Goal: Information Seeking & Learning: Learn about a topic

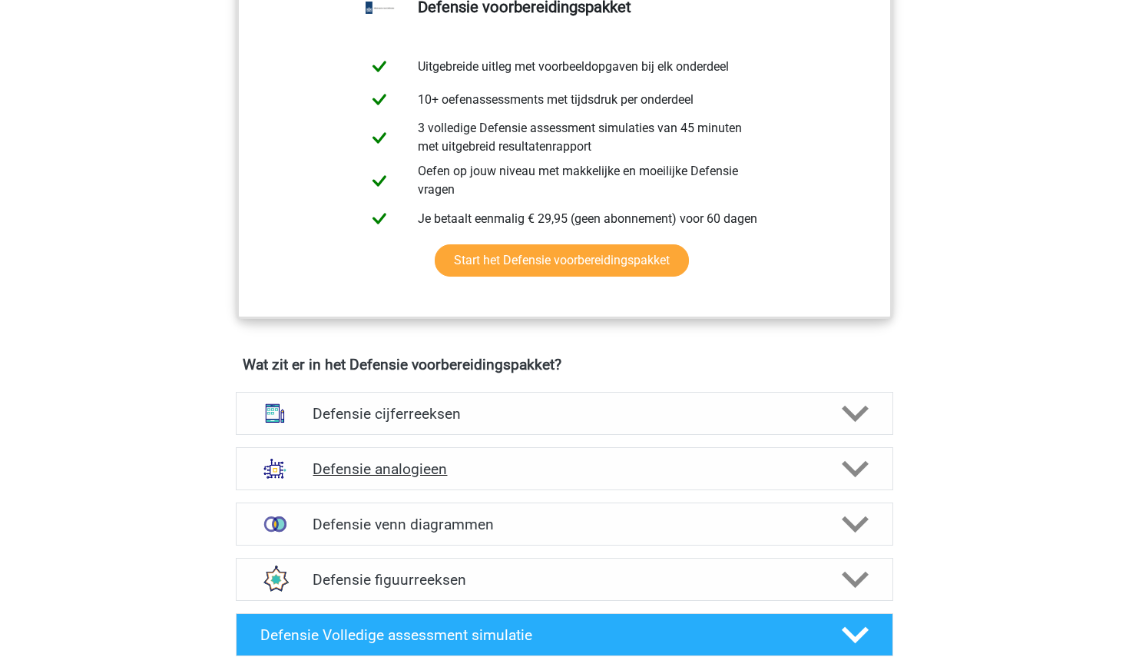
scroll to position [812, 0]
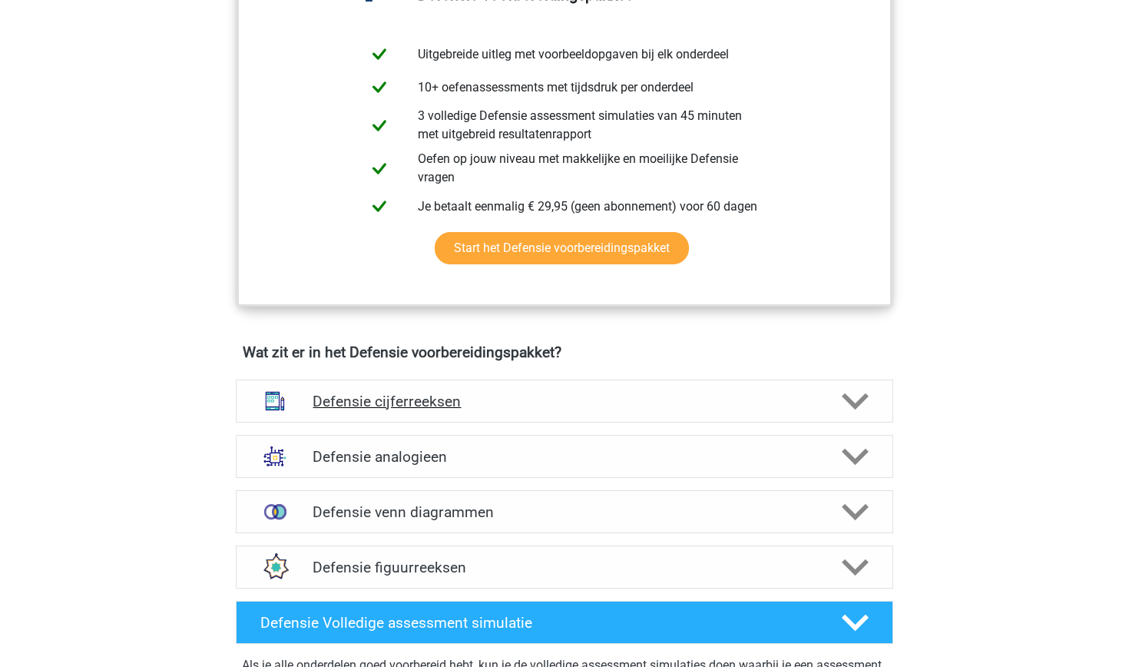
click at [426, 399] on h4 "Defensie cijferreeksen" at bounding box center [564, 401] width 503 height 18
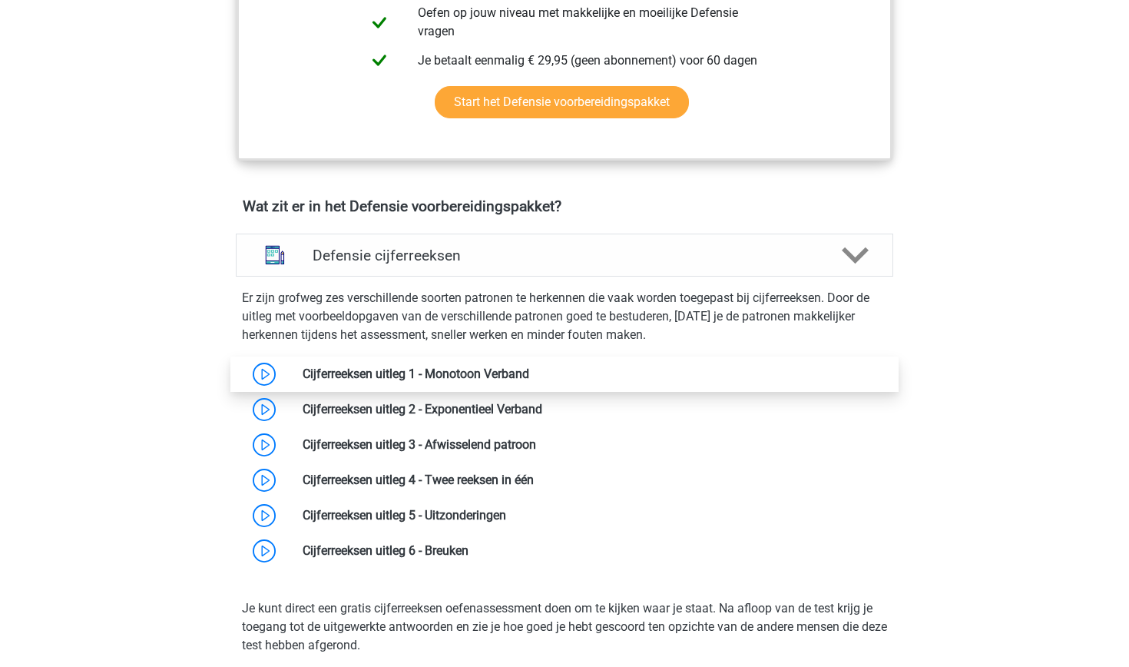
scroll to position [949, 0]
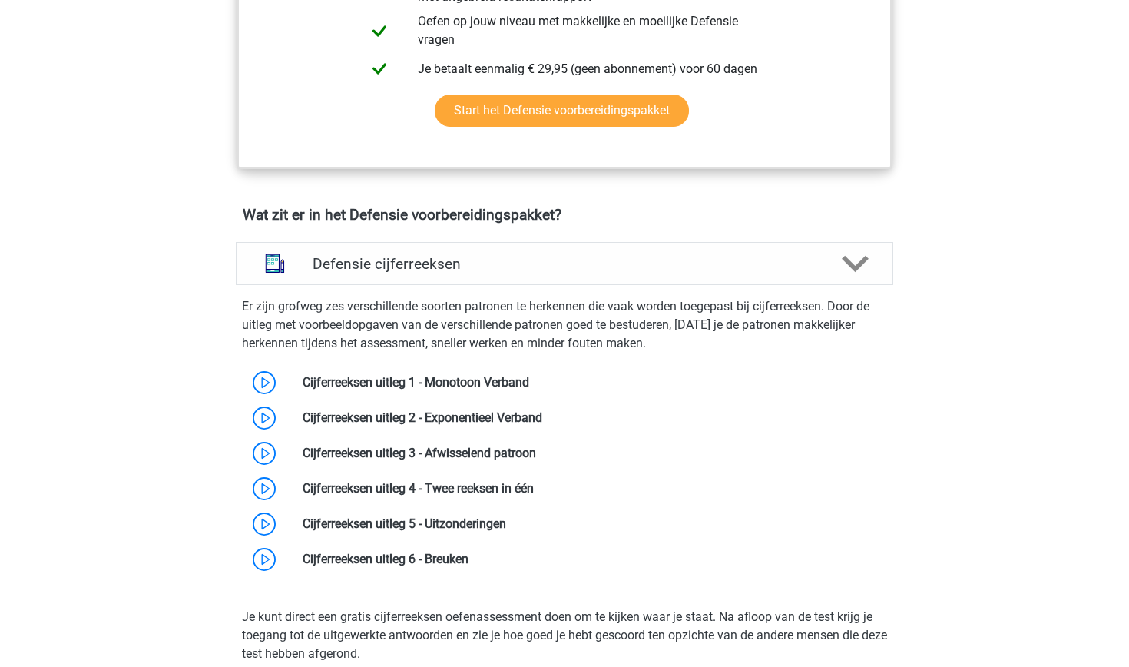
click at [384, 267] on h4 "Defensie cijferreeksen" at bounding box center [564, 264] width 503 height 18
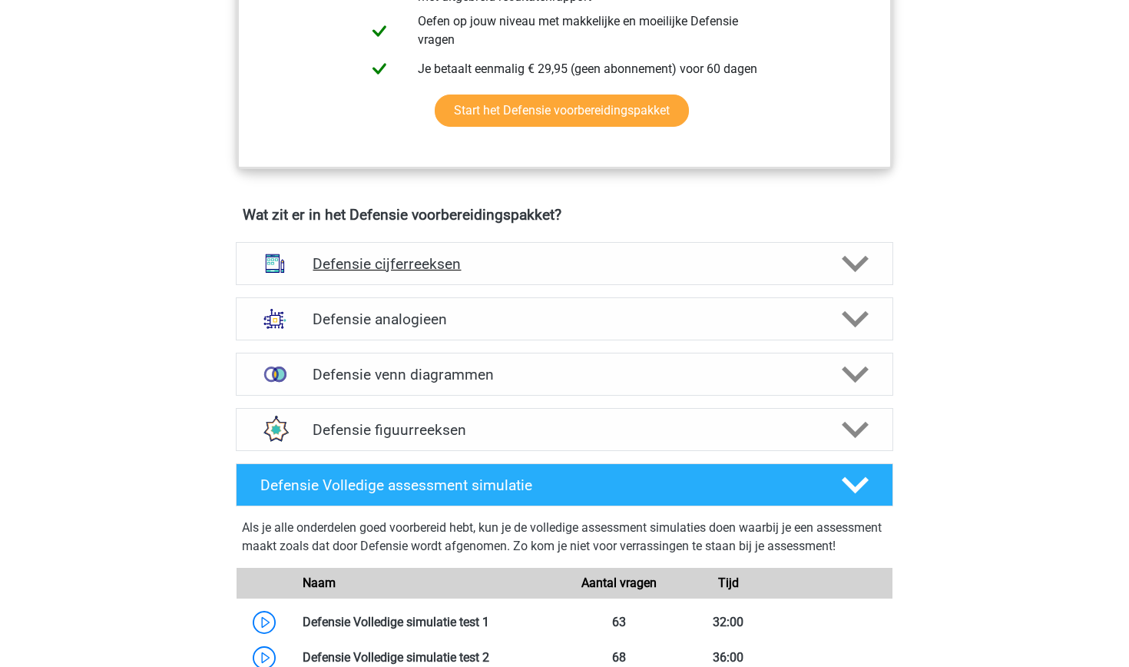
click at [384, 267] on h4 "Defensie cijferreeksen" at bounding box center [564, 264] width 503 height 18
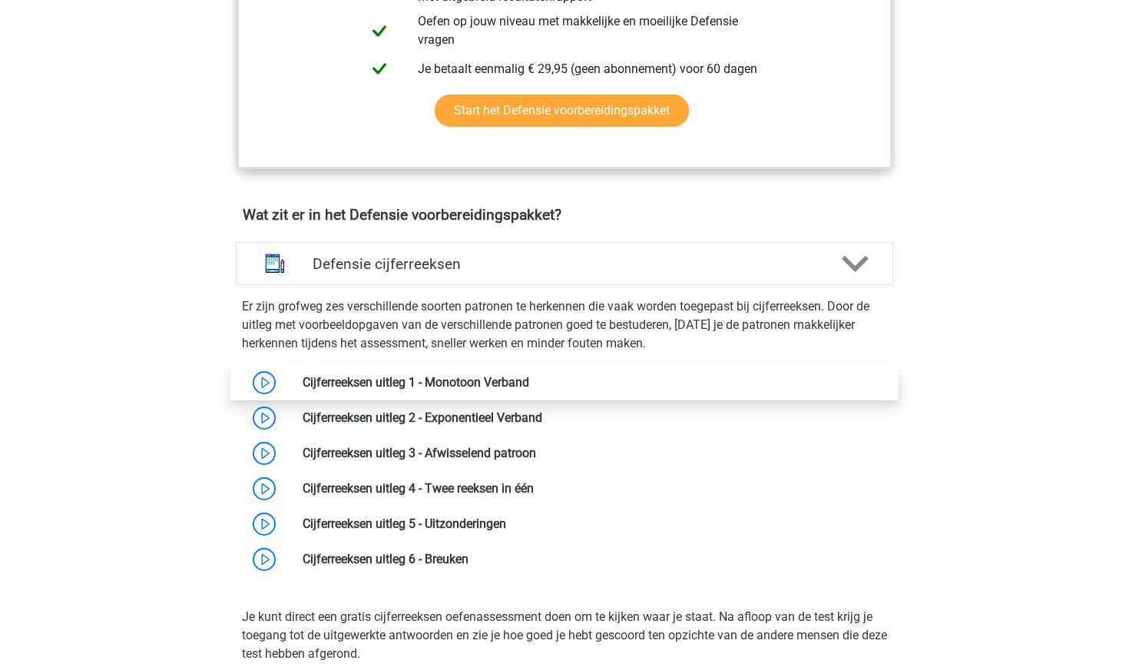
click at [529, 389] on link at bounding box center [529, 382] width 0 height 15
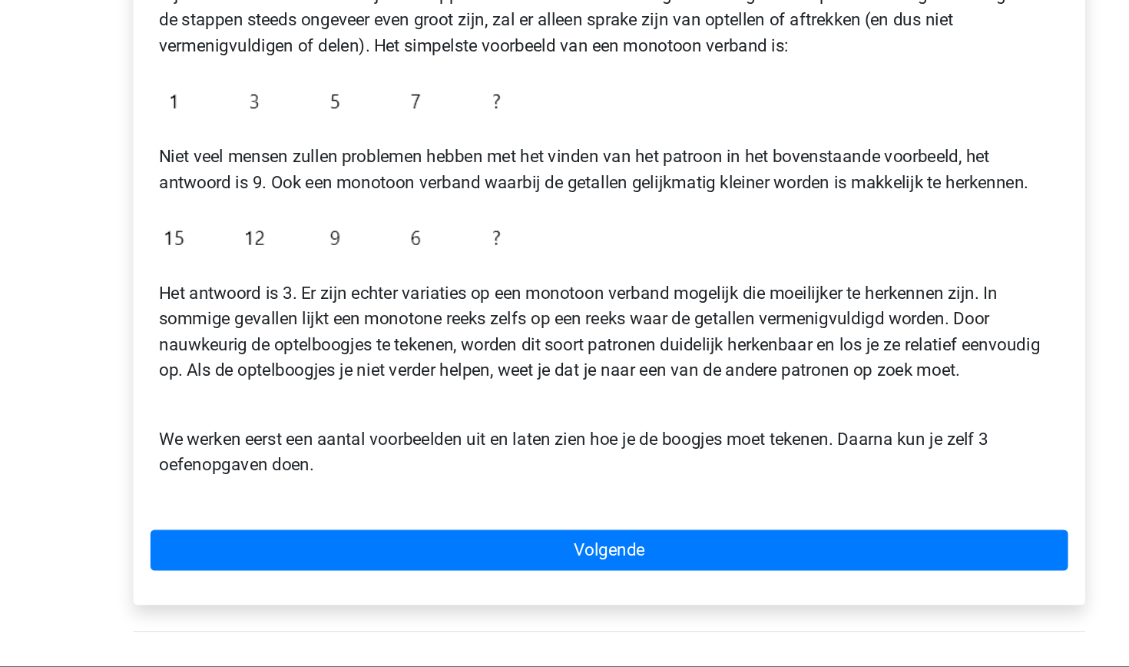
scroll to position [163, 0]
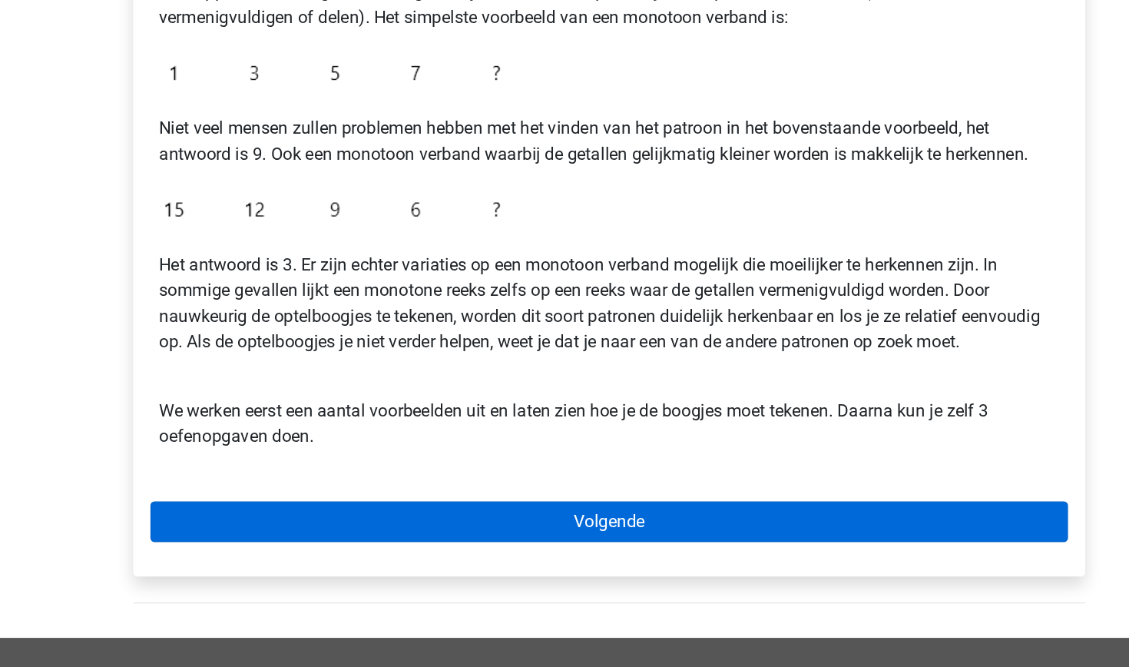
click at [269, 548] on link "Volgende" at bounding box center [565, 562] width 656 height 29
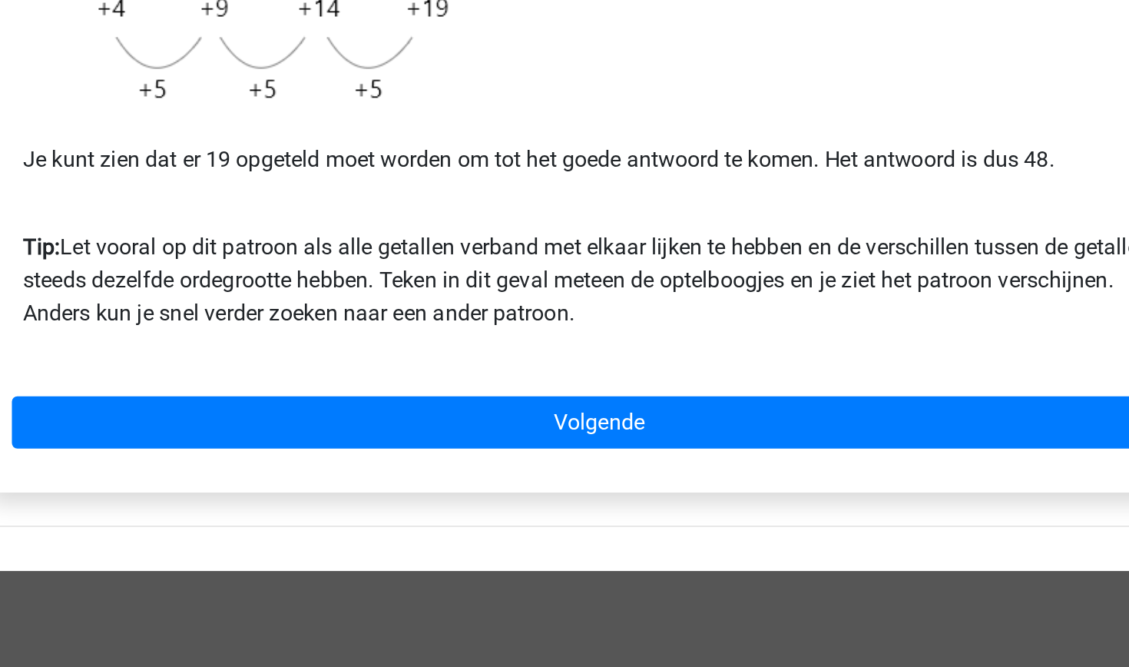
scroll to position [210, 0]
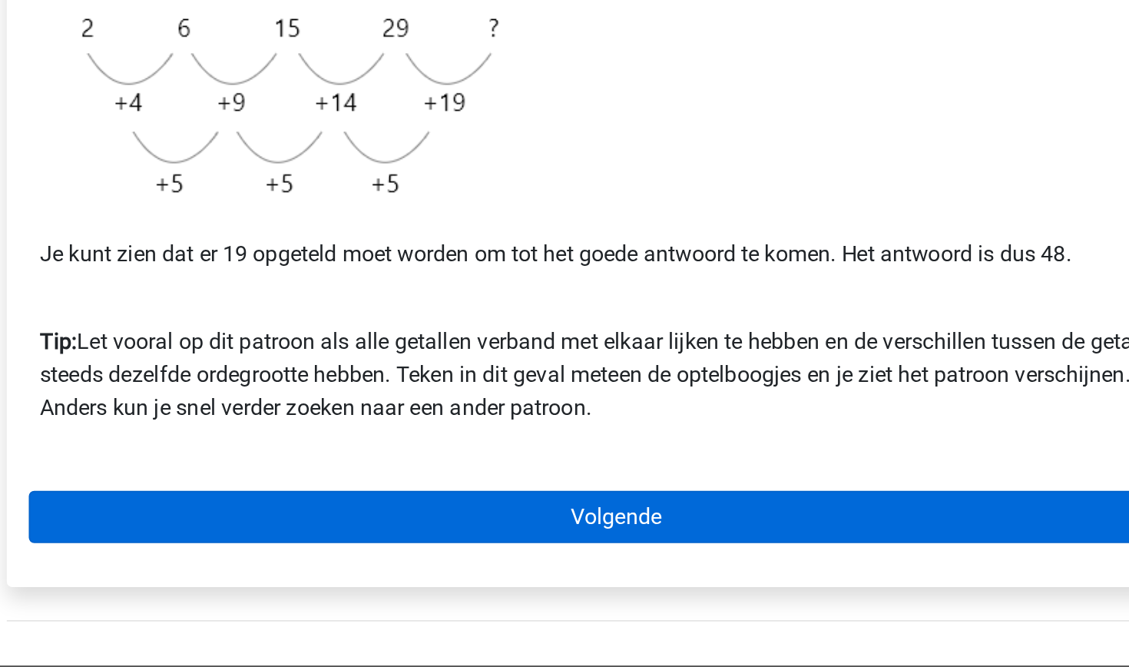
click at [237, 514] on link "Volgende" at bounding box center [565, 528] width 656 height 29
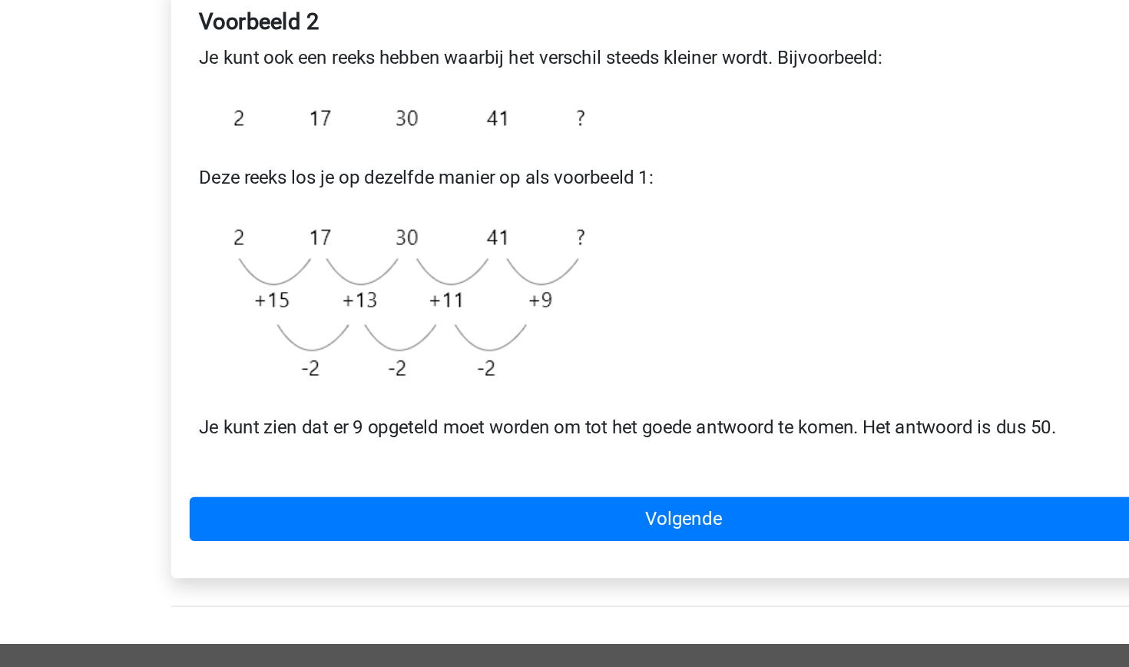
scroll to position [65, 0]
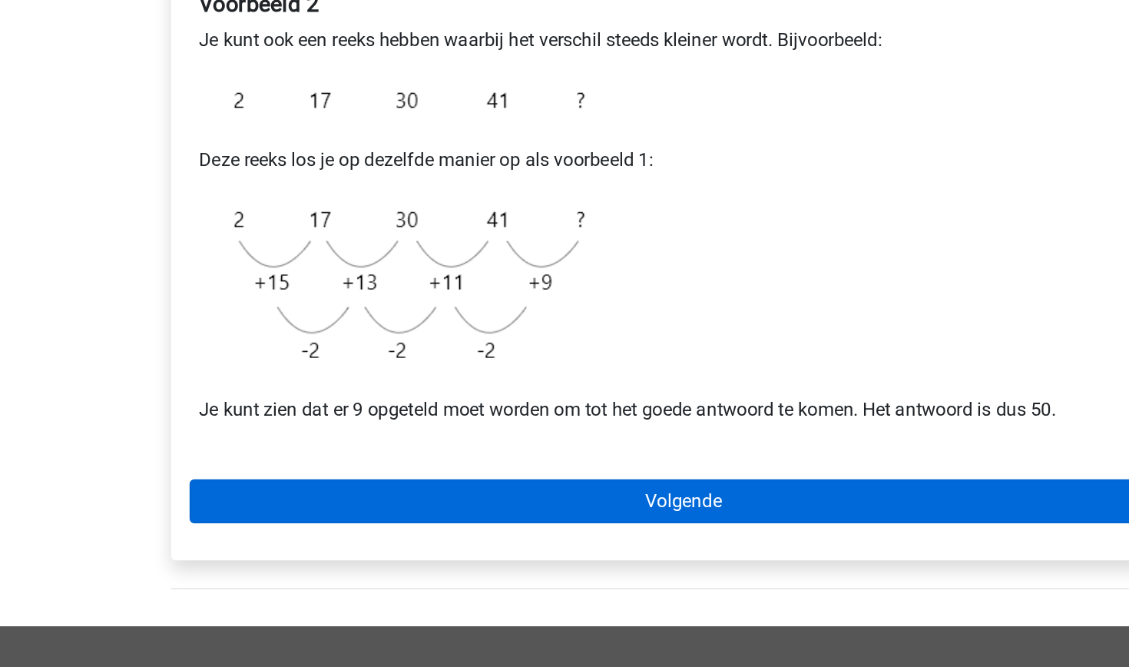
click at [301, 542] on link "Volgende" at bounding box center [565, 556] width 656 height 29
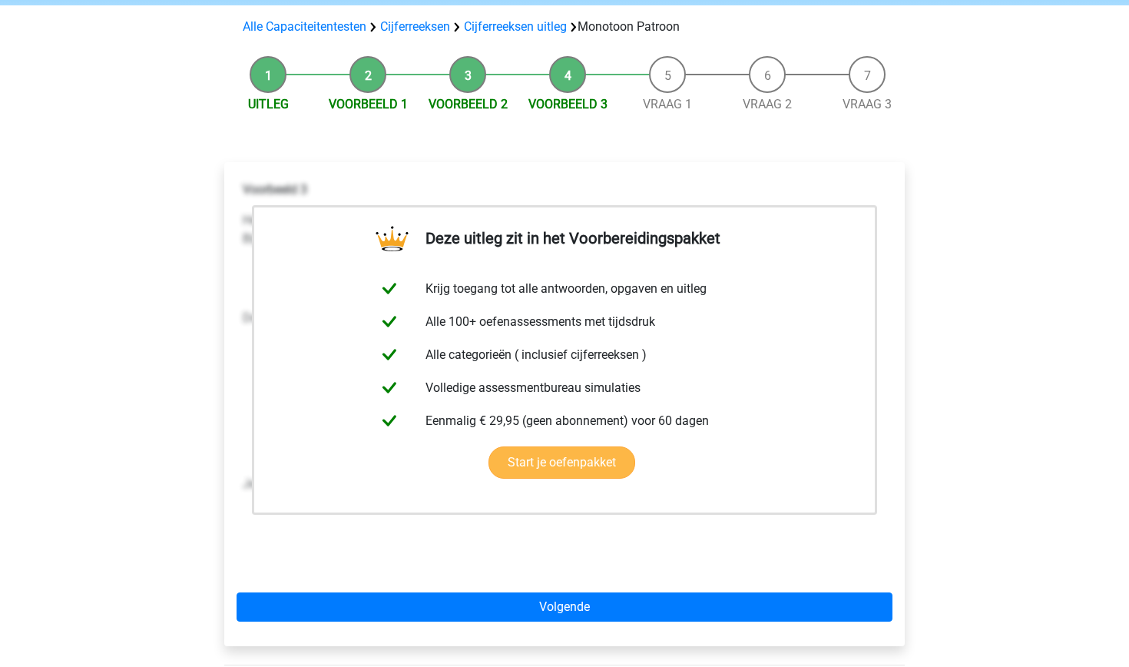
scroll to position [98, 0]
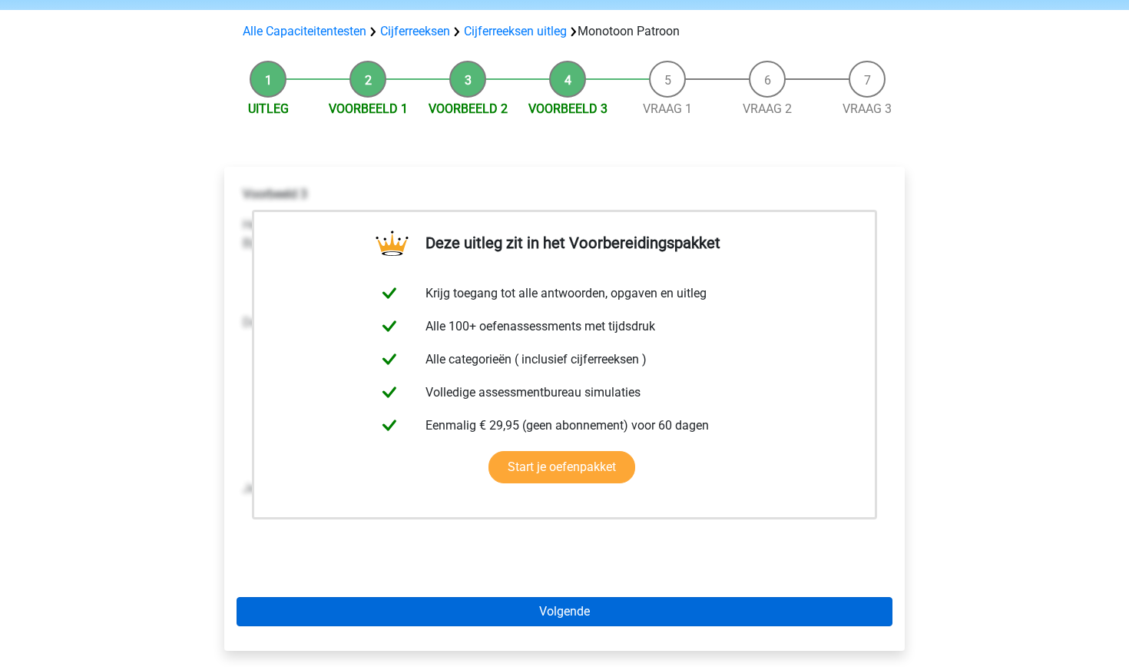
click at [504, 606] on link "Volgende" at bounding box center [565, 611] width 656 height 29
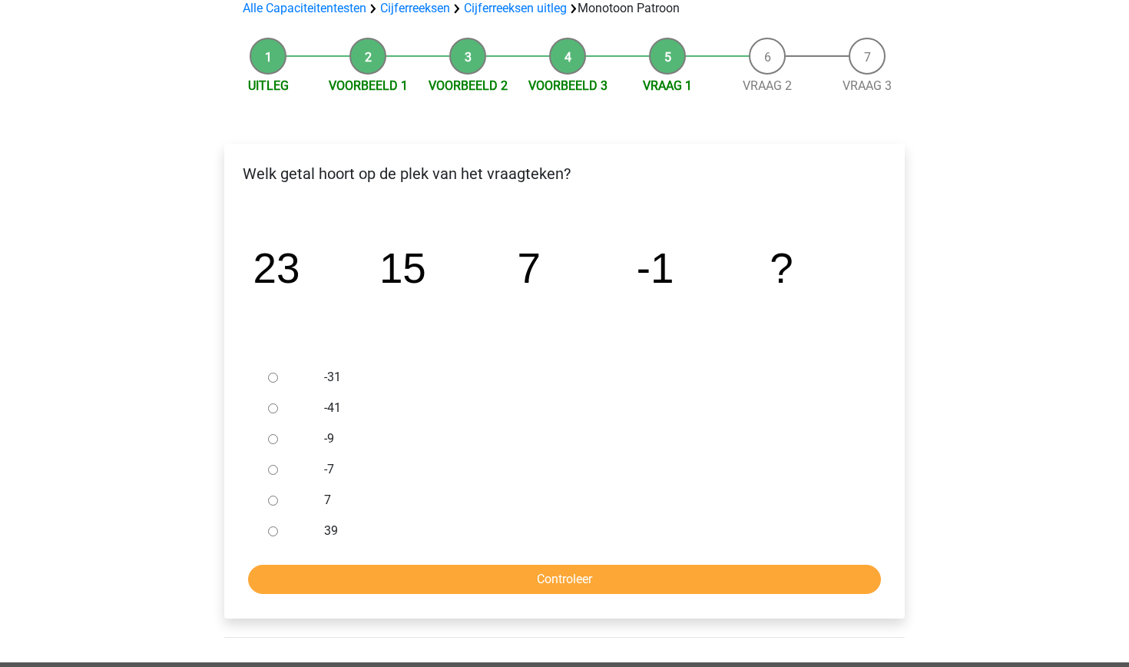
scroll to position [122, 0]
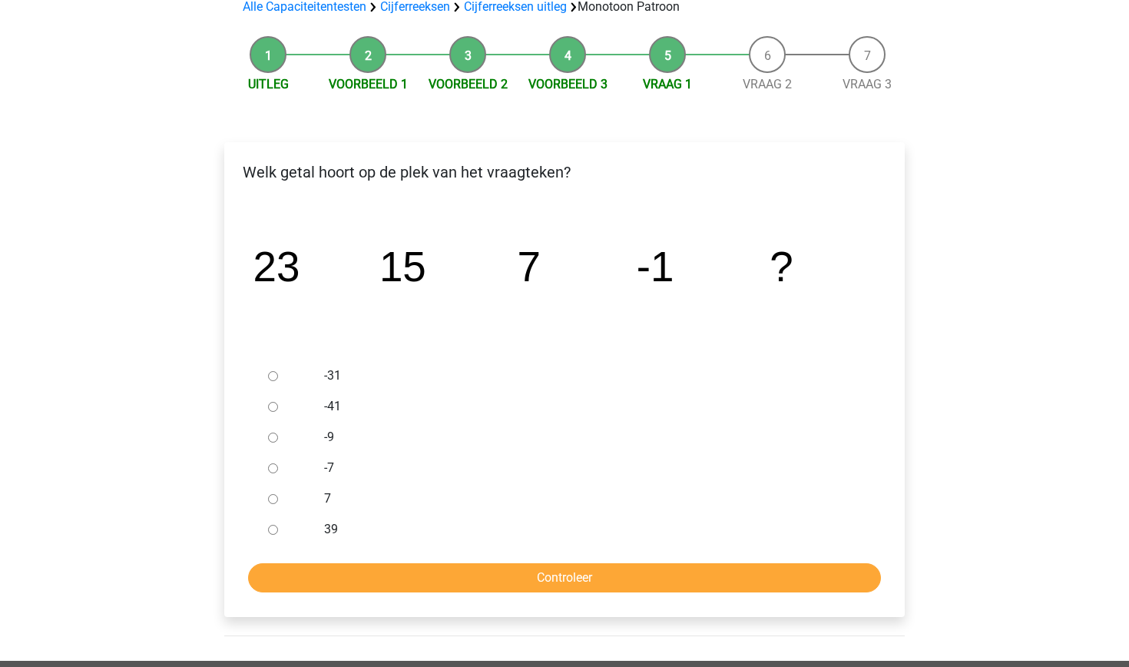
click at [265, 437] on div at bounding box center [287, 437] width 51 height 31
click at [269, 436] on input "-9" at bounding box center [273, 437] width 10 height 10
radio input "true"
click at [355, 564] on input "Controleer" at bounding box center [564, 577] width 633 height 29
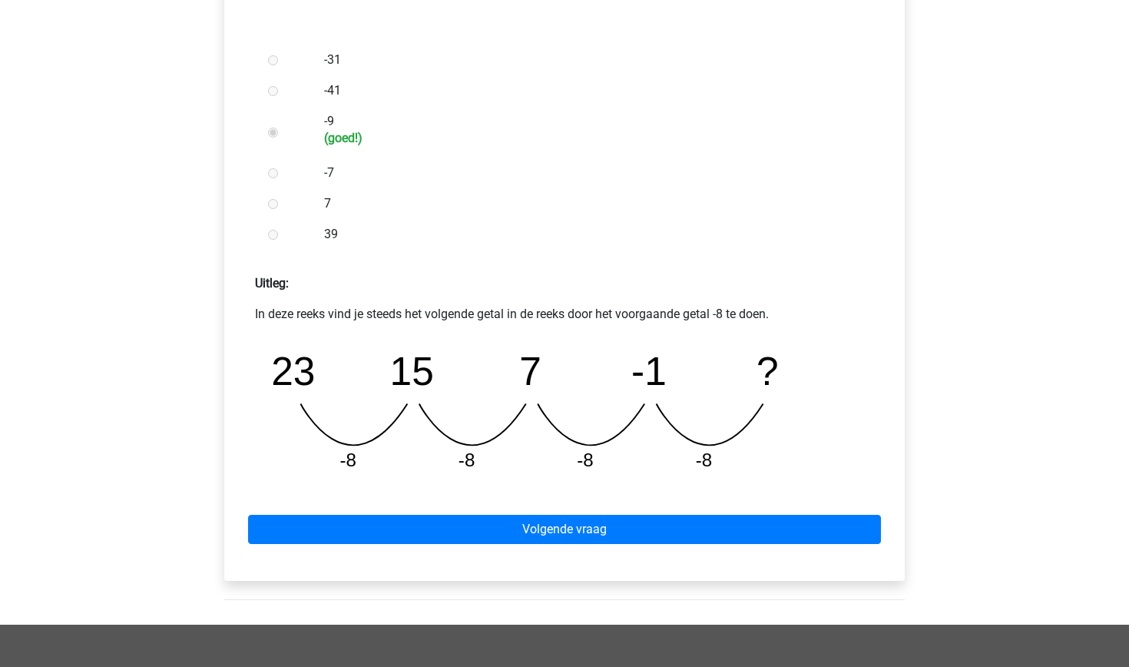
scroll to position [442, 0]
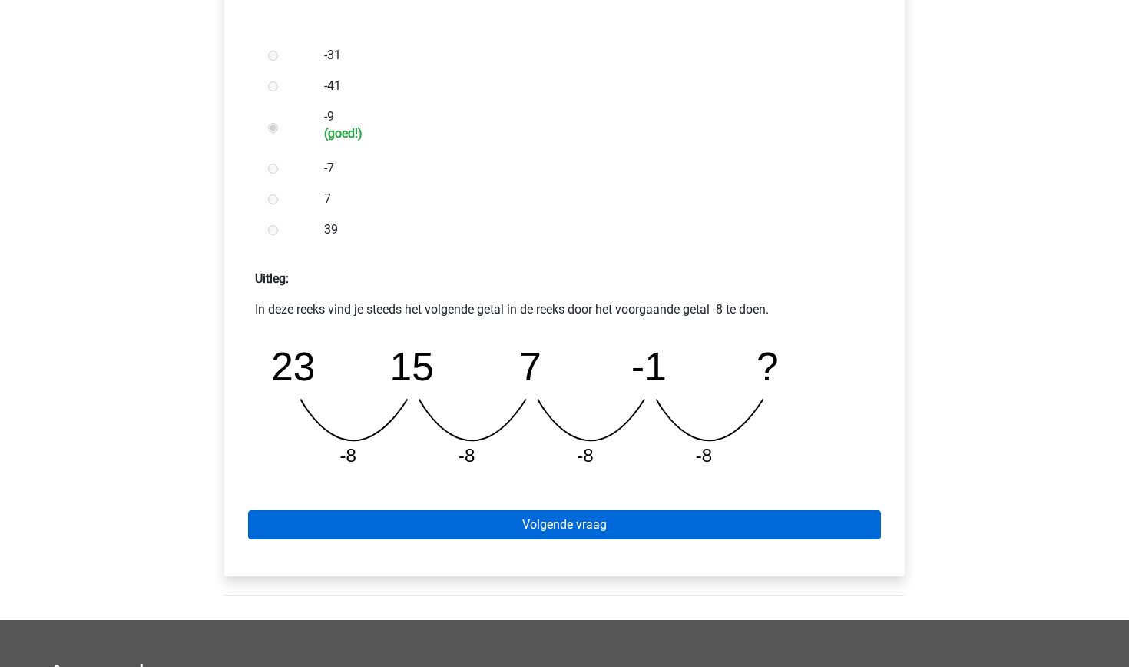
click at [390, 527] on link "Volgende vraag" at bounding box center [564, 524] width 633 height 29
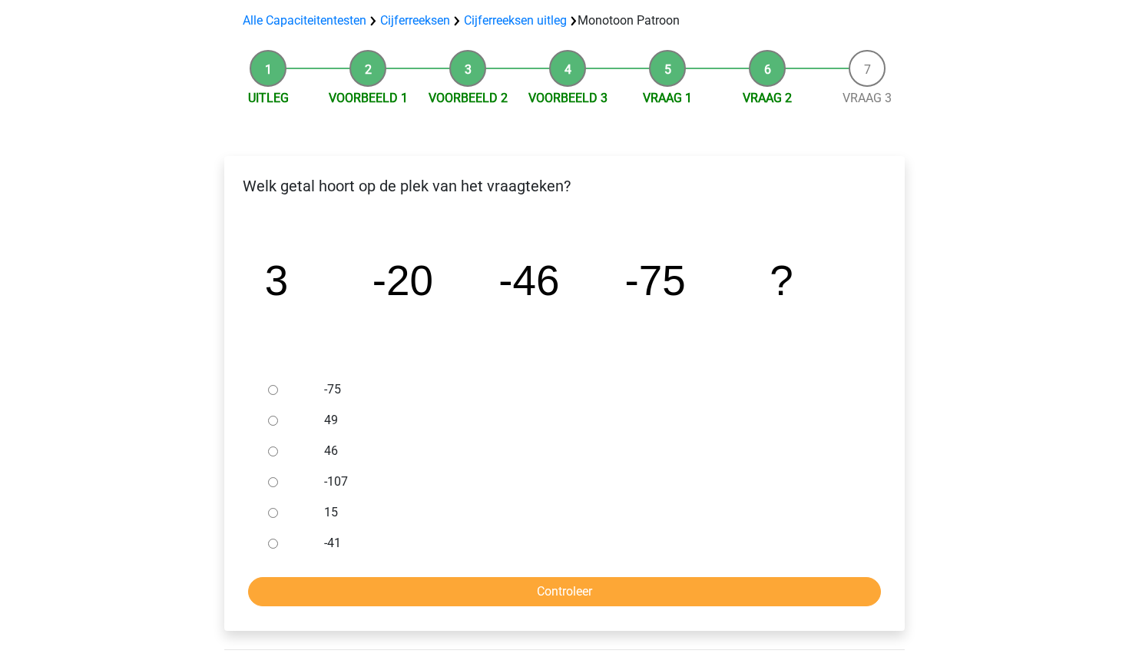
scroll to position [134, 0]
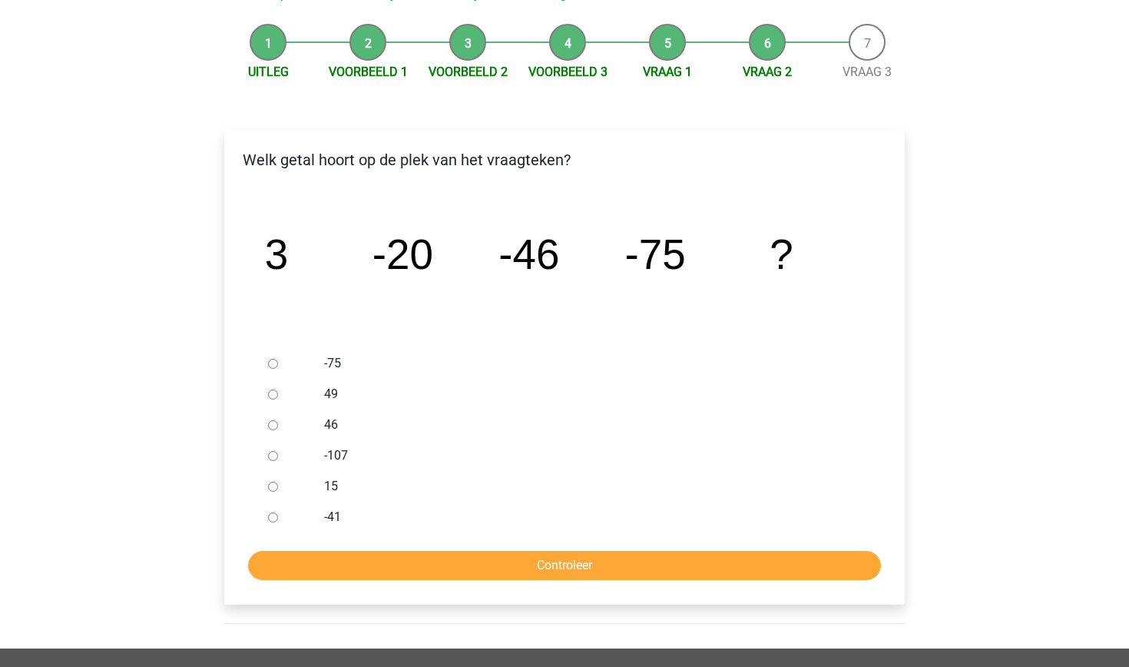
click at [273, 455] on input "-107" at bounding box center [273, 456] width 10 height 10
radio input "true"
click at [372, 550] on form "-75 49 46 -107 15 -41 Controleer" at bounding box center [565, 464] width 656 height 232
click at [372, 562] on input "Controleer" at bounding box center [564, 565] width 633 height 29
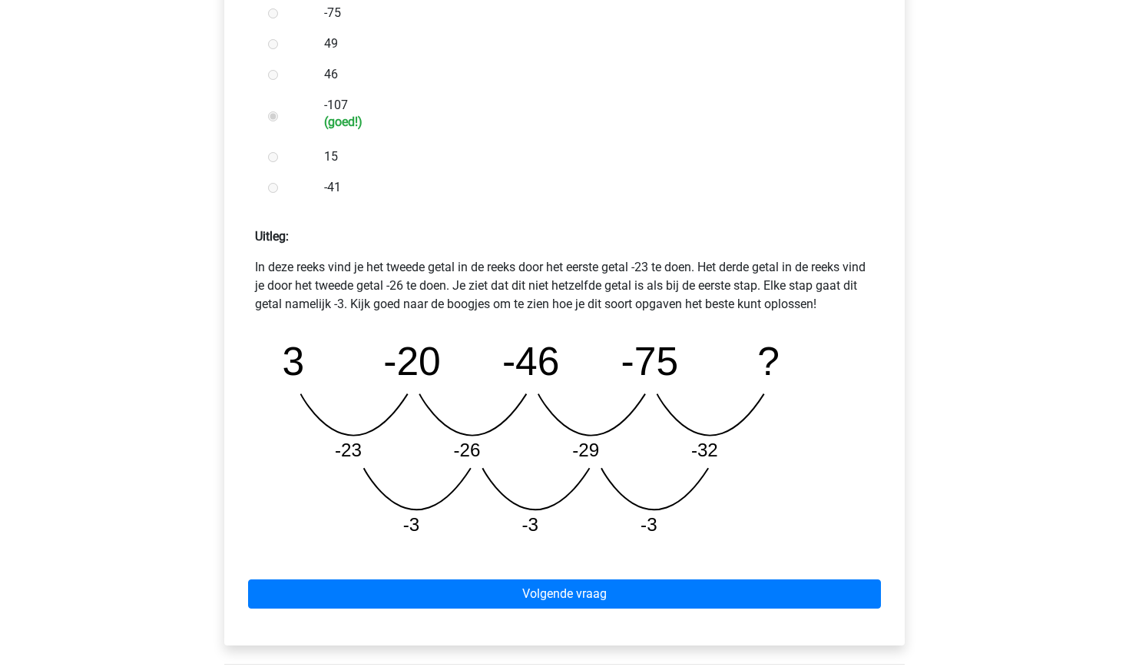
scroll to position [487, 0]
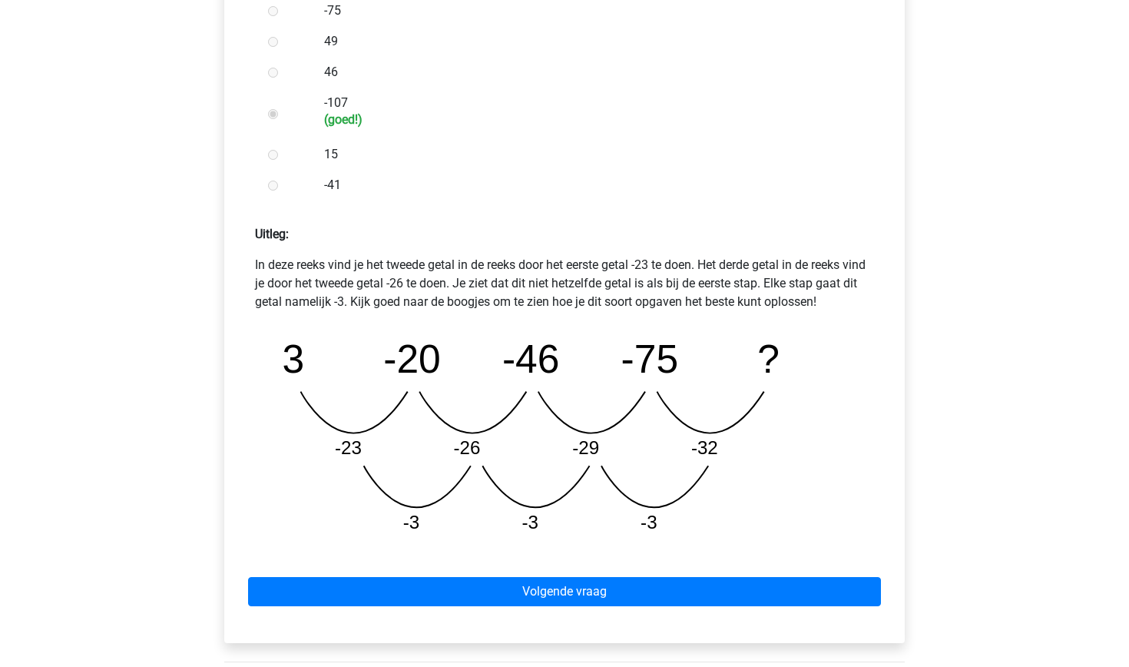
click at [463, 611] on div "Volgende vraag" at bounding box center [565, 588] width 656 height 84
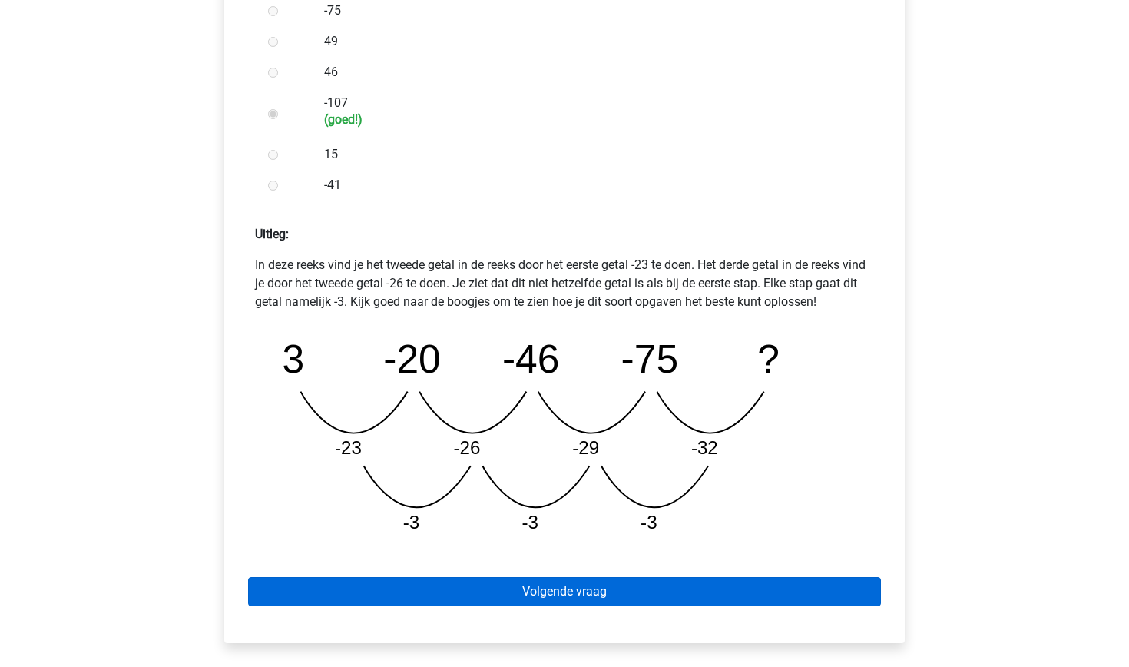
click at [460, 603] on link "Volgende vraag" at bounding box center [564, 591] width 633 height 29
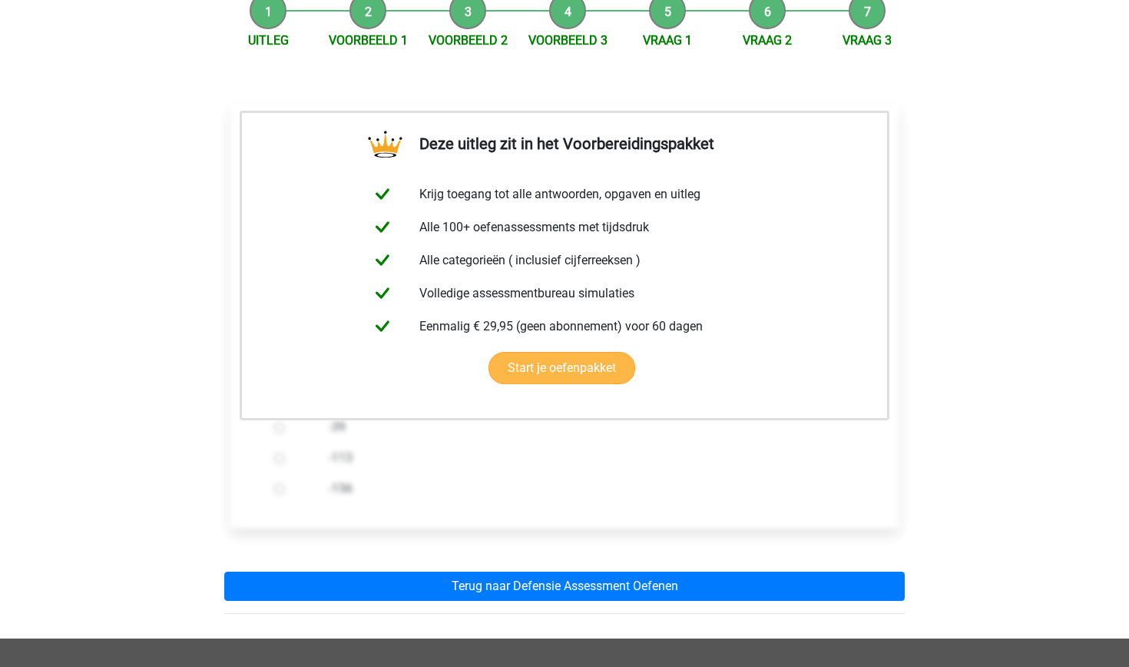
scroll to position [167, 0]
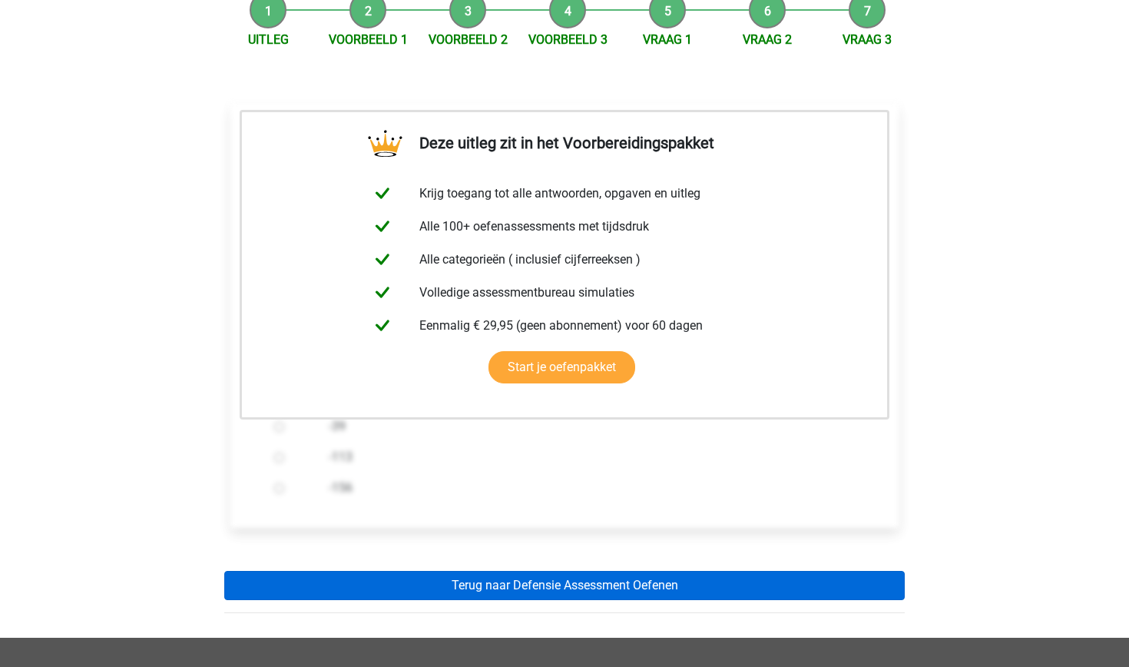
click at [577, 584] on link "Terug naar Defensie Assessment Oefenen" at bounding box center [564, 585] width 680 height 29
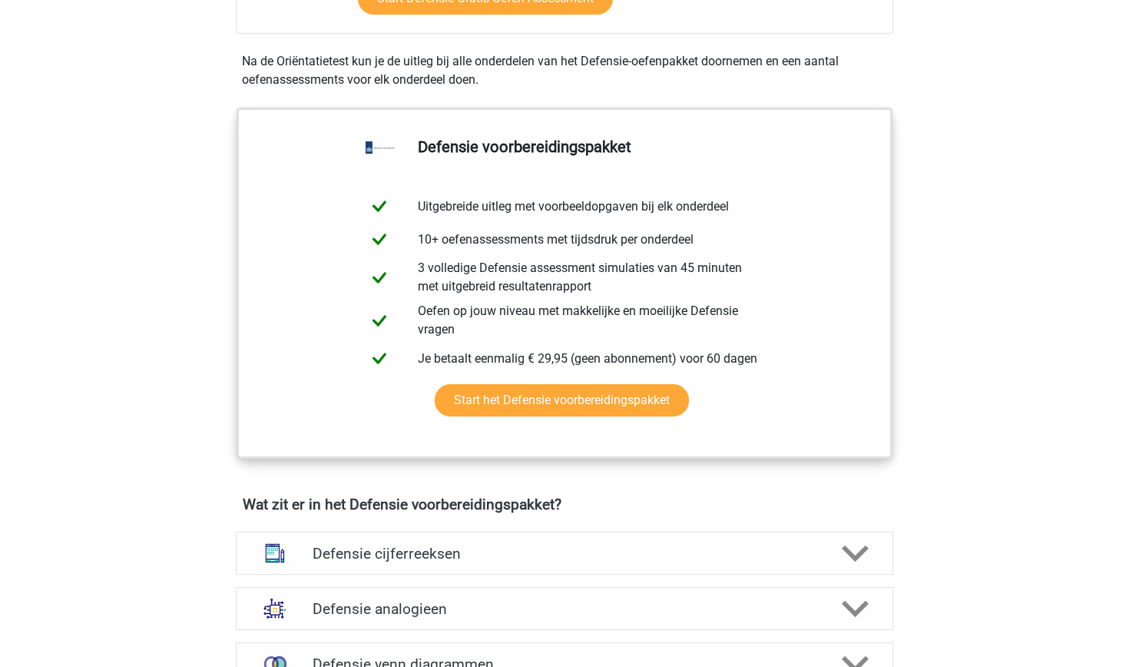
scroll to position [661, 0]
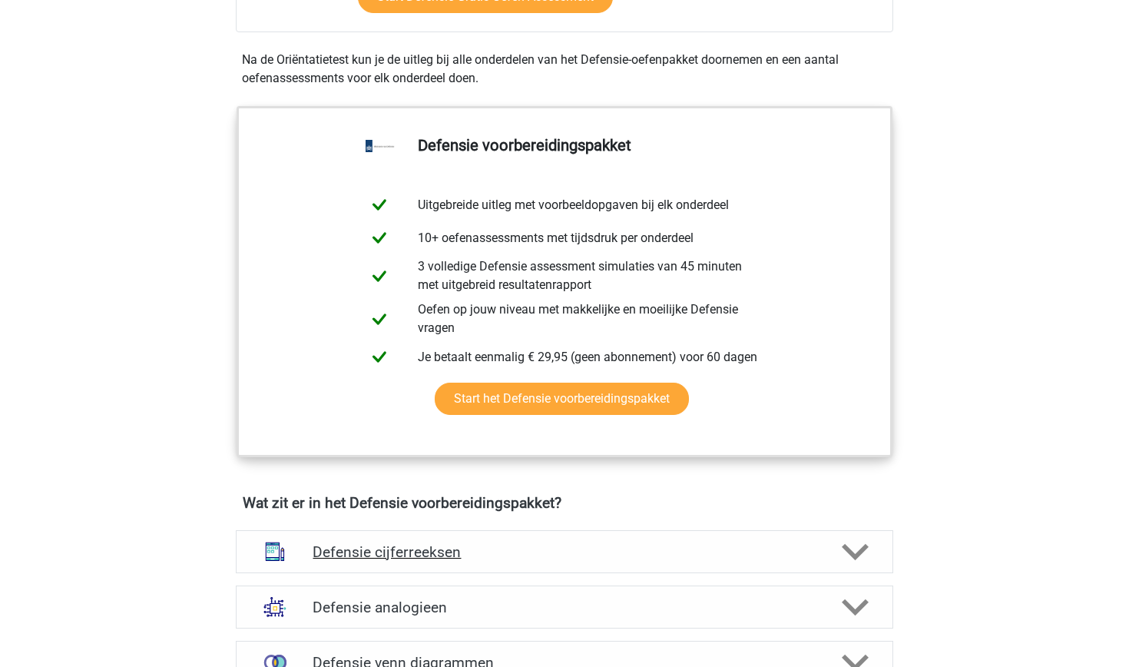
click at [575, 559] on h4 "Defensie cijferreeksen" at bounding box center [564, 552] width 503 height 18
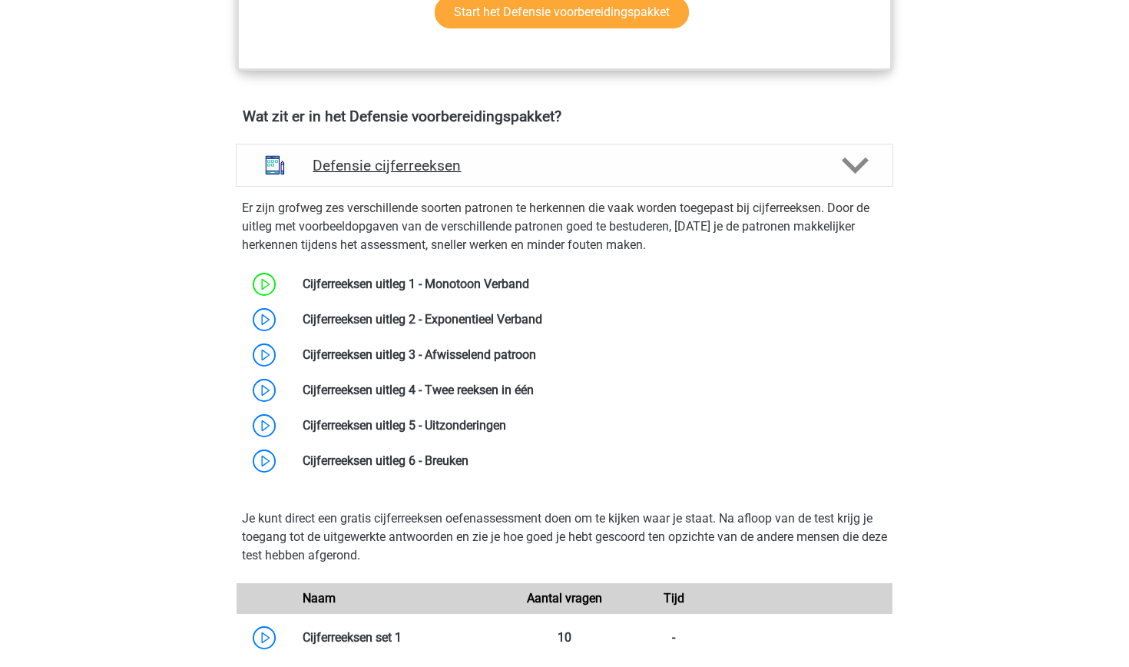
scroll to position [1049, 0]
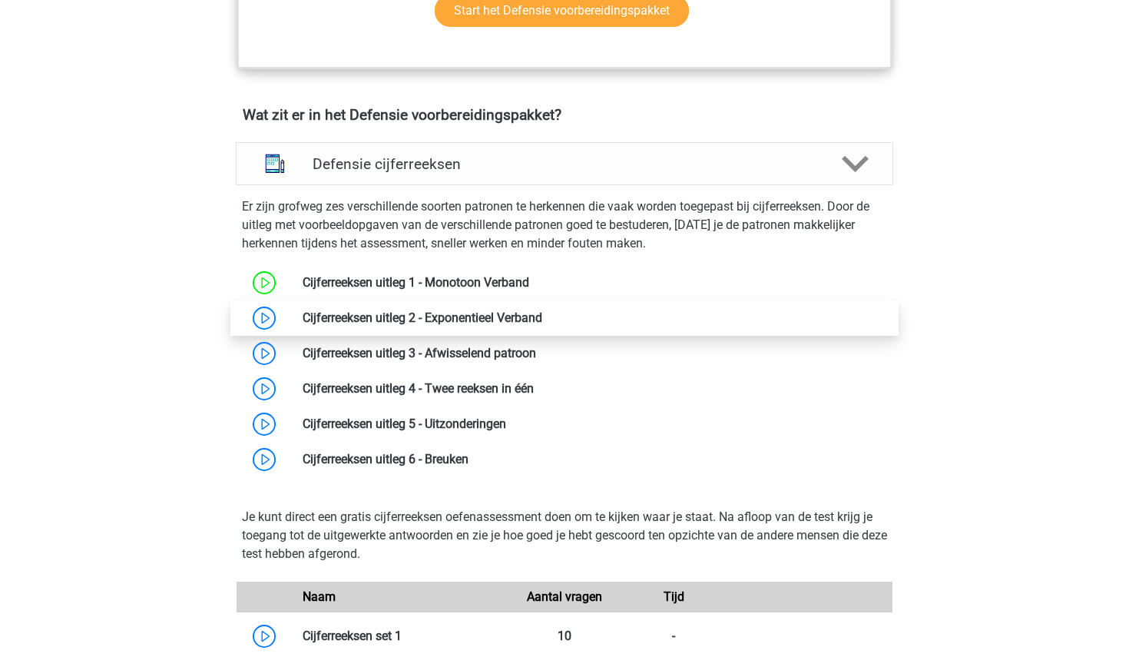
click at [542, 325] on link at bounding box center [542, 317] width 0 height 15
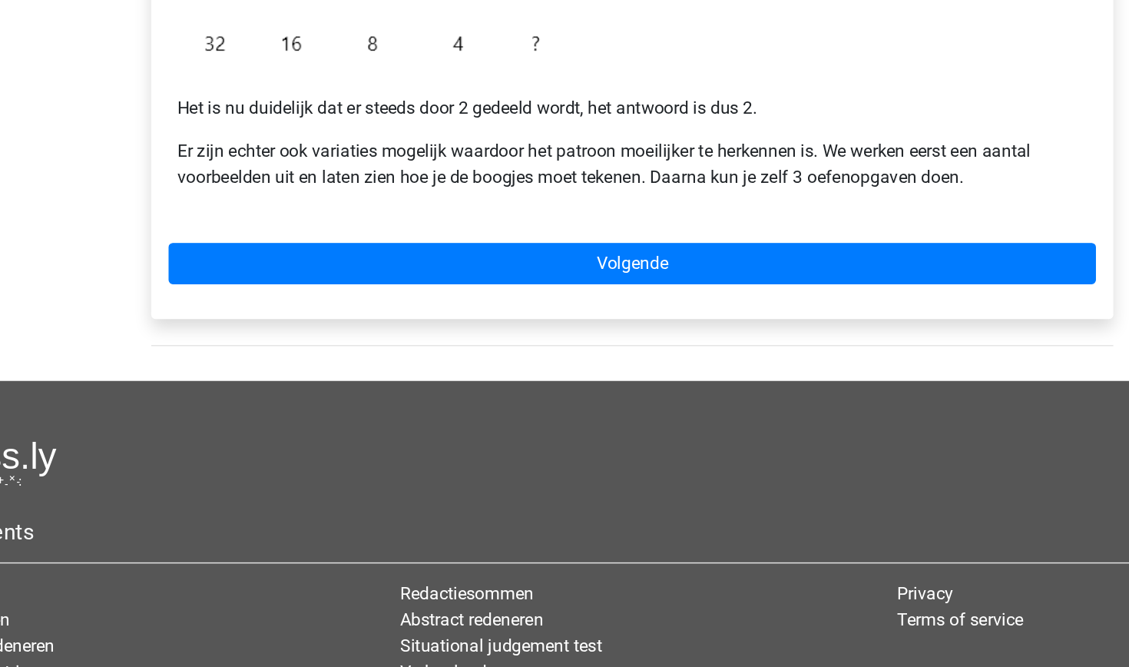
scroll to position [283, 0]
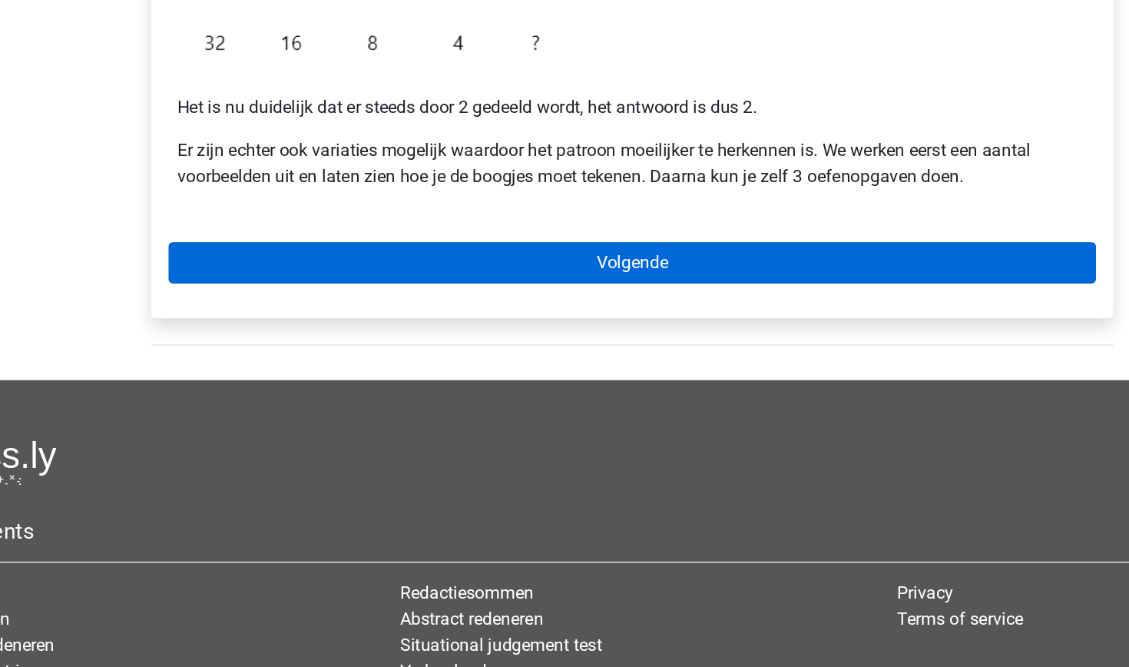
click at [291, 200] on div "Cijferreeksen uitleg 2 - Exponentieel Verband Bij een exponentieel verband zull…" at bounding box center [564, 200] width 680 height 439
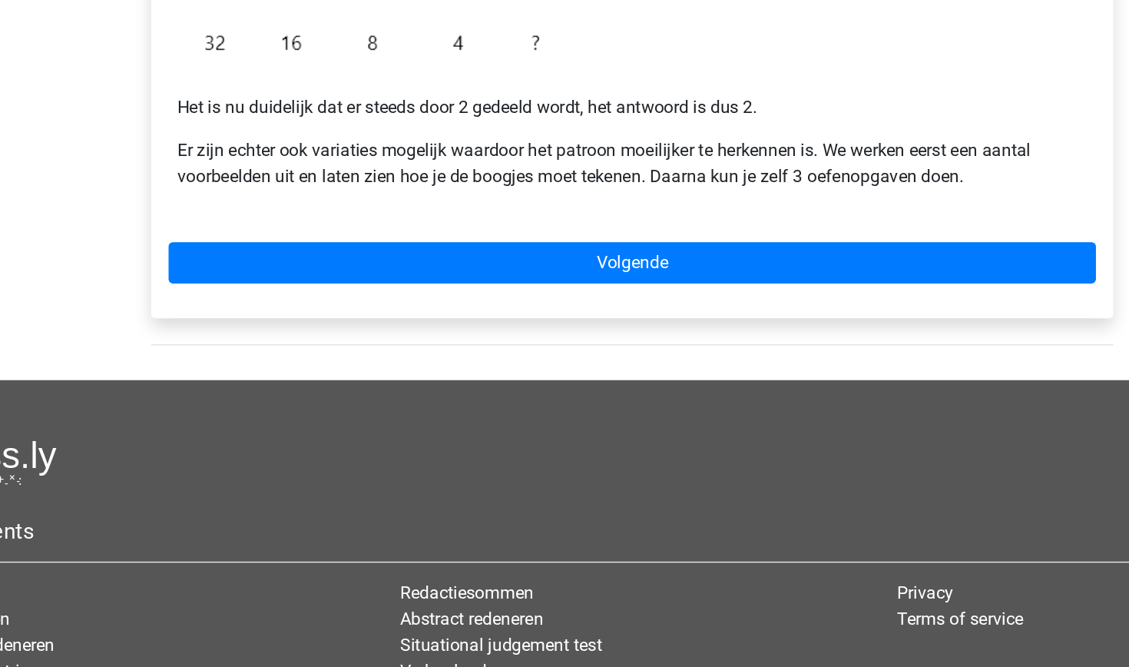
click at [295, 159] on div "Cijferreeksen uitleg 2 - Exponentieel Verband Bij een exponentieel verband zull…" at bounding box center [564, 200] width 680 height 439
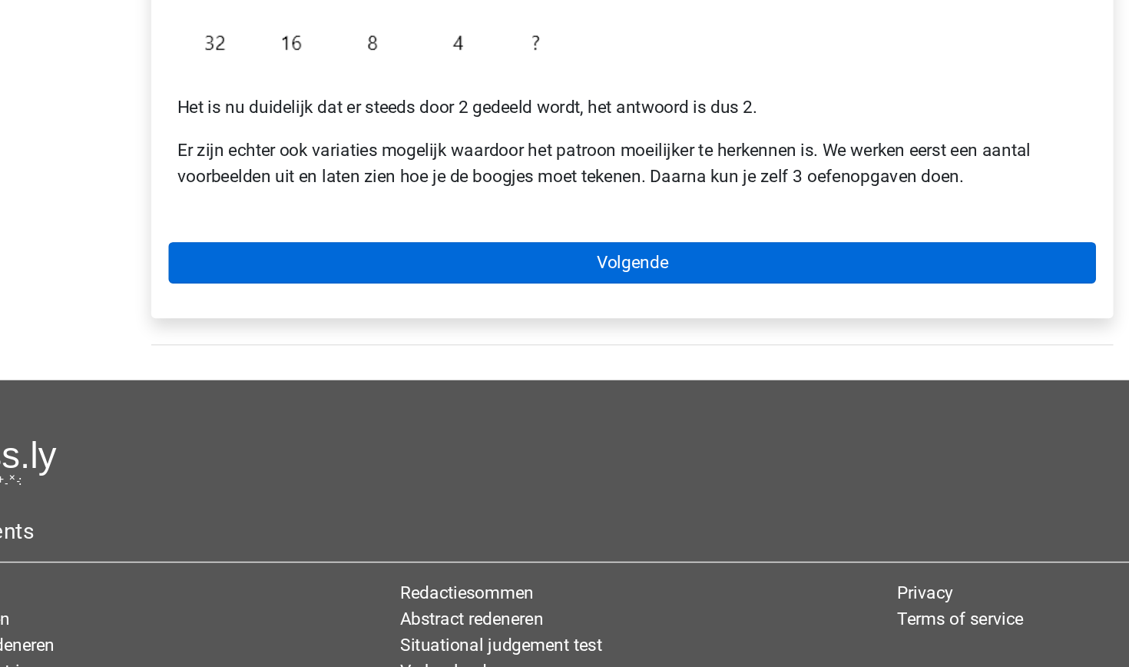
click at [295, 366] on link "Volgende" at bounding box center [565, 380] width 656 height 29
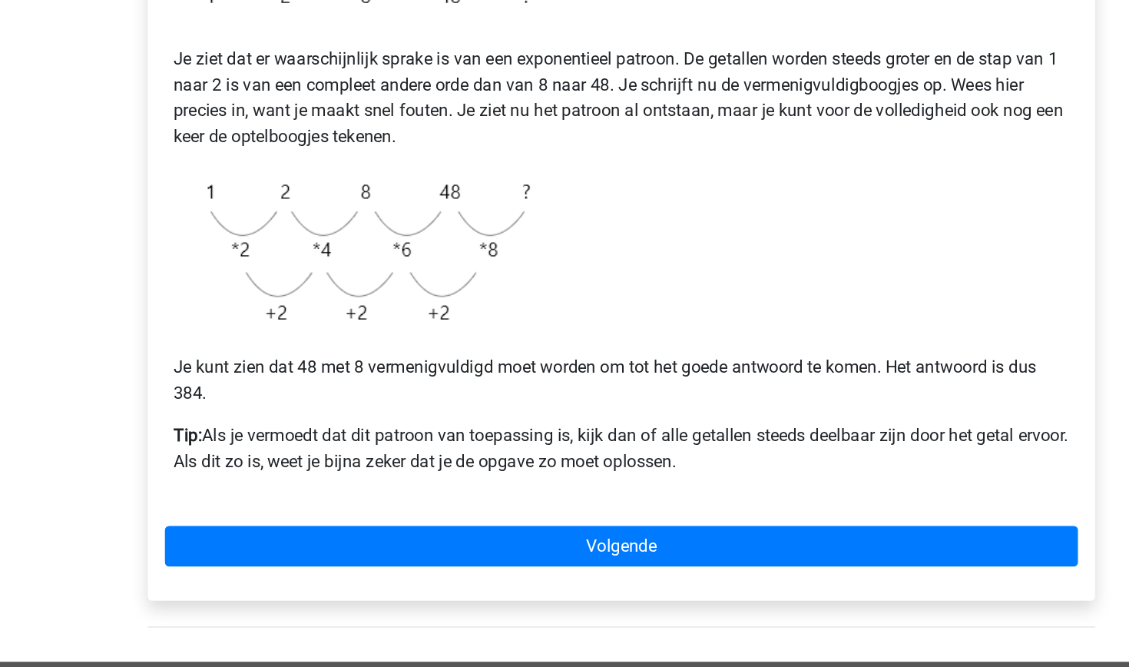
scroll to position [147, 0]
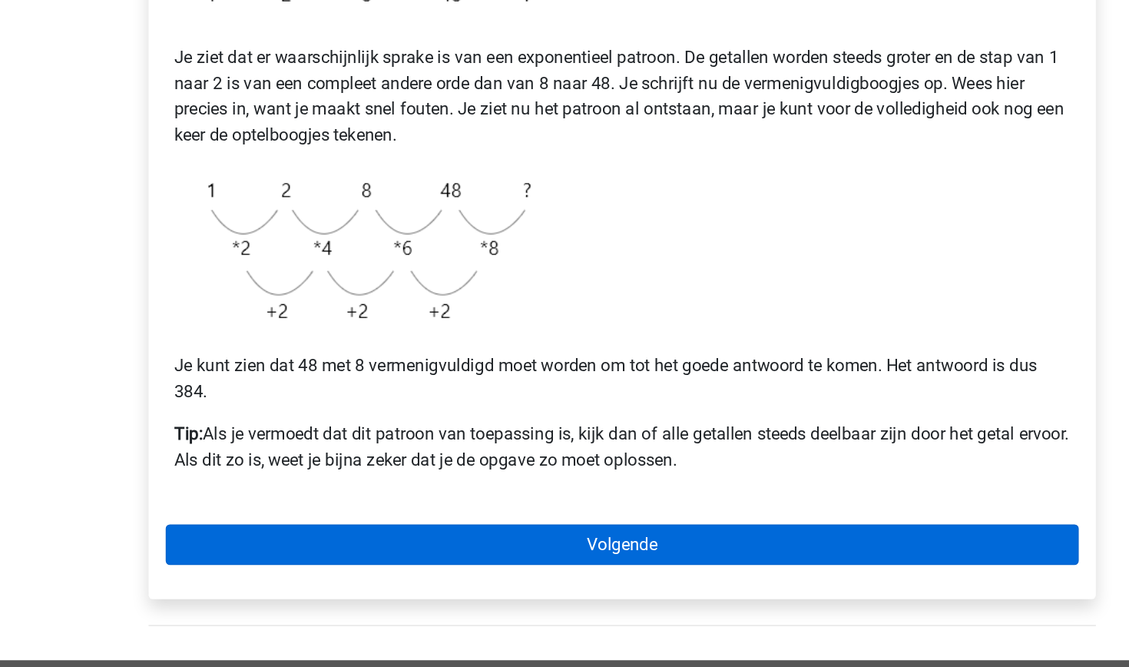
click at [331, 564] on link "Volgende" at bounding box center [565, 578] width 656 height 29
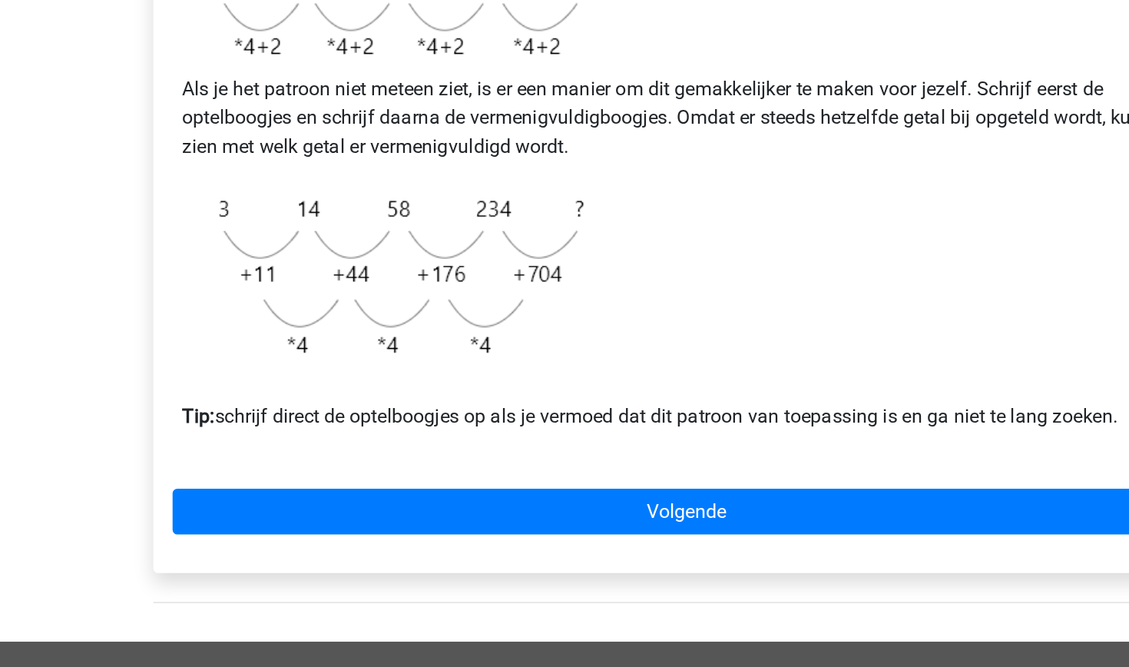
scroll to position [363, 0]
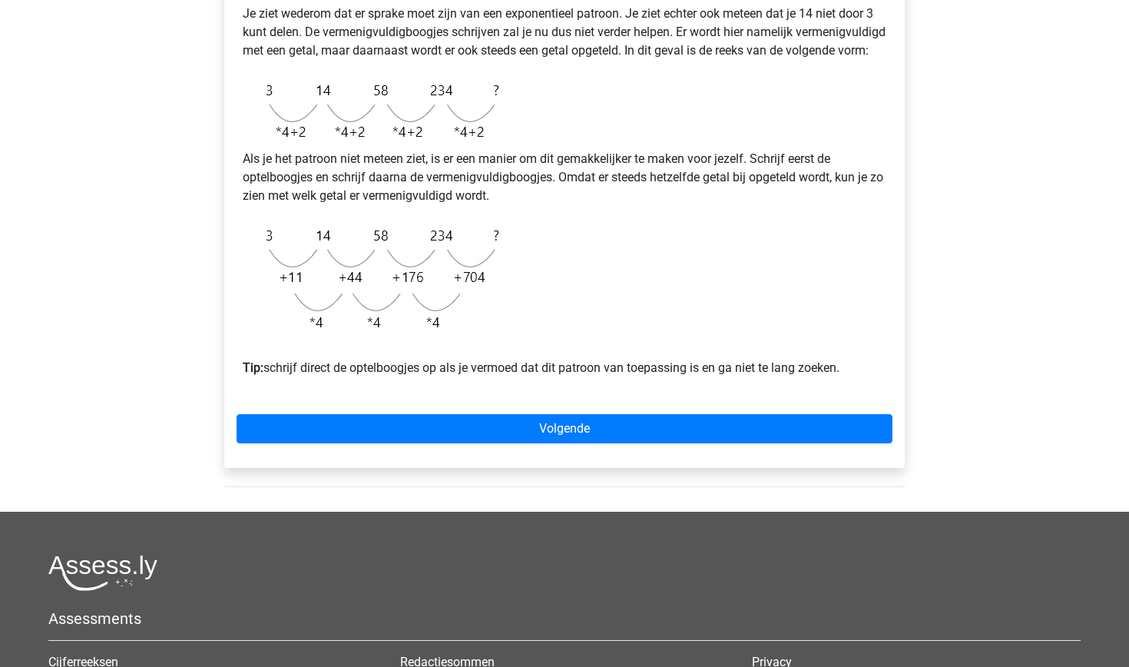
click at [448, 427] on div "Voorbeeld 2 Je ziet wederom dat er sprake moet zijn van een exponentieel patroo…" at bounding box center [564, 184] width 680 height 567
click at [462, 462] on div "Voorbeeld 2 Je ziet wederom dat er sprake moet zijn van een exponentieel patroo…" at bounding box center [564, 184] width 680 height 567
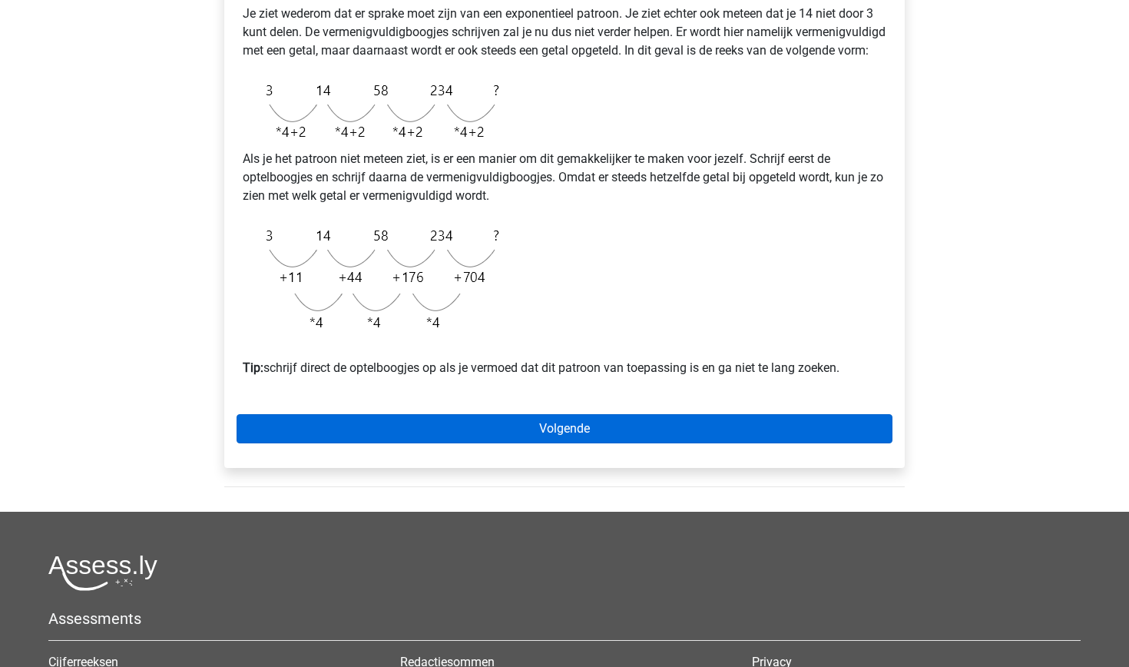
click at [462, 443] on link "Volgende" at bounding box center [565, 428] width 656 height 29
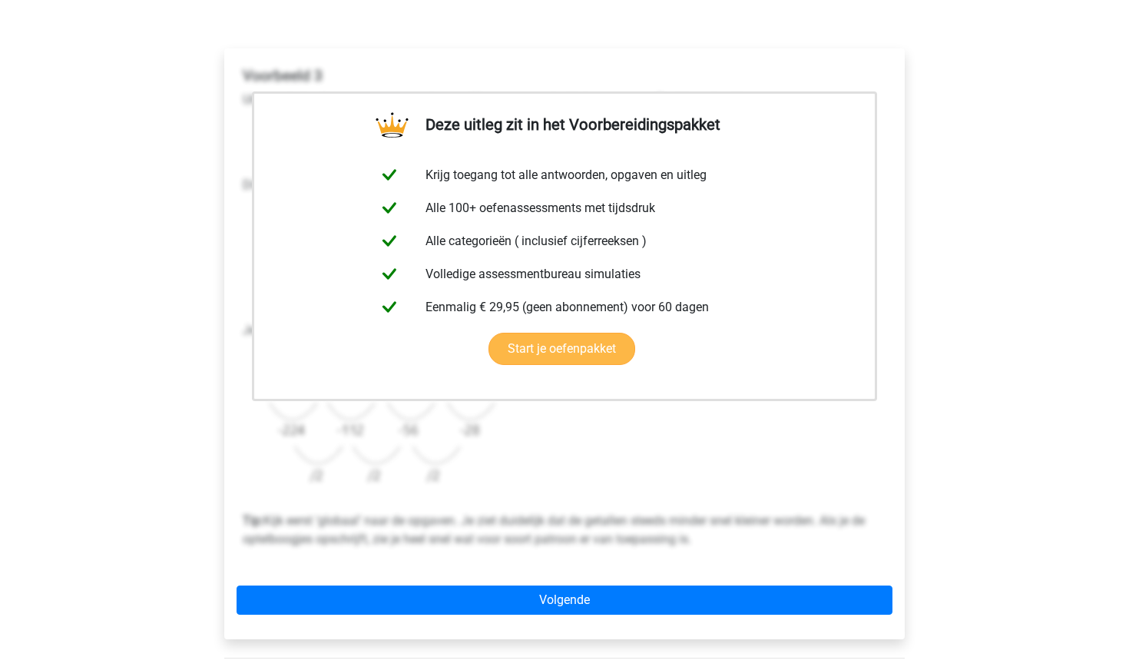
scroll to position [227, 0]
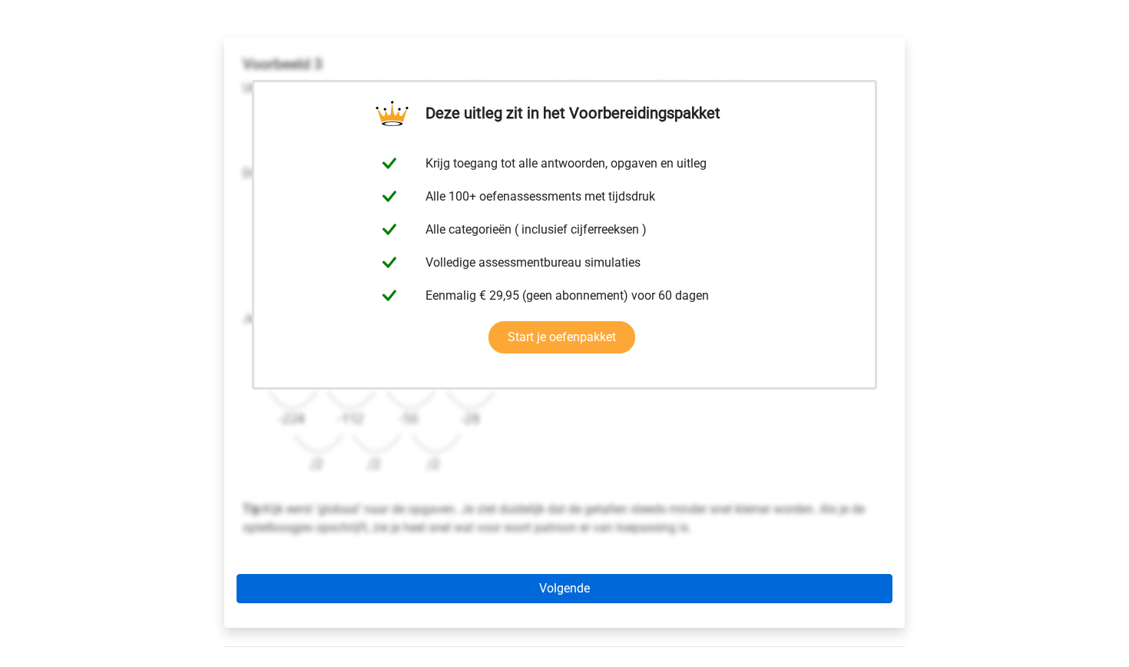
click at [490, 598] on link "Volgende" at bounding box center [565, 588] width 656 height 29
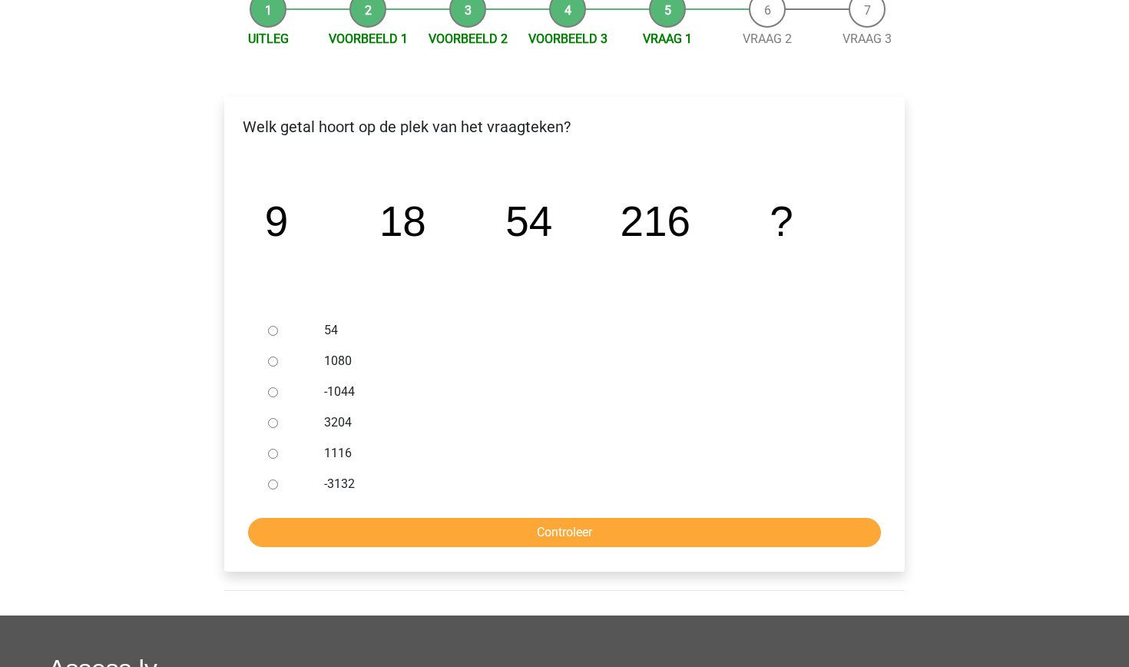
scroll to position [134, 0]
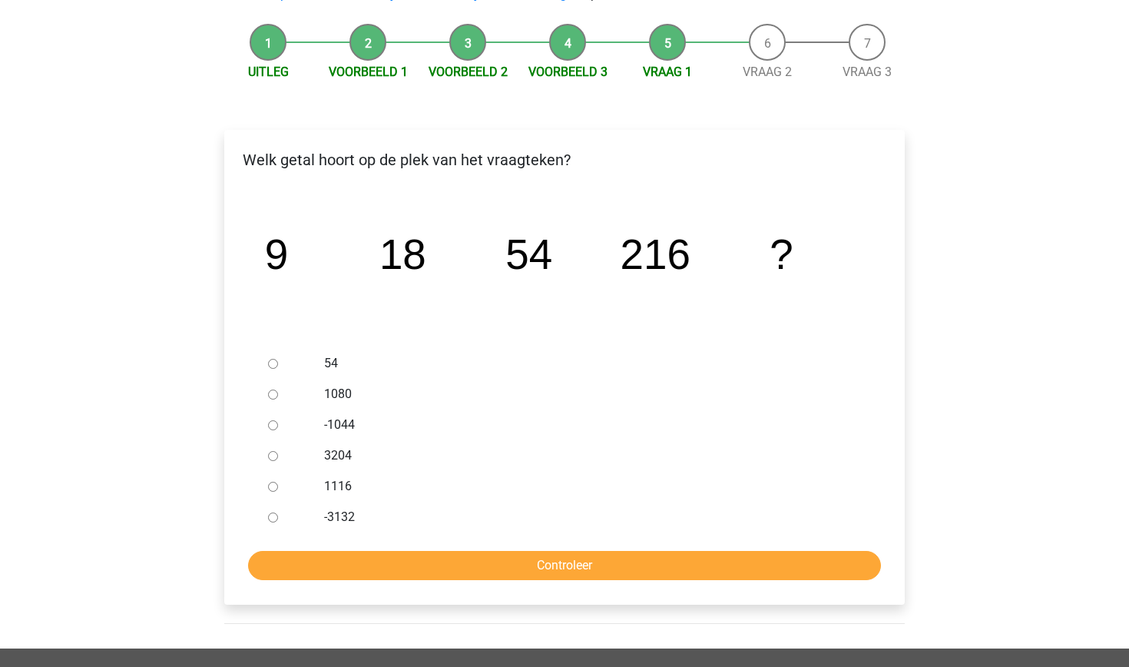
click at [273, 383] on div at bounding box center [287, 394] width 51 height 31
click at [275, 390] on input "1080" at bounding box center [273, 394] width 10 height 10
radio input "true"
click at [493, 565] on input "Controleer" at bounding box center [564, 565] width 633 height 29
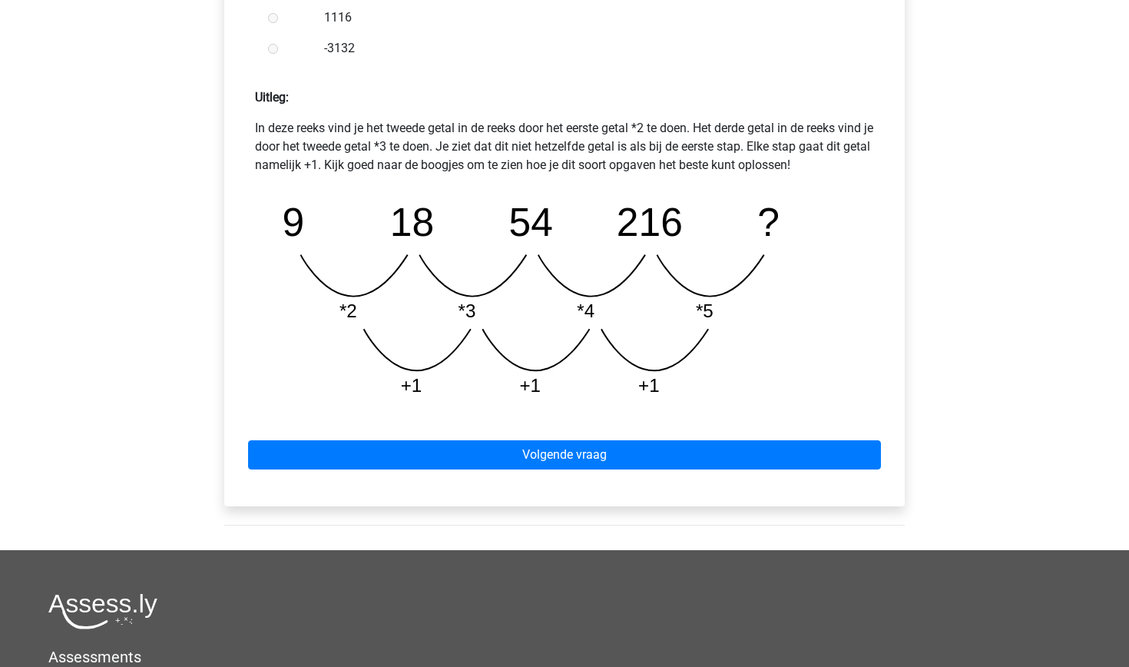
scroll to position [624, 0]
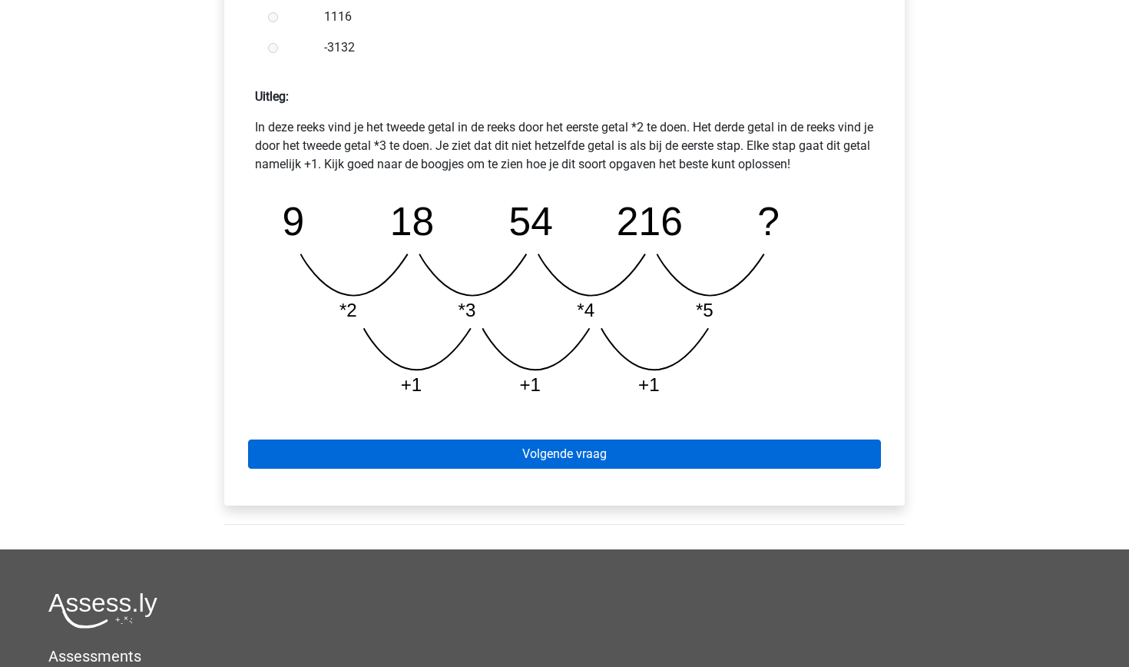
click at [466, 448] on link "Volgende vraag" at bounding box center [564, 453] width 633 height 29
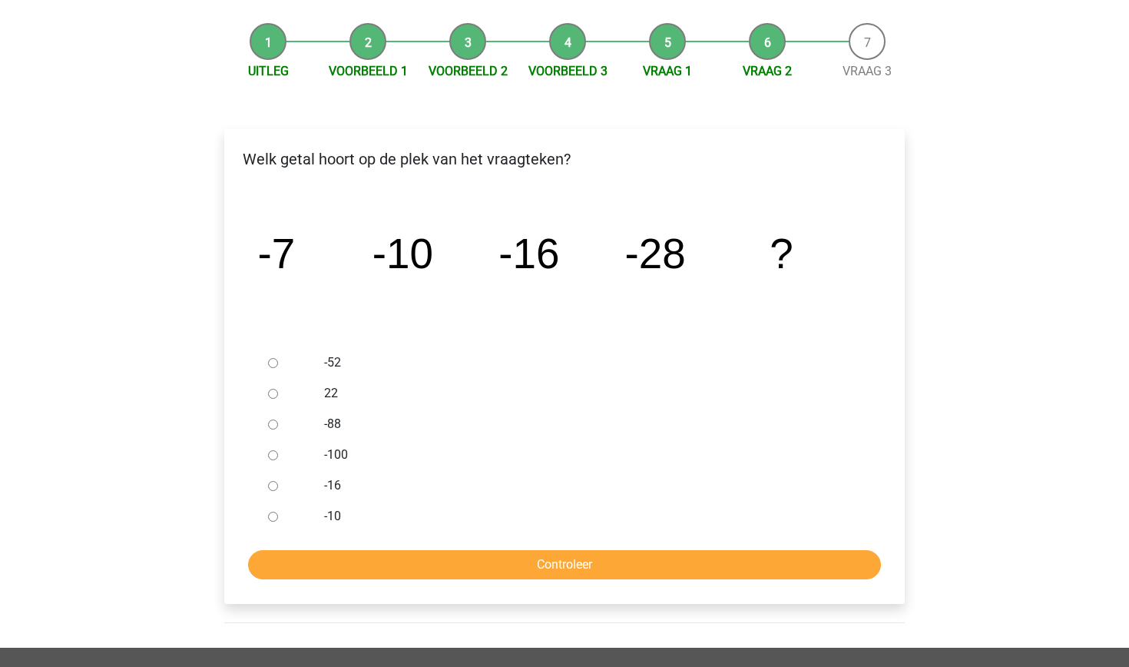
scroll to position [142, 0]
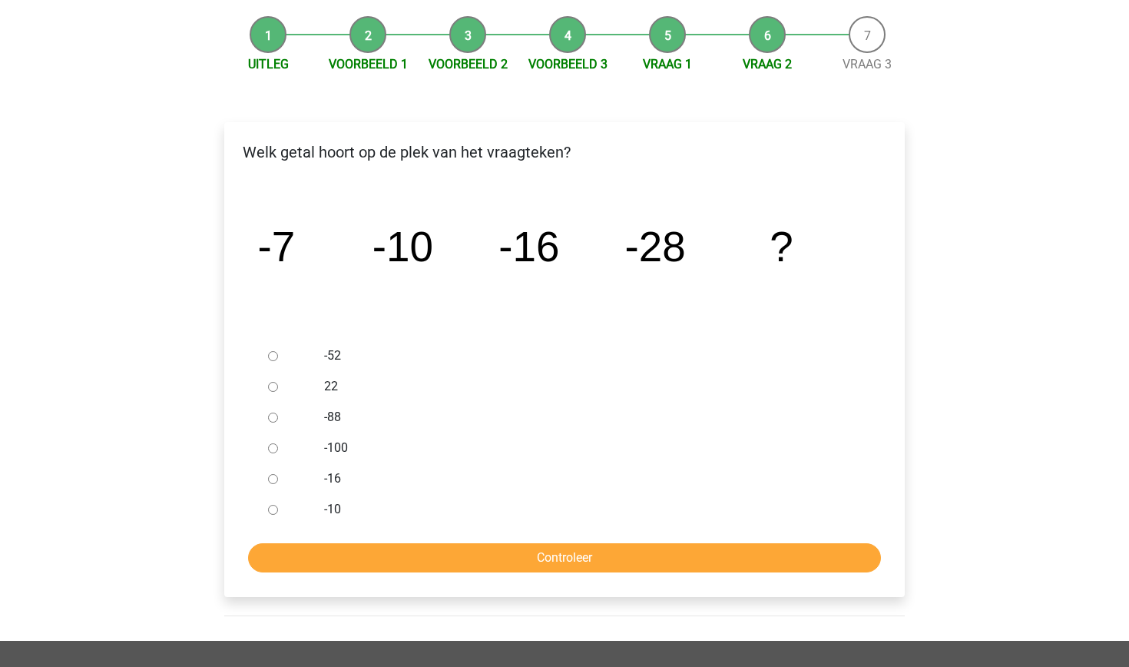
click at [270, 359] on input "-52" at bounding box center [273, 356] width 10 height 10
radio input "true"
click at [391, 557] on input "Controleer" at bounding box center [564, 557] width 633 height 29
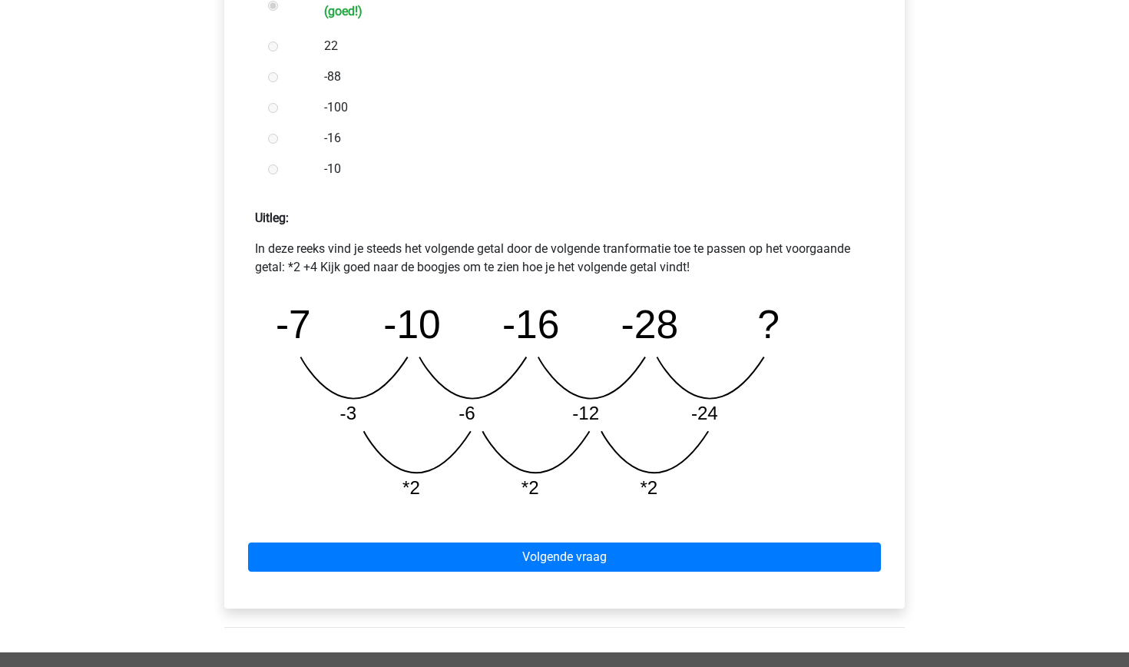
scroll to position [519, 0]
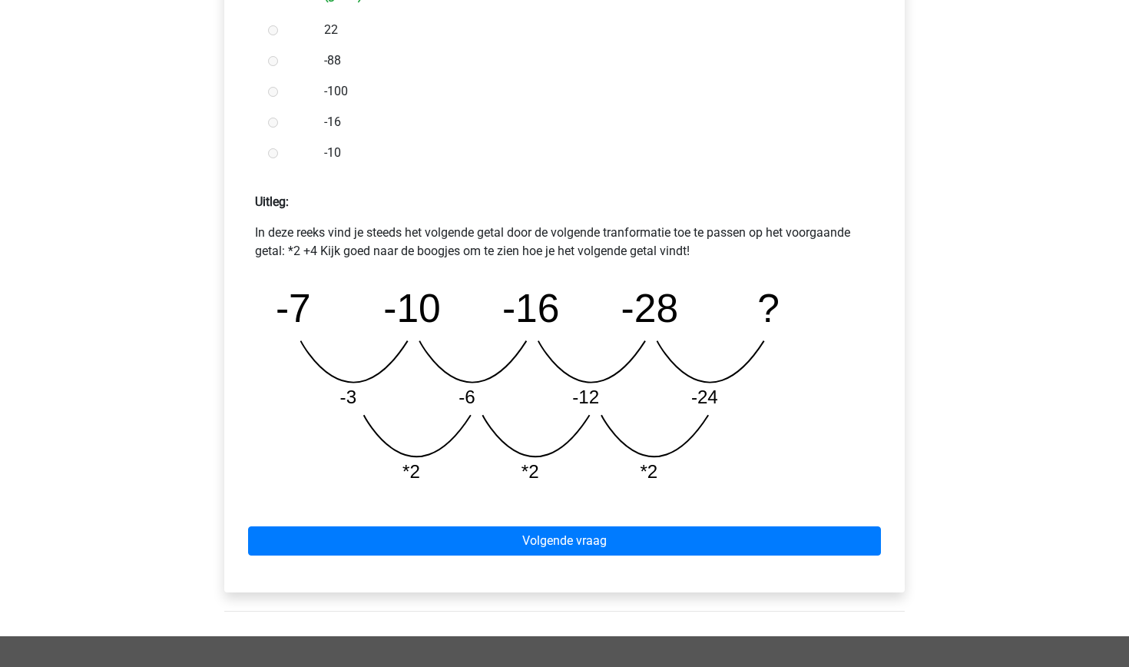
click at [388, 432] on icon "image/svg+xml -7 -10 -16 -28 ? -3 -6 -12 -24 *2 *2 *2" at bounding box center [564, 384] width 594 height 223
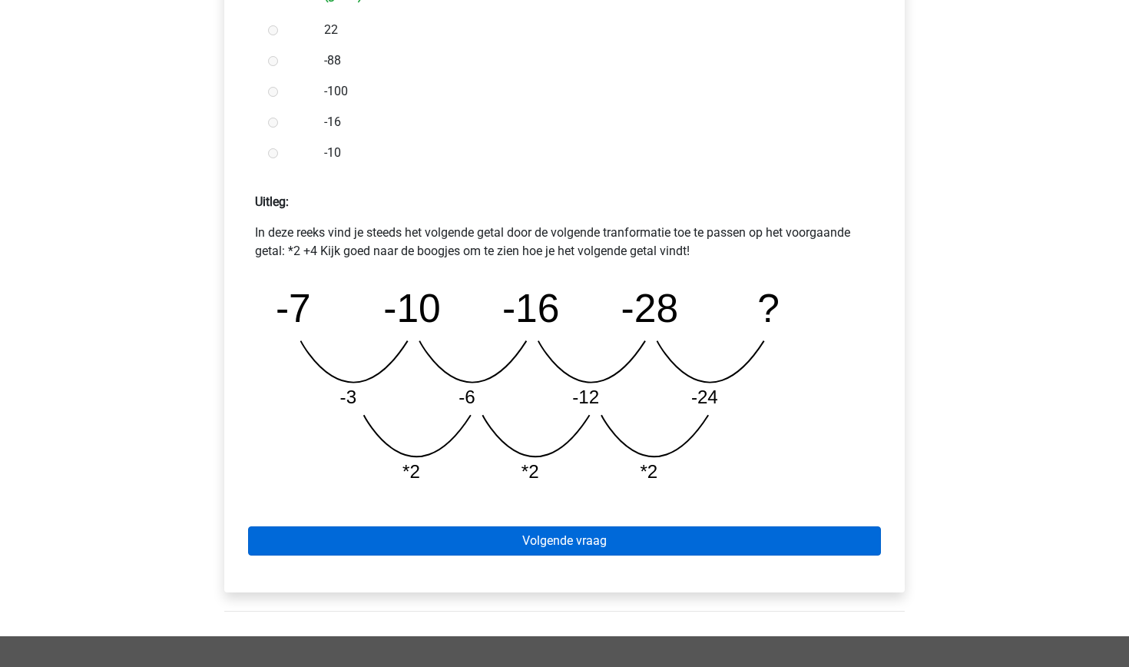
click at [477, 541] on link "Volgende vraag" at bounding box center [564, 540] width 633 height 29
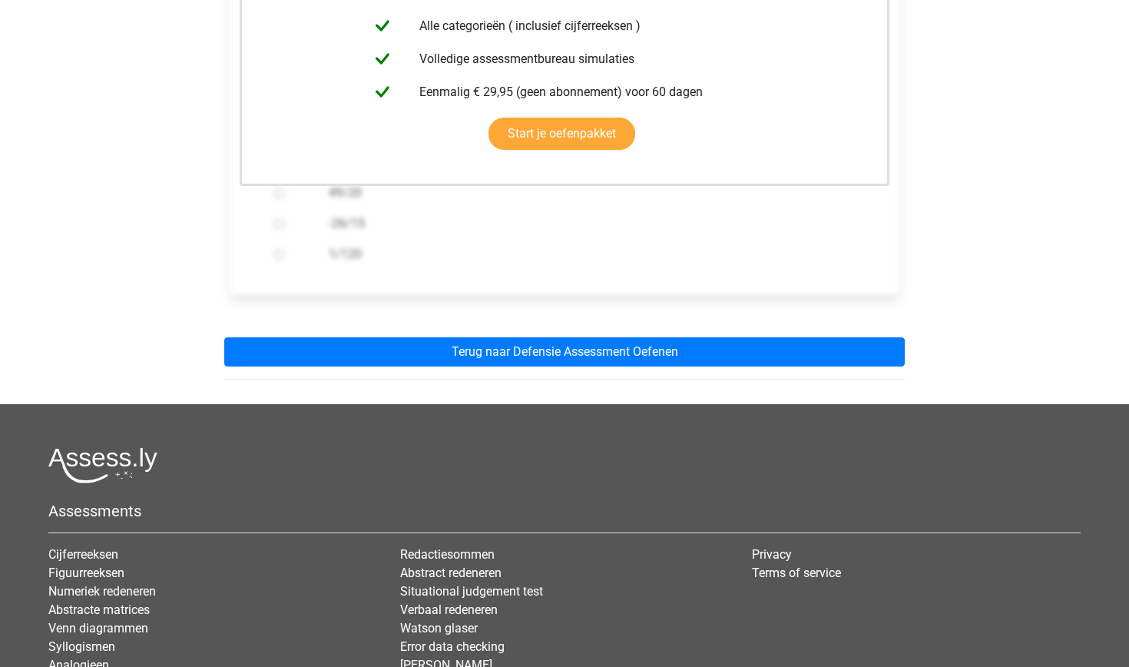
scroll to position [422, 0]
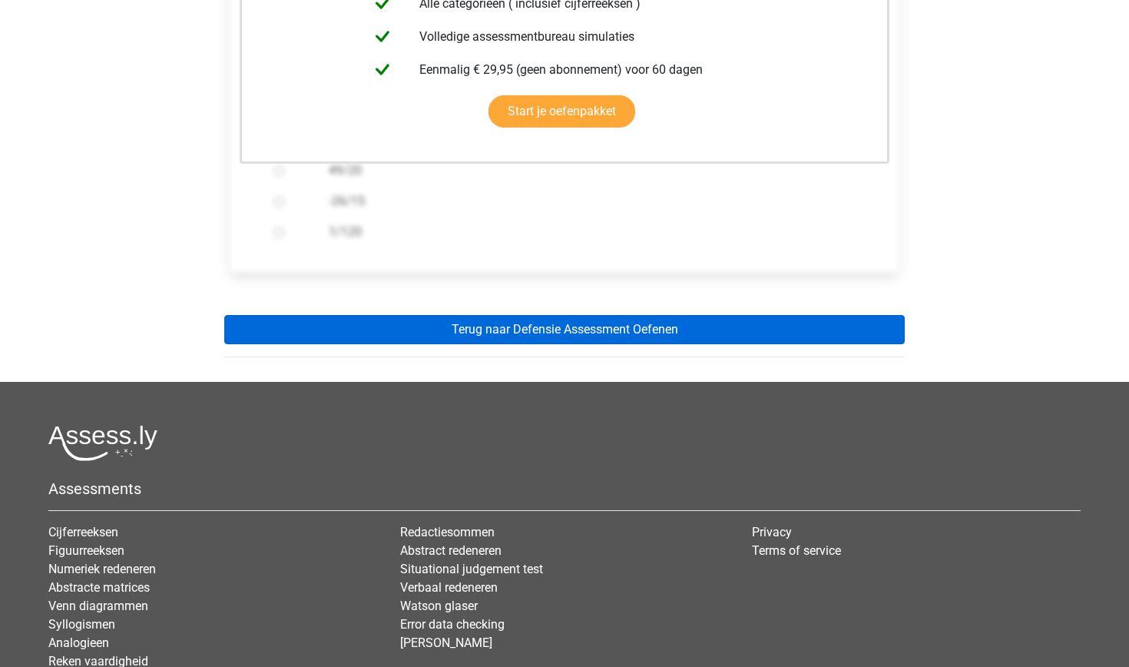
click at [541, 330] on link "Terug naar Defensie Assessment Oefenen" at bounding box center [564, 329] width 680 height 29
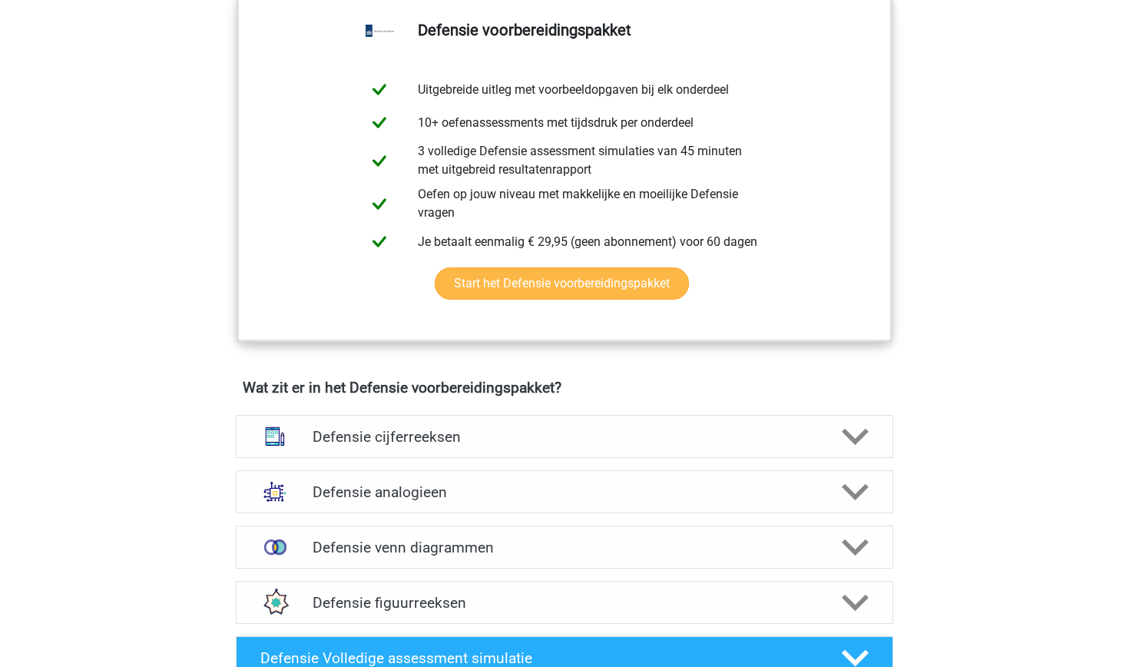
scroll to position [894, 0]
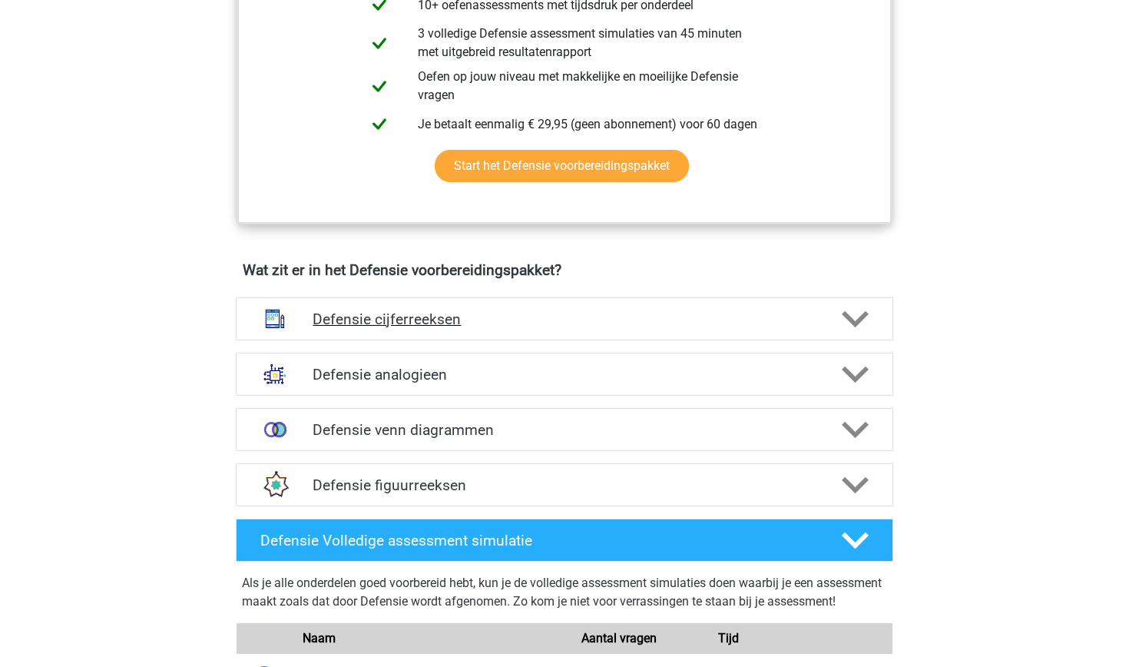
click at [505, 323] on h4 "Defensie cijferreeksen" at bounding box center [564, 319] width 503 height 18
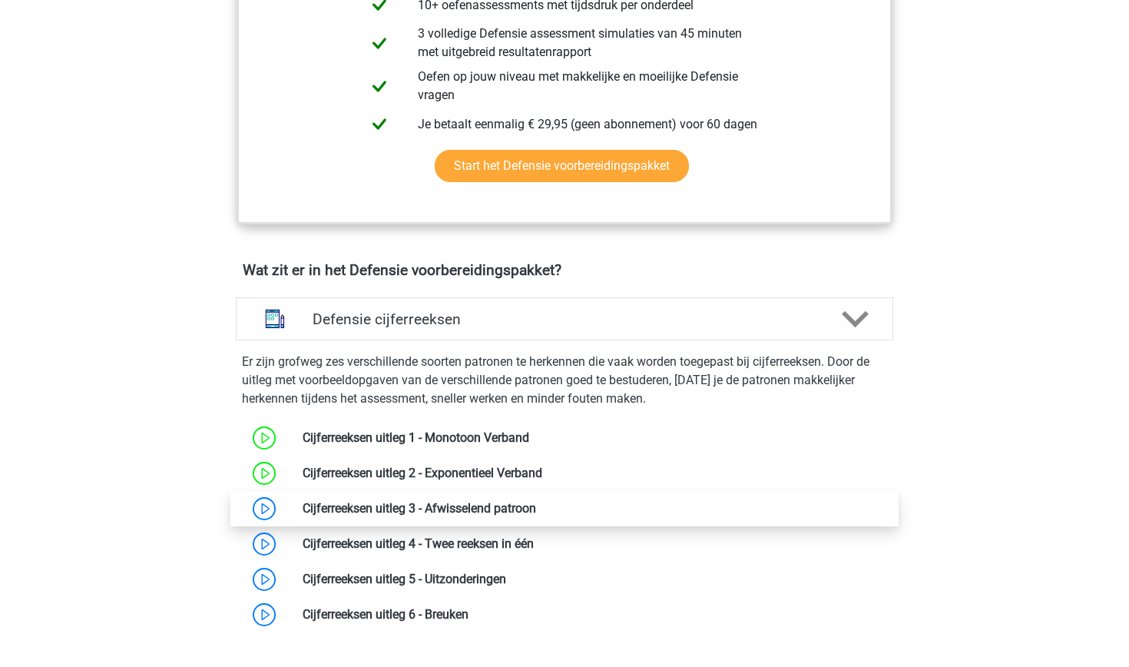
click at [536, 505] on link at bounding box center [536, 508] width 0 height 15
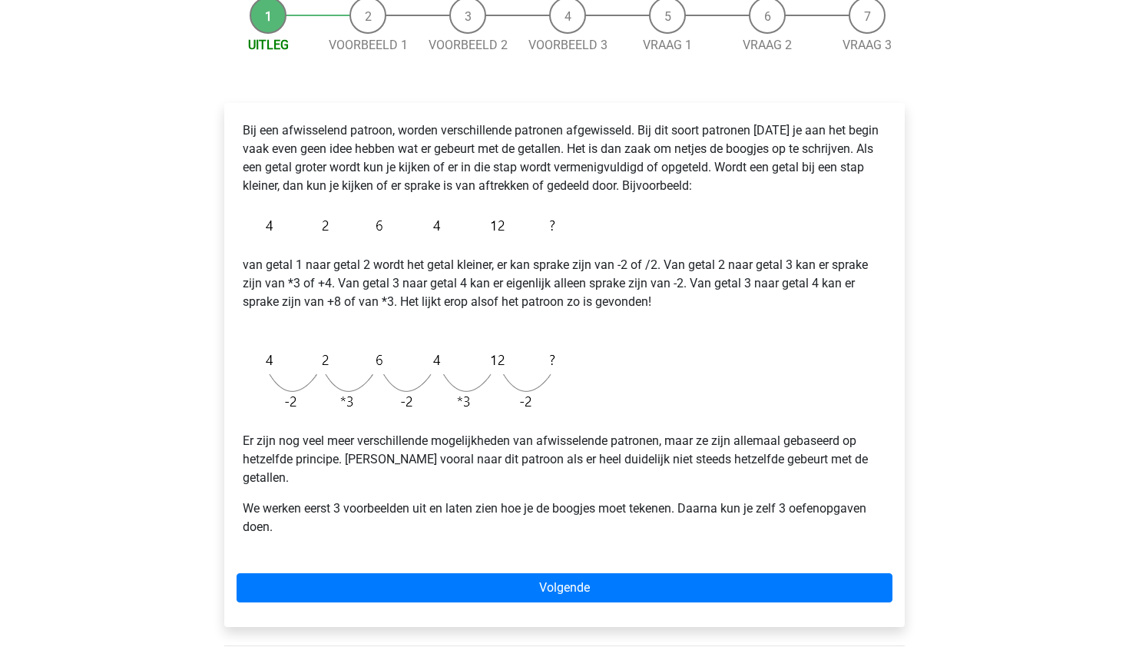
scroll to position [111, 0]
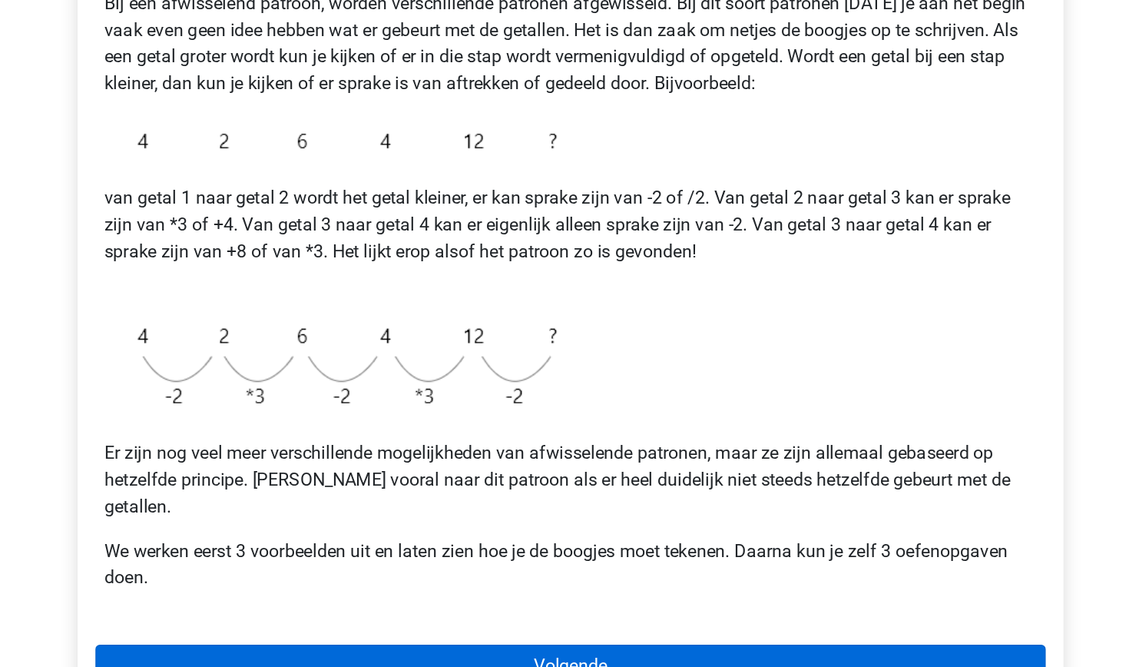
click at [385, 624] on link "Volgende" at bounding box center [565, 638] width 656 height 29
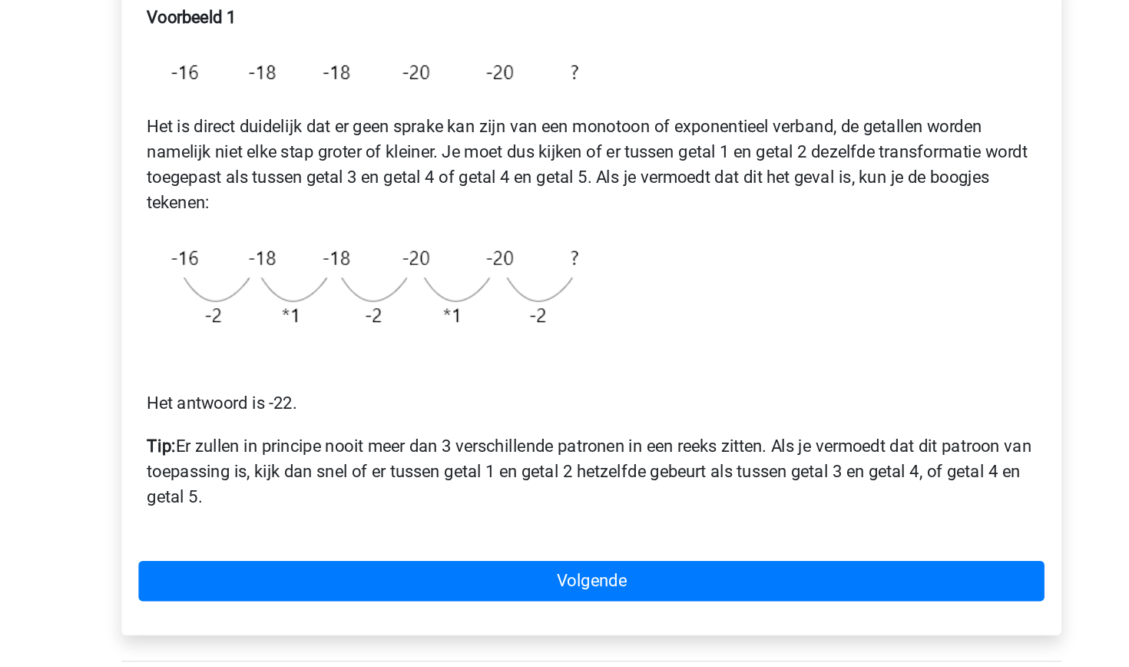
scroll to position [97, 0]
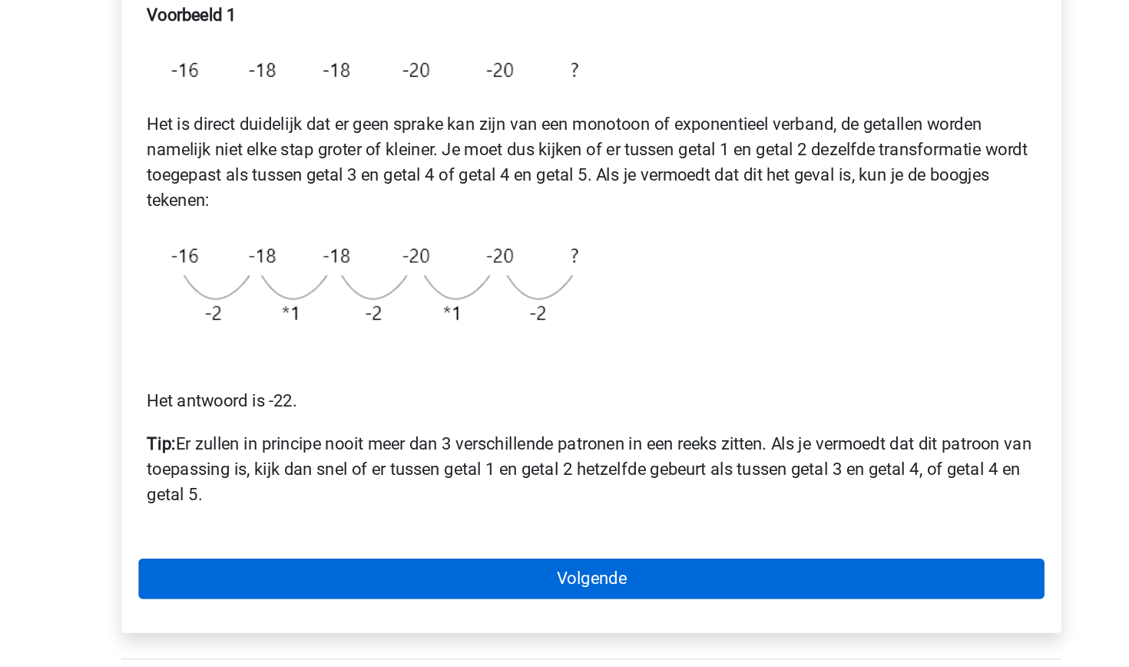
click at [263, 588] on link "Volgende" at bounding box center [565, 602] width 656 height 29
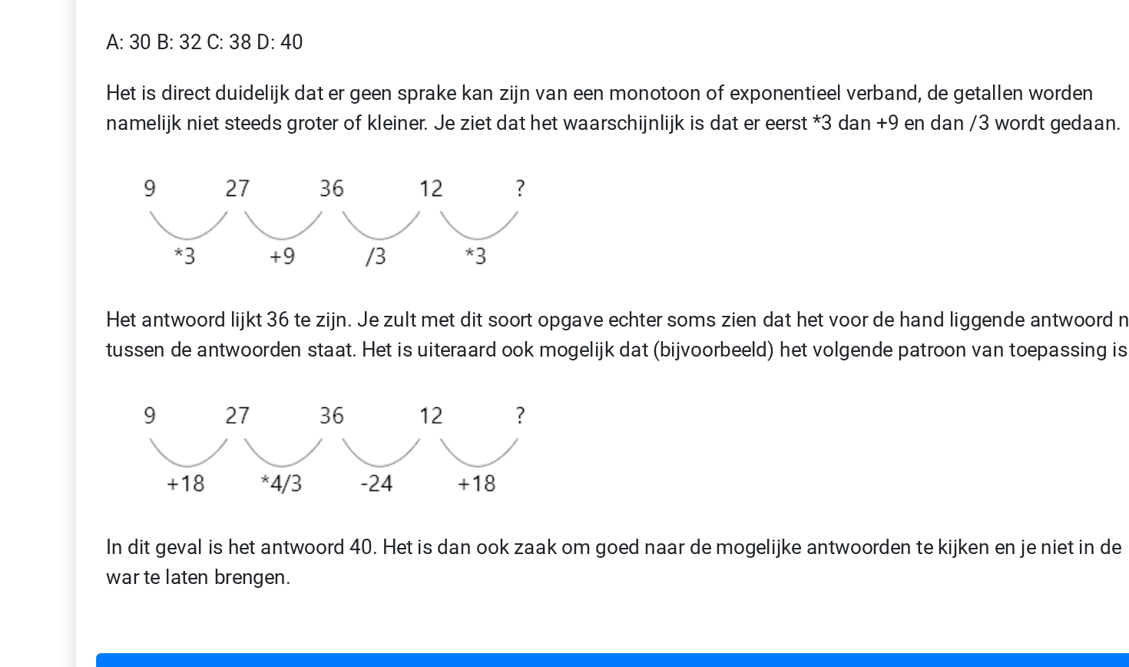
scroll to position [111, 0]
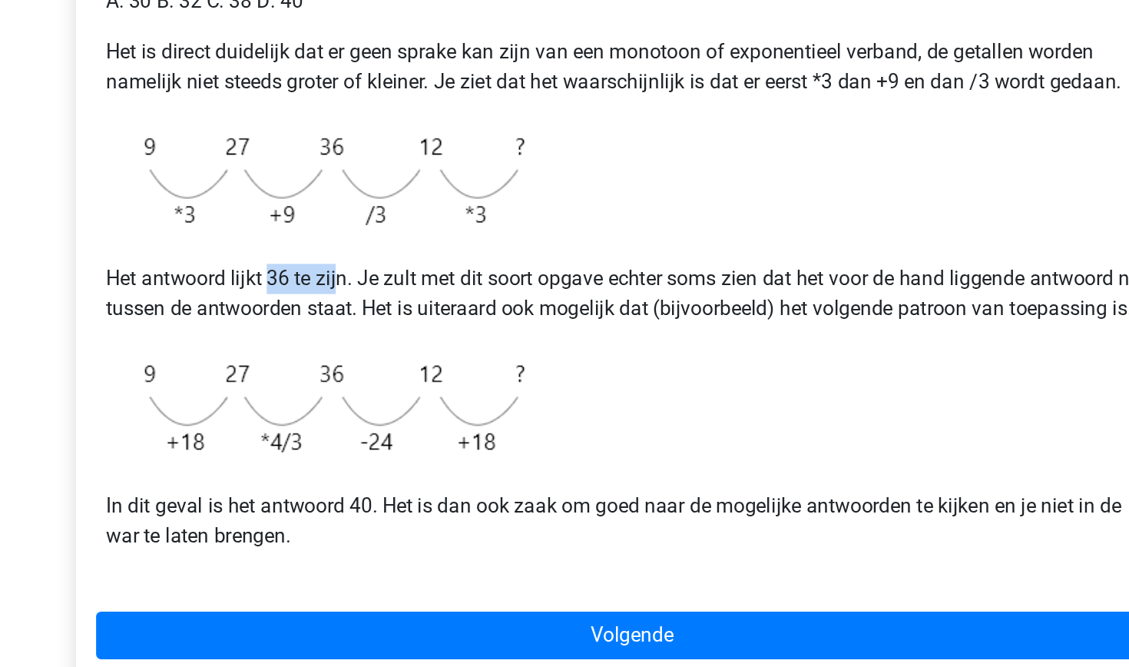
drag, startPoint x: 164, startPoint y: 169, endPoint x: 206, endPoint y: 170, distance: 41.5
click at [243, 420] on p "Het antwoord lijkt 36 te zijn. Je zult met dit soort opgave echter soms zien da…" at bounding box center [565, 438] width 644 height 37
click at [237, 165] on div "Voorbeeld 2 A: 30 B: 32 C: 38 D: 40 Het is direct duidelijk dat er geen sprake …" at bounding box center [565, 389] width 656 height 449
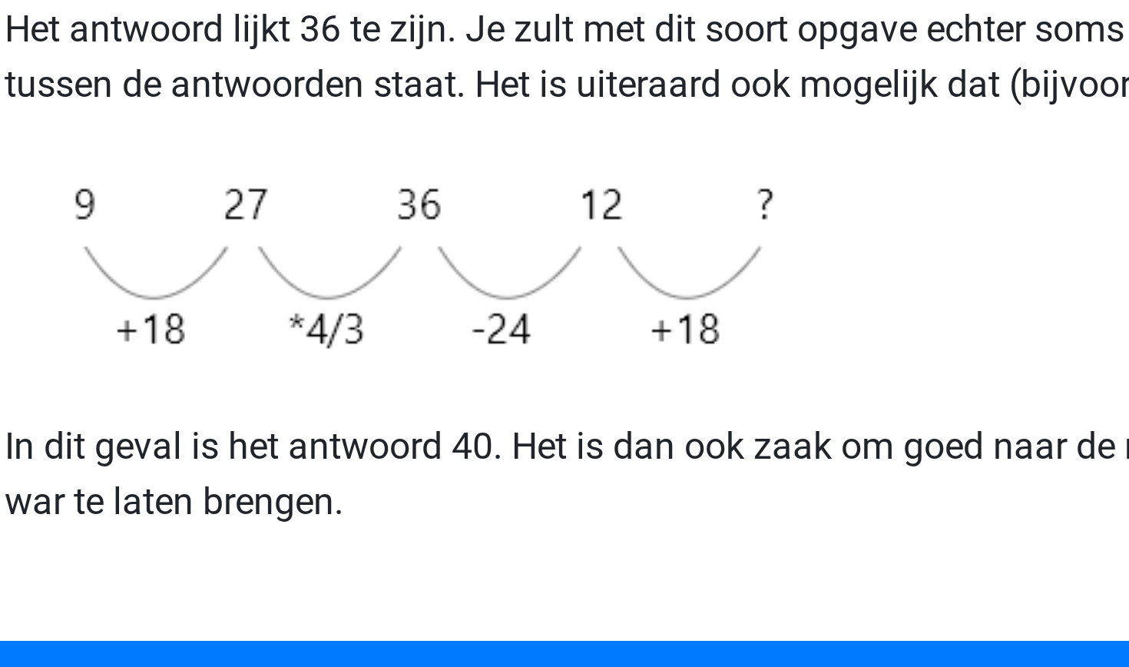
scroll to position [211, 0]
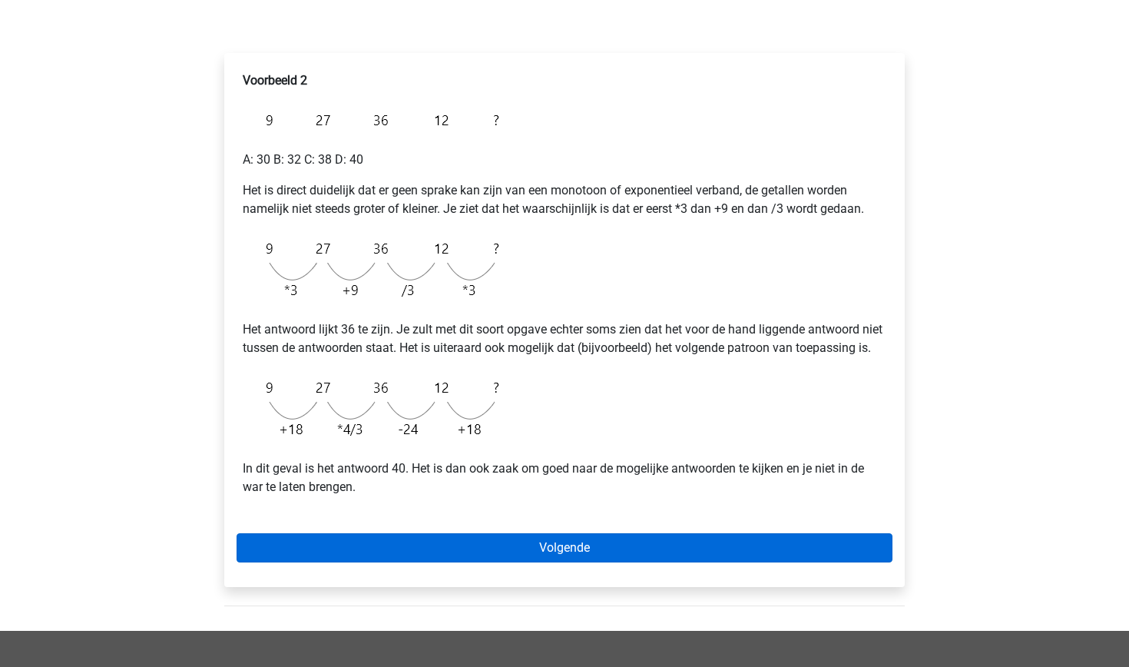
click at [397, 562] on link "Volgende" at bounding box center [565, 547] width 656 height 29
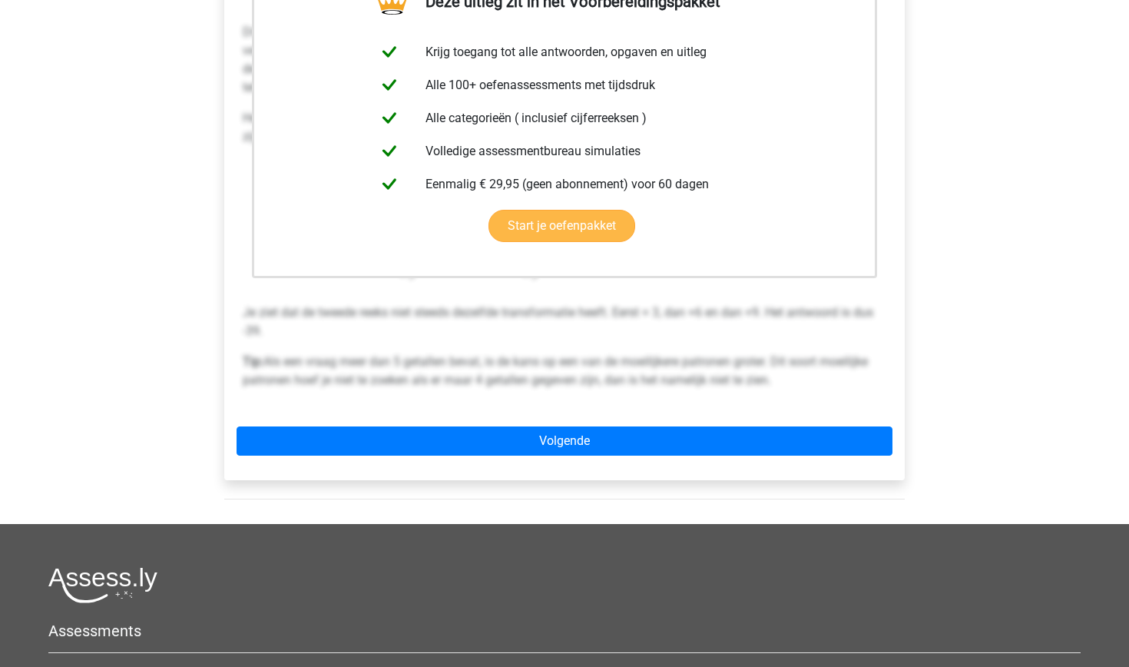
scroll to position [339, 0]
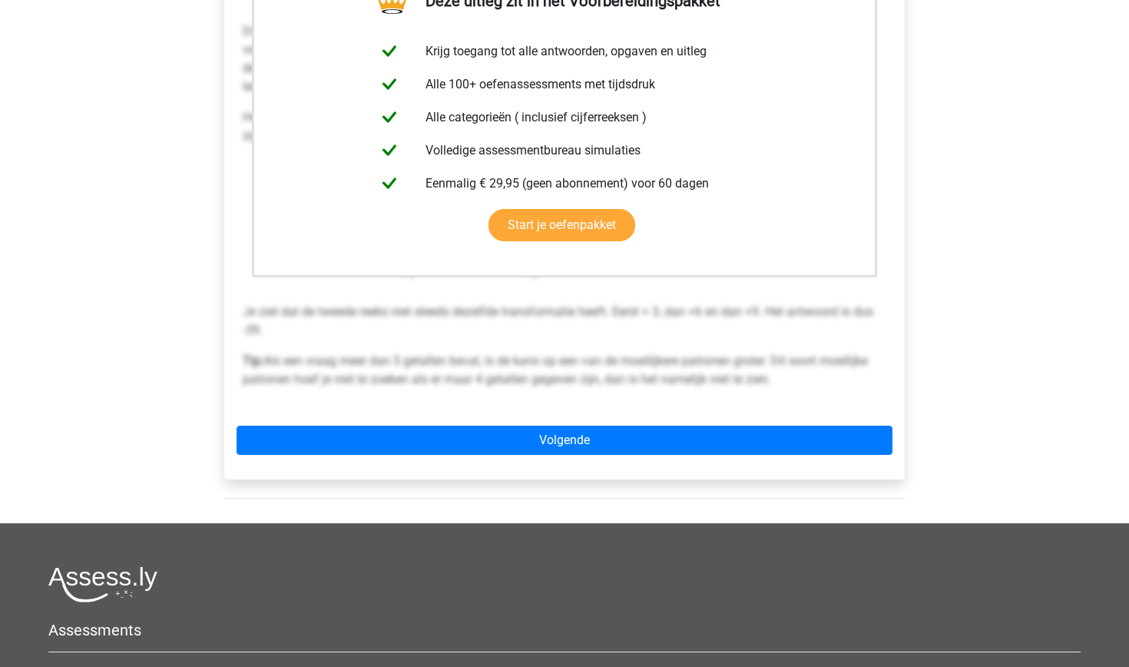
click at [421, 460] on div "Deze uitleg zit in het Voorbereidingspakket Krijg toegang tot alle antwoorden, …" at bounding box center [564, 202] width 680 height 554
click at [419, 425] on div "Deze uitleg zit in het Voorbereidingspakket Krijg toegang tot alle antwoorden, …" at bounding box center [564, 202] width 680 height 554
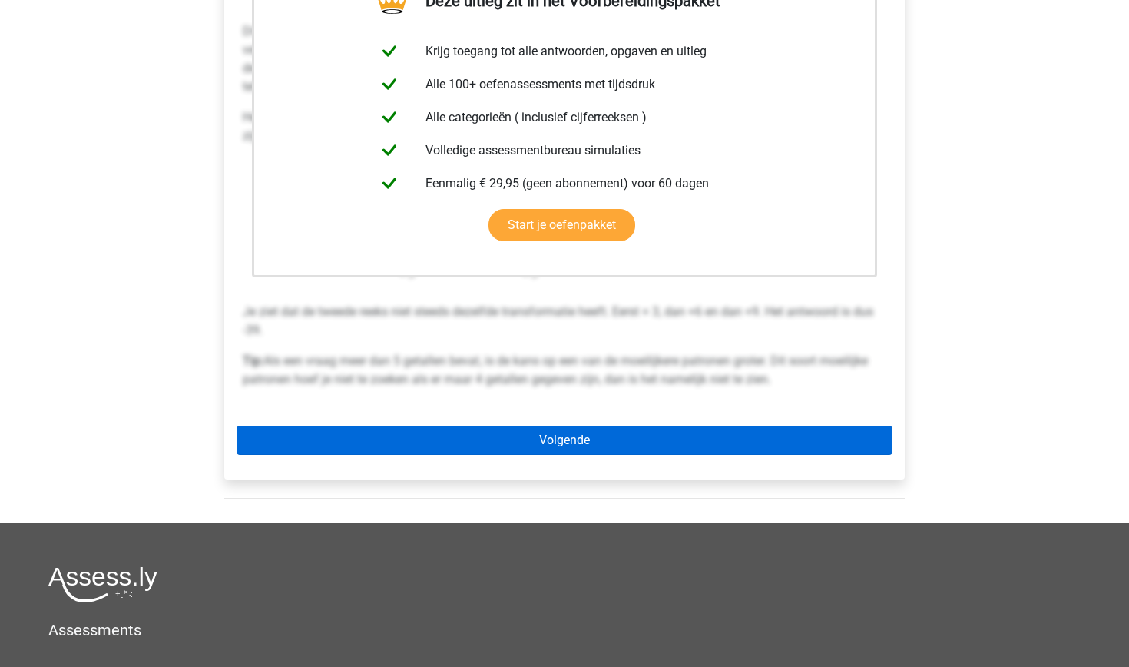
click at [415, 446] on link "Volgende" at bounding box center [565, 439] width 656 height 29
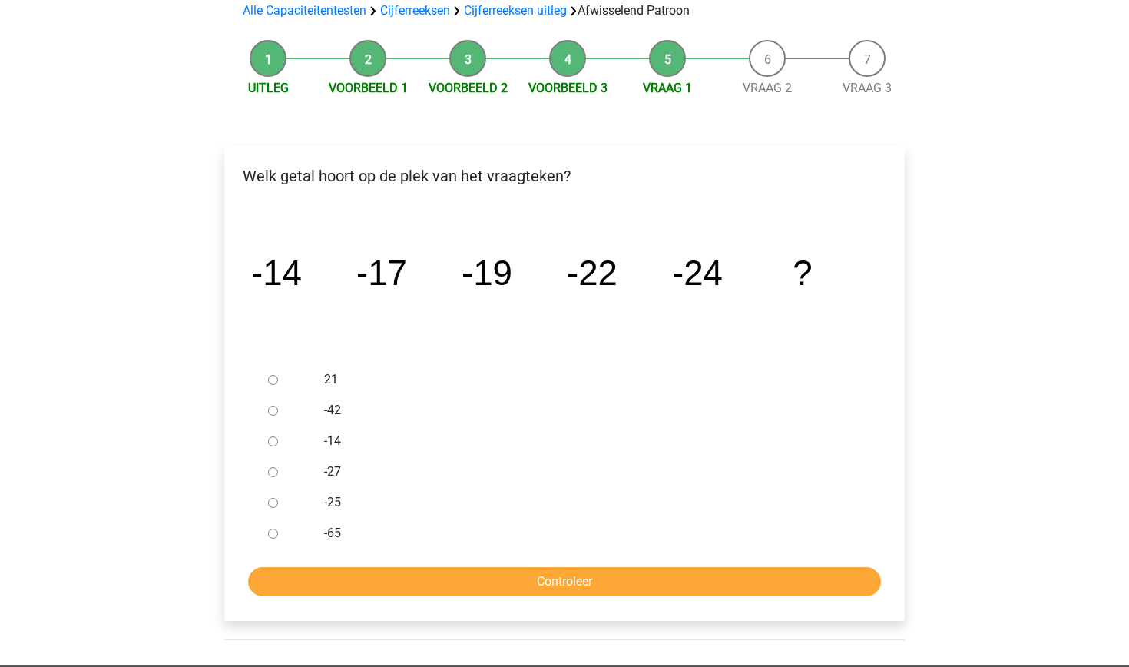
scroll to position [123, 0]
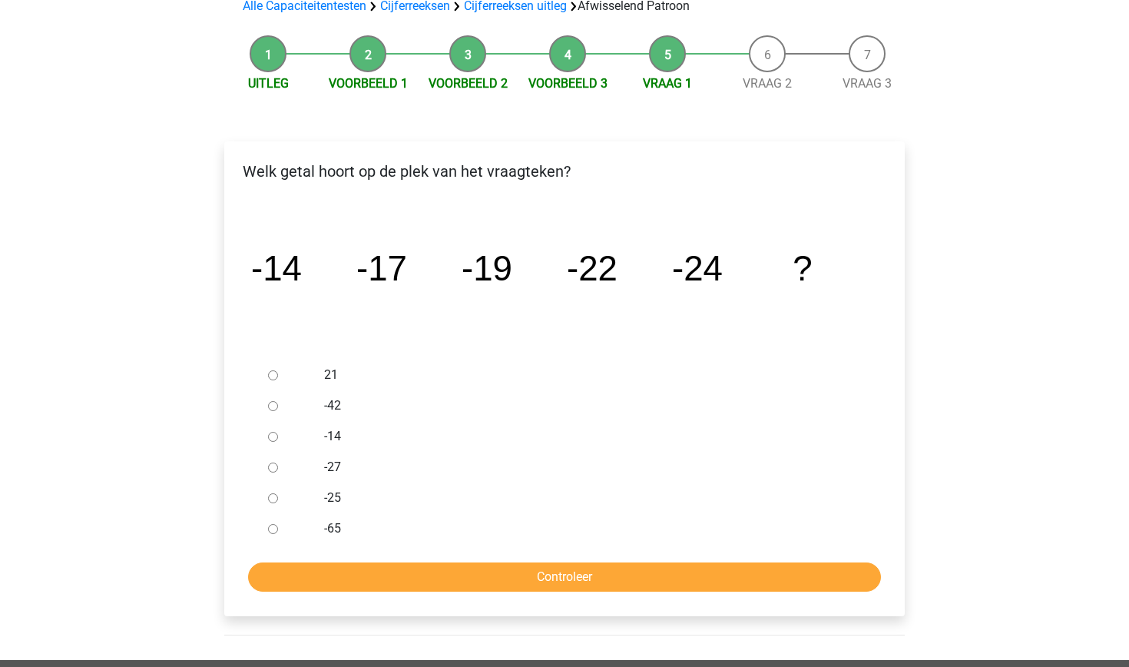
click at [273, 501] on input "-25" at bounding box center [273, 498] width 10 height 10
radio input "true"
click at [366, 584] on input "Controleer" at bounding box center [564, 576] width 633 height 29
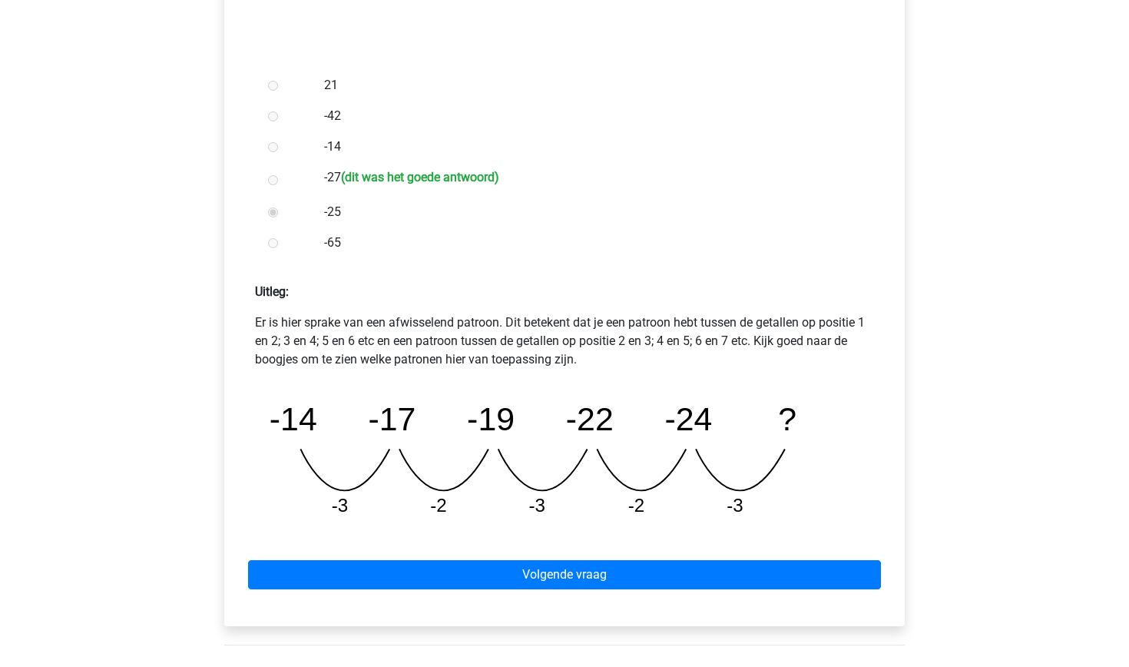
scroll to position [476, 0]
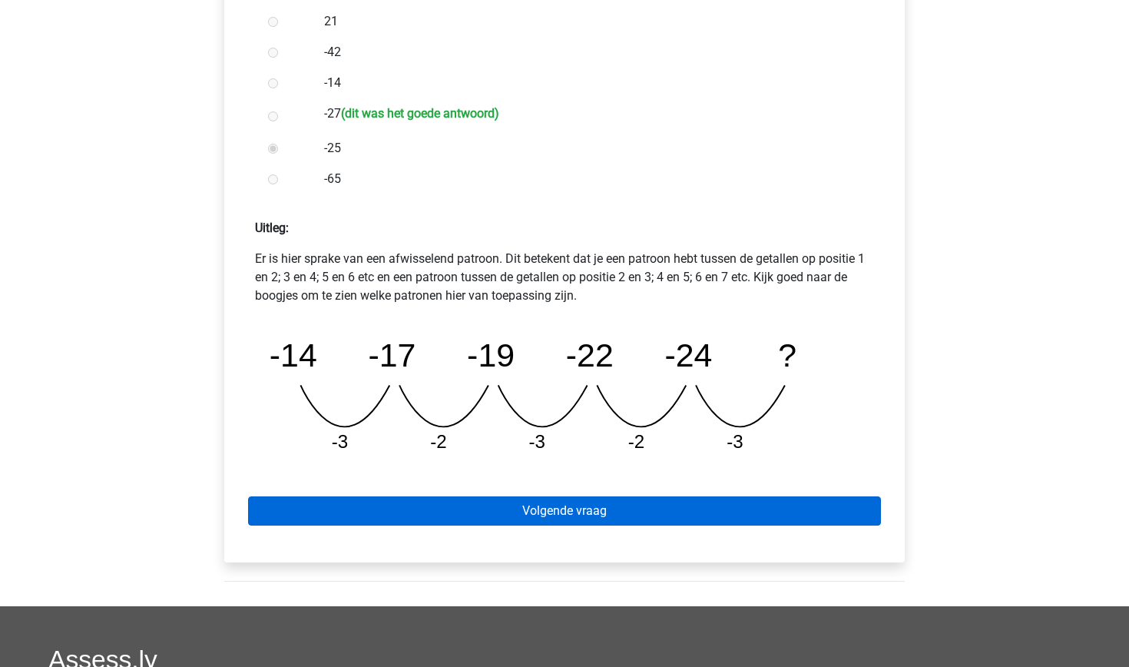
click at [444, 513] on link "Volgende vraag" at bounding box center [564, 510] width 633 height 29
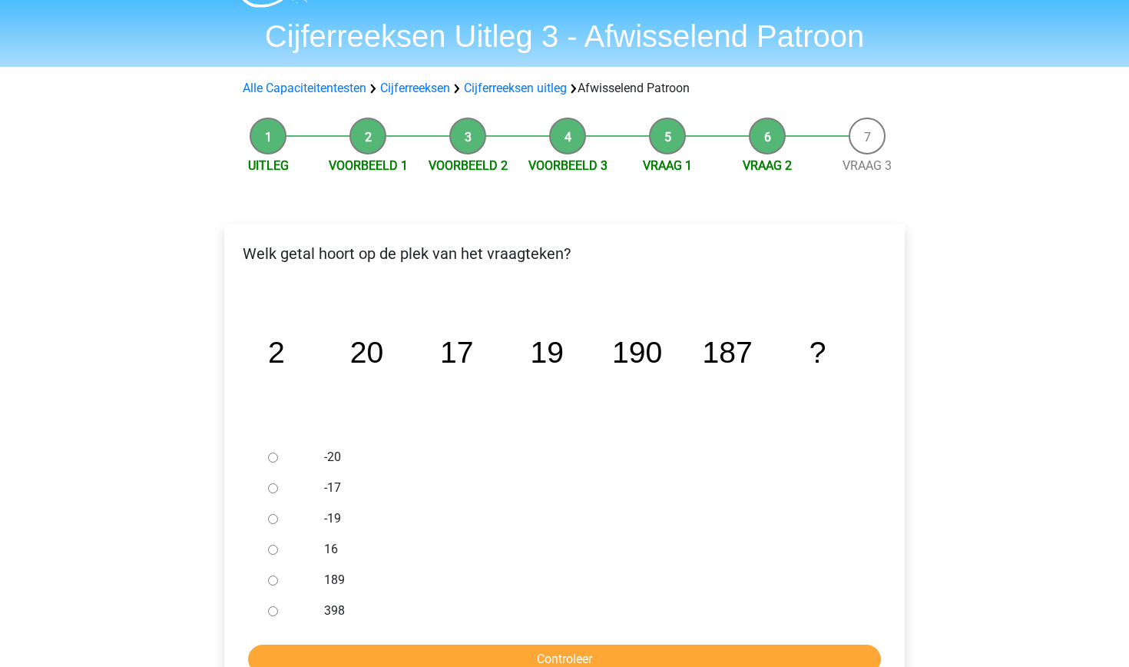
scroll to position [25, 0]
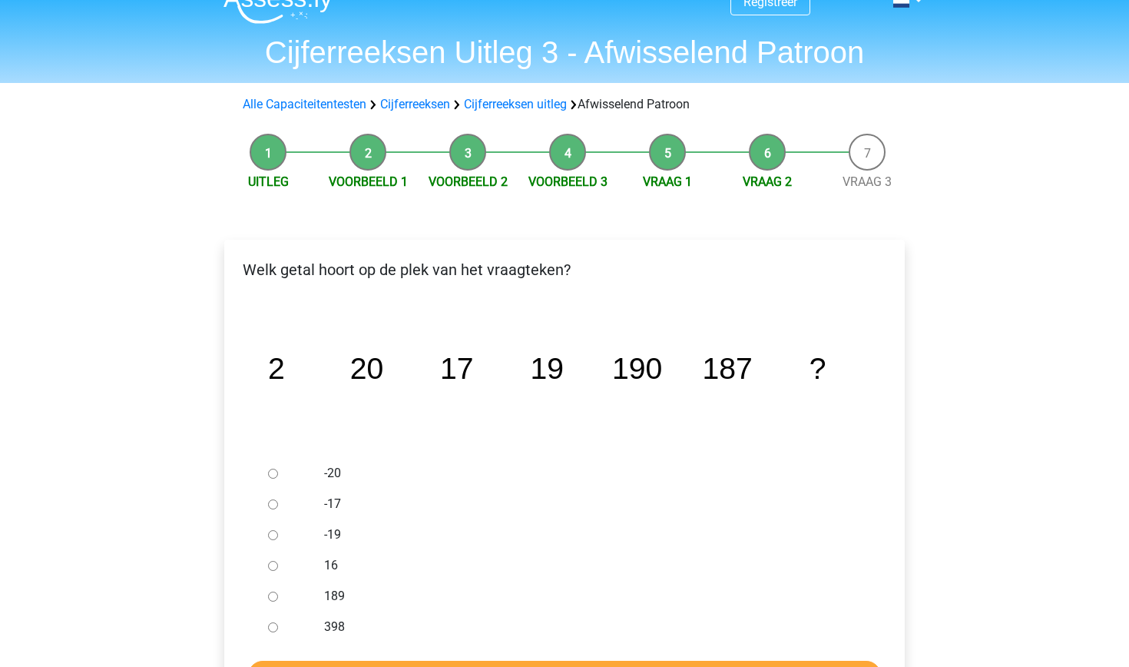
click at [318, 593] on div "189" at bounding box center [590, 596] width 554 height 31
click at [276, 597] on div at bounding box center [287, 596] width 51 height 31
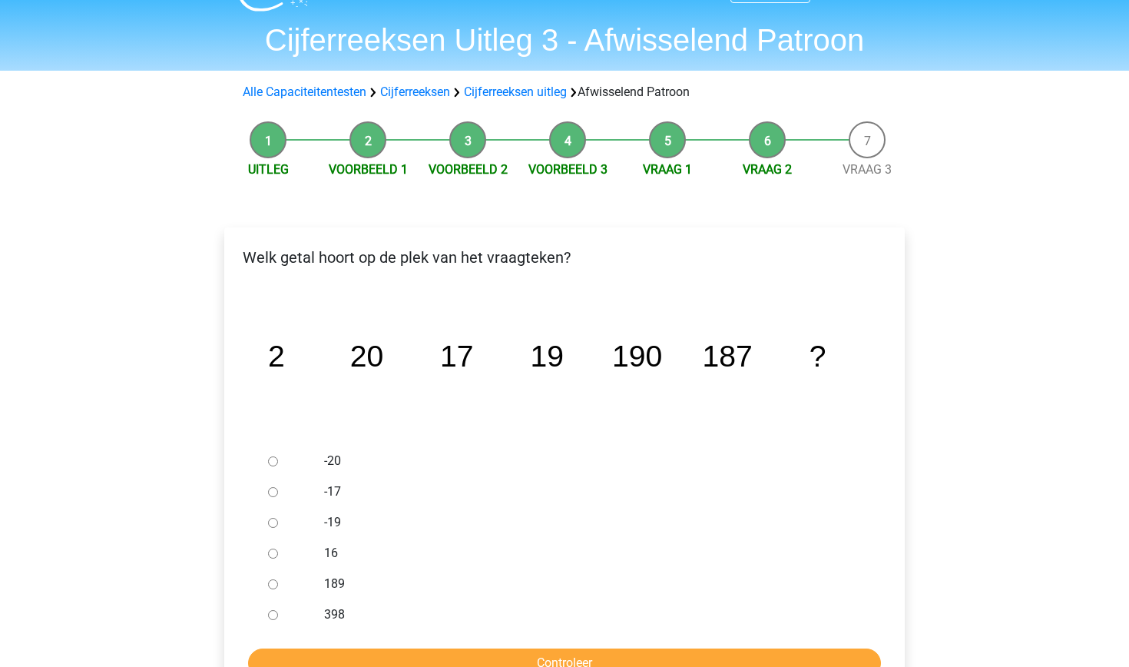
scroll to position [42, 0]
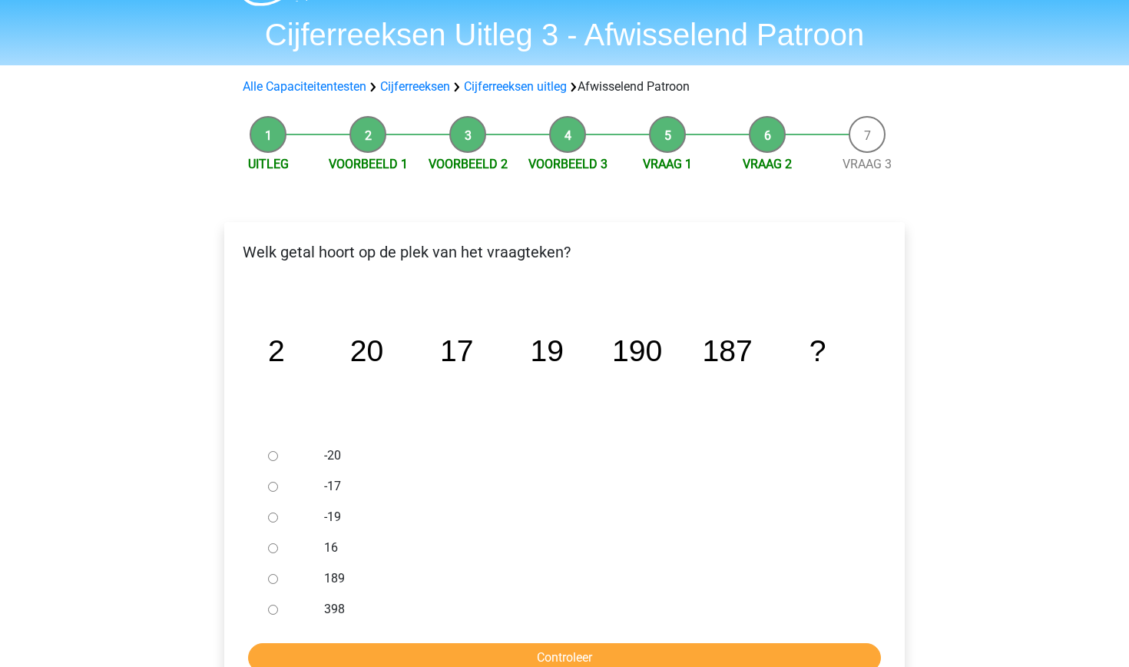
click at [276, 575] on input "189" at bounding box center [273, 579] width 10 height 10
radio input "true"
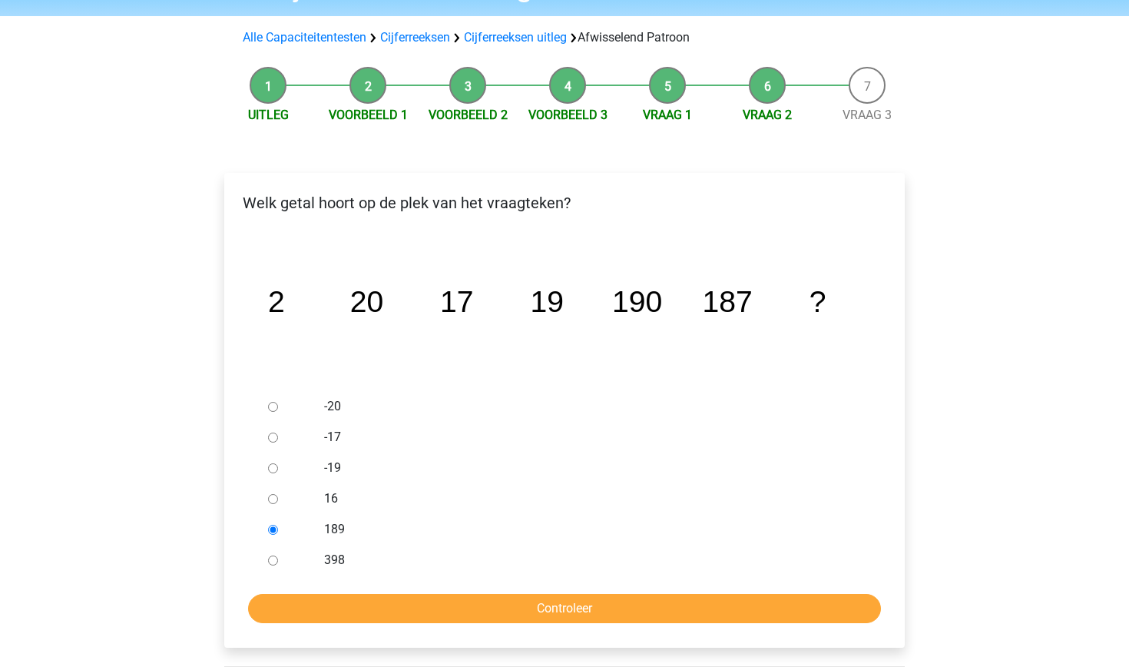
scroll to position [94, 0]
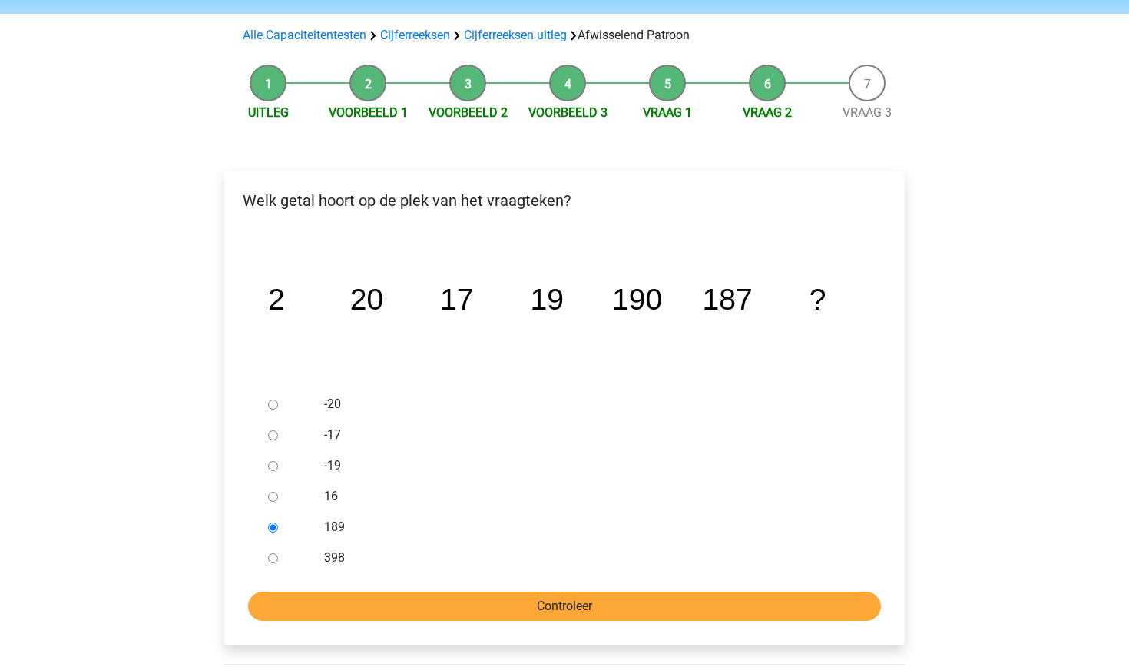
click at [335, 616] on input "Controleer" at bounding box center [564, 605] width 633 height 29
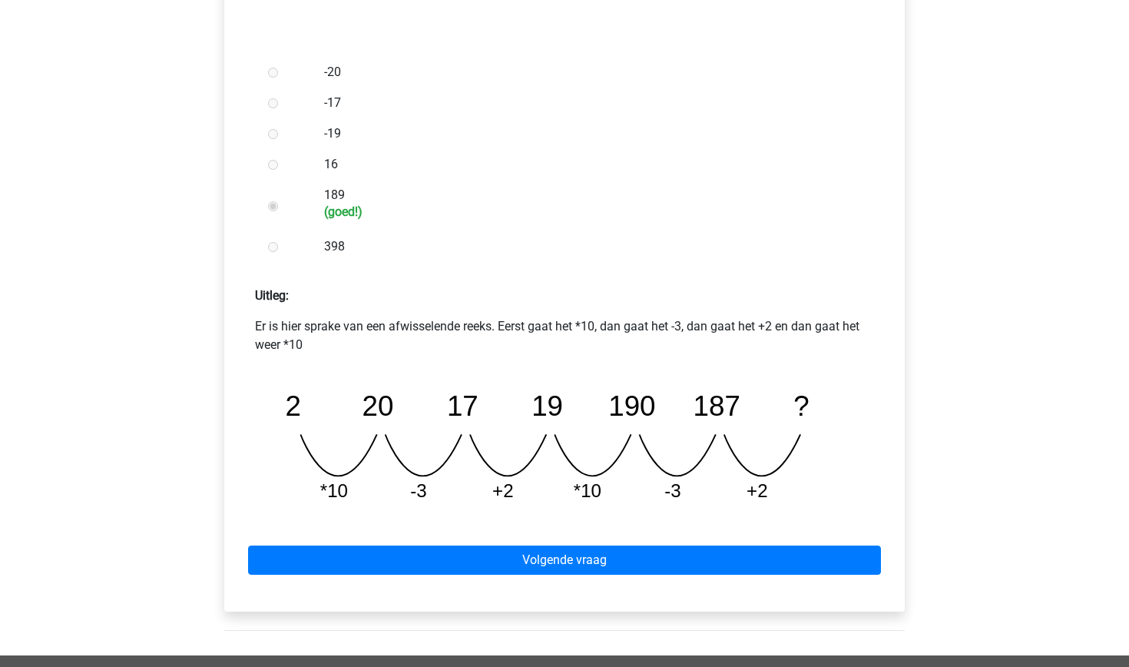
scroll to position [442, 0]
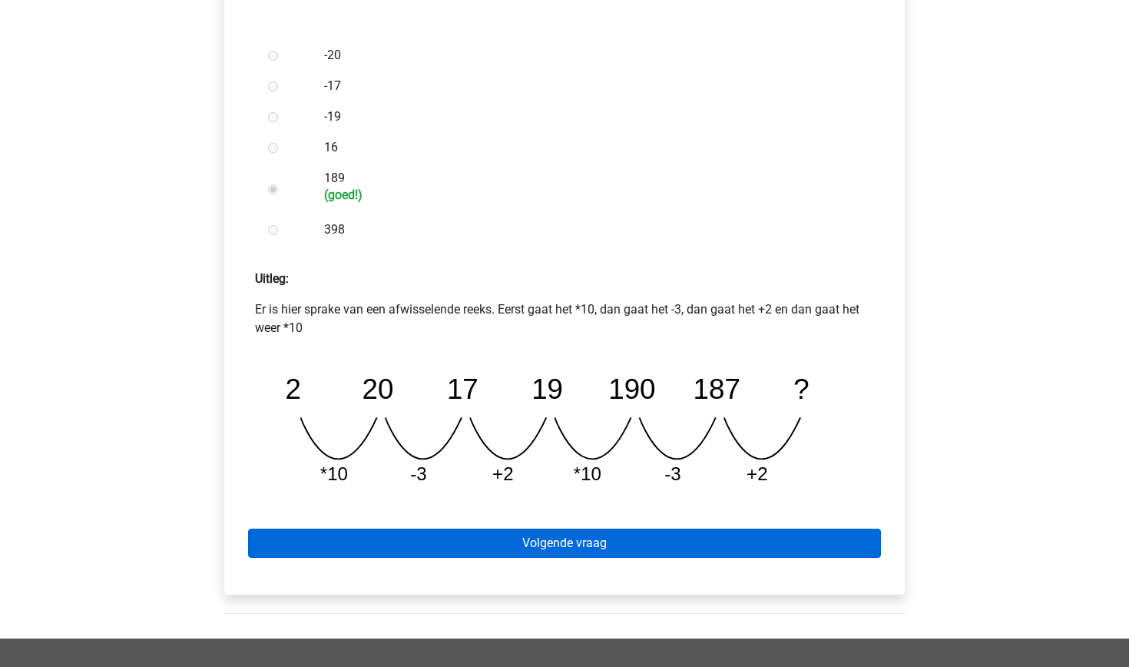
click at [675, 547] on link "Volgende vraag" at bounding box center [564, 542] width 633 height 29
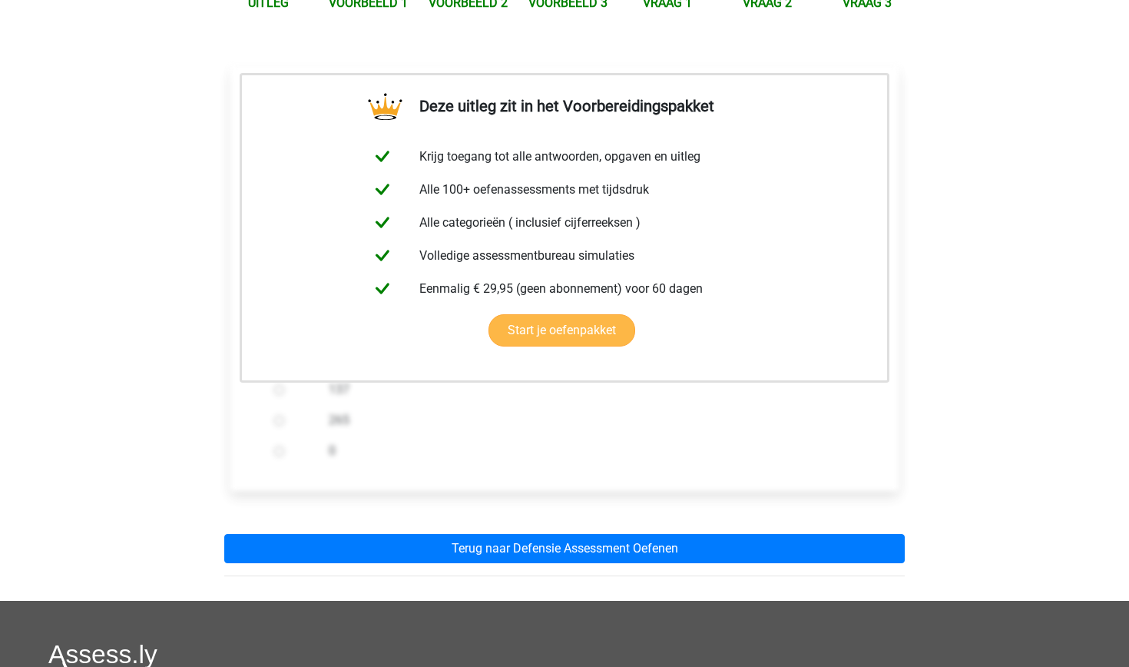
scroll to position [328, 0]
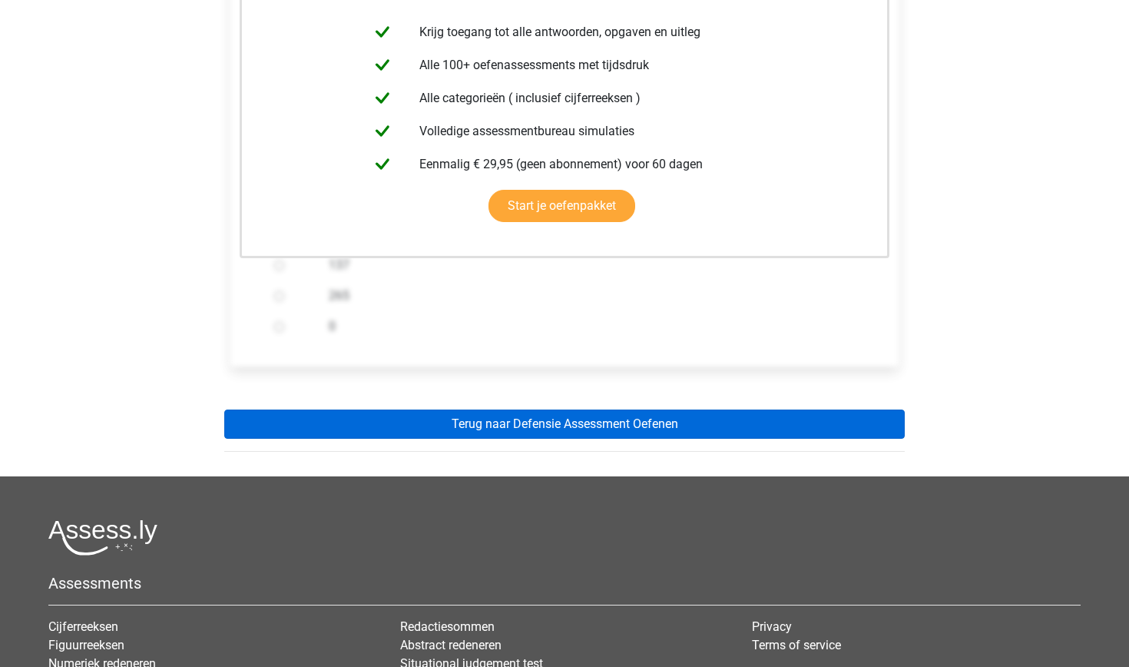
click at [628, 426] on link "Terug naar Defensie Assessment Oefenen" at bounding box center [564, 423] width 680 height 29
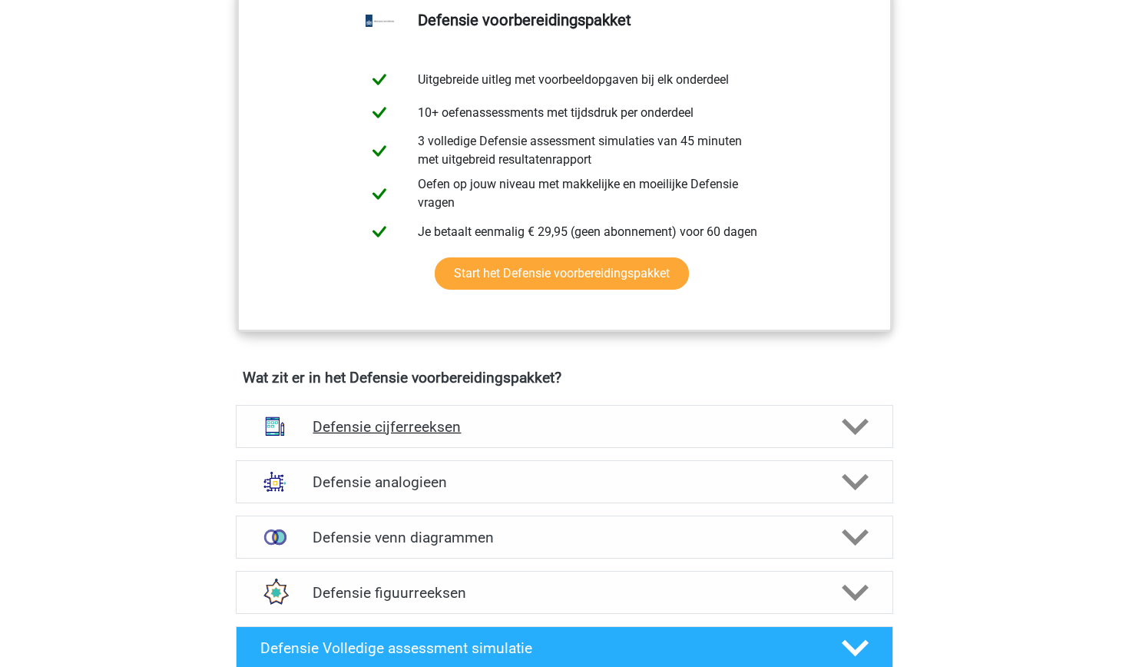
click at [587, 431] on h4 "Defensie cijferreeksen" at bounding box center [564, 427] width 503 height 18
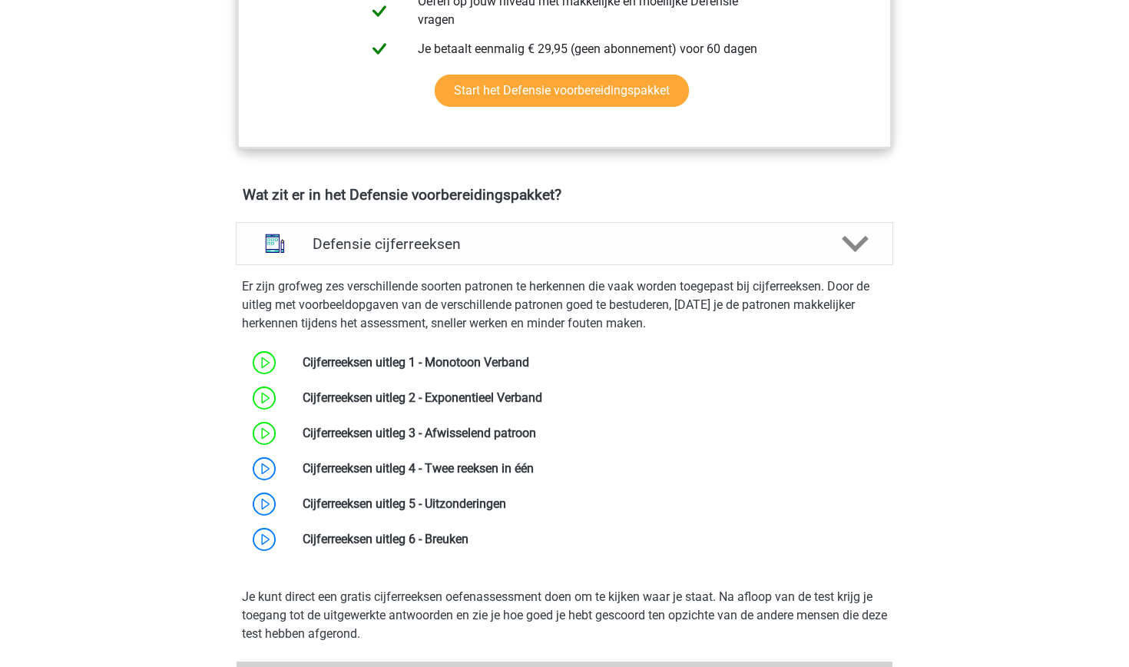
scroll to position [994, 0]
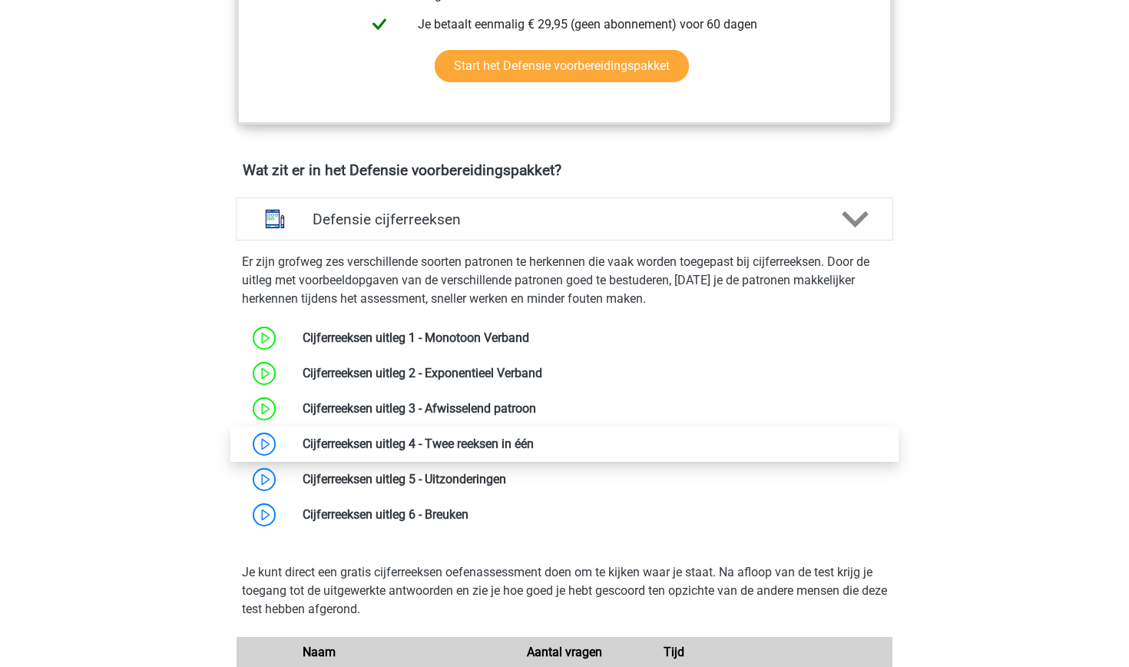
click at [534, 451] on link at bounding box center [534, 443] width 0 height 15
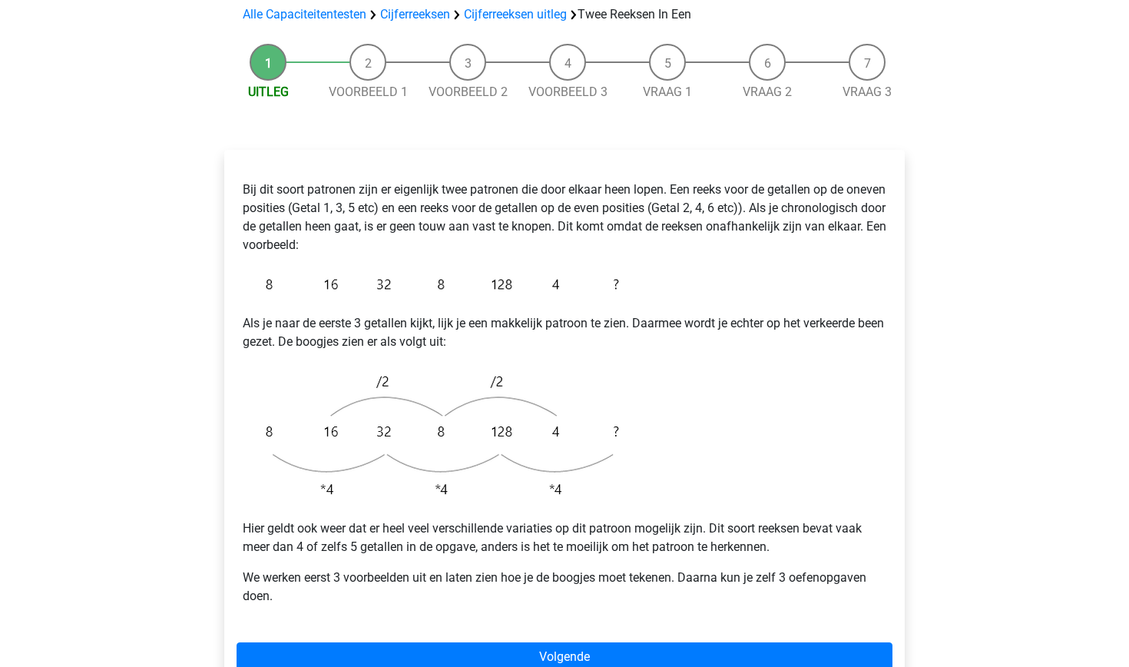
scroll to position [141, 0]
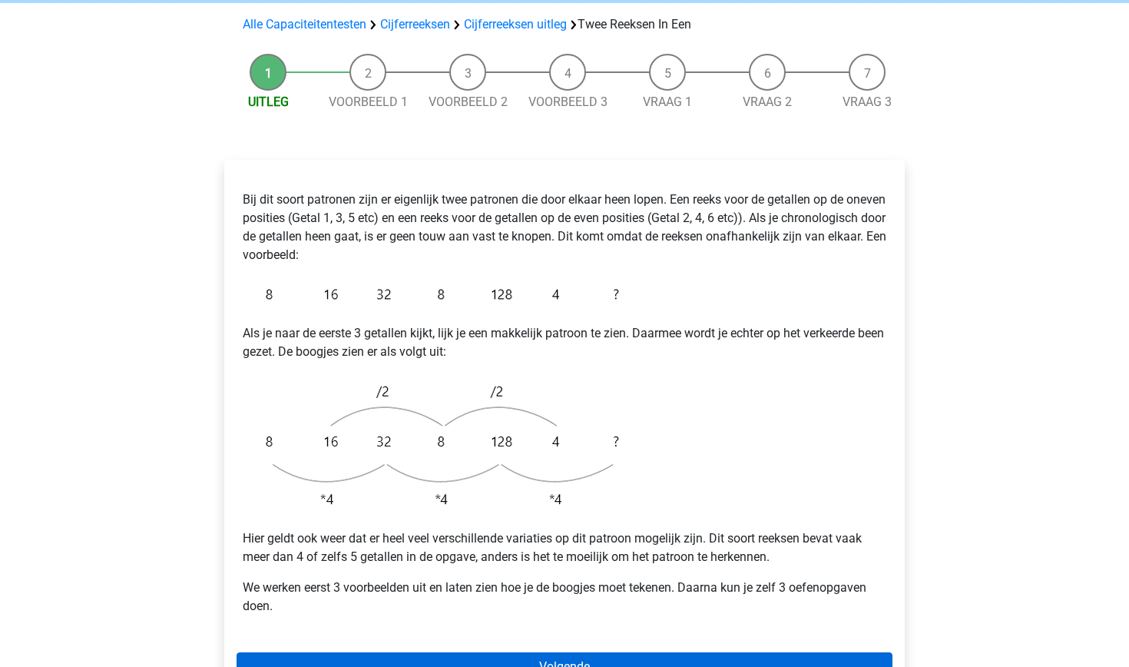
click at [345, 652] on link "Volgende" at bounding box center [565, 666] width 656 height 29
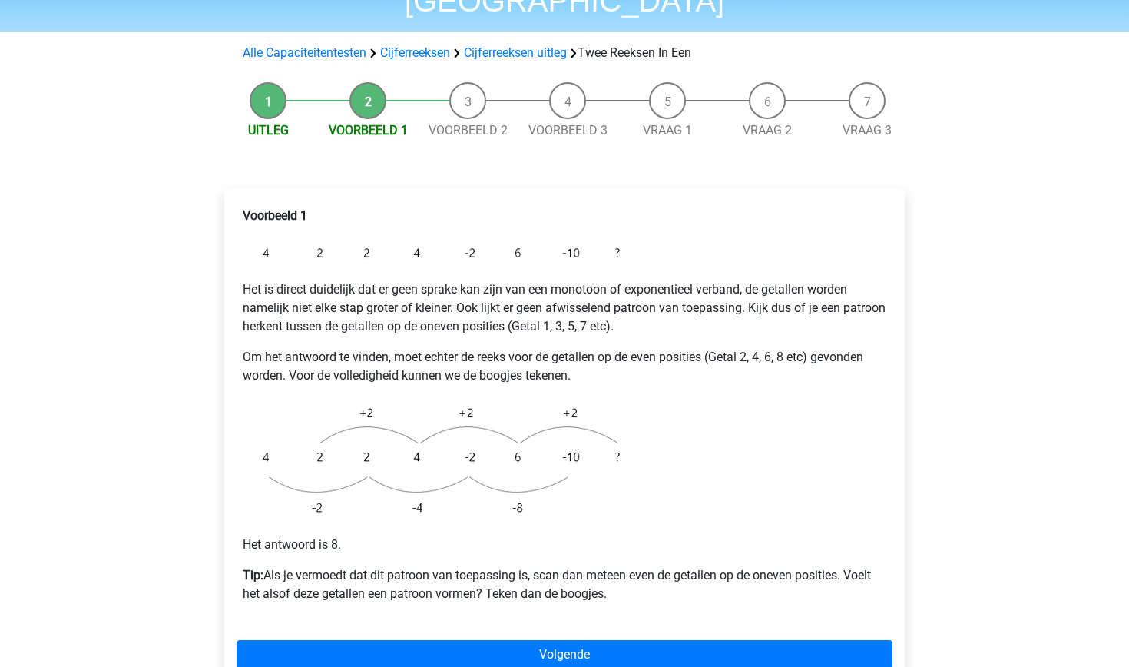
scroll to position [316, 0]
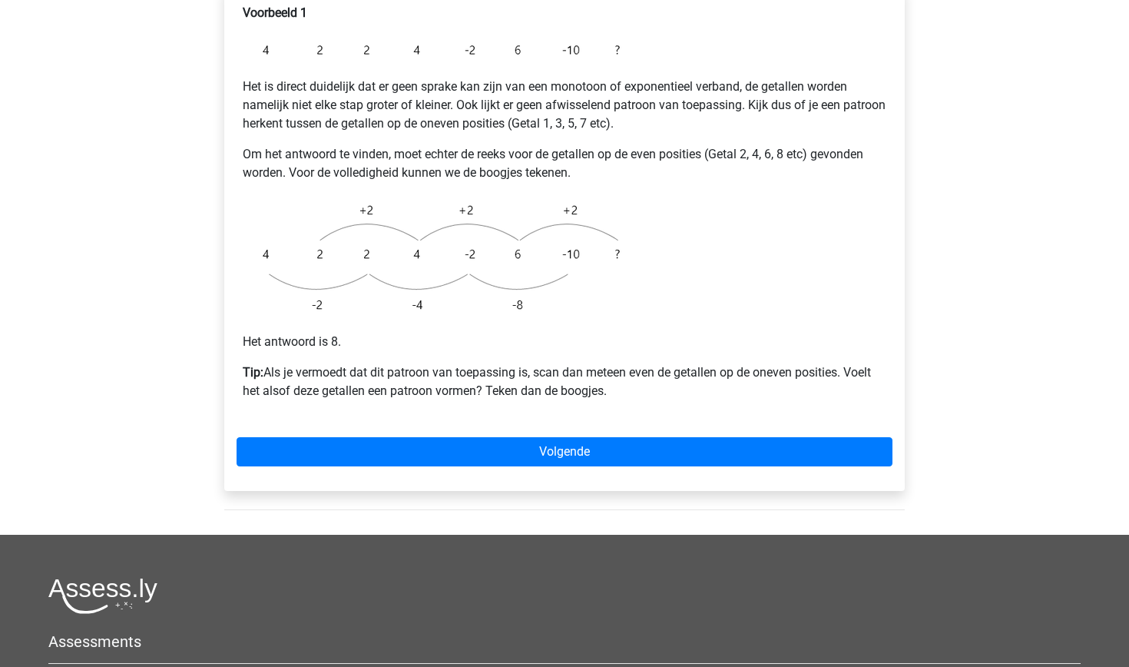
click at [430, 442] on div "Voorbeeld 1 Het is direct duidelijk dat er geen sprake kan zijn van een monotoo…" at bounding box center [564, 237] width 680 height 505
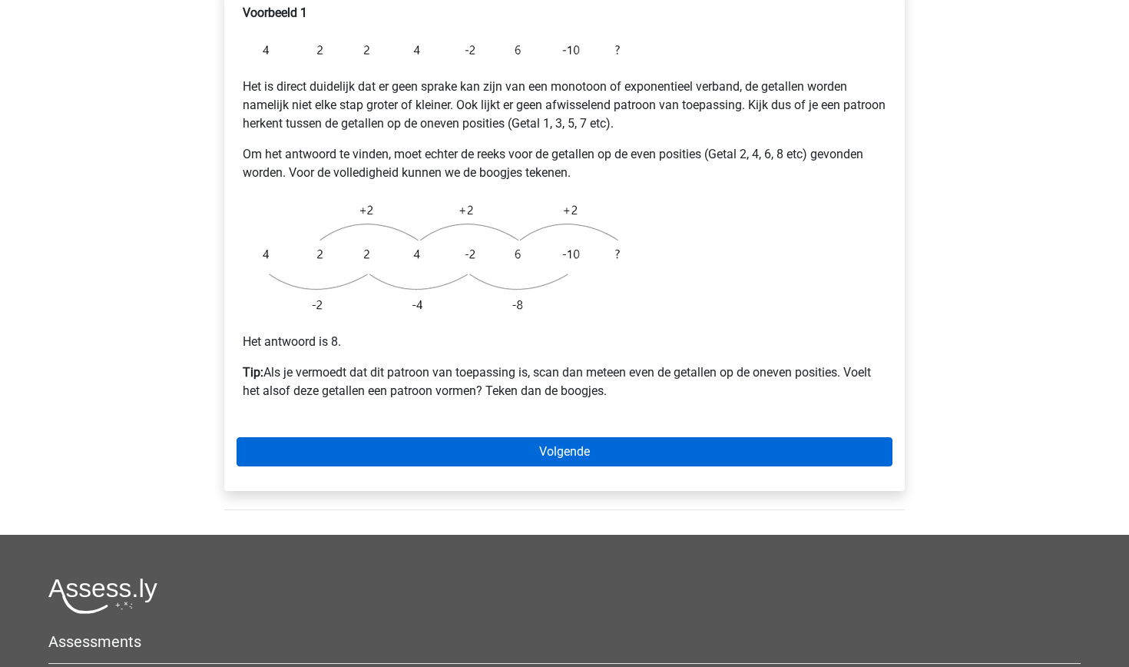
click at [430, 437] on link "Volgende" at bounding box center [565, 451] width 656 height 29
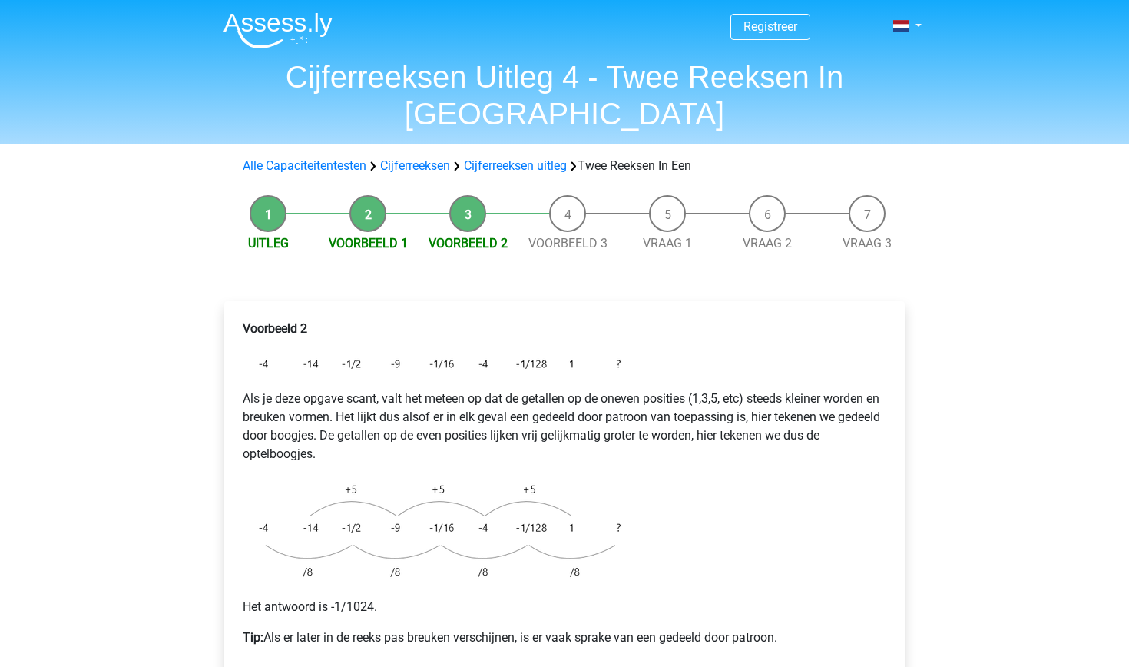
click at [422, 646] on div "Voorbeeld 2 Als je deze opgave scant, valt het meteen op dat de getallen op de …" at bounding box center [564, 519] width 680 height 436
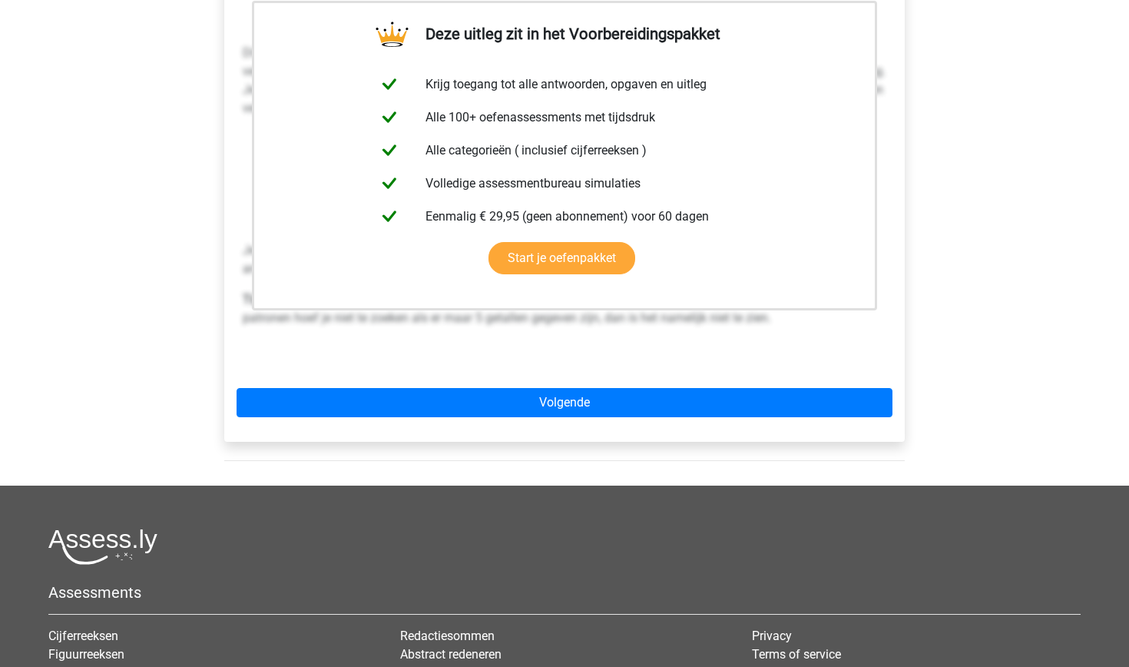
scroll to position [288, 0]
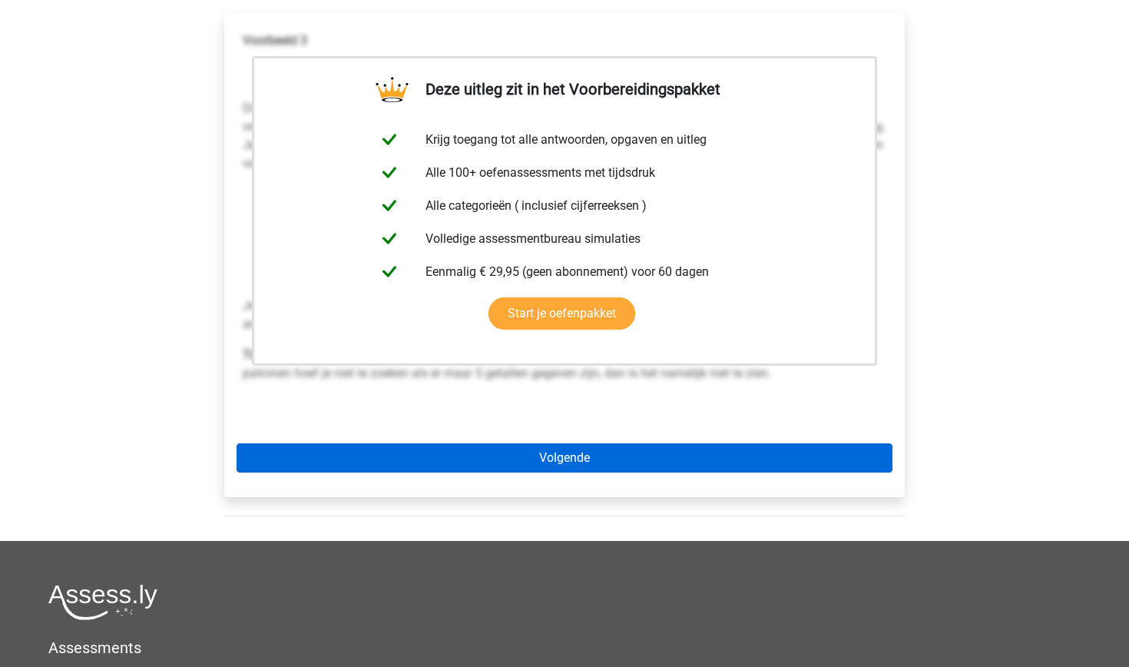
click at [481, 443] on link "Volgende" at bounding box center [565, 457] width 656 height 29
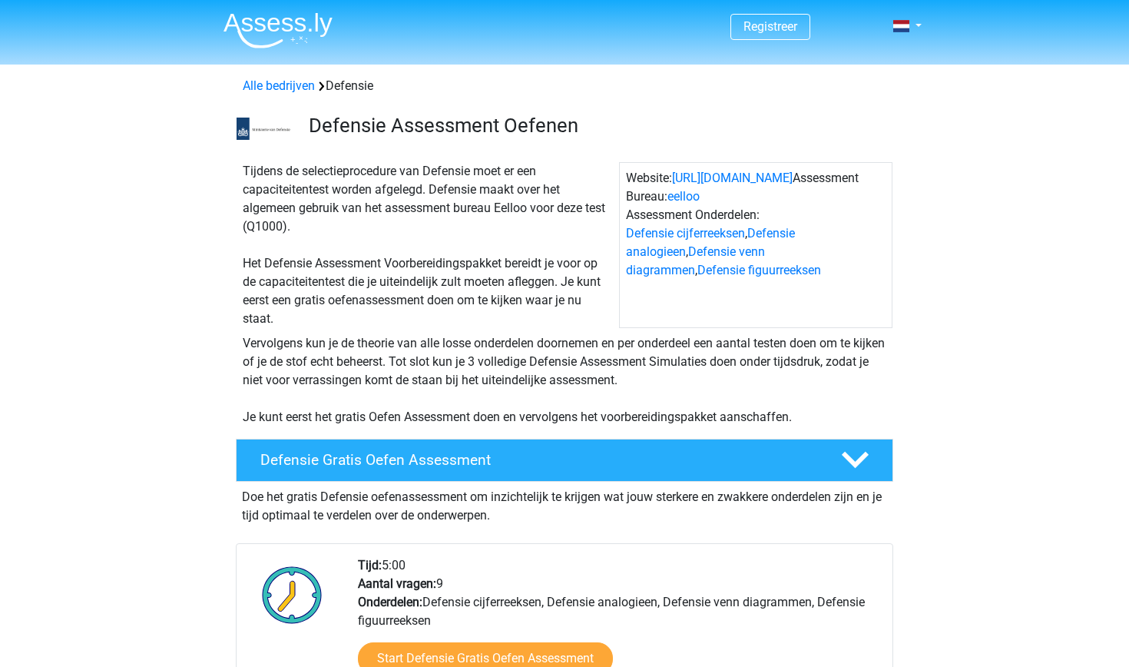
scroll to position [994, 0]
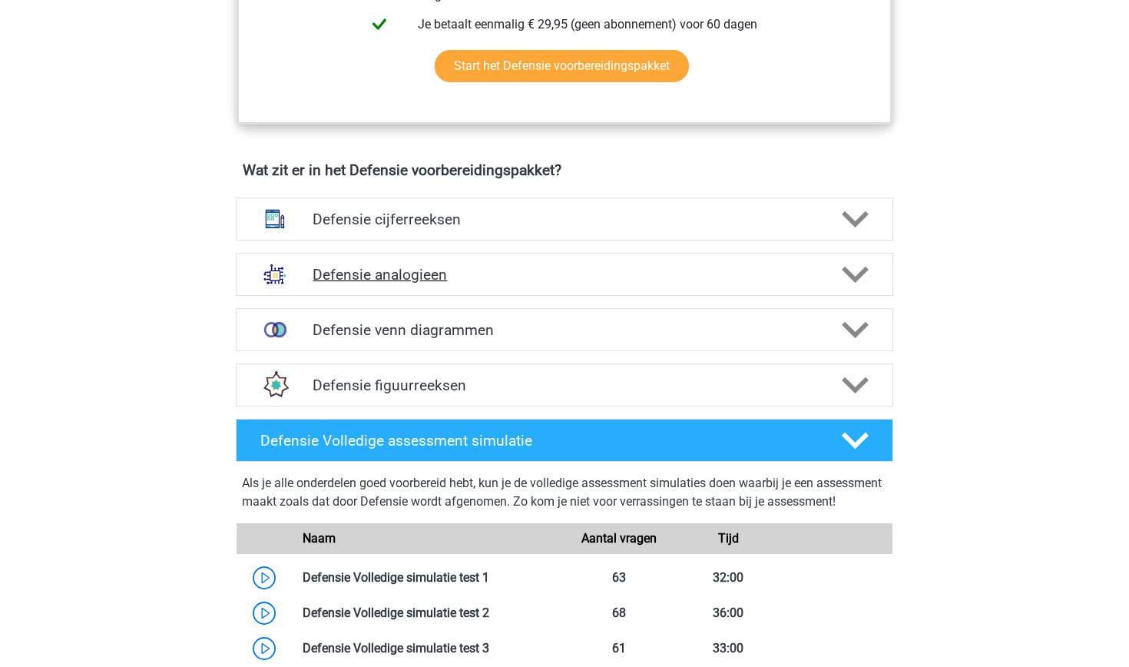
click at [359, 273] on h4 "Defensie analogieen" at bounding box center [564, 275] width 503 height 18
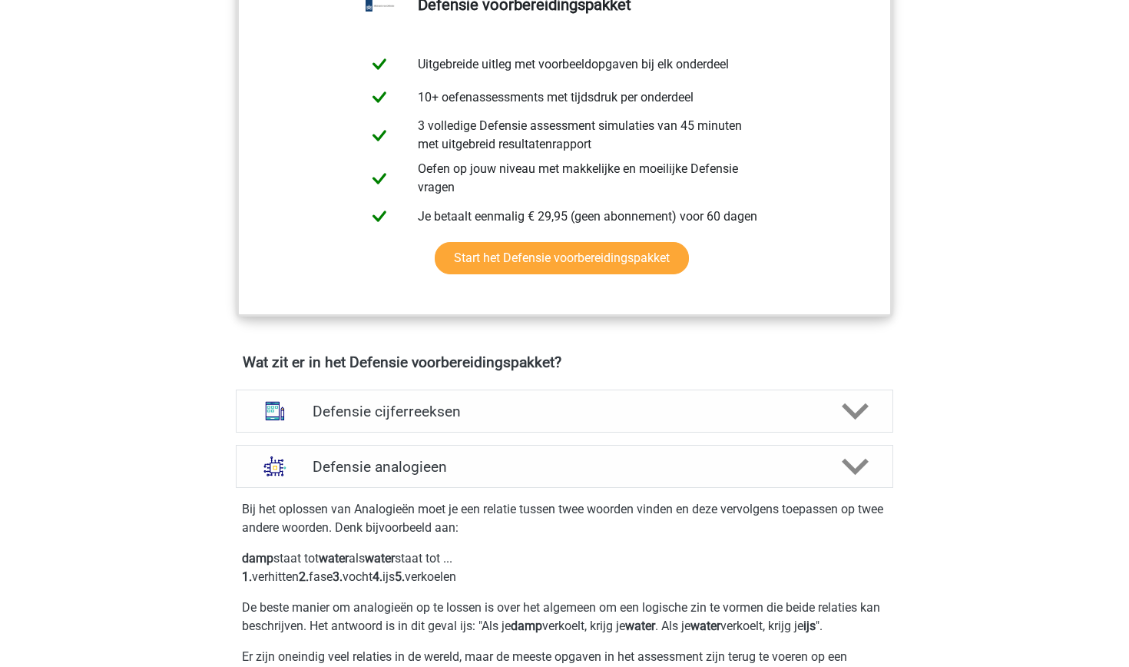
scroll to position [1114, 0]
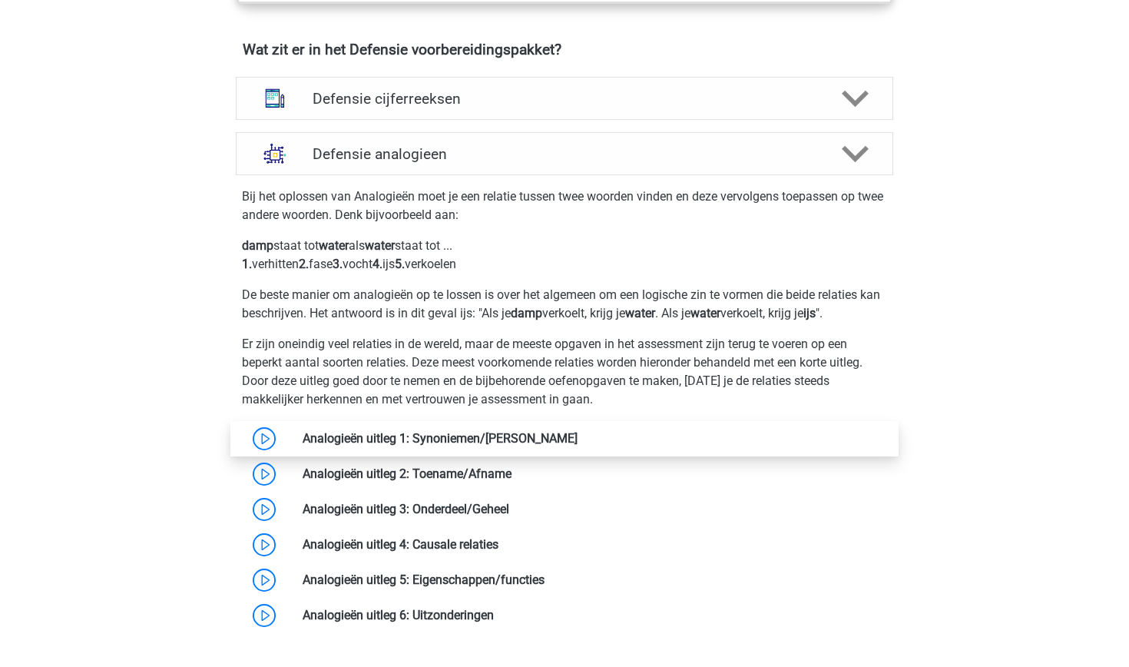
click at [577, 436] on link at bounding box center [577, 438] width 0 height 15
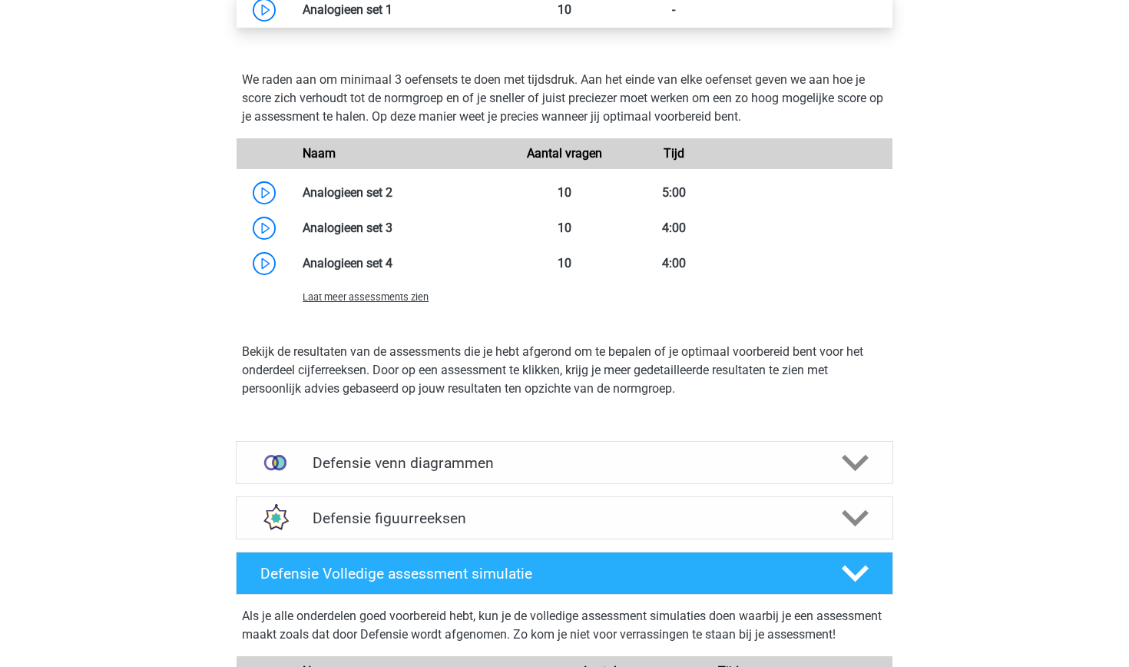
scroll to position [1880, 0]
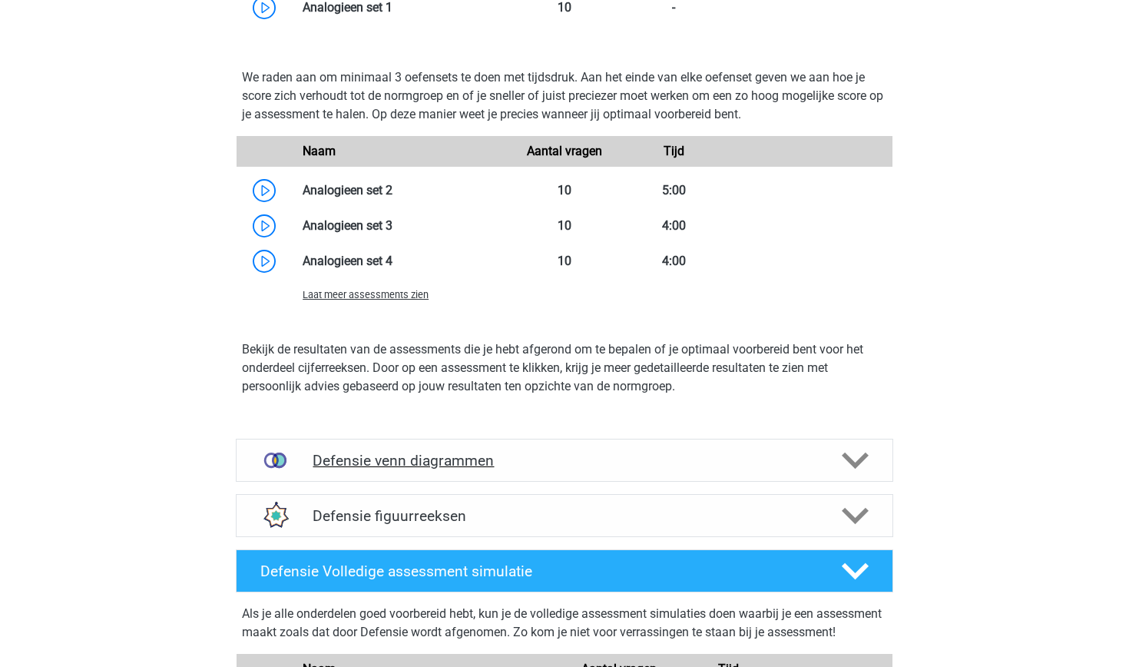
click at [414, 460] on h4 "Defensie venn diagrammen" at bounding box center [564, 461] width 503 height 18
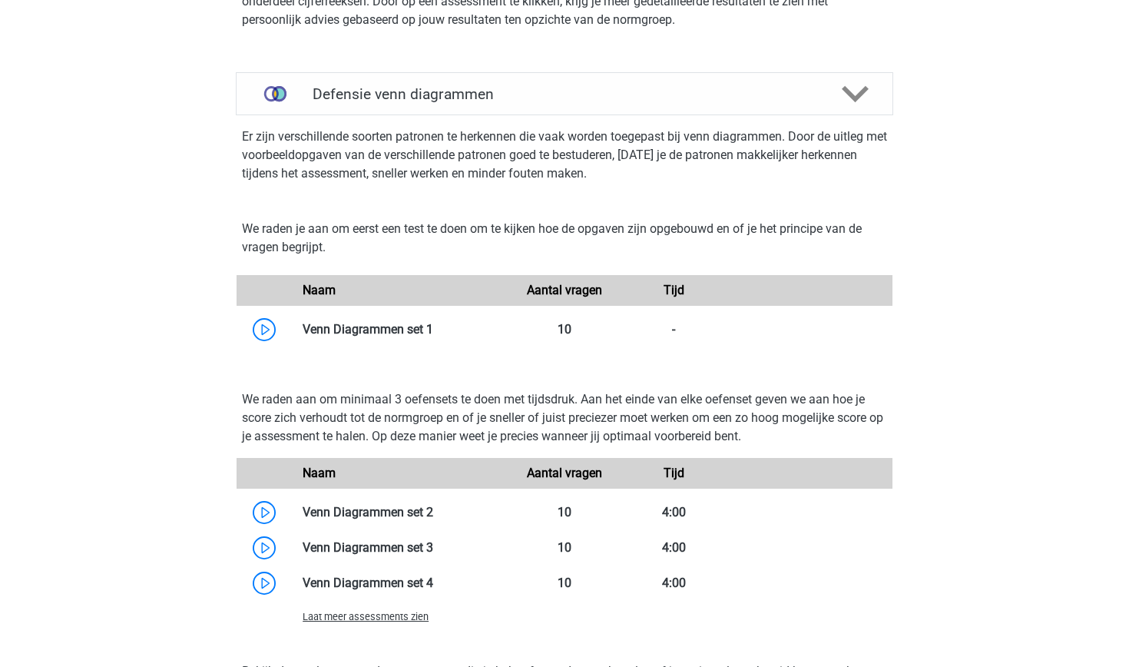
scroll to position [2250, 0]
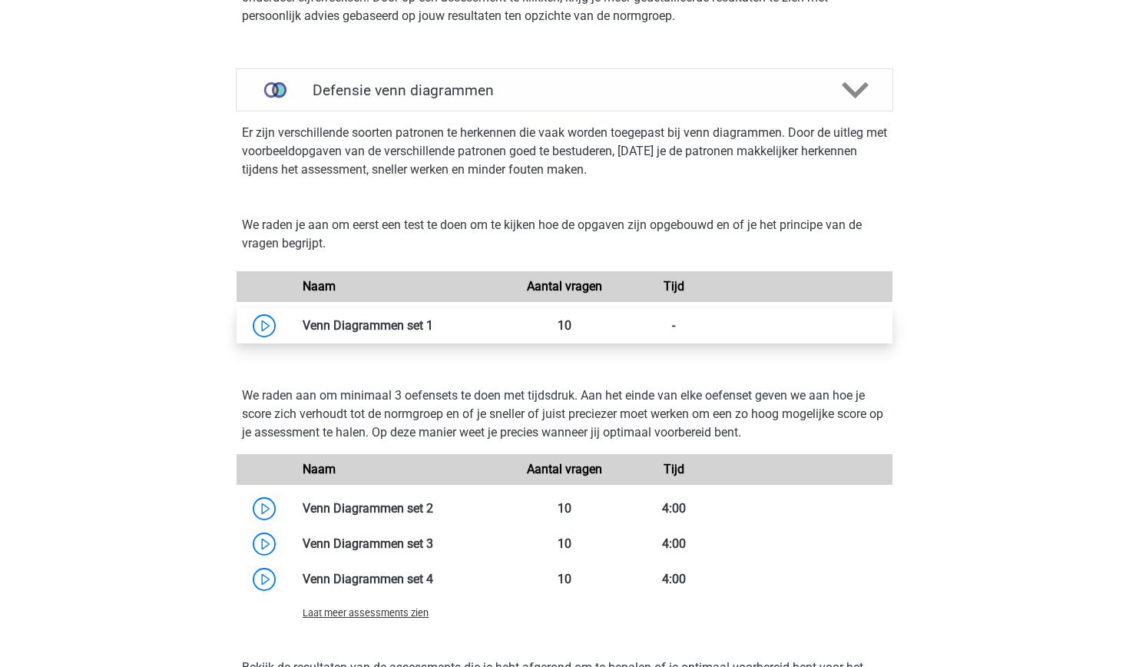
click at [433, 326] on link at bounding box center [433, 325] width 0 height 15
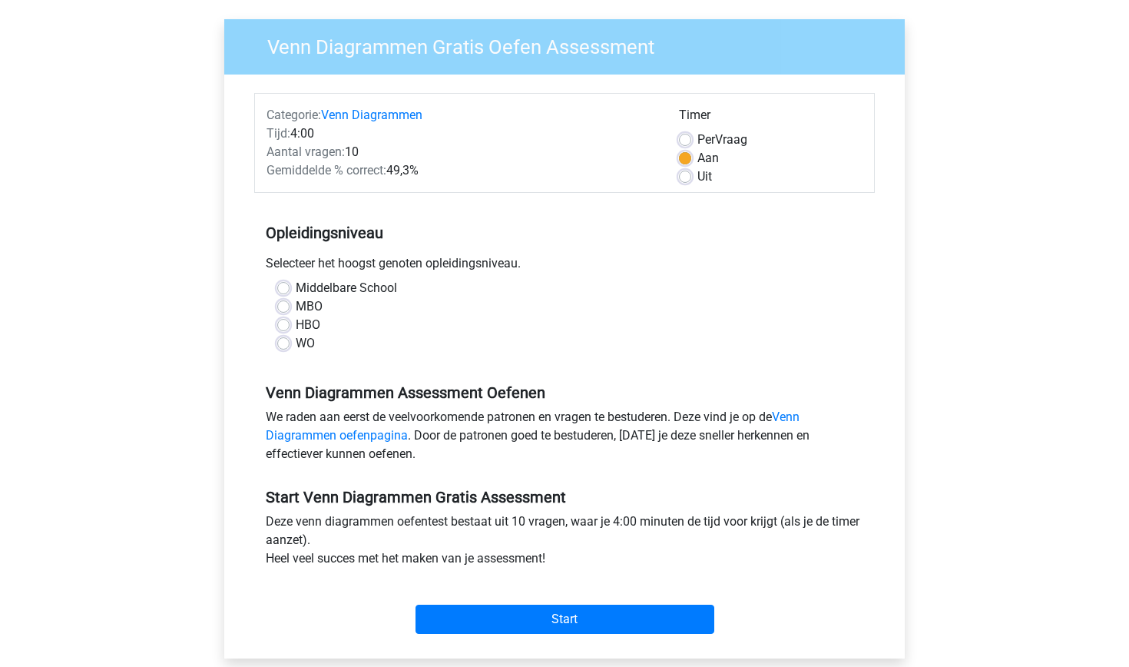
scroll to position [104, 0]
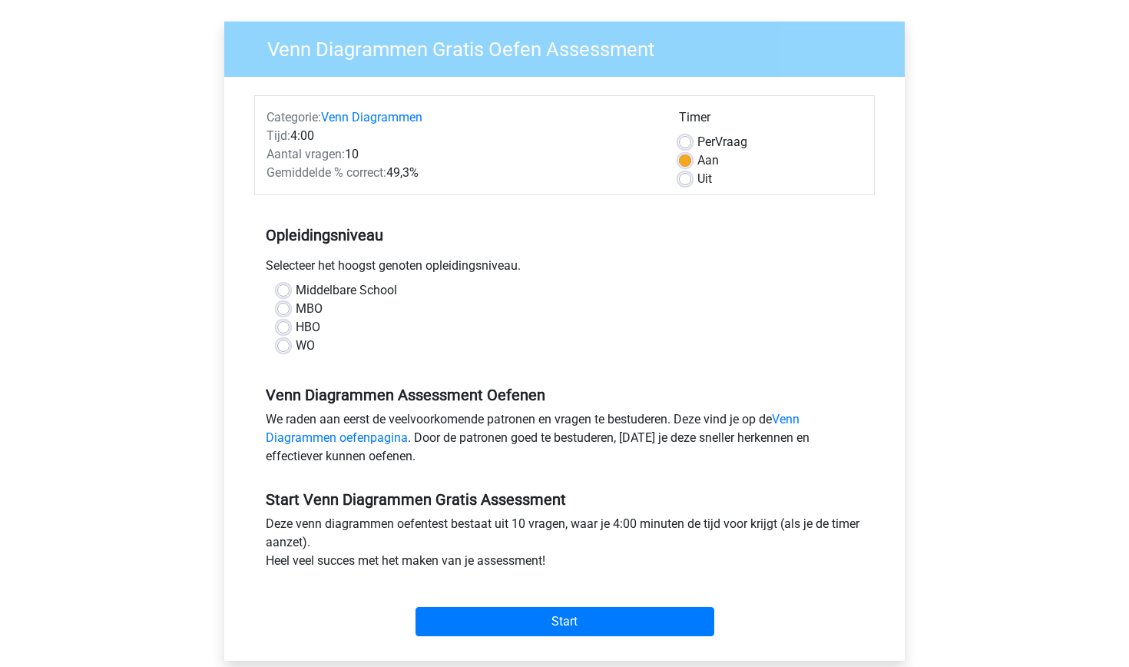
click at [308, 309] on label "MBO" at bounding box center [309, 308] width 27 height 18
click at [290, 309] on input "MBO" at bounding box center [283, 306] width 12 height 15
radio input "true"
click at [509, 638] on div "Start" at bounding box center [564, 609] width 620 height 66
click at [509, 629] on input "Start" at bounding box center [564, 621] width 299 height 29
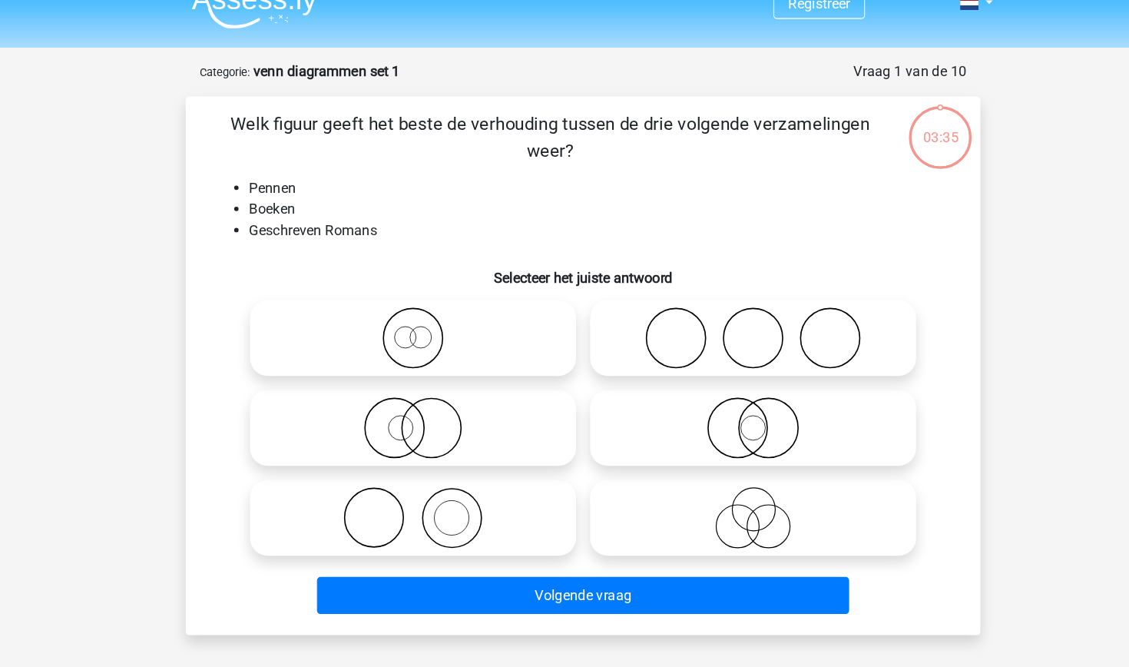
click at [333, 449] on icon at bounding box center [416, 475] width 272 height 54
click at [416, 457] on input "radio" at bounding box center [421, 462] width 10 height 10
radio input "true"
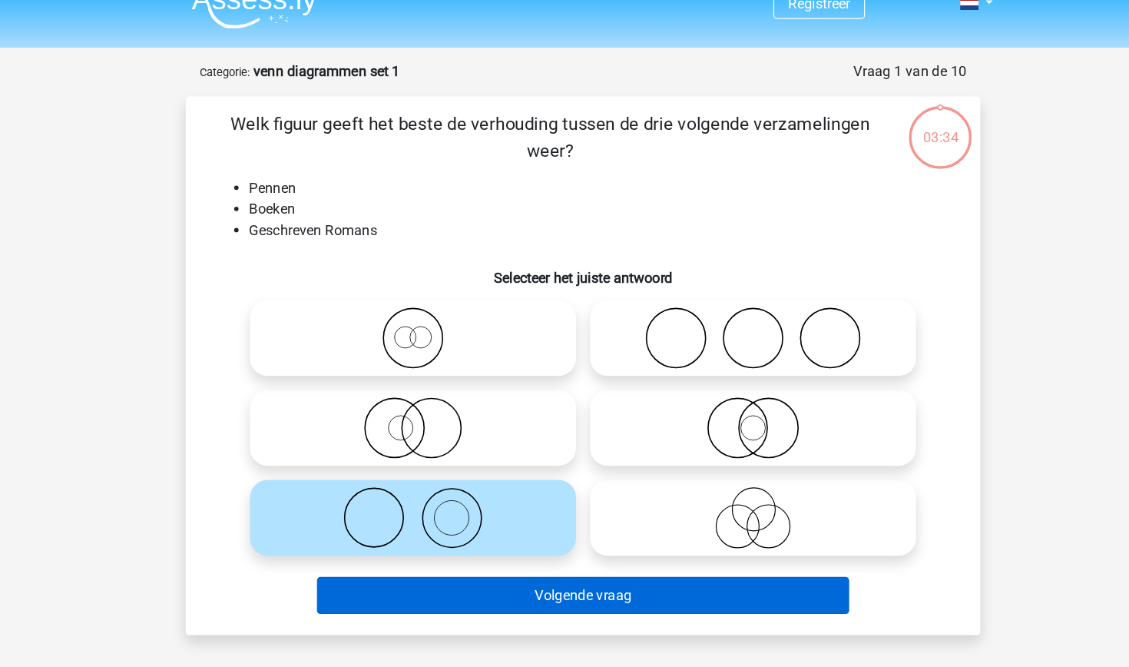
click at [451, 533] on button "Volgende vraag" at bounding box center [565, 542] width 465 height 32
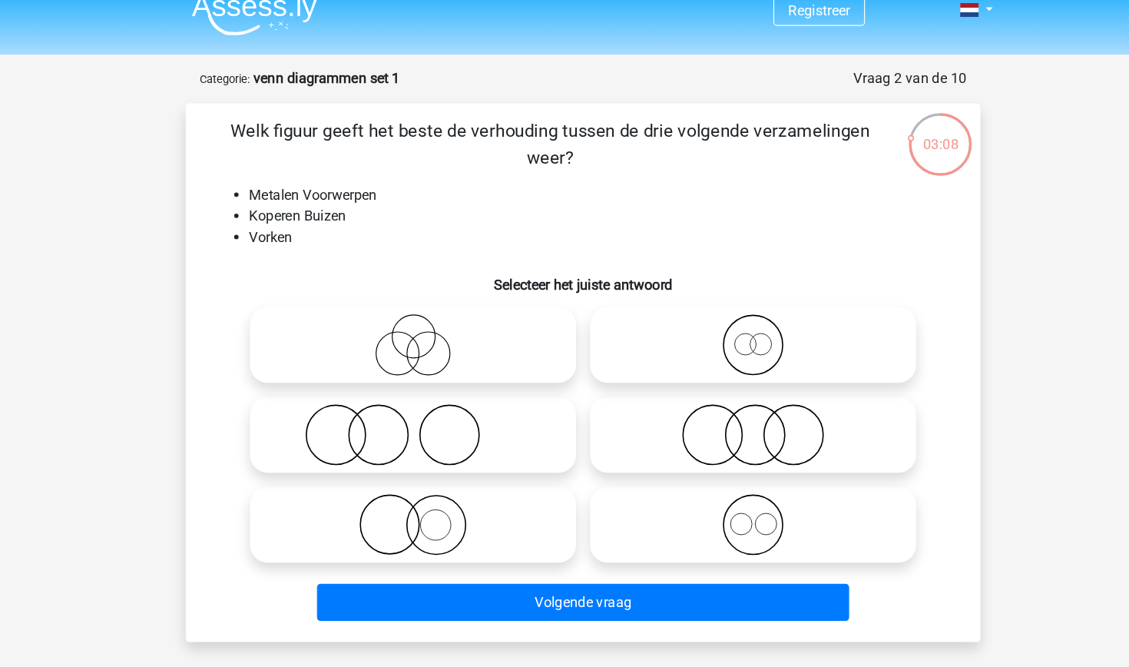
click at [714, 465] on circle at bounding box center [723, 474] width 18 height 18
click at [713, 464] on input "radio" at bounding box center [718, 462] width 10 height 10
radio input "true"
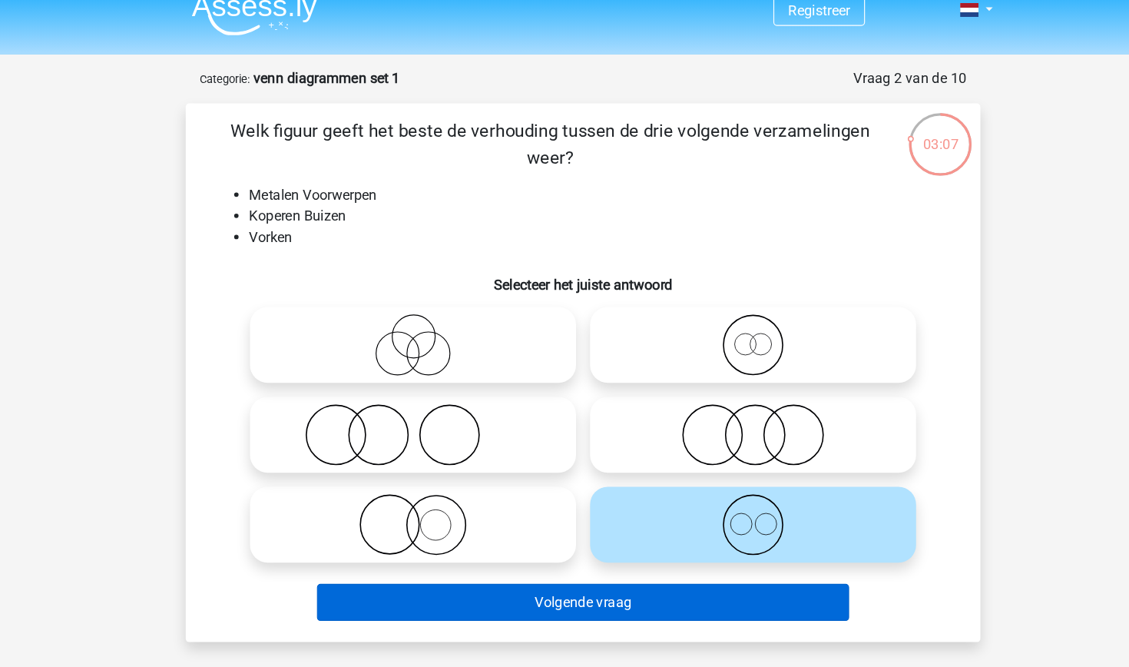
click at [611, 526] on button "Volgende vraag" at bounding box center [565, 542] width 465 height 32
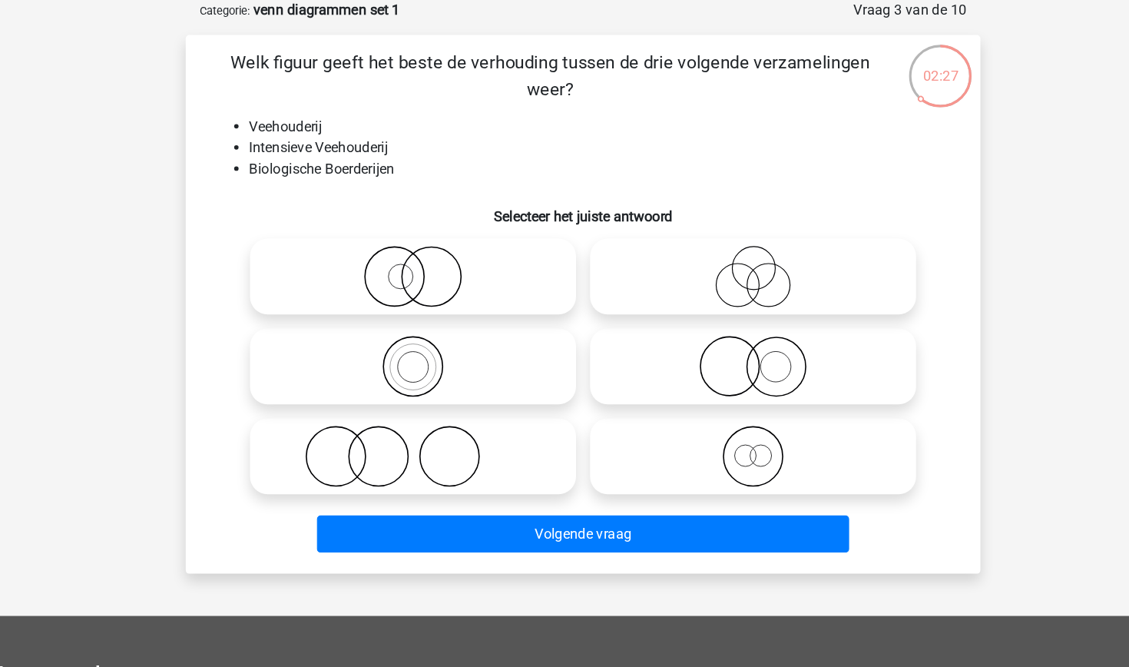
click at [371, 369] on icon at bounding box center [416, 396] width 272 height 54
click at [416, 379] on input "radio" at bounding box center [421, 384] width 10 height 10
radio input "true"
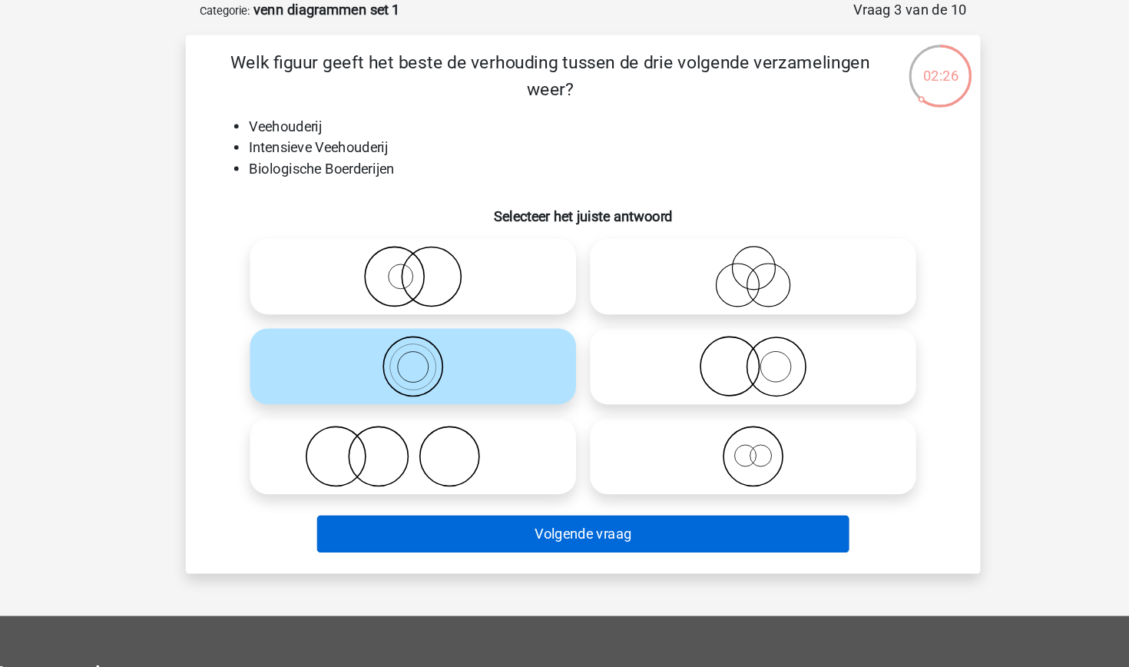
click at [415, 526] on button "Volgende vraag" at bounding box center [565, 542] width 465 height 32
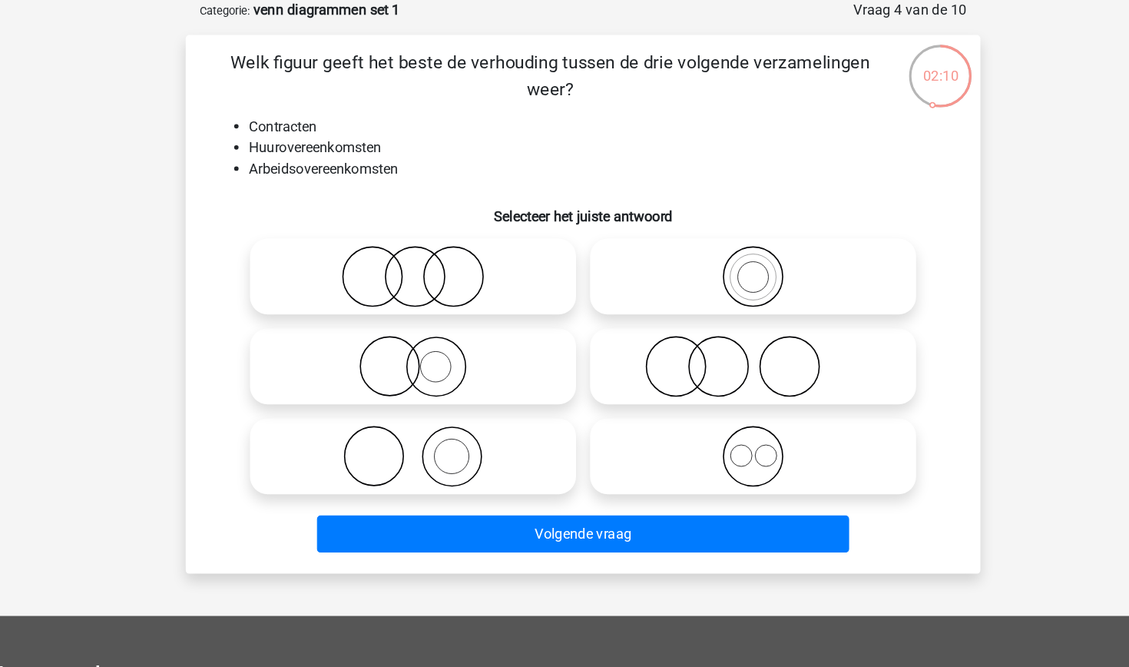
click at [671, 448] on icon at bounding box center [713, 475] width 272 height 54
click at [713, 457] on input "radio" at bounding box center [718, 462] width 10 height 10
radio input "true"
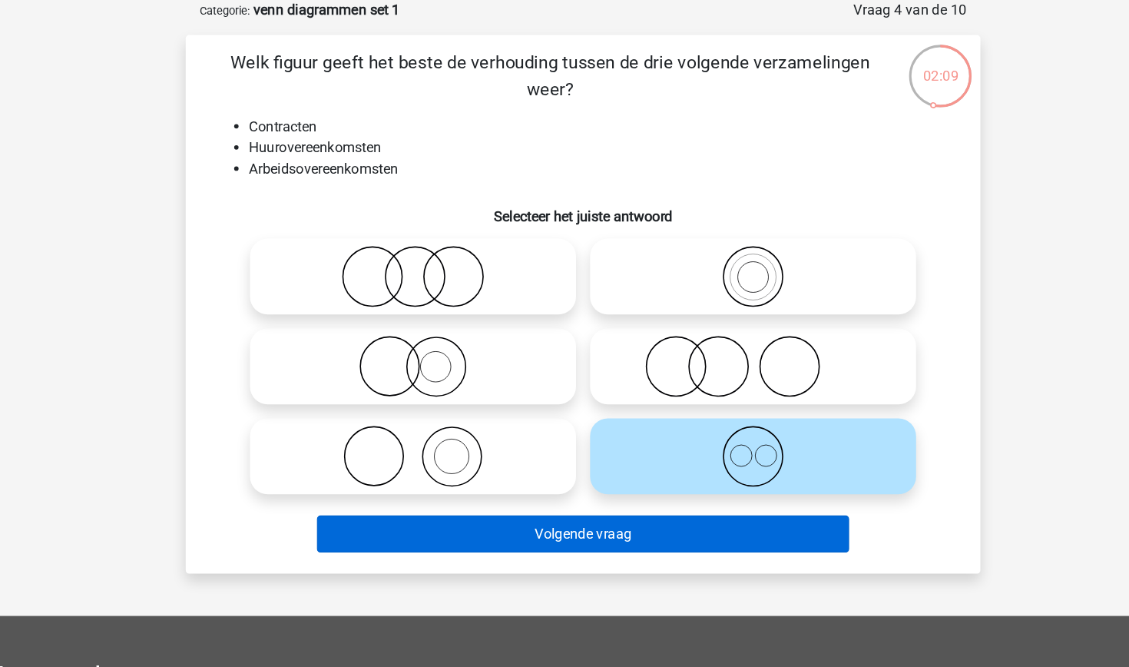
click at [601, 526] on button "Volgende vraag" at bounding box center [565, 542] width 465 height 32
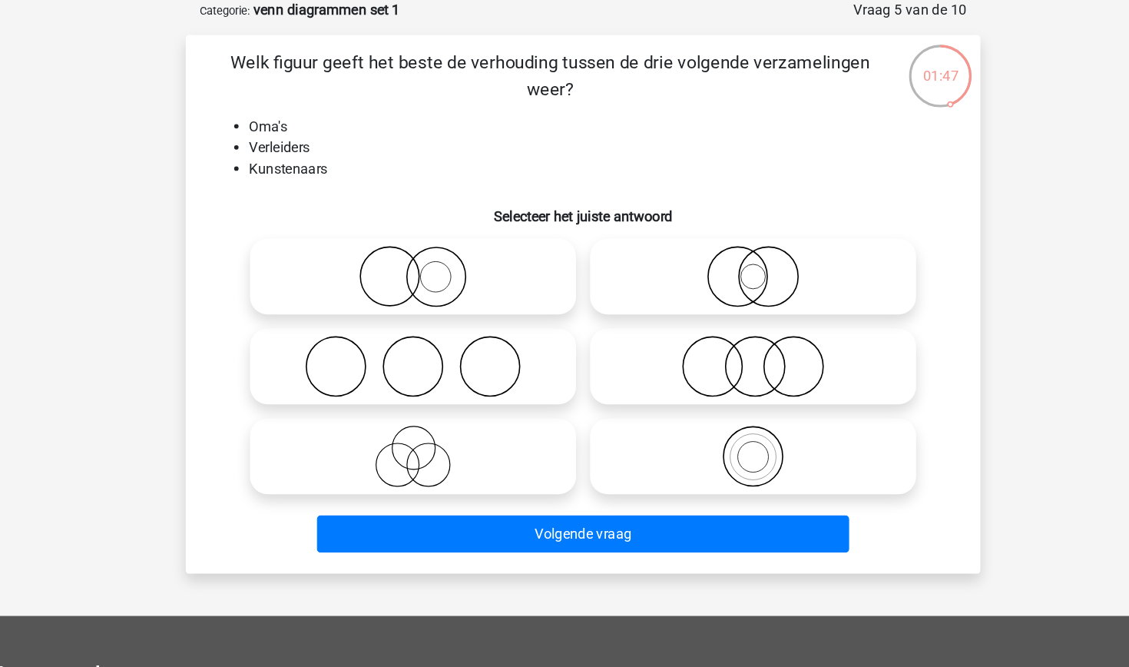
click at [456, 369] on icon at bounding box center [416, 396] width 272 height 54
click at [426, 379] on input "radio" at bounding box center [421, 384] width 10 height 10
radio input "true"
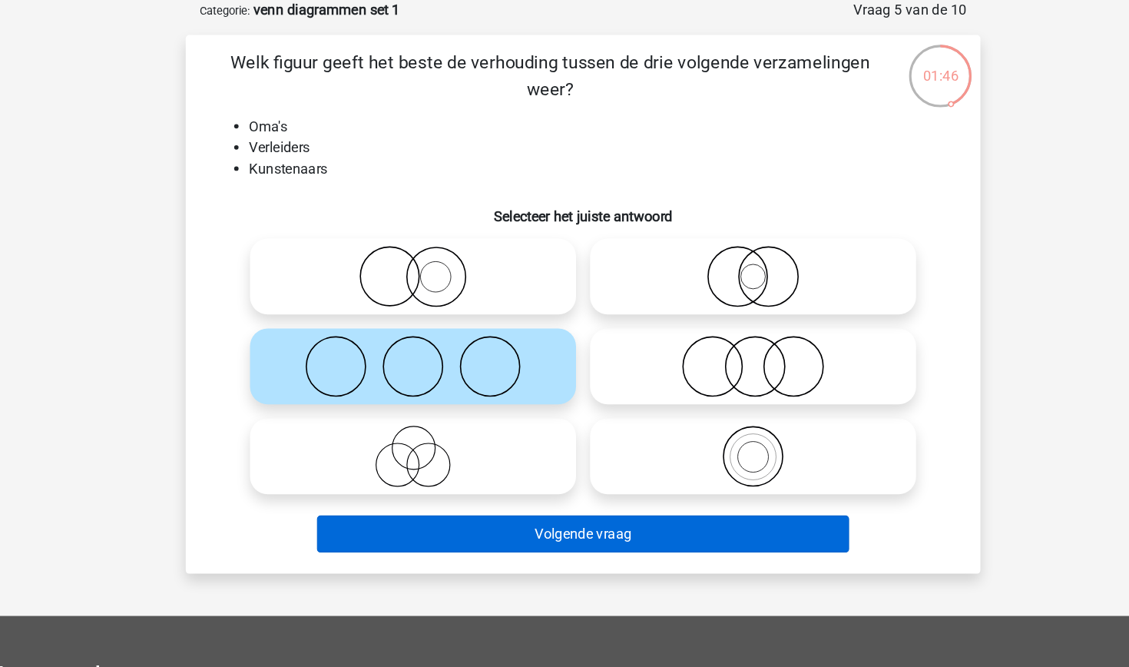
click at [490, 526] on button "Volgende vraag" at bounding box center [565, 542] width 465 height 32
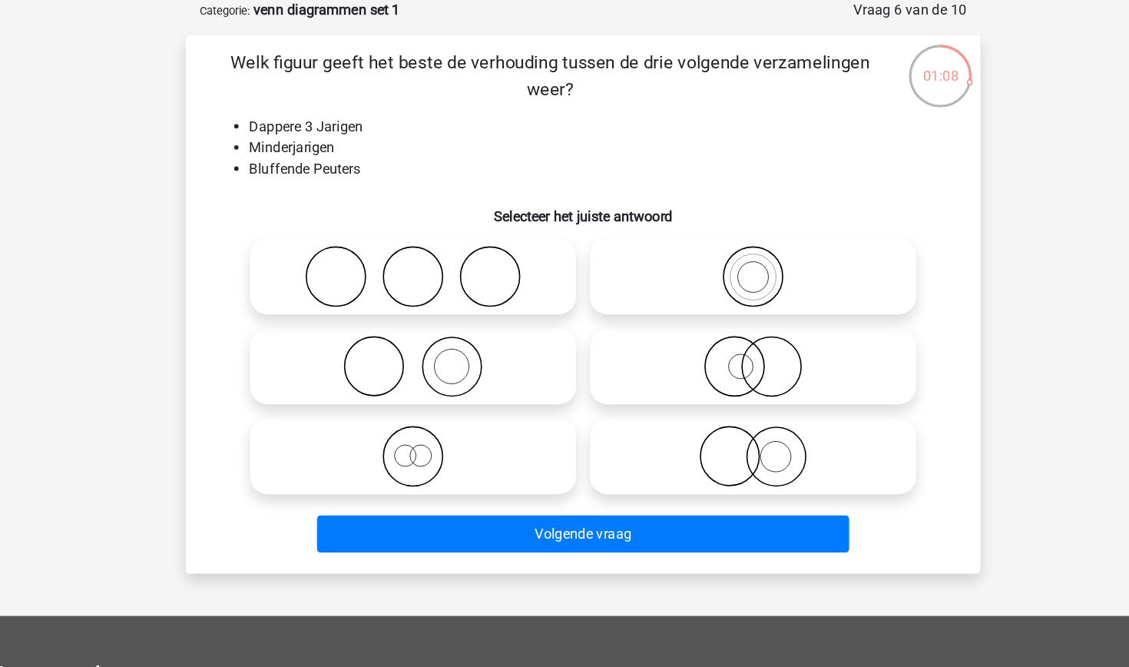
click at [419, 448] on icon at bounding box center [416, 475] width 272 height 54
click at [419, 457] on input "radio" at bounding box center [421, 462] width 10 height 10
radio input "true"
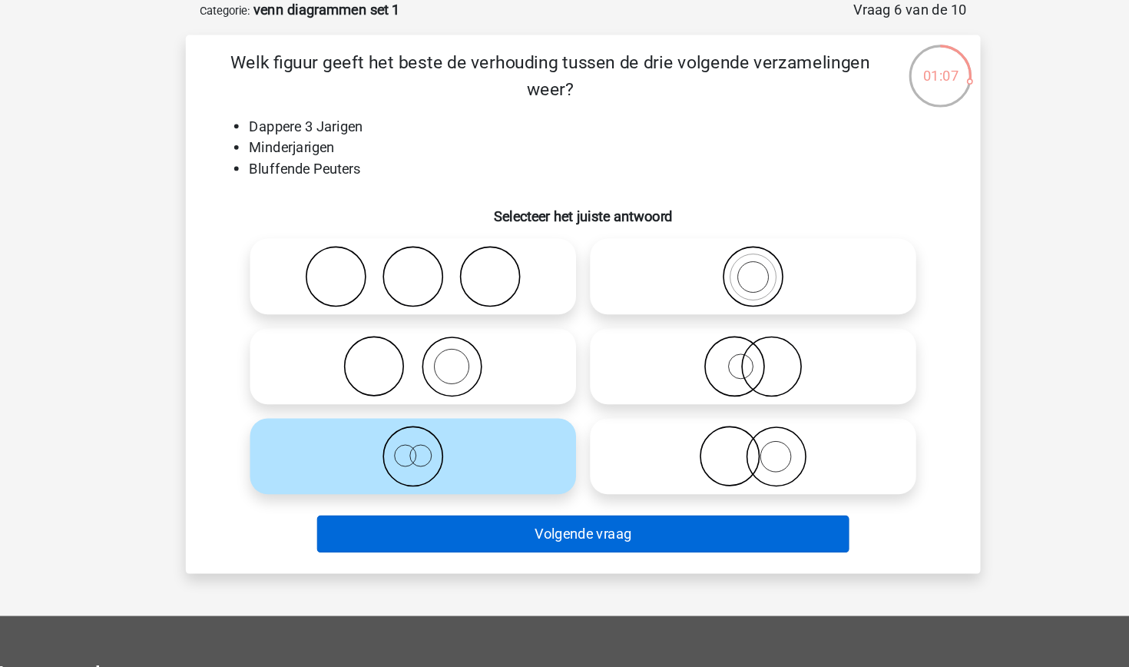
click at [441, 526] on button "Volgende vraag" at bounding box center [565, 542] width 465 height 32
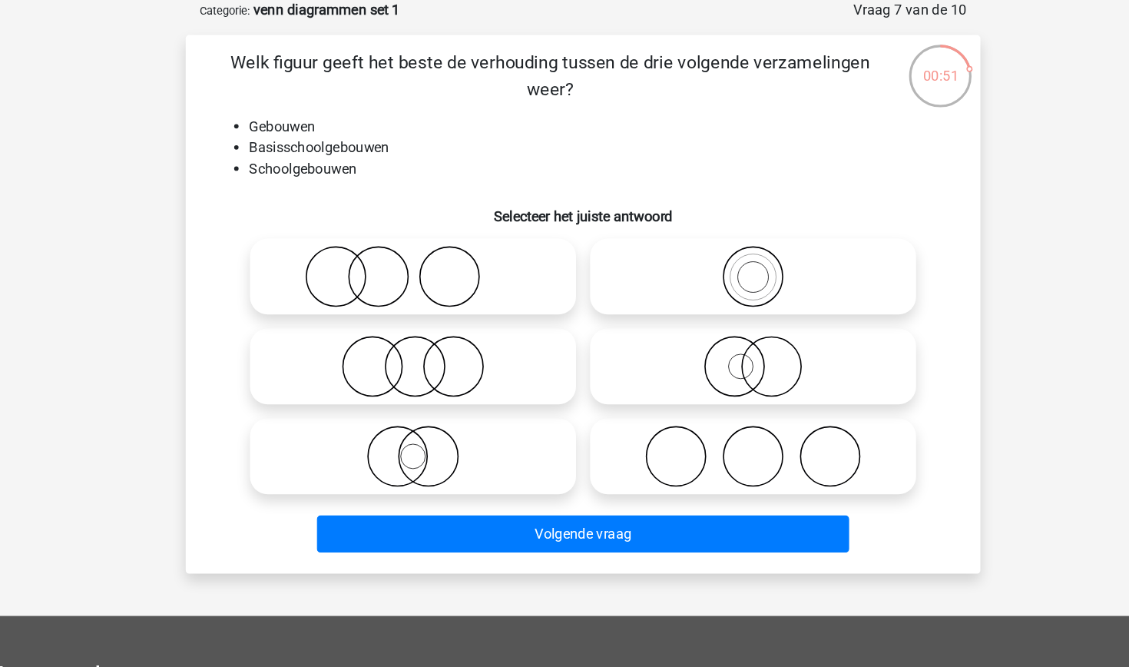
click at [646, 291] on icon at bounding box center [713, 318] width 272 height 54
click at [713, 300] on input "radio" at bounding box center [718, 305] width 10 height 10
radio input "true"
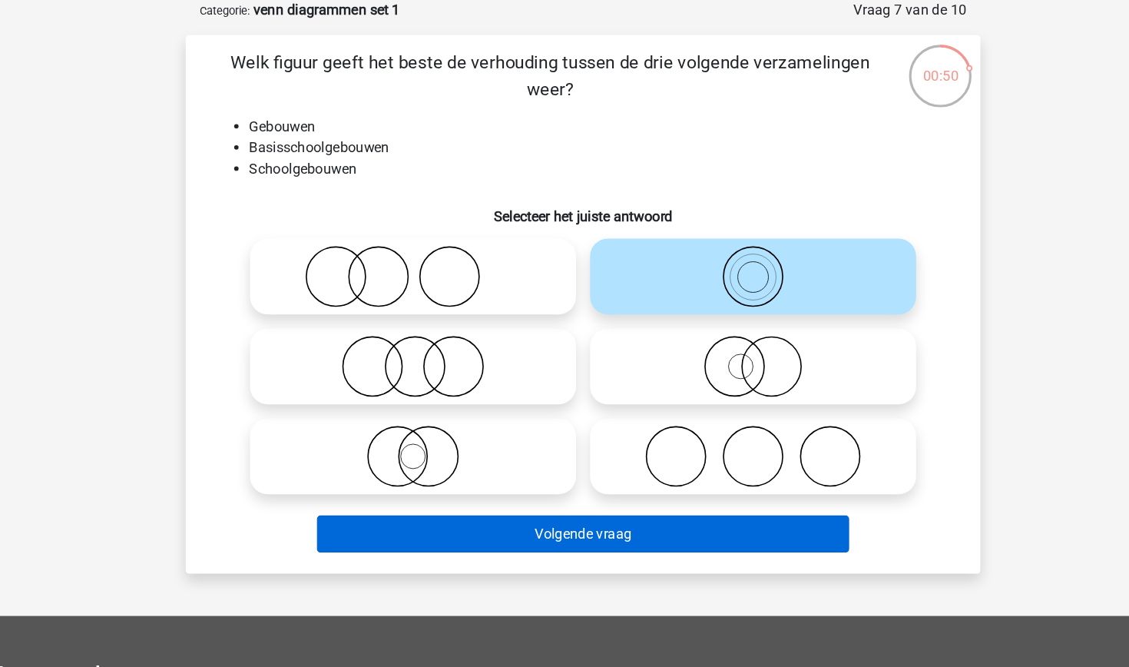
click at [516, 526] on button "Volgende vraag" at bounding box center [565, 542] width 465 height 32
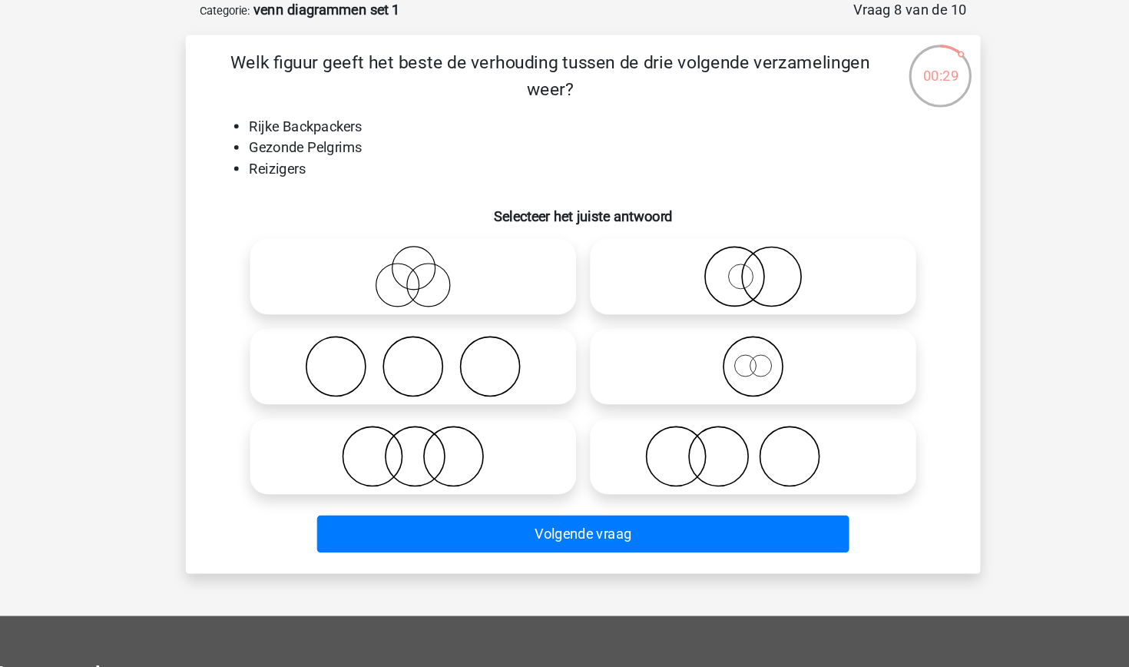
click at [645, 369] on icon at bounding box center [713, 396] width 272 height 54
click at [713, 379] on input "radio" at bounding box center [718, 384] width 10 height 10
radio input "true"
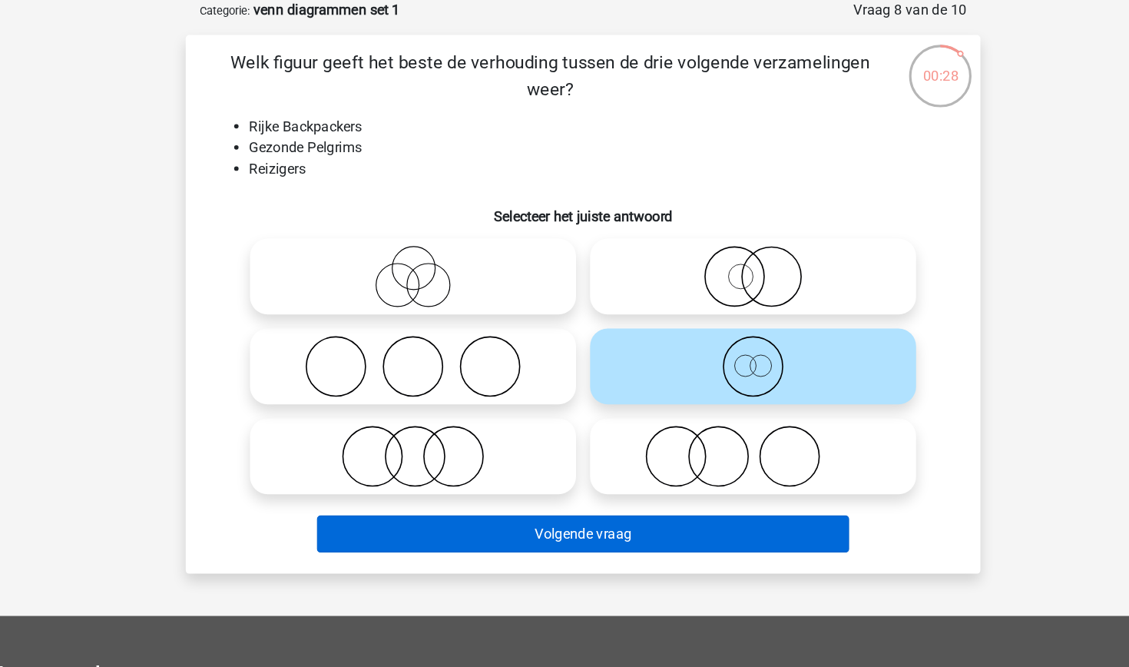
click at [574, 526] on button "Volgende vraag" at bounding box center [565, 542] width 465 height 32
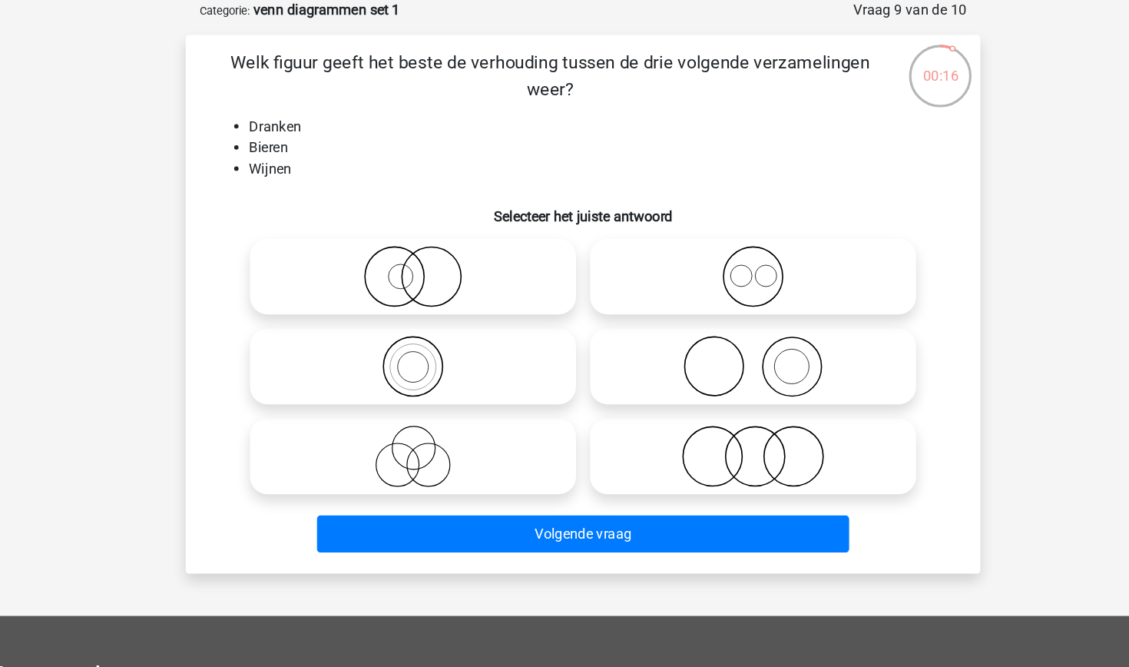
click at [654, 291] on icon at bounding box center [713, 318] width 272 height 54
click at [713, 300] on input "radio" at bounding box center [718, 305] width 10 height 10
radio input "true"
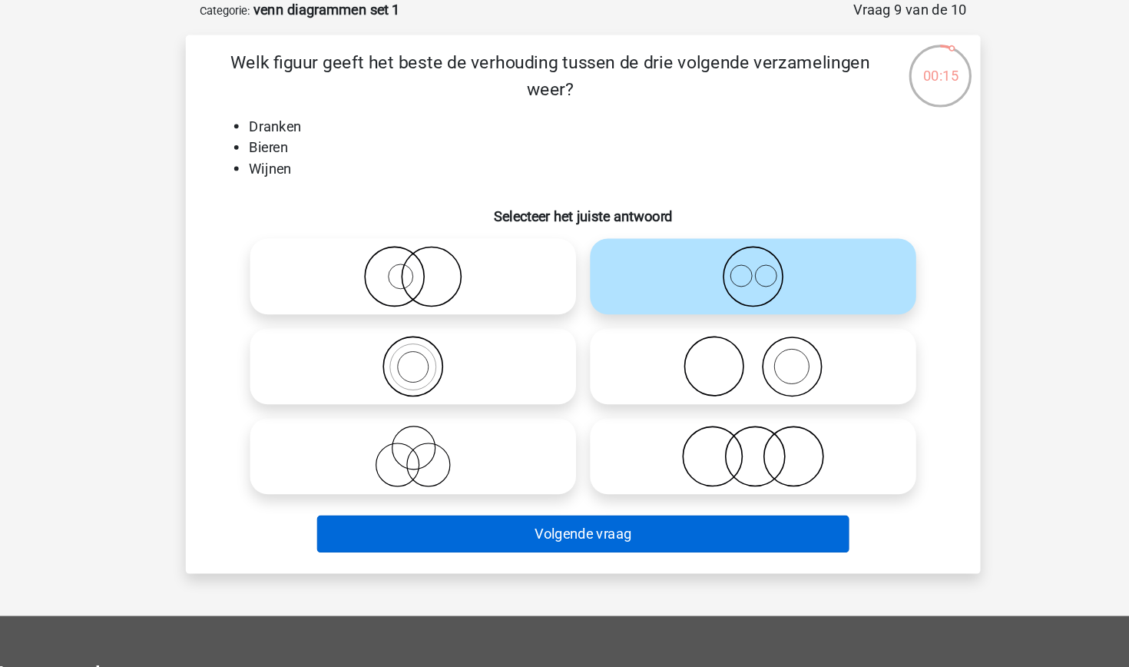
click at [532, 526] on button "Volgende vraag" at bounding box center [565, 542] width 465 height 32
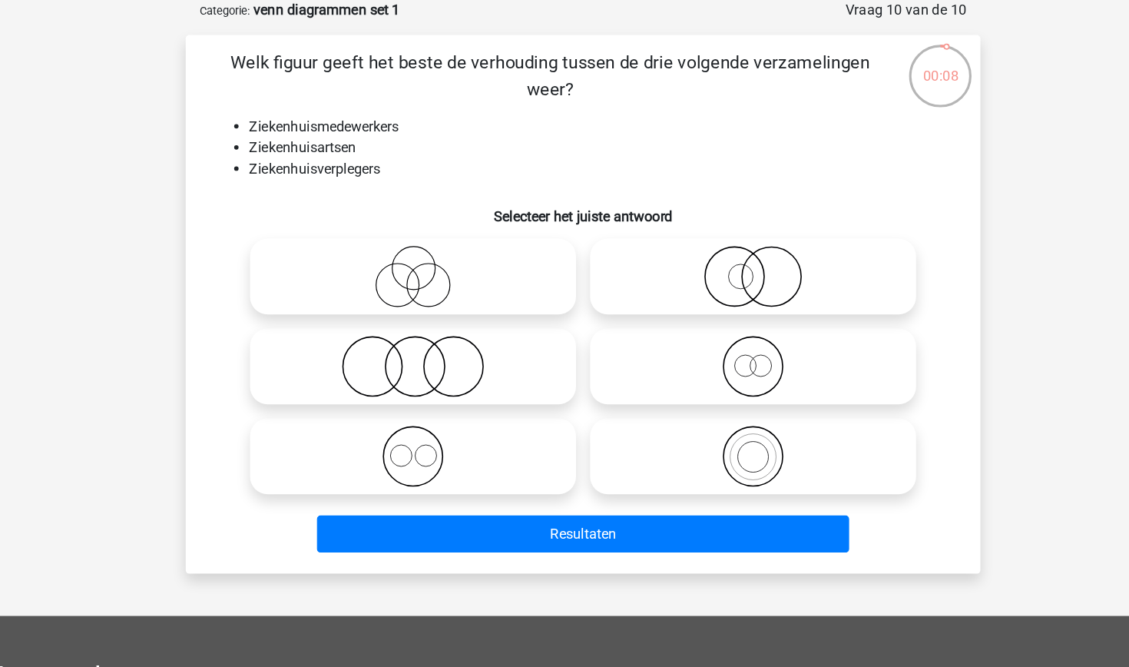
click at [381, 369] on icon at bounding box center [416, 396] width 272 height 54
click at [416, 379] on input "radio" at bounding box center [421, 384] width 10 height 10
radio input "true"
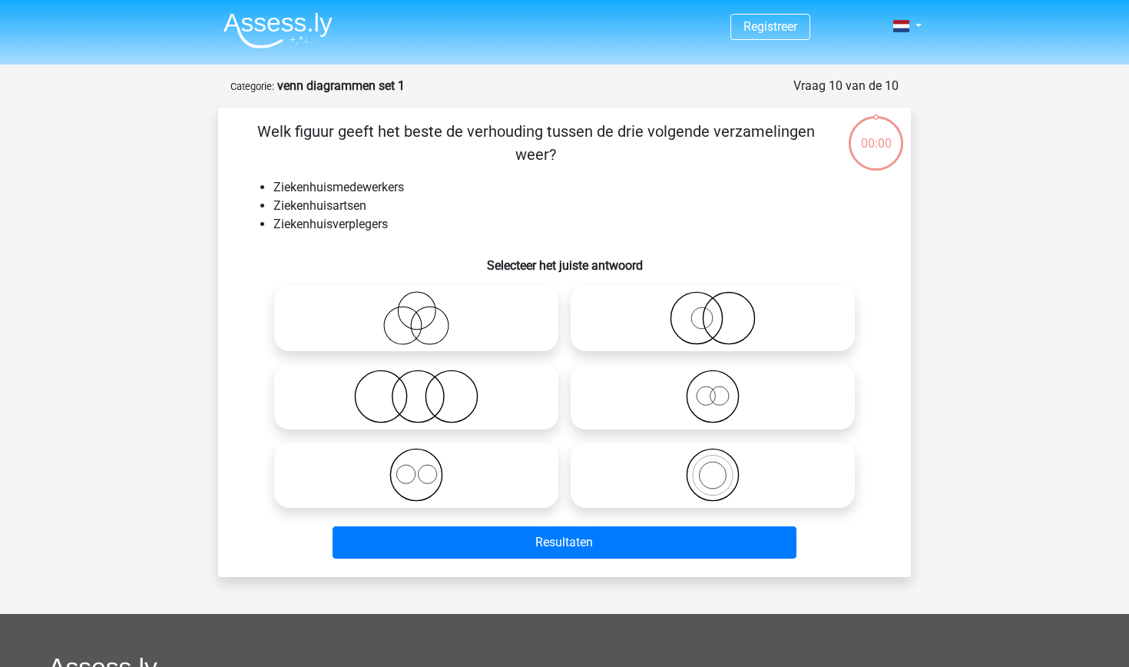
scroll to position [78, 57]
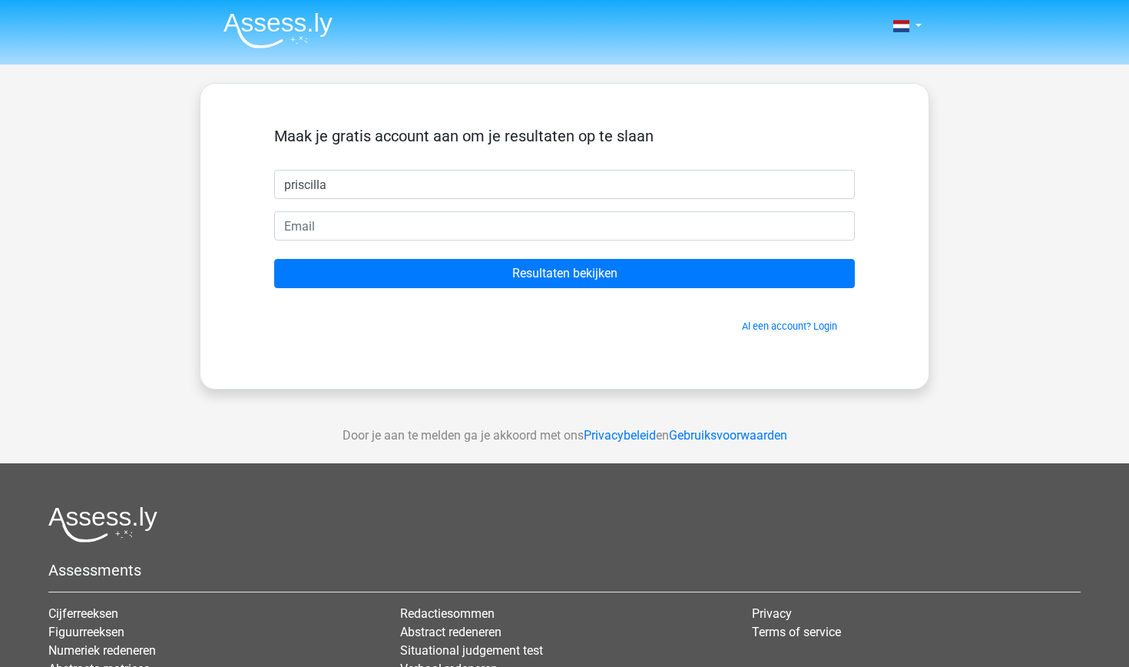
type input "priscilla"
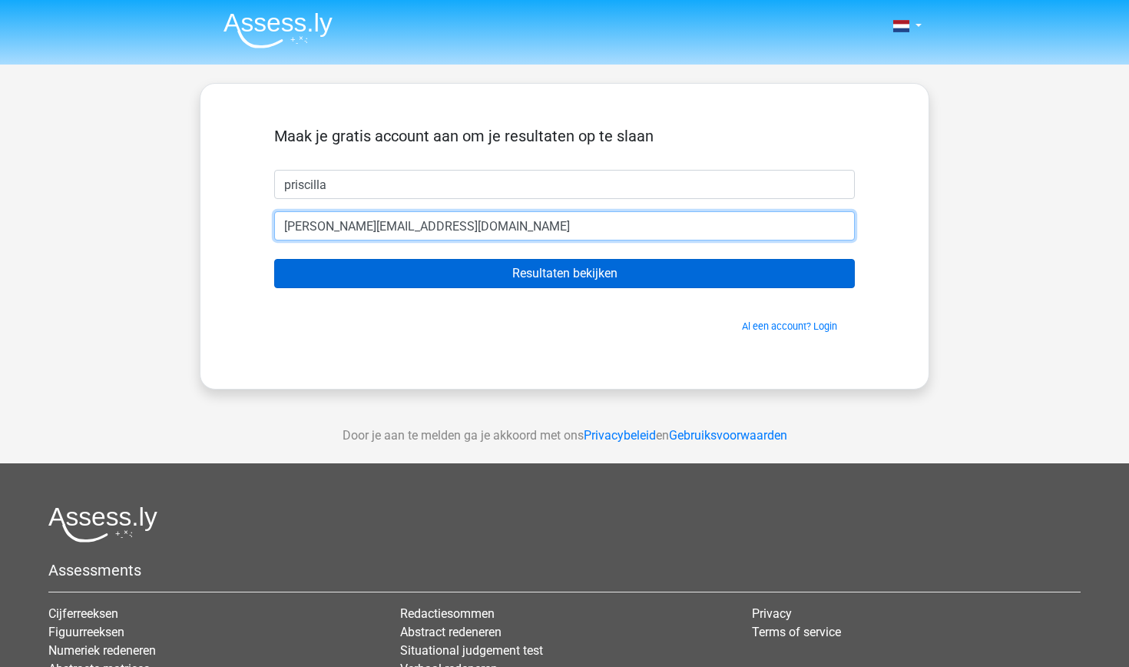
type input "[PERSON_NAME][EMAIL_ADDRESS][DOMAIN_NAME]"
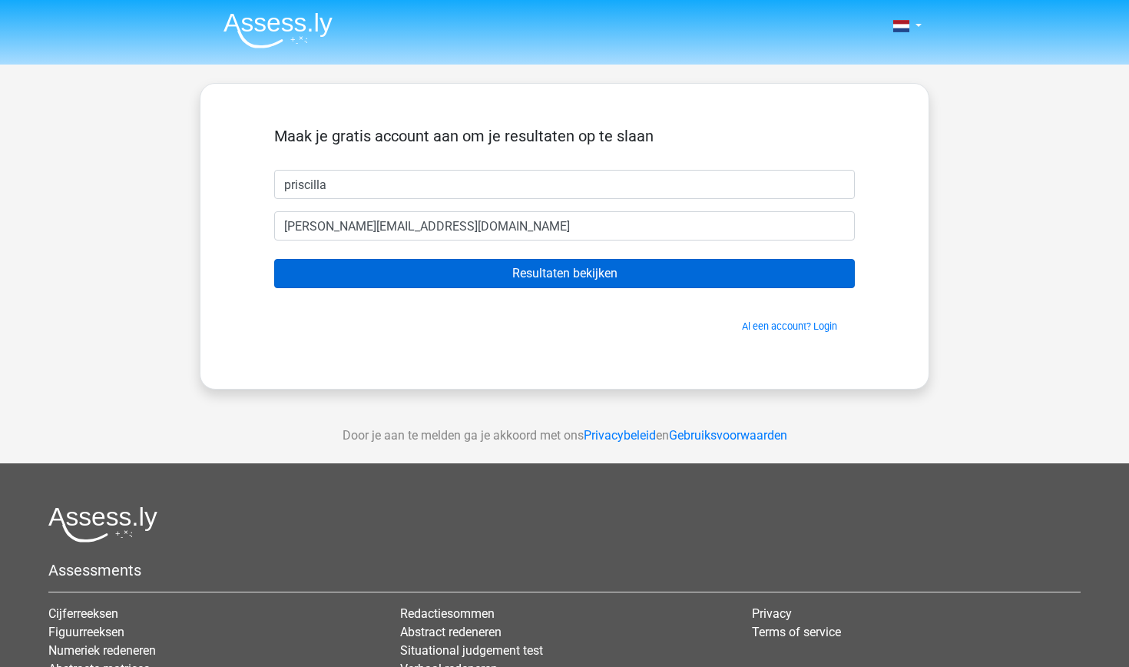
click at [418, 268] on input "Resultaten bekijken" at bounding box center [564, 273] width 581 height 29
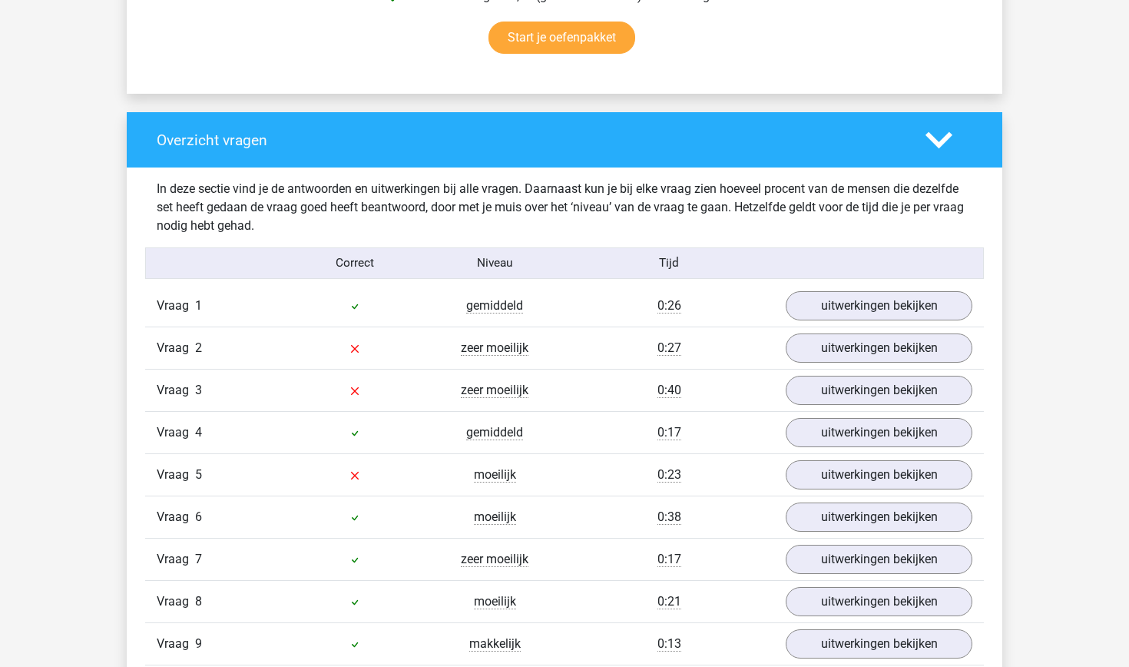
scroll to position [1046, 0]
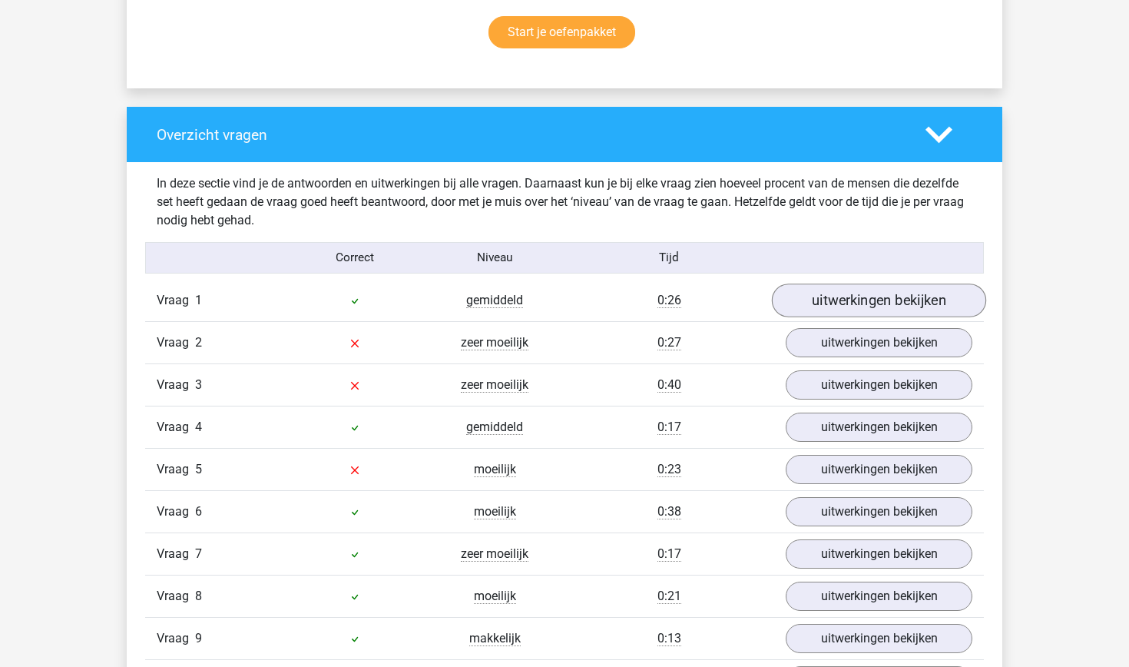
click at [826, 299] on link "uitwerkingen bekijken" at bounding box center [879, 300] width 214 height 34
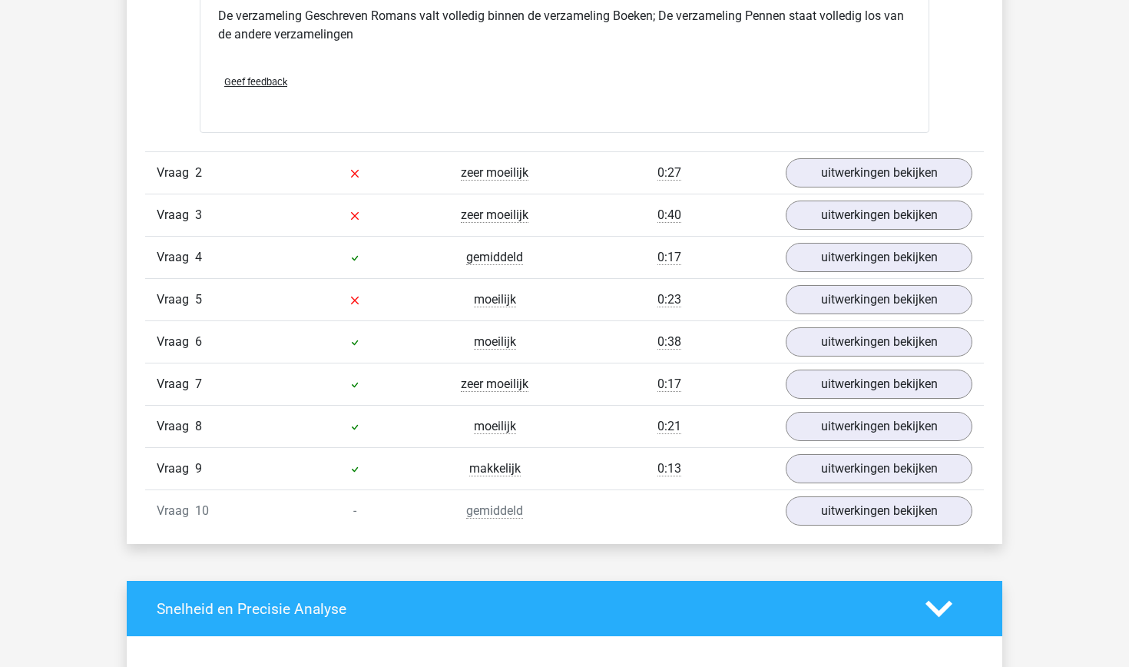
scroll to position [1794, 0]
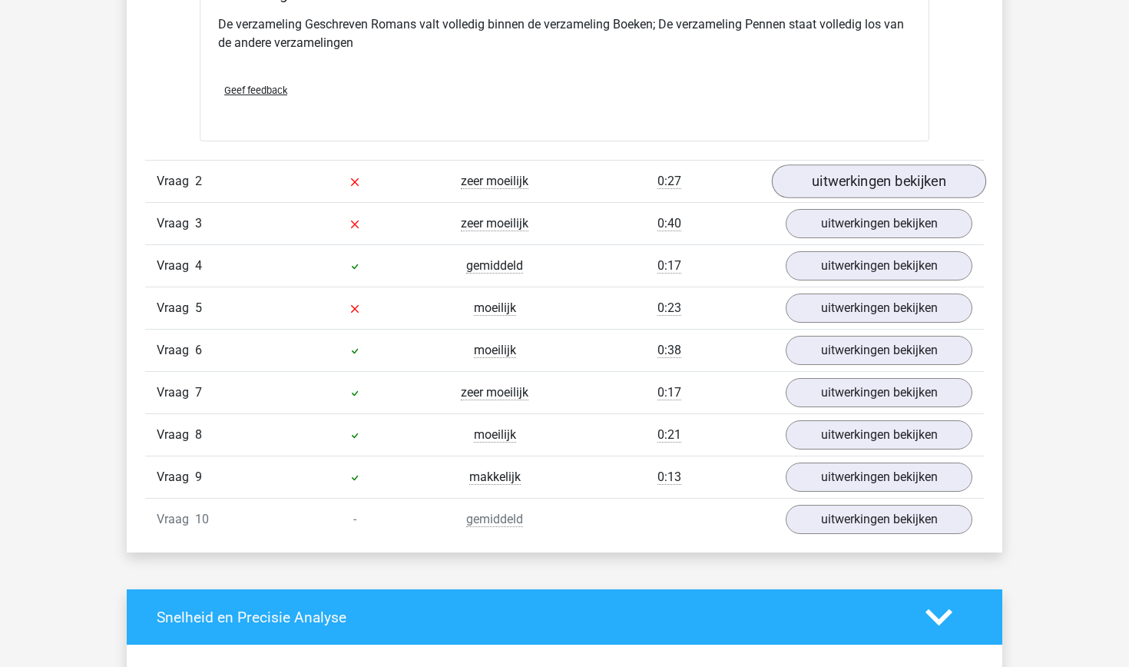
click at [829, 189] on link "uitwerkingen bekijken" at bounding box center [879, 182] width 214 height 34
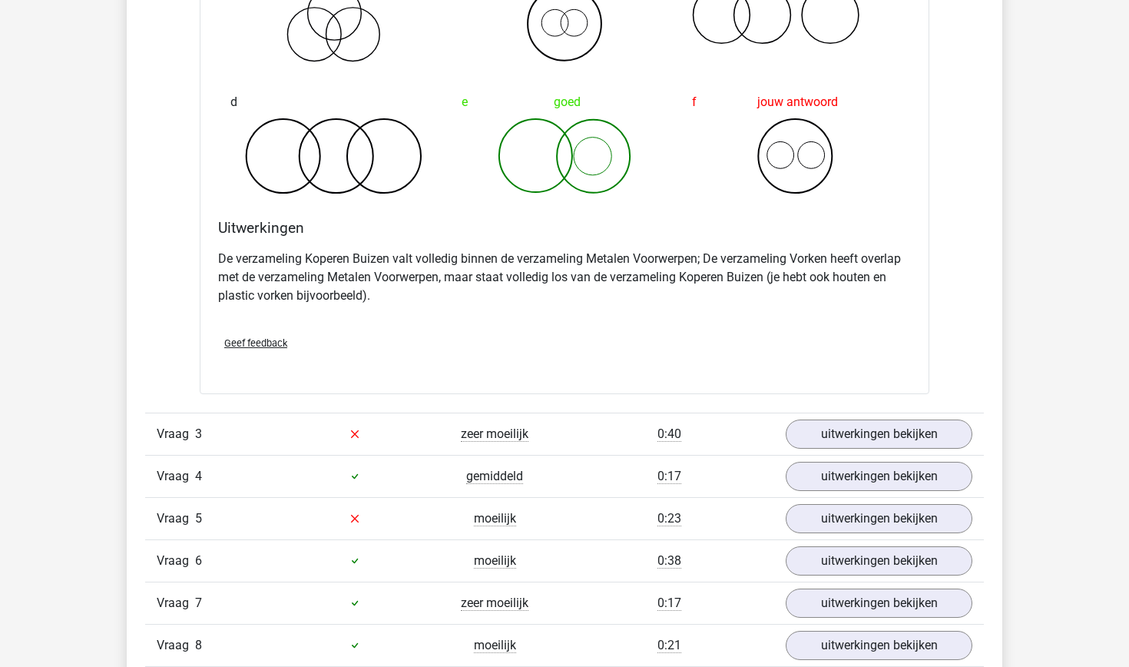
scroll to position [2376, 0]
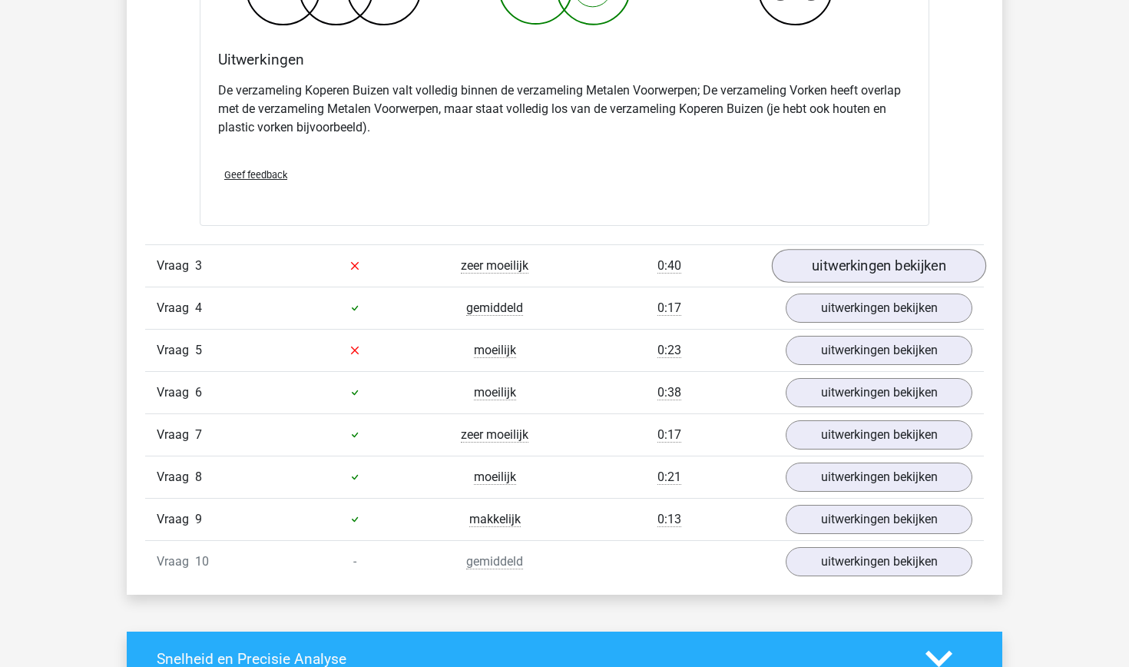
click at [821, 270] on link "uitwerkingen bekijken" at bounding box center [879, 266] width 214 height 34
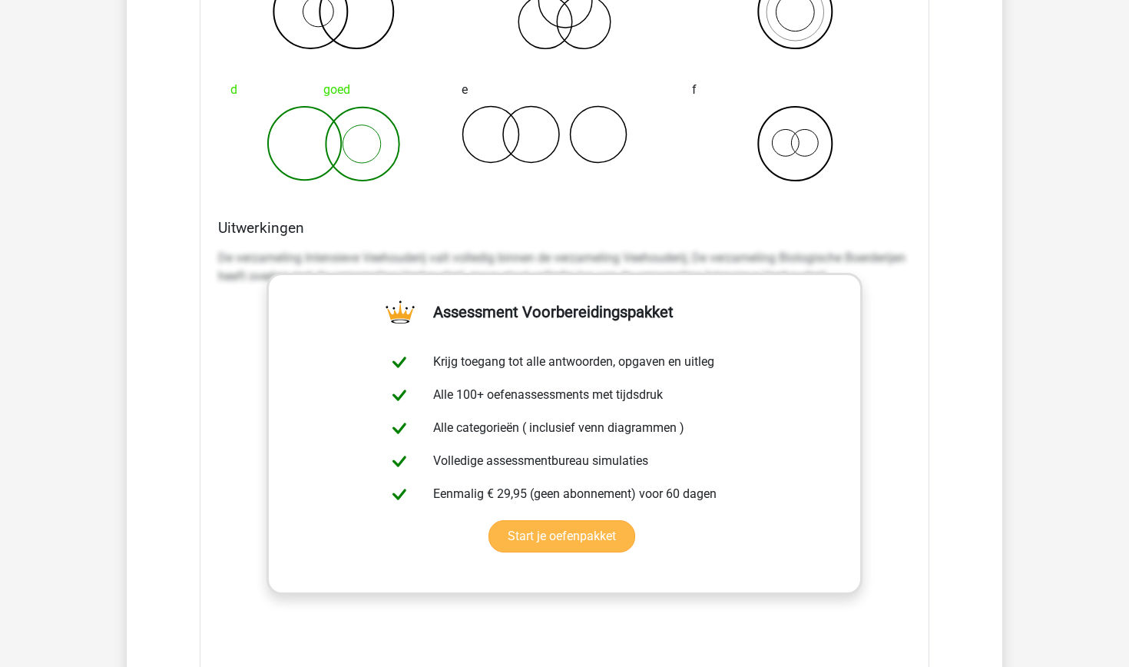
scroll to position [2883, 0]
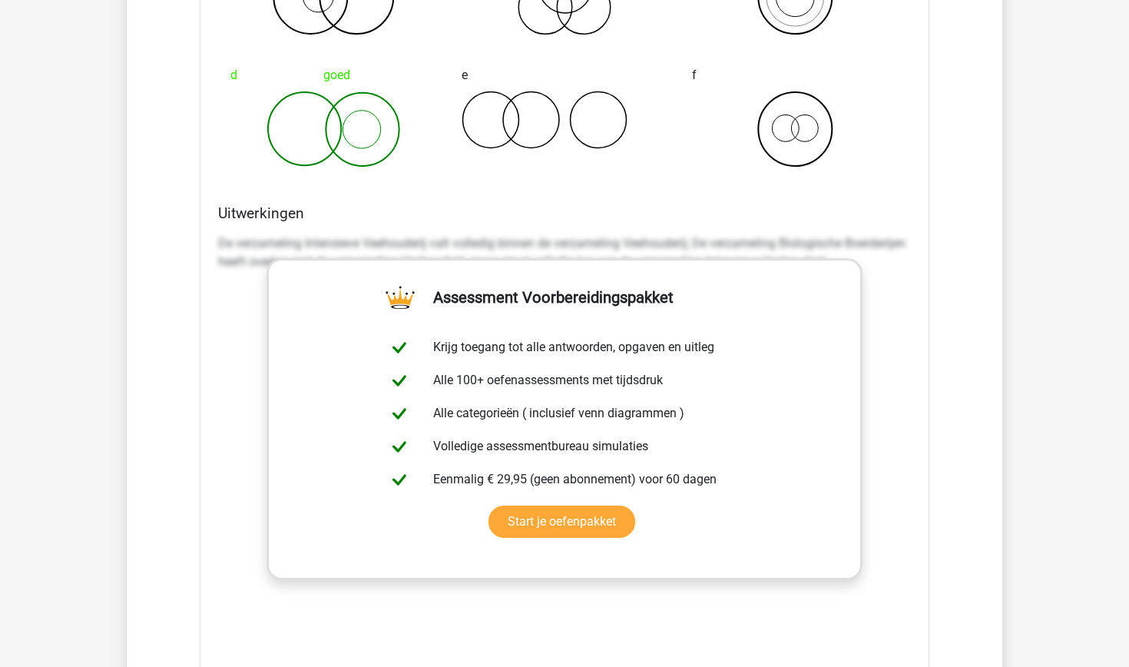
click at [257, 288] on div "De verzameling Intensieve Veehouderij valt volledig binnen de verzameling Veeho…" at bounding box center [564, 258] width 693 height 61
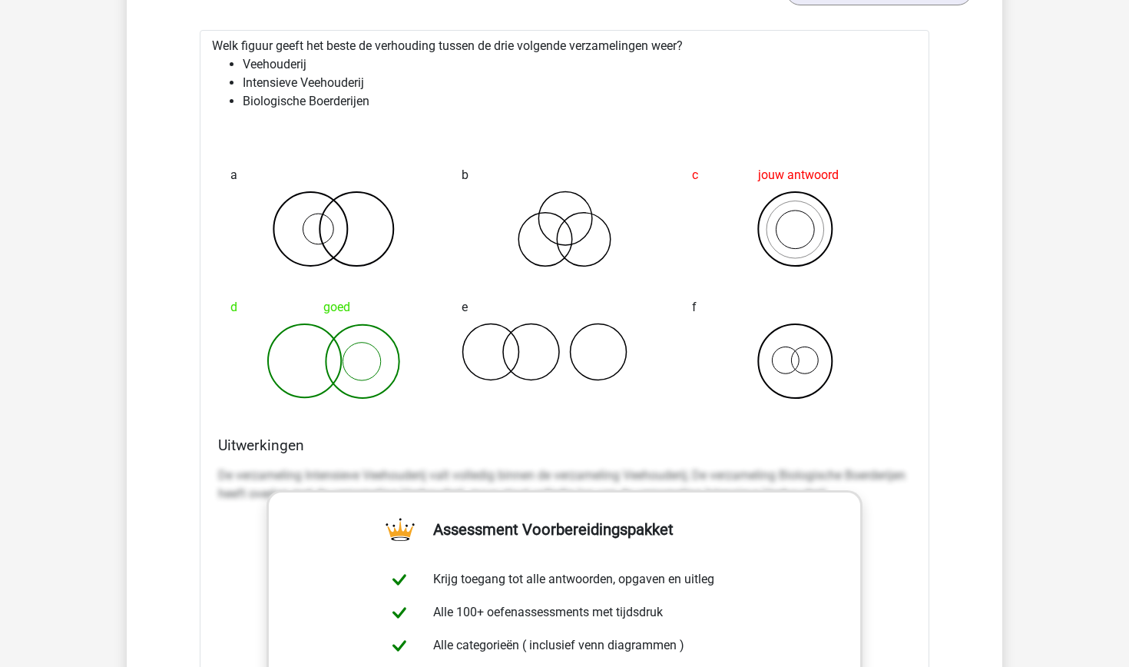
scroll to position [2622, 0]
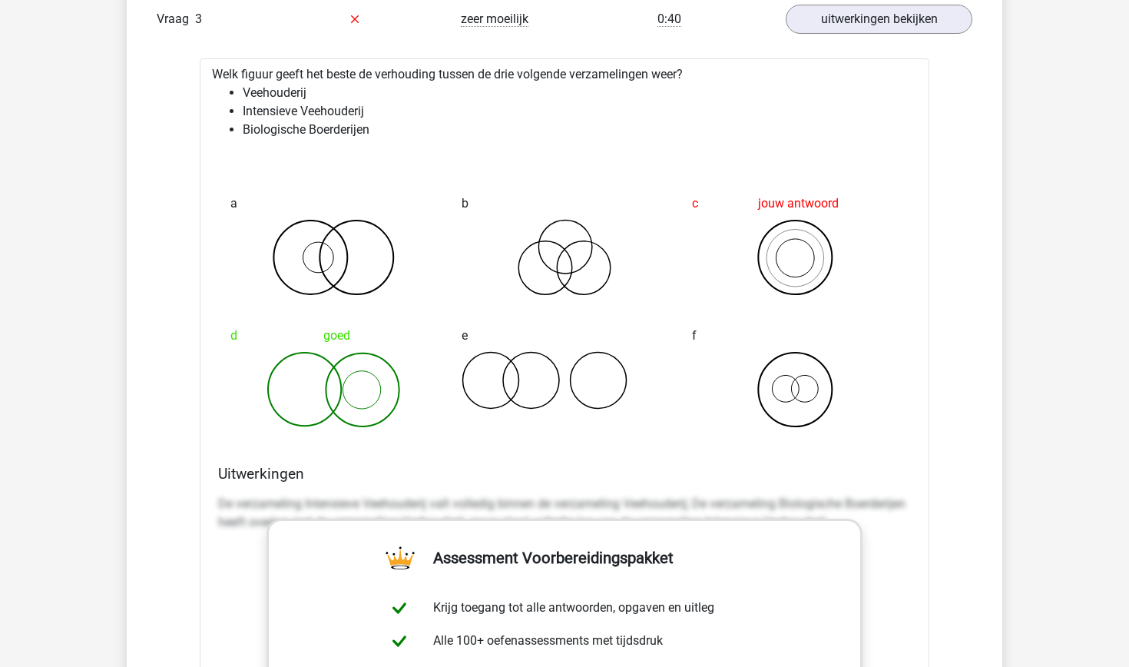
click at [240, 522] on p "De verzameling Intensieve Veehouderij valt volledig binnen de verzameling Veeho…" at bounding box center [564, 513] width 693 height 37
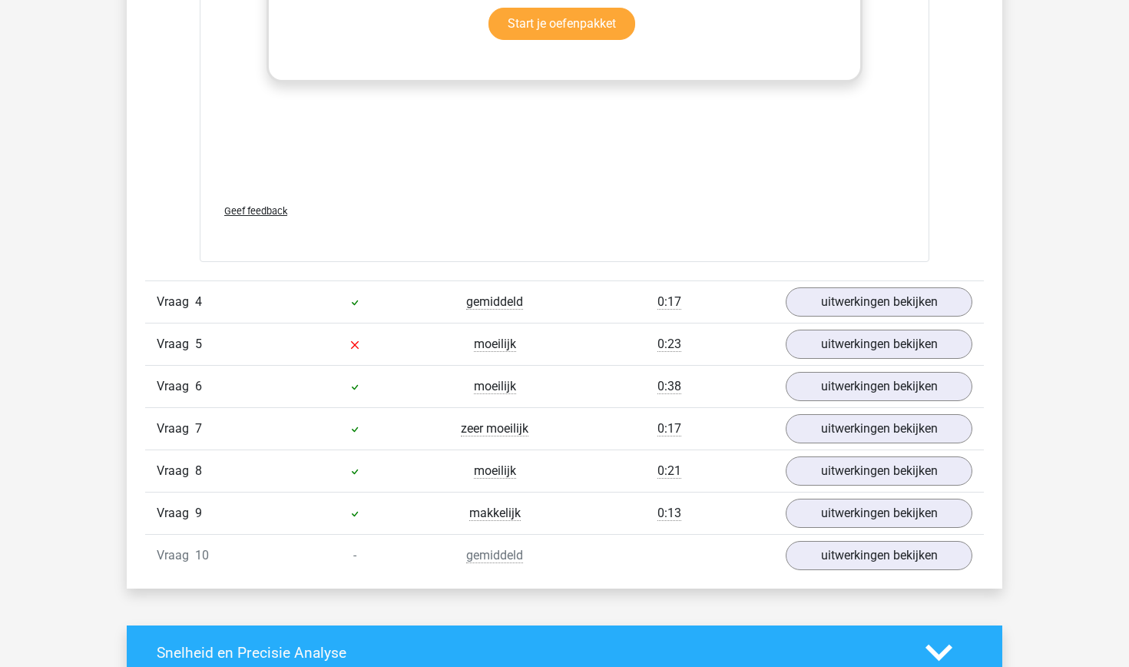
scroll to position [3382, 0]
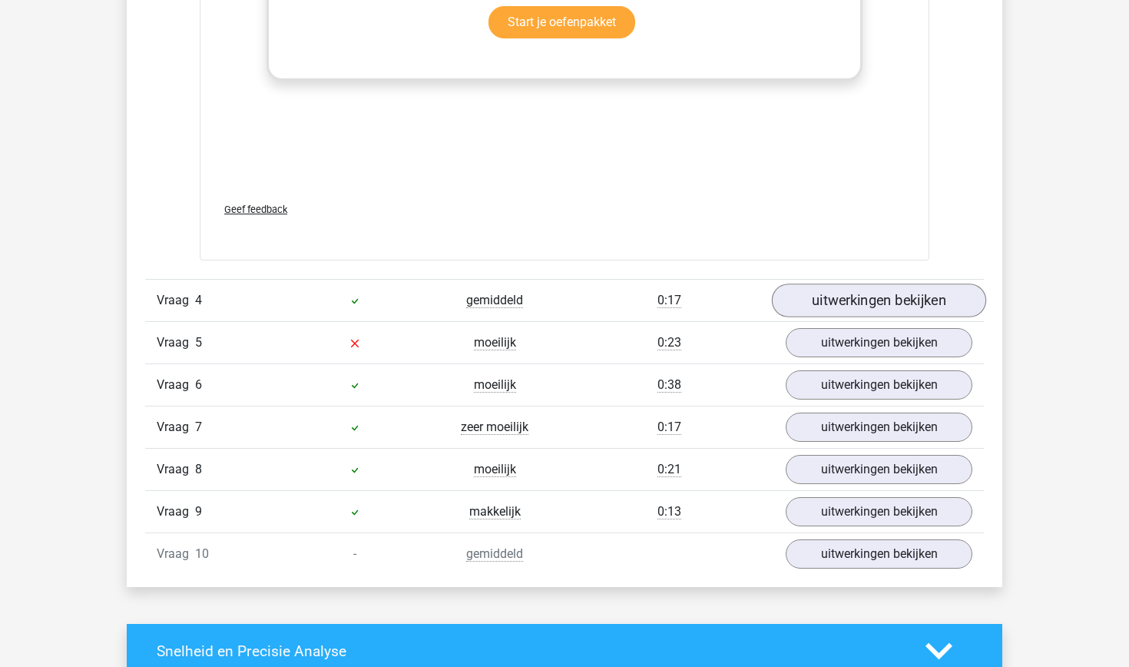
click at [846, 298] on link "uitwerkingen bekijken" at bounding box center [879, 300] width 214 height 34
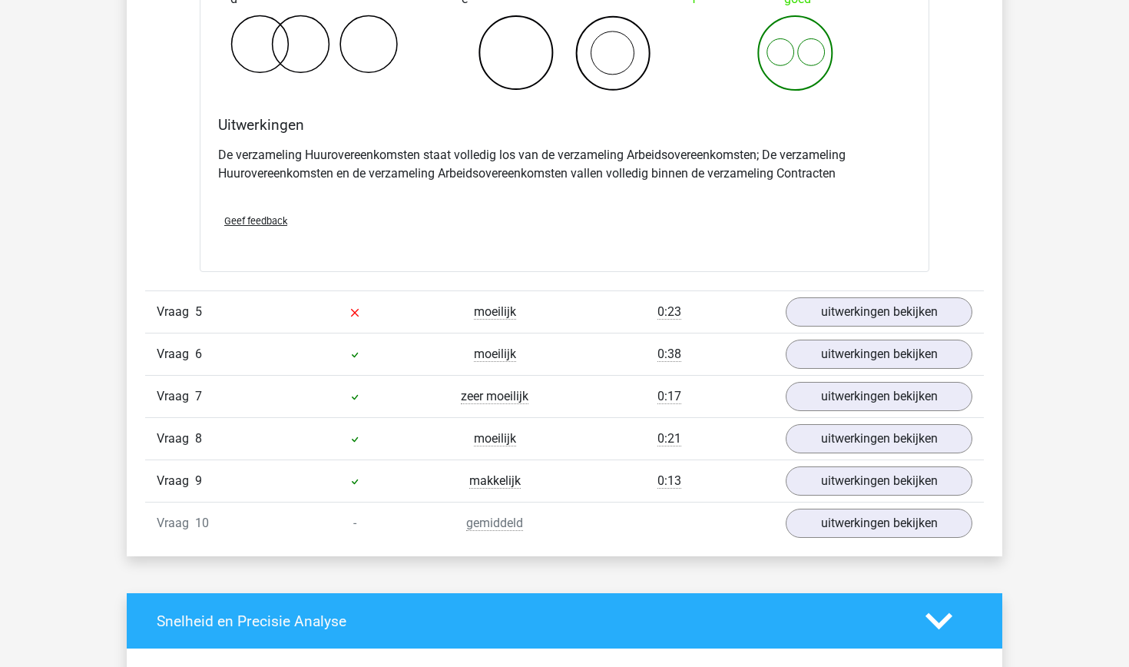
scroll to position [4002, 0]
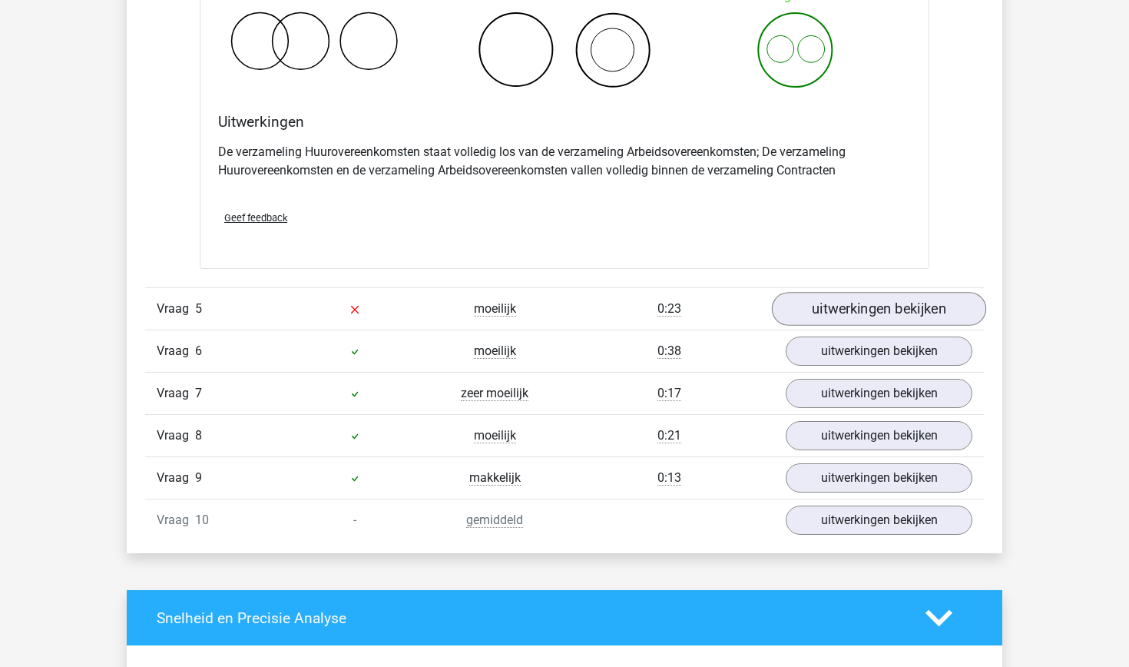
click at [867, 313] on link "uitwerkingen bekijken" at bounding box center [879, 309] width 214 height 34
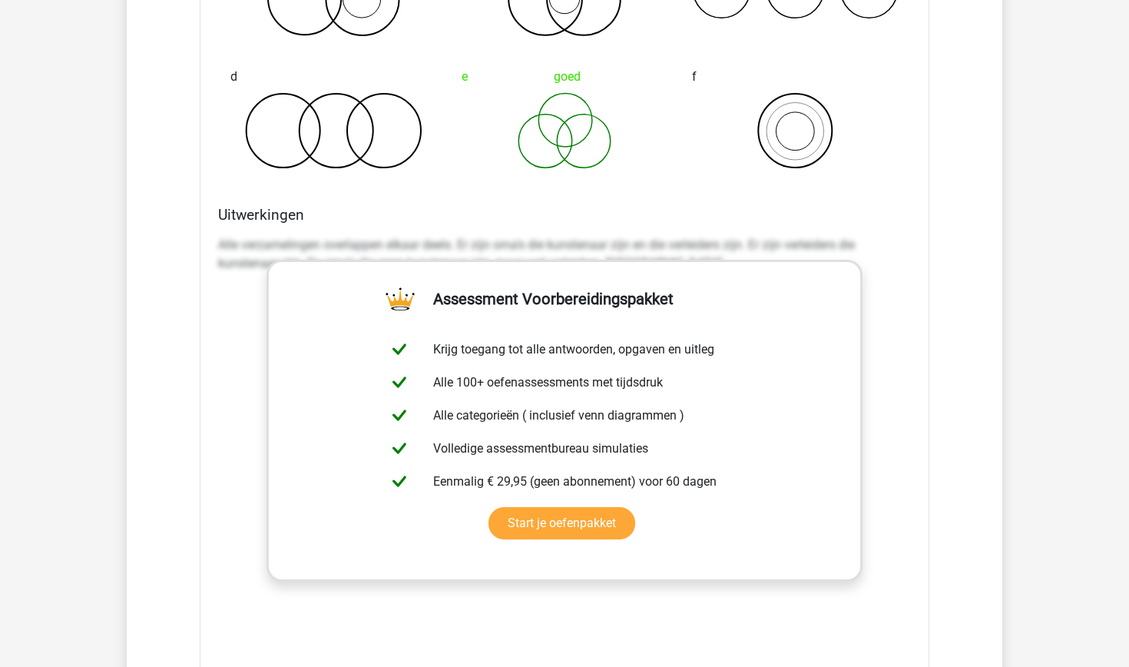
scroll to position [4554, 0]
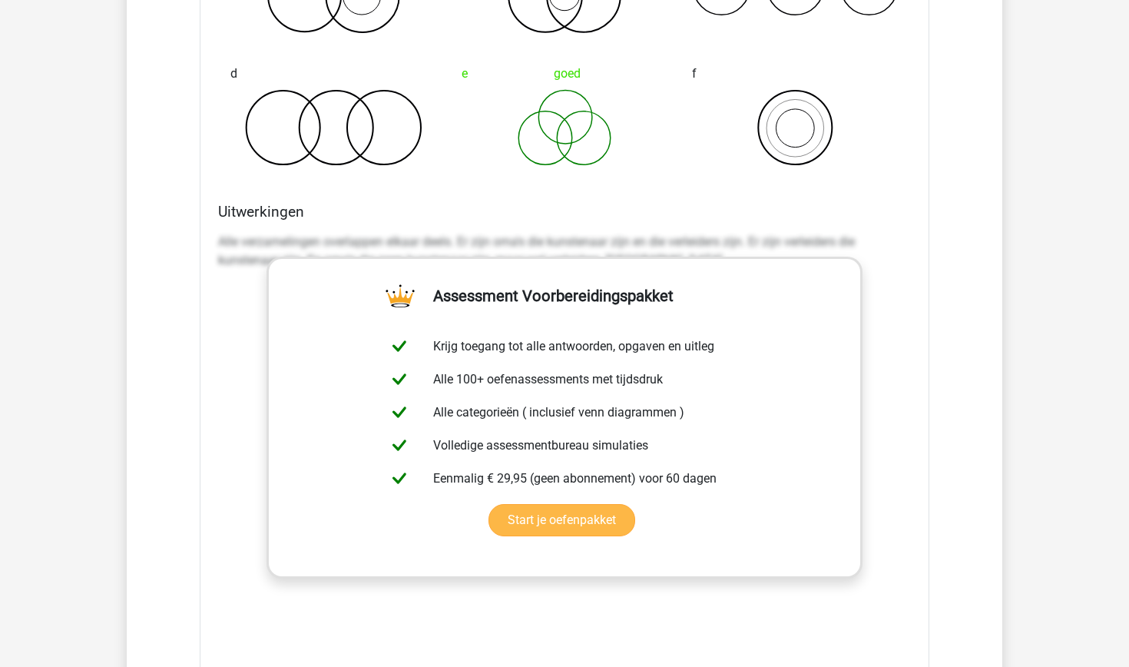
click at [574, 524] on link "Start je oefenpakket" at bounding box center [561, 520] width 147 height 32
drag, startPoint x: 221, startPoint y: 241, endPoint x: 342, endPoint y: 240, distance: 120.6
click at [342, 240] on p "Alle verzamelingen overlappen elkaar deels. Er zijn oma's die kunstenaar zijn e…" at bounding box center [564, 251] width 693 height 37
click at [488, 504] on link "Start je oefenpakket" at bounding box center [561, 520] width 147 height 32
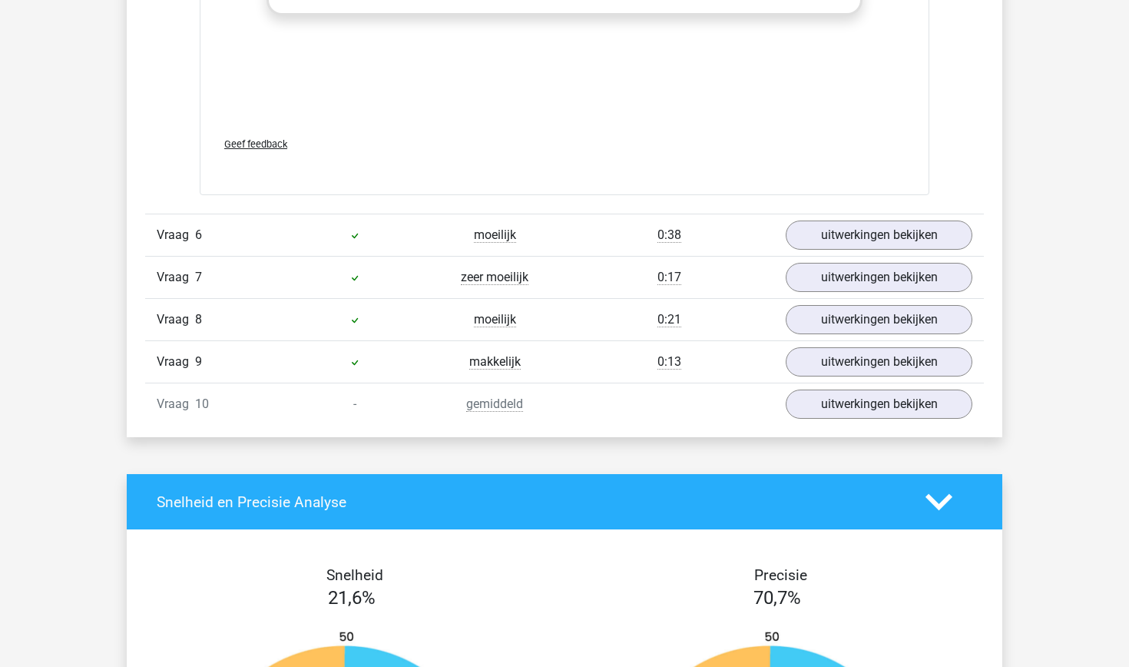
scroll to position [5141, 0]
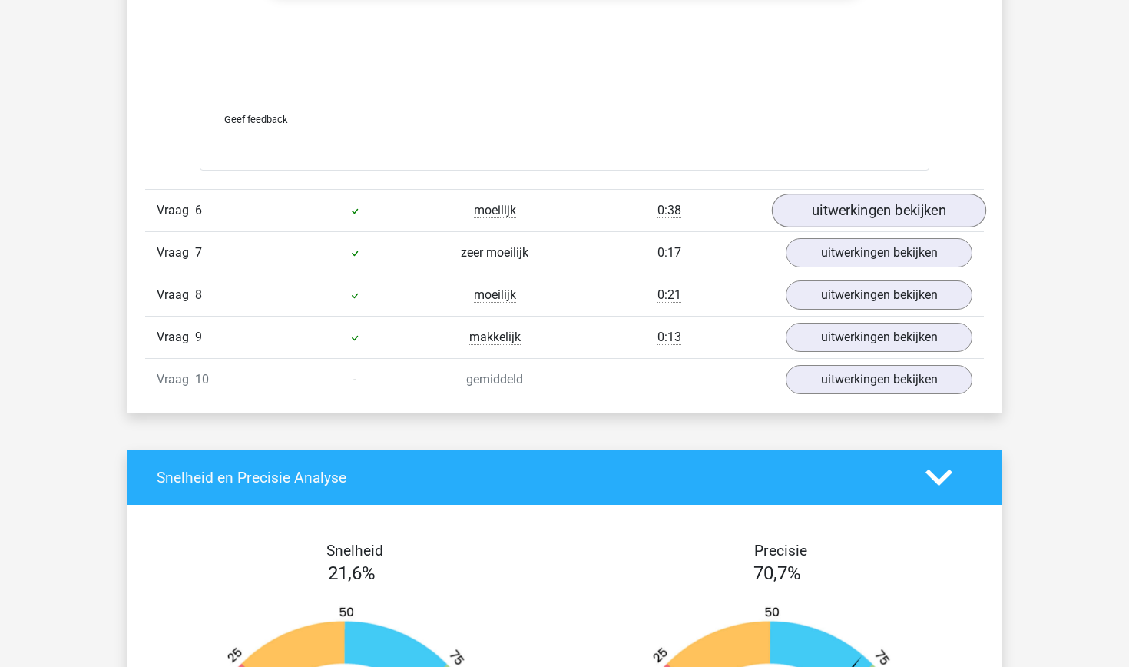
click at [887, 210] on link "uitwerkingen bekijken" at bounding box center [879, 211] width 214 height 34
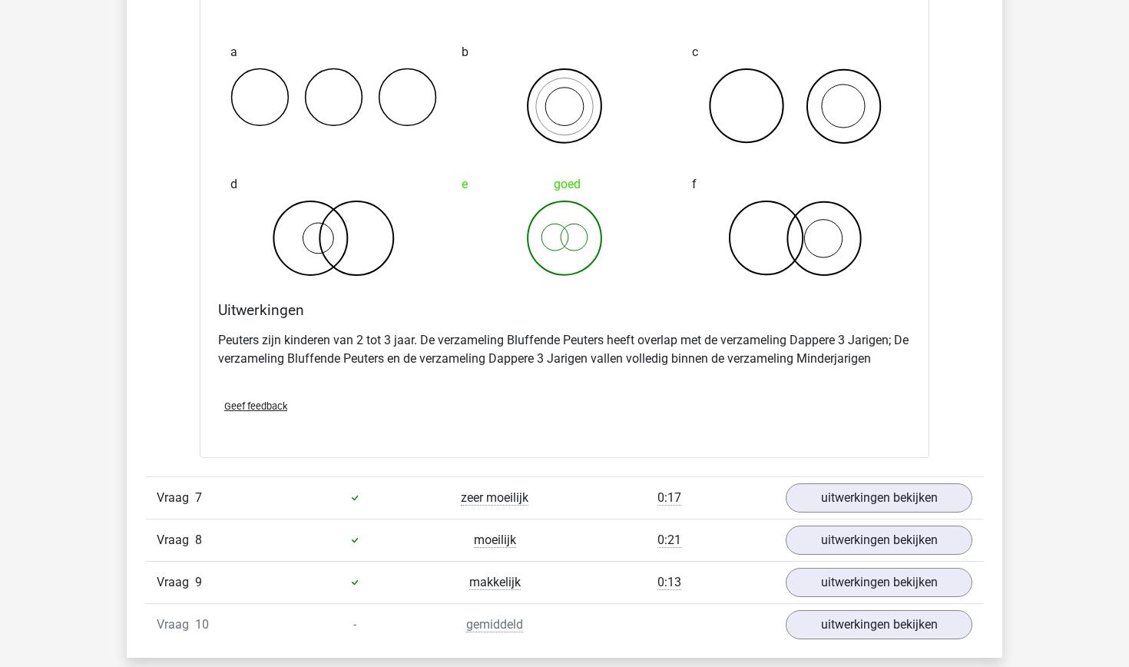
scroll to position [5524, 0]
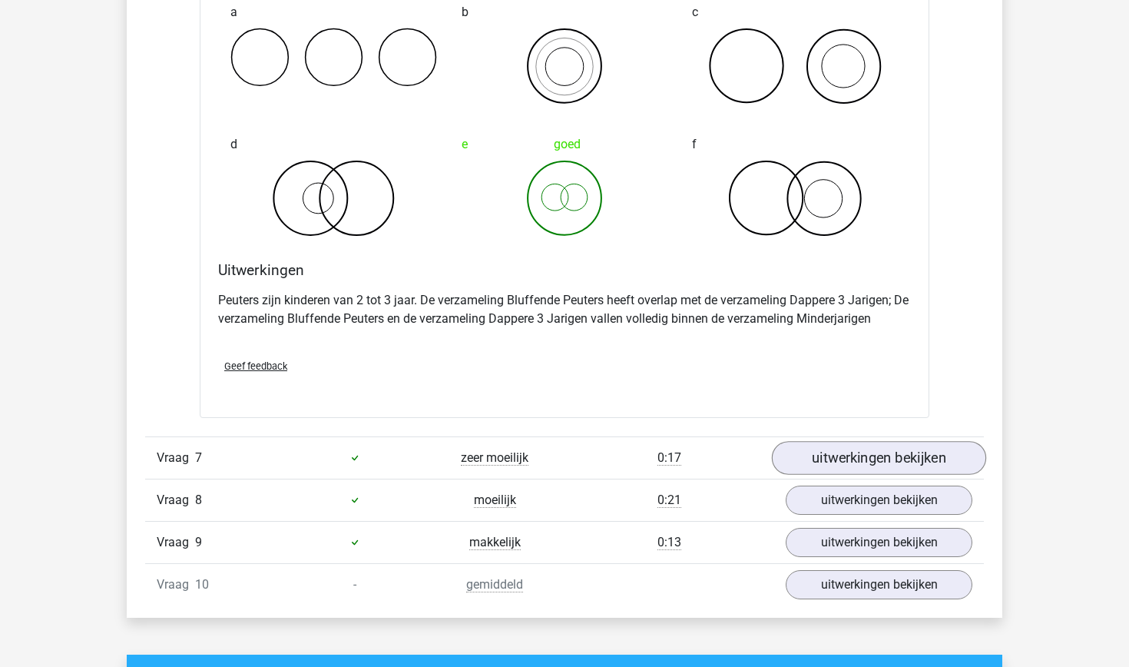
click at [854, 461] on link "uitwerkingen bekijken" at bounding box center [879, 458] width 214 height 34
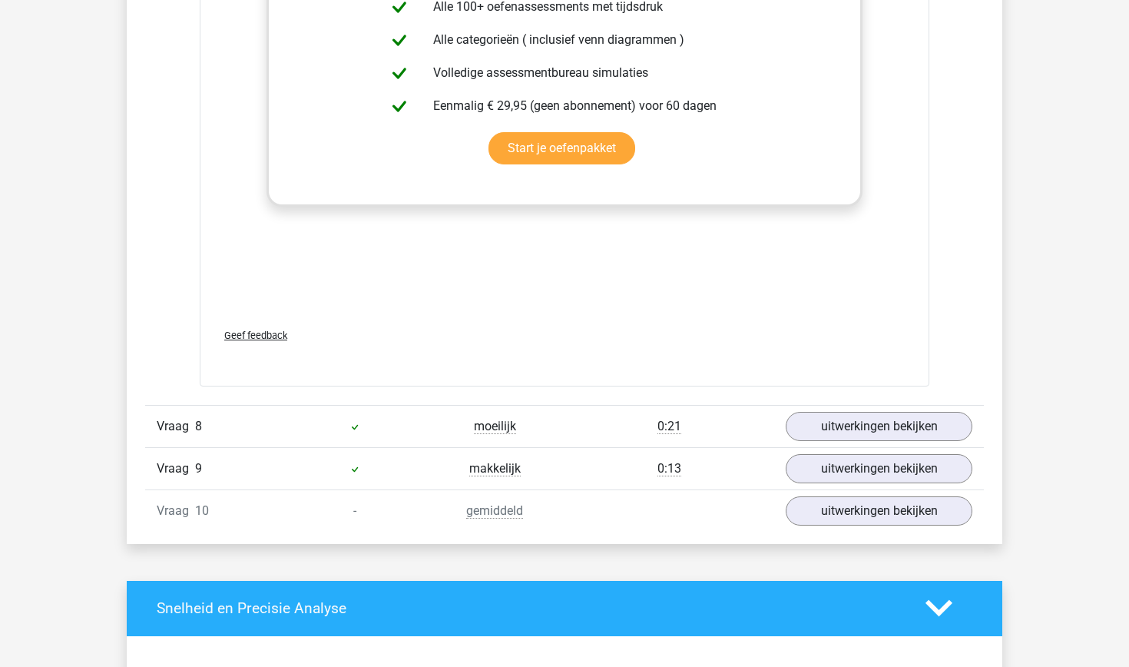
scroll to position [6618, 0]
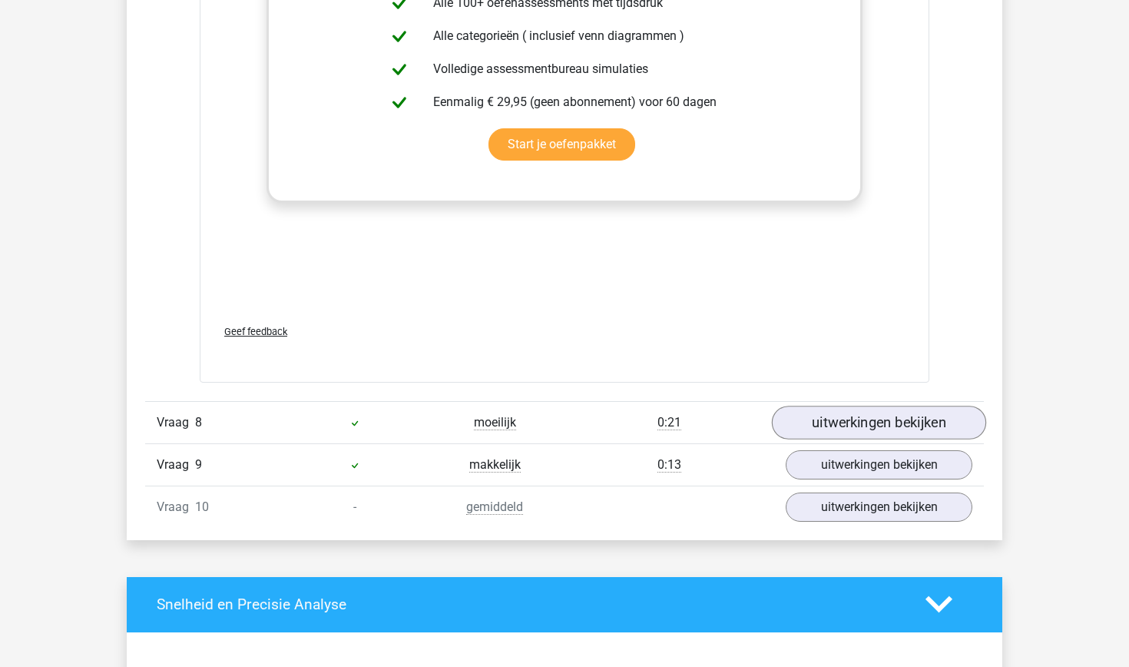
click at [851, 421] on link "uitwerkingen bekijken" at bounding box center [879, 422] width 214 height 34
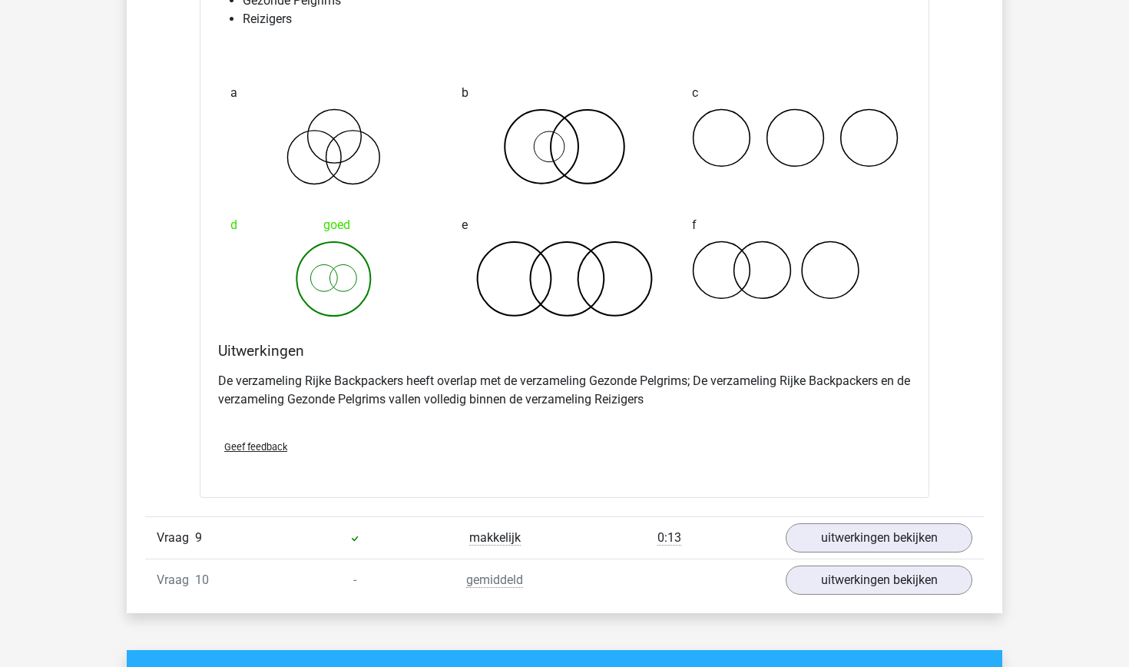
scroll to position [7157, 0]
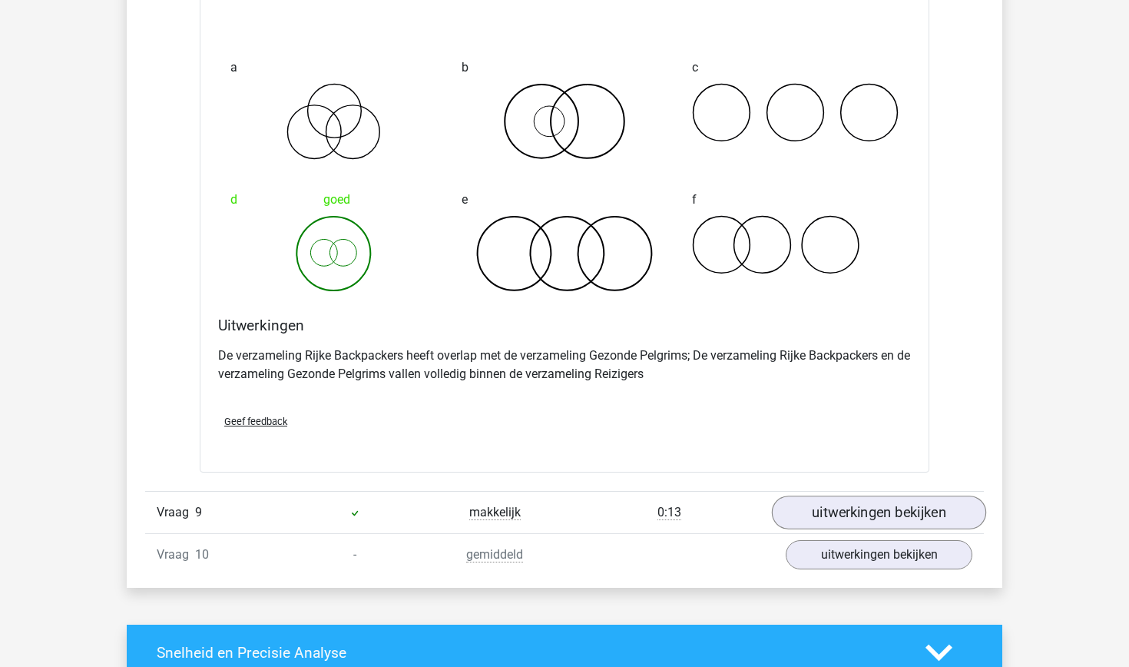
click at [826, 522] on link "uitwerkingen bekijken" at bounding box center [879, 512] width 214 height 34
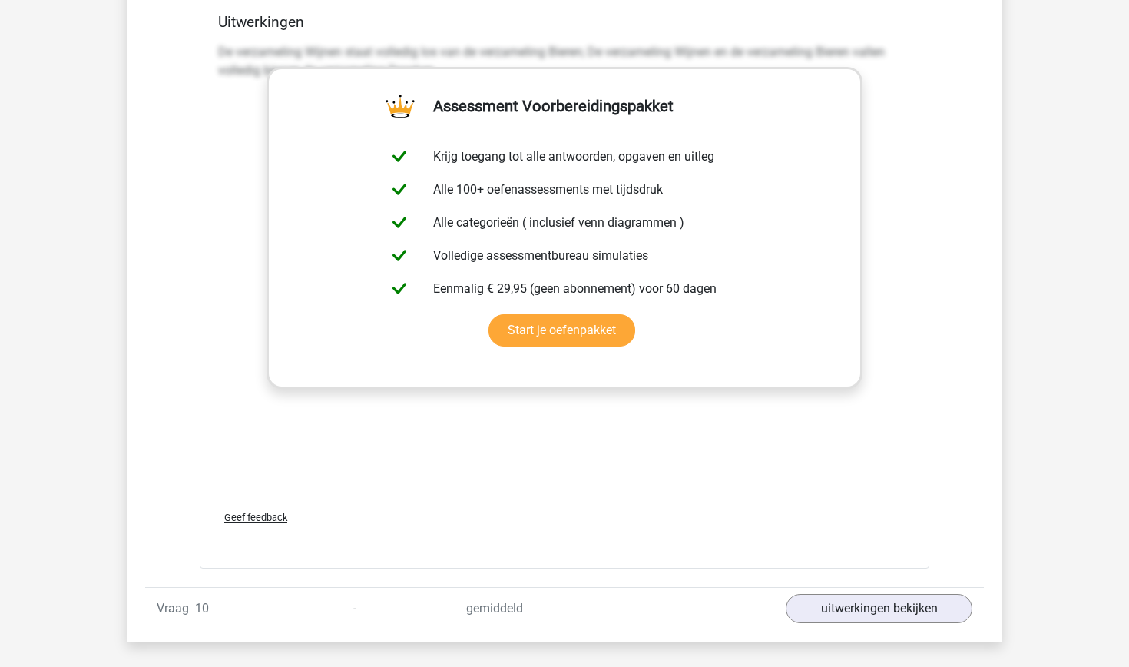
scroll to position [8096, 0]
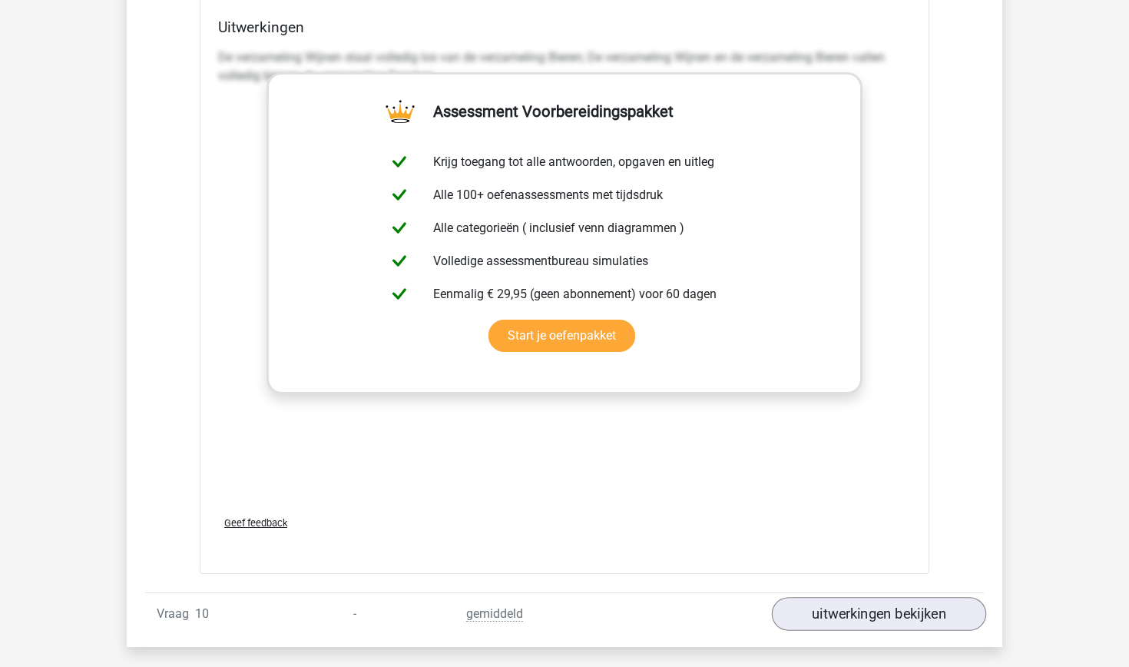
click at [829, 611] on link "uitwerkingen bekijken" at bounding box center [879, 614] width 214 height 34
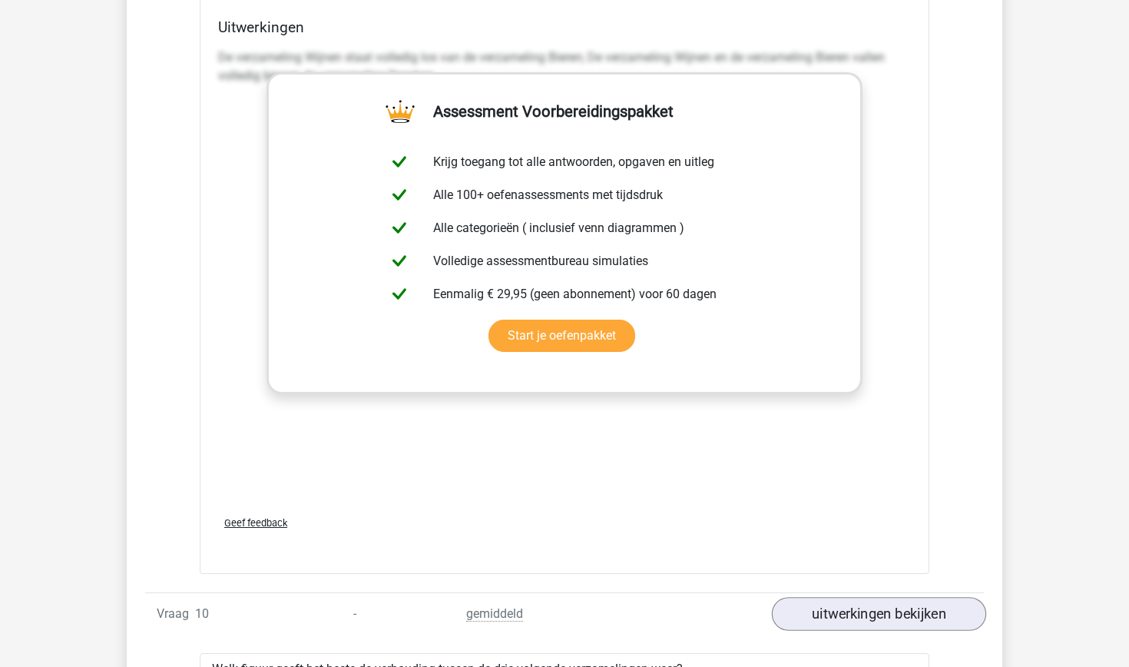
click at [829, 611] on link "uitwerkingen bekijken" at bounding box center [879, 614] width 214 height 34
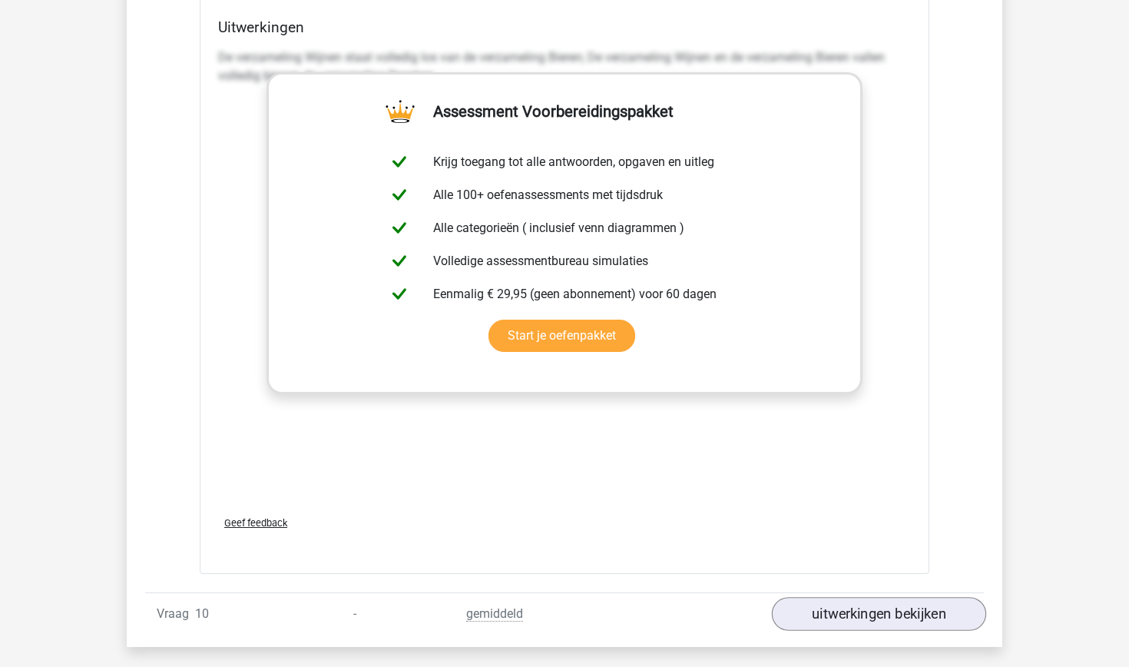
click at [859, 625] on link "uitwerkingen bekijken" at bounding box center [879, 614] width 214 height 34
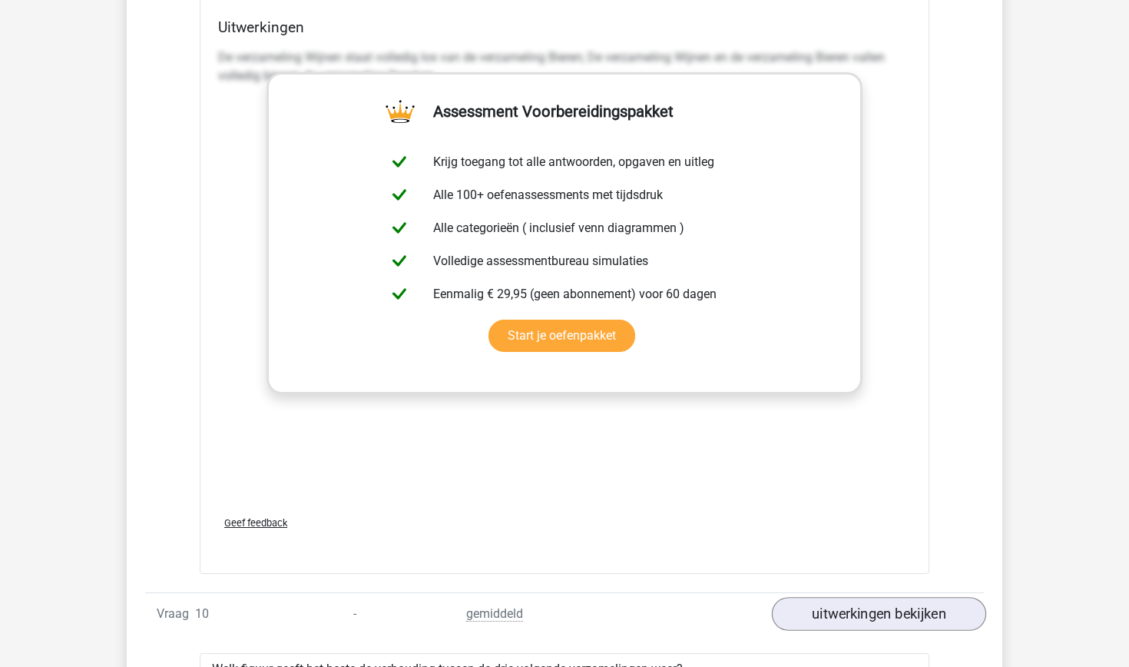
click at [858, 619] on link "uitwerkingen bekijken" at bounding box center [879, 614] width 214 height 34
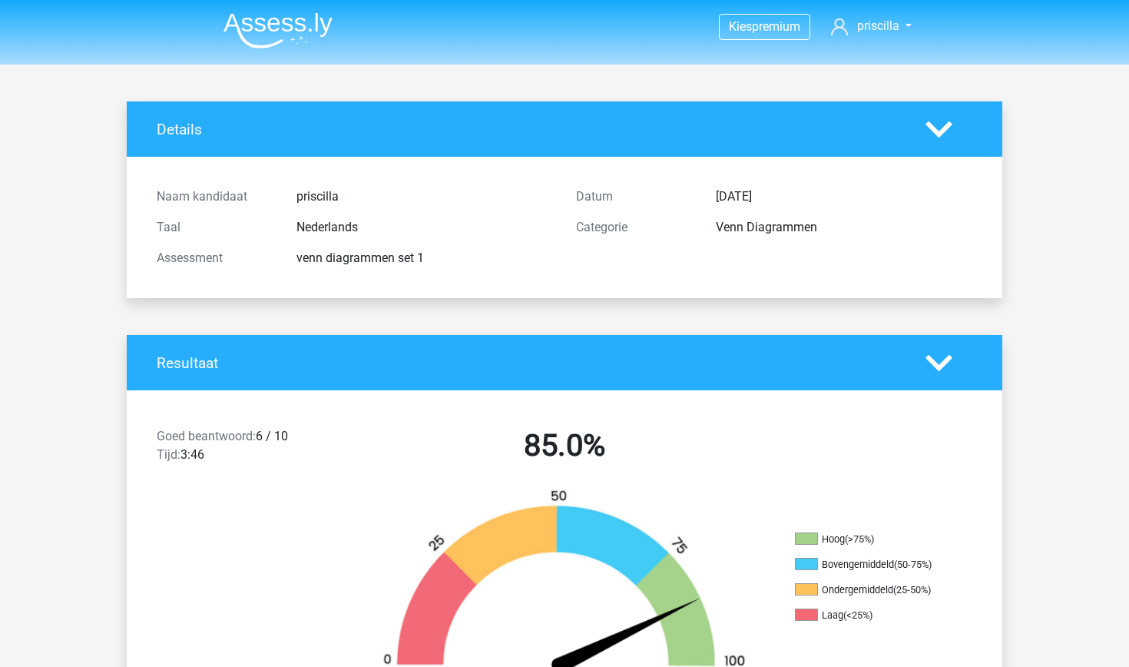
scroll to position [0, 0]
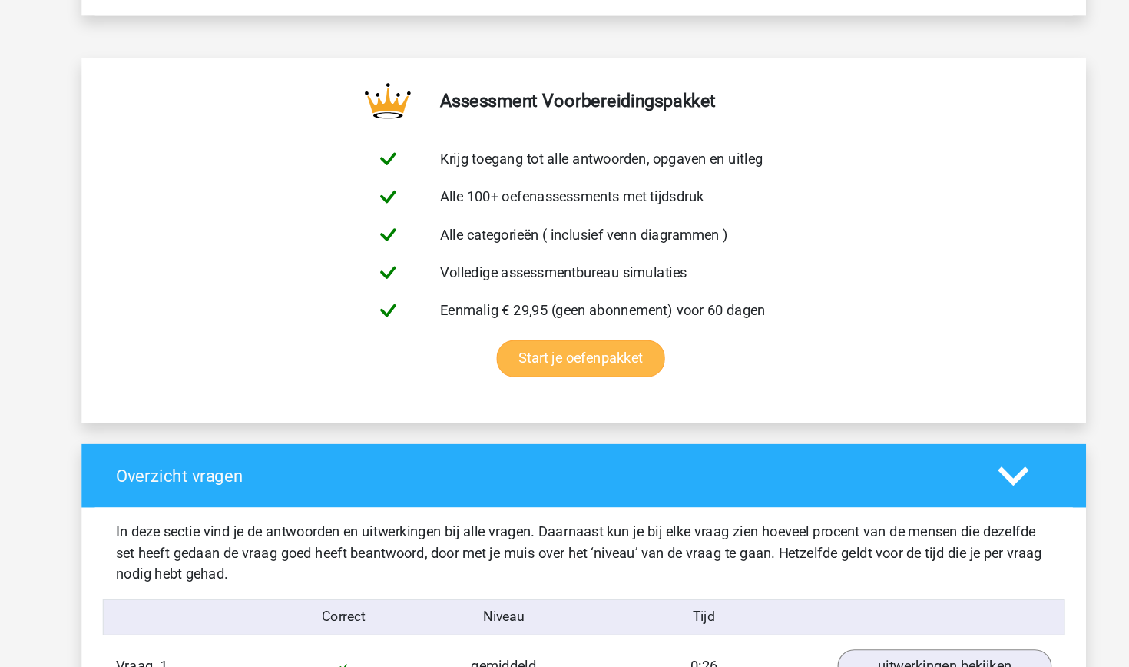
scroll to position [765, 0]
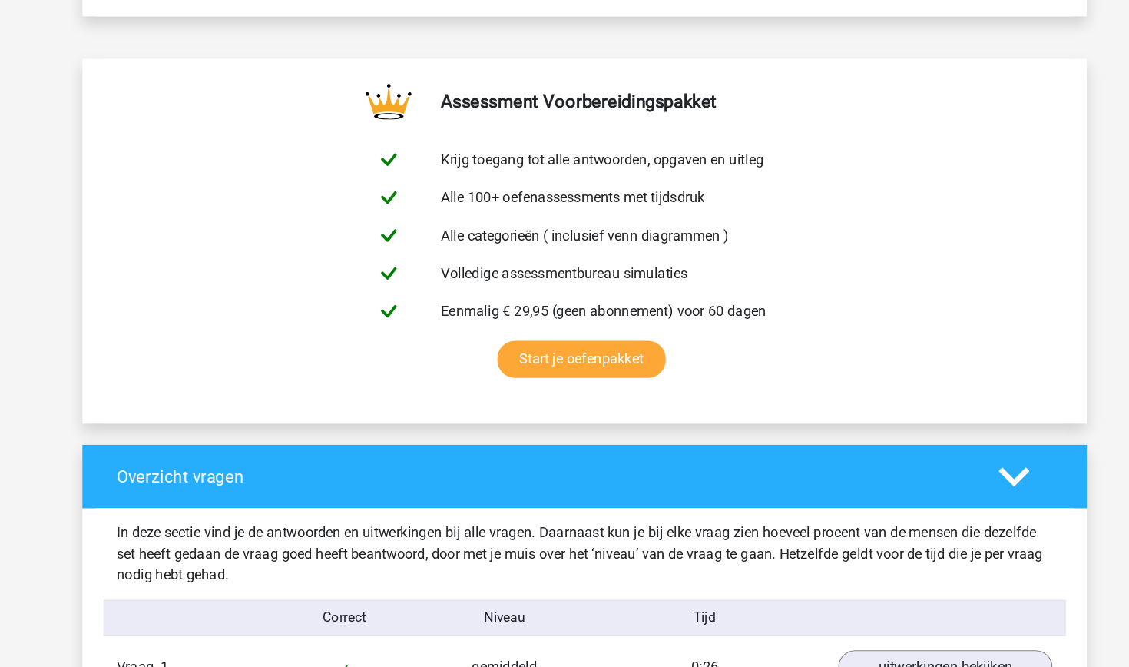
click at [916, 416] on div at bounding box center [949, 415] width 70 height 27
click at [925, 415] on icon at bounding box center [938, 415] width 27 height 27
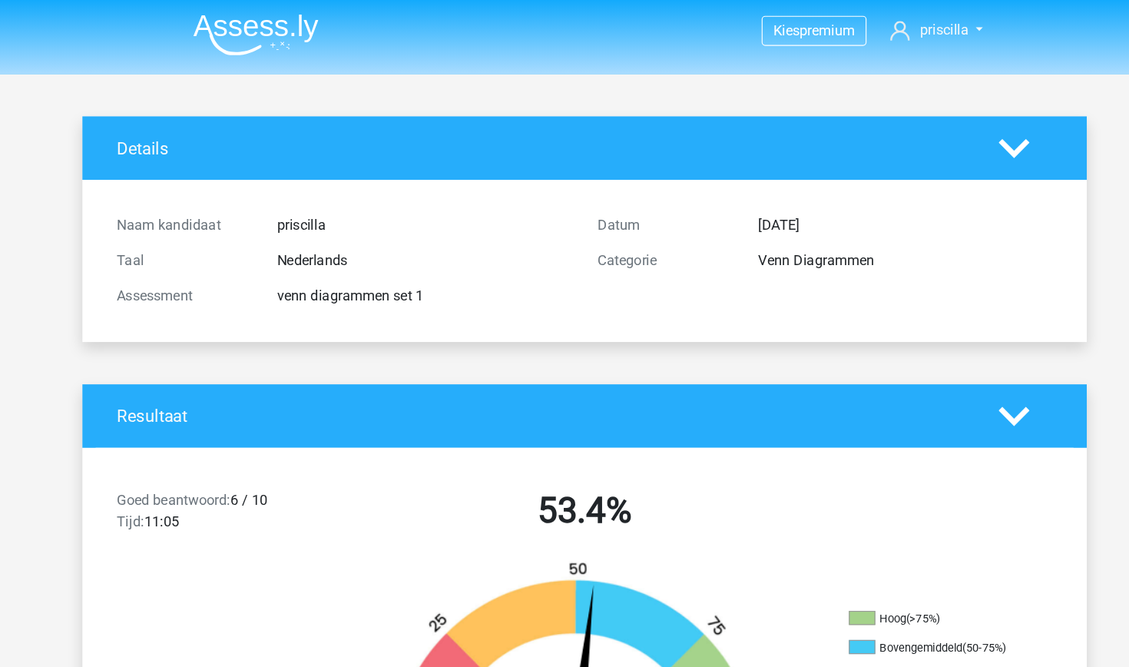
scroll to position [0, 0]
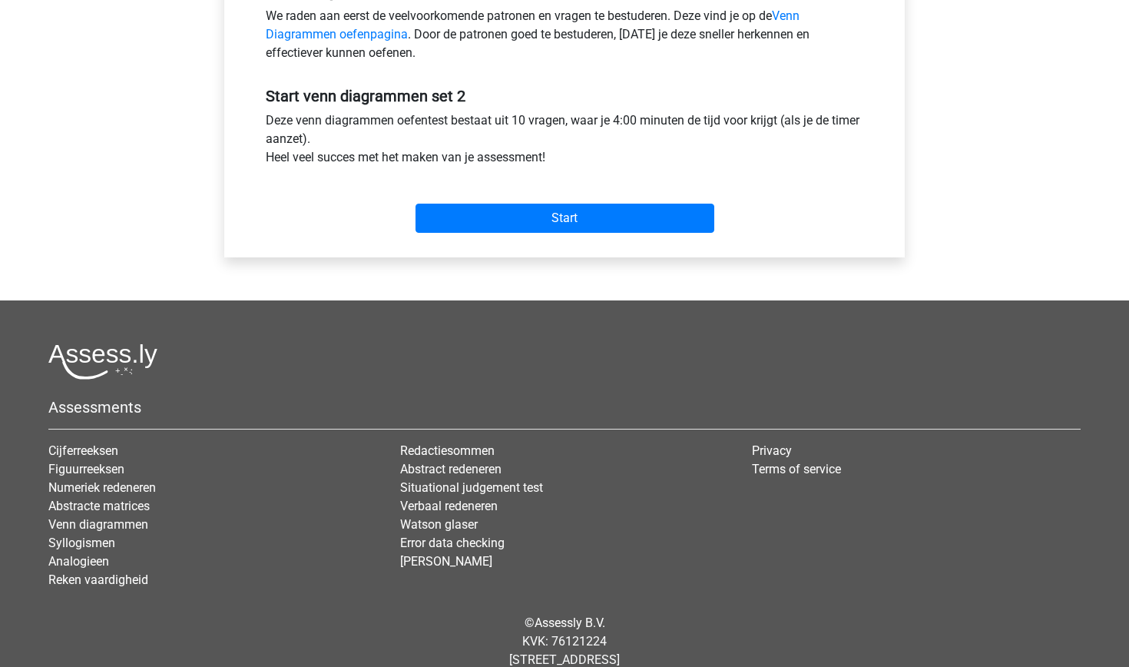
scroll to position [492, 0]
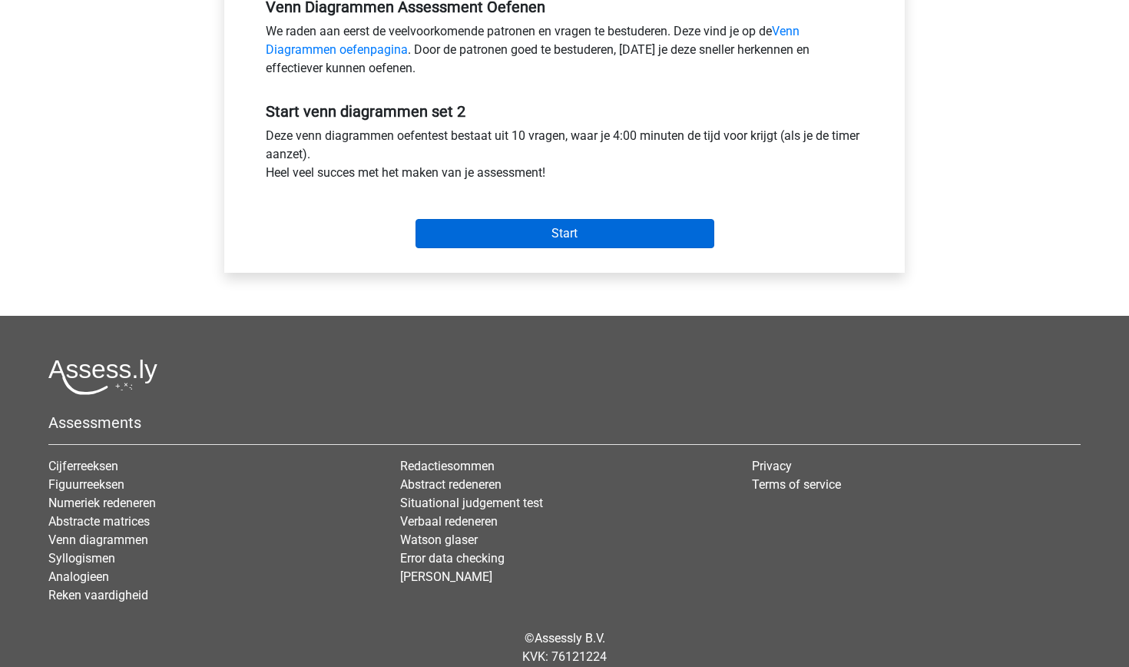
click at [599, 237] on input "Start" at bounding box center [564, 233] width 299 height 29
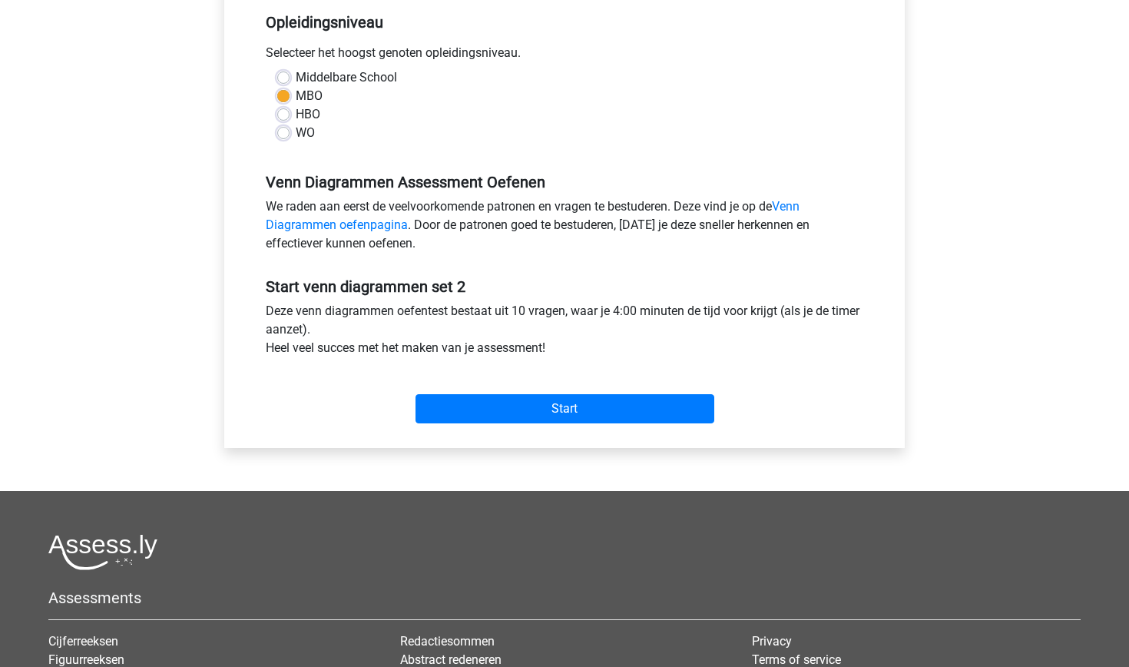
scroll to position [263, 0]
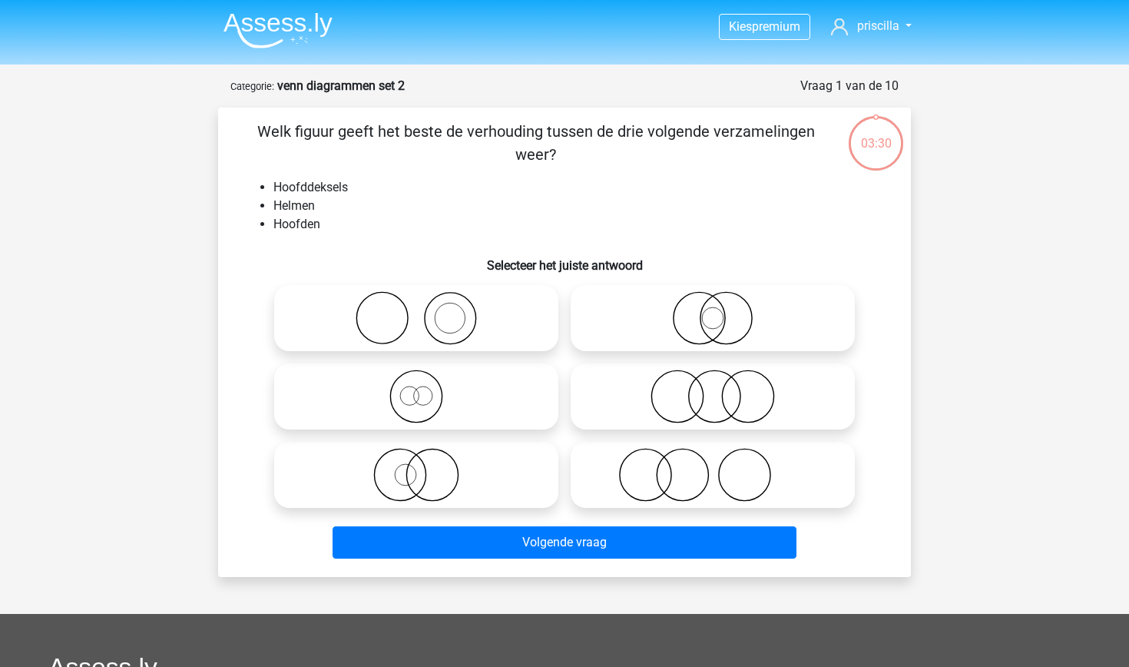
click at [416, 405] on icon at bounding box center [416, 396] width 272 height 54
click at [416, 389] on input "radio" at bounding box center [421, 384] width 10 height 10
radio input "true"
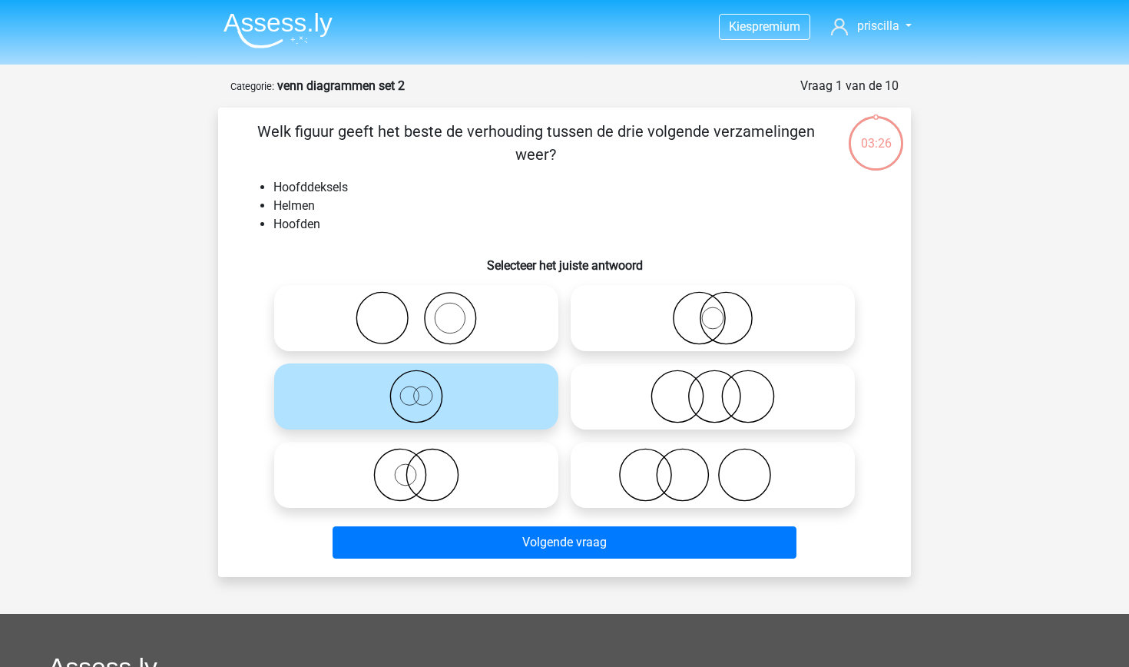
click at [470, 338] on icon at bounding box center [416, 318] width 272 height 54
click at [426, 310] on input "radio" at bounding box center [421, 305] width 10 height 10
radio input "true"
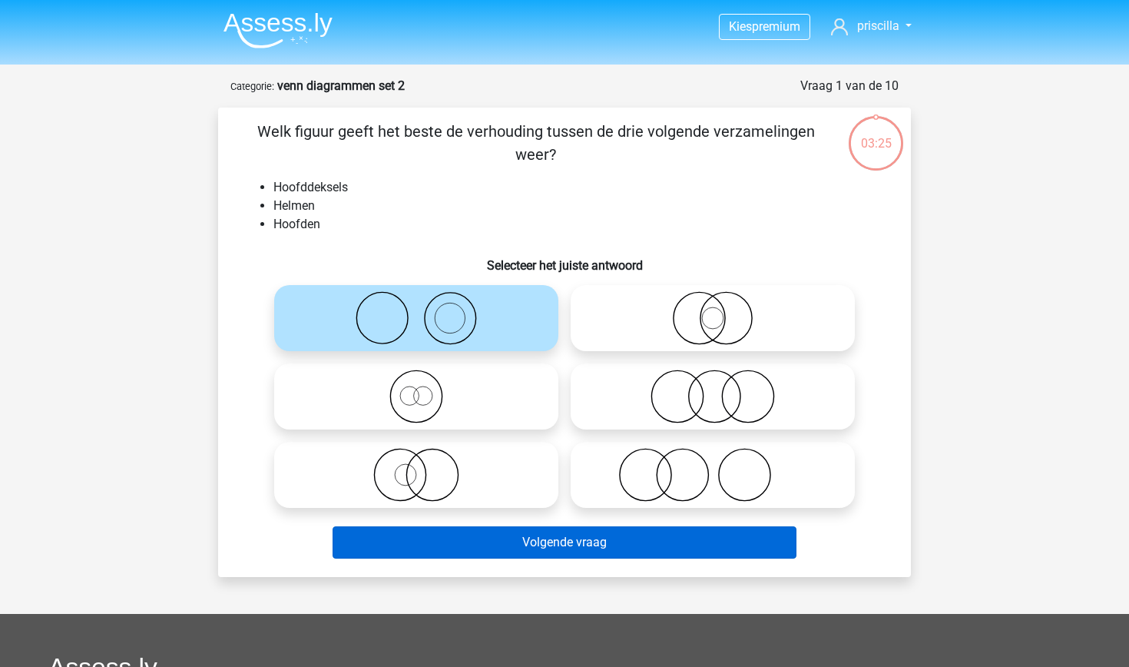
click at [556, 545] on button "Volgende vraag" at bounding box center [565, 542] width 465 height 32
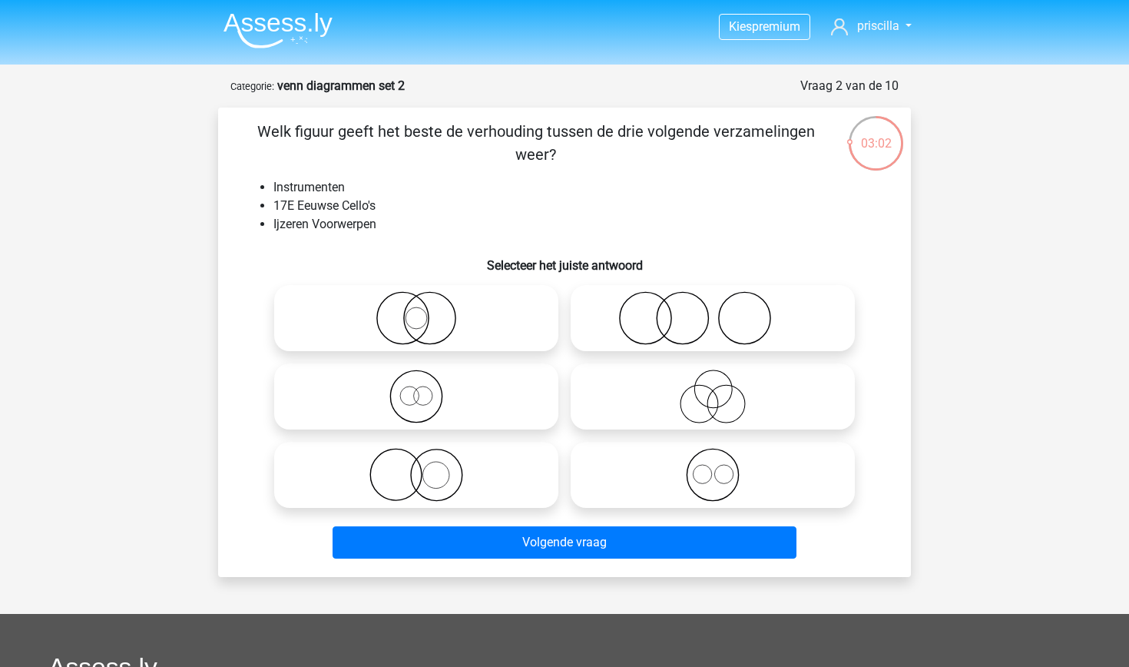
click at [443, 479] on icon at bounding box center [416, 475] width 272 height 54
click at [426, 467] on input "radio" at bounding box center [421, 462] width 10 height 10
radio input "true"
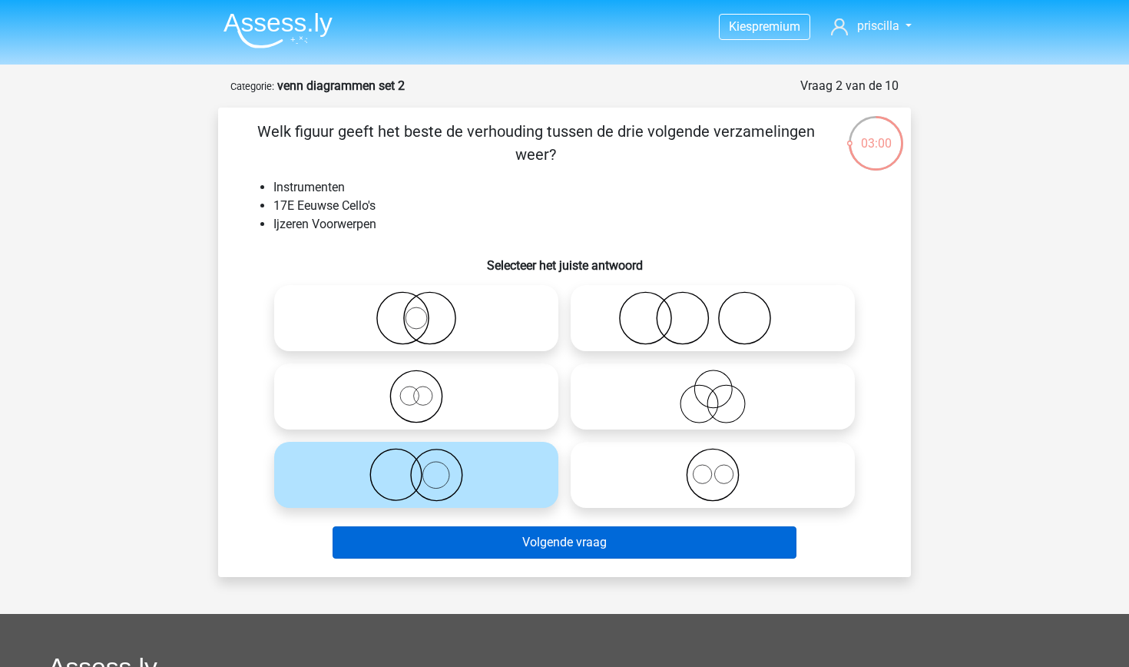
click at [475, 547] on button "Volgende vraag" at bounding box center [565, 542] width 465 height 32
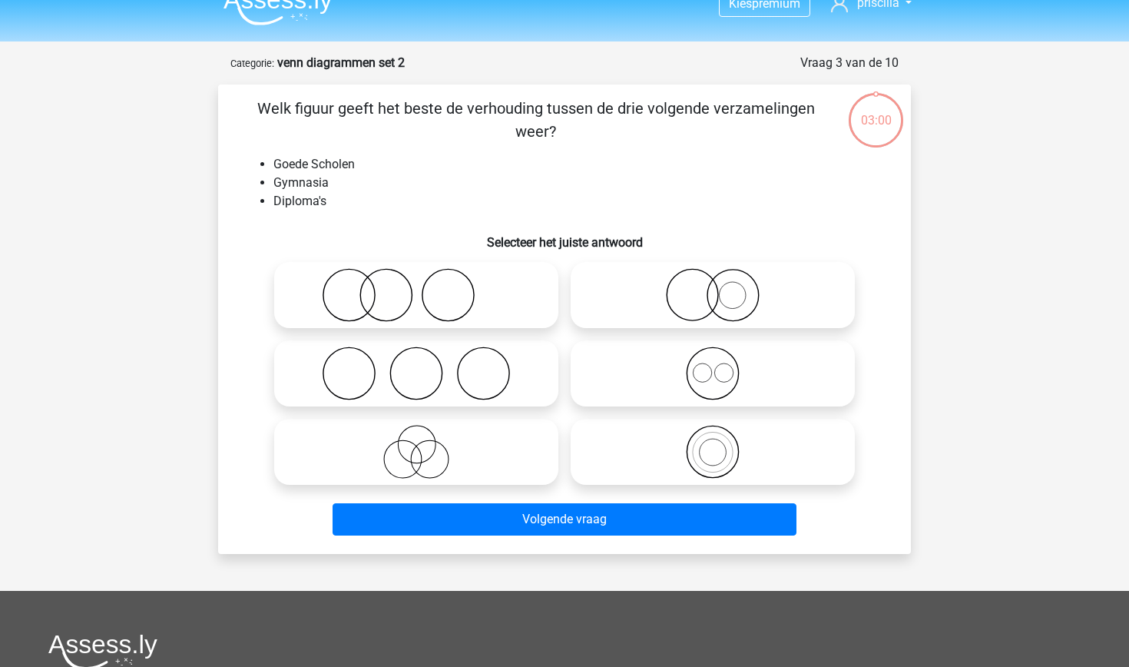
scroll to position [8, 0]
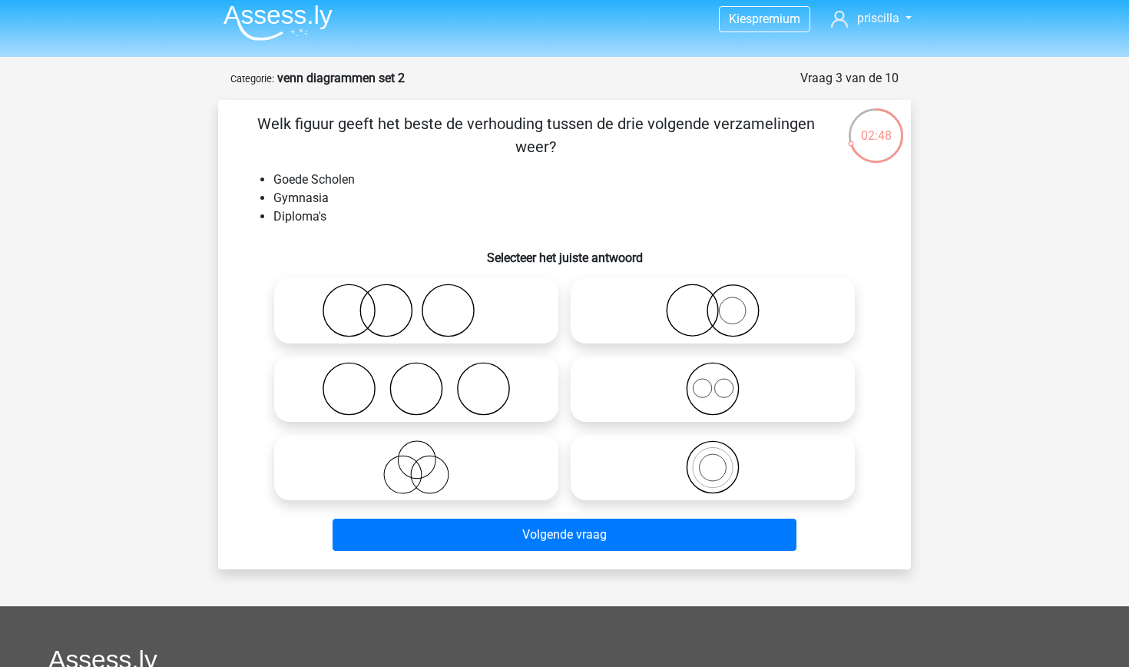
click at [407, 384] on icon at bounding box center [416, 389] width 272 height 54
click at [416, 381] on input "radio" at bounding box center [421, 376] width 10 height 10
radio input "true"
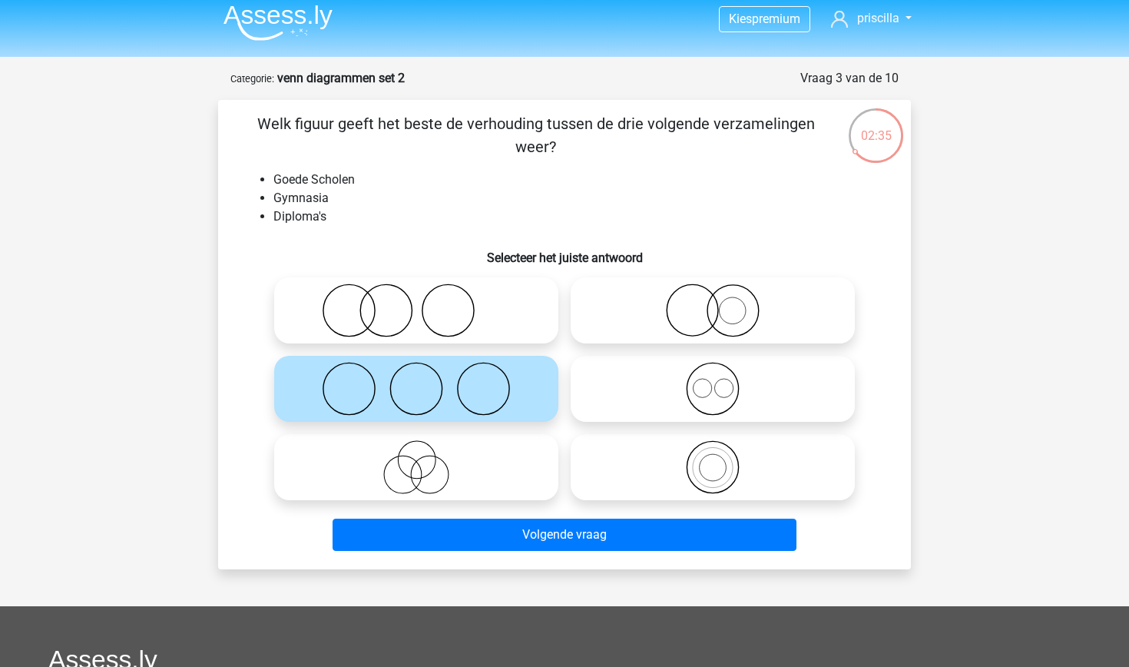
click at [706, 464] on icon at bounding box center [713, 467] width 272 height 54
click at [713, 459] on input "radio" at bounding box center [718, 454] width 10 height 10
radio input "true"
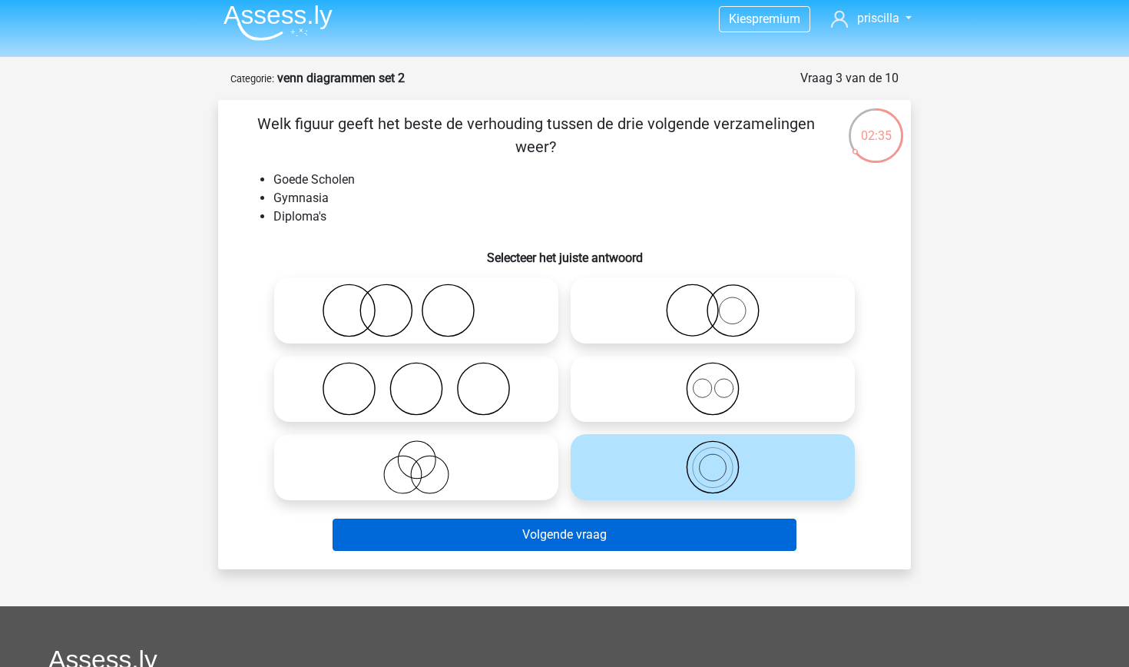
click at [660, 537] on button "Volgende vraag" at bounding box center [565, 534] width 465 height 32
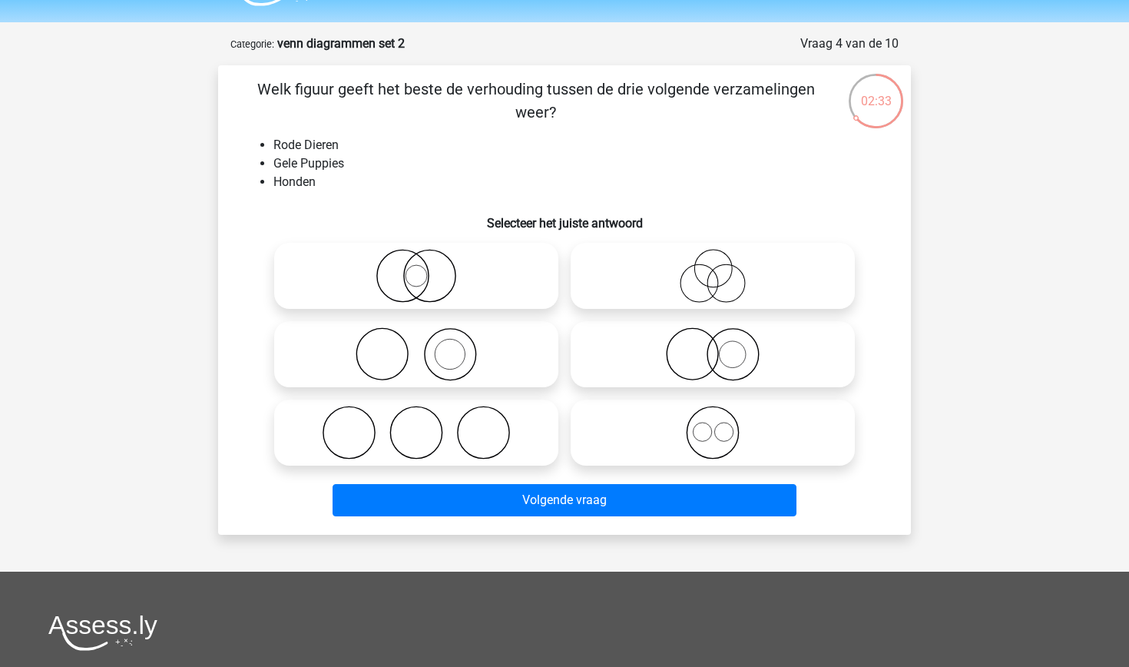
scroll to position [26, 0]
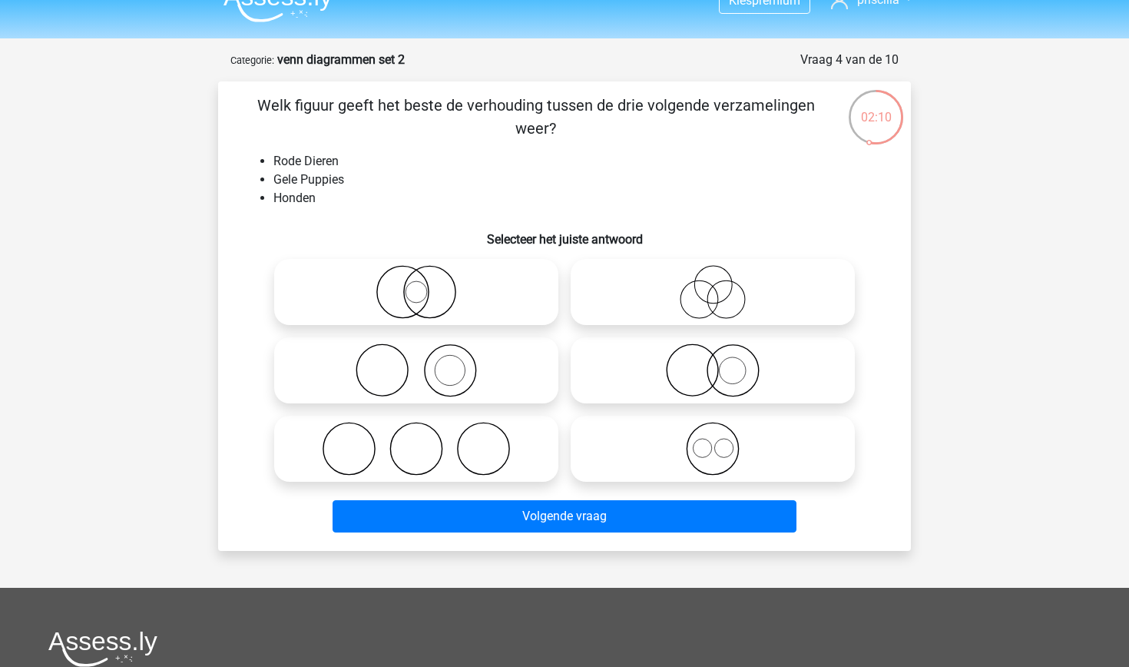
click at [725, 371] on icon at bounding box center [713, 370] width 272 height 54
click at [723, 362] on input "radio" at bounding box center [718, 357] width 10 height 10
radio input "true"
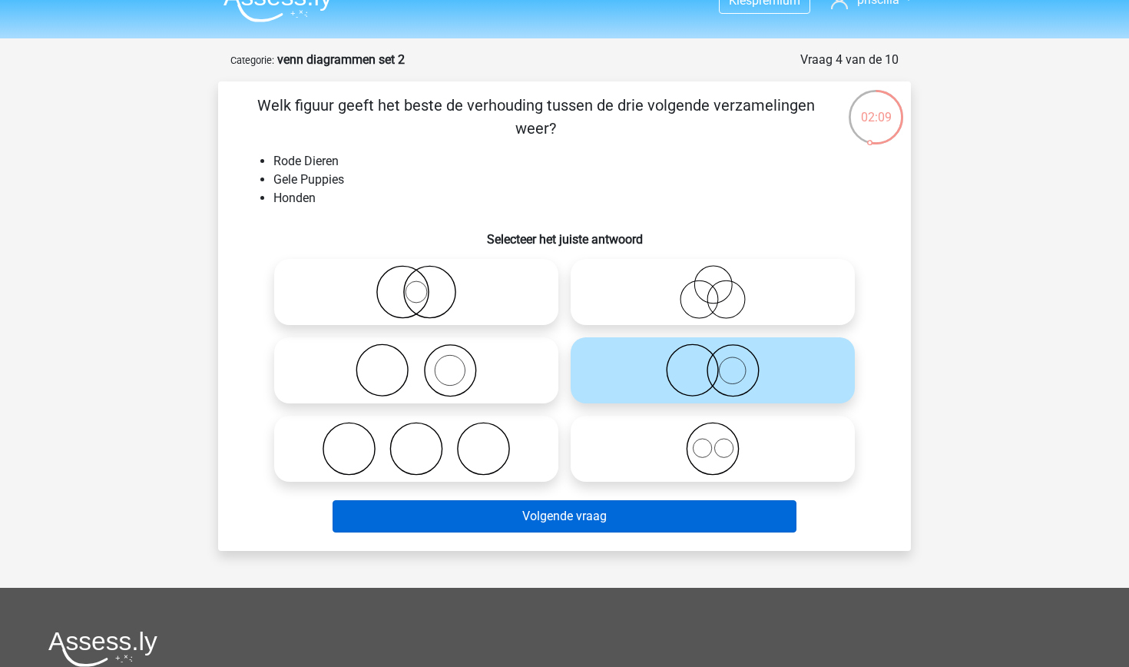
click at [662, 525] on button "Volgende vraag" at bounding box center [565, 516] width 465 height 32
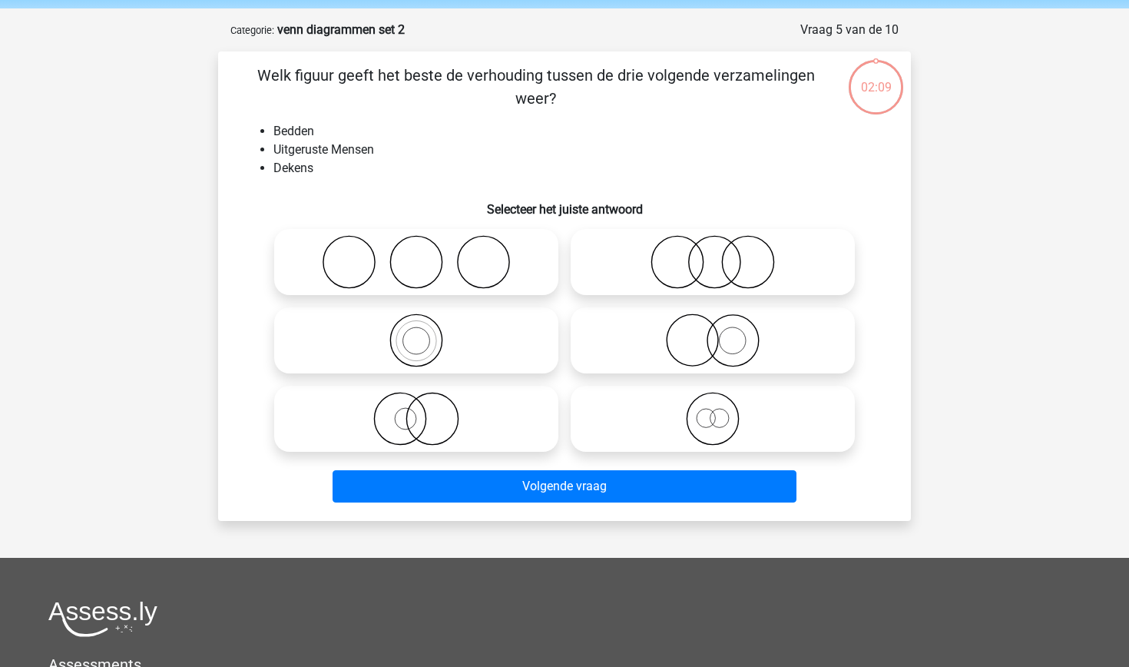
scroll to position [52, 0]
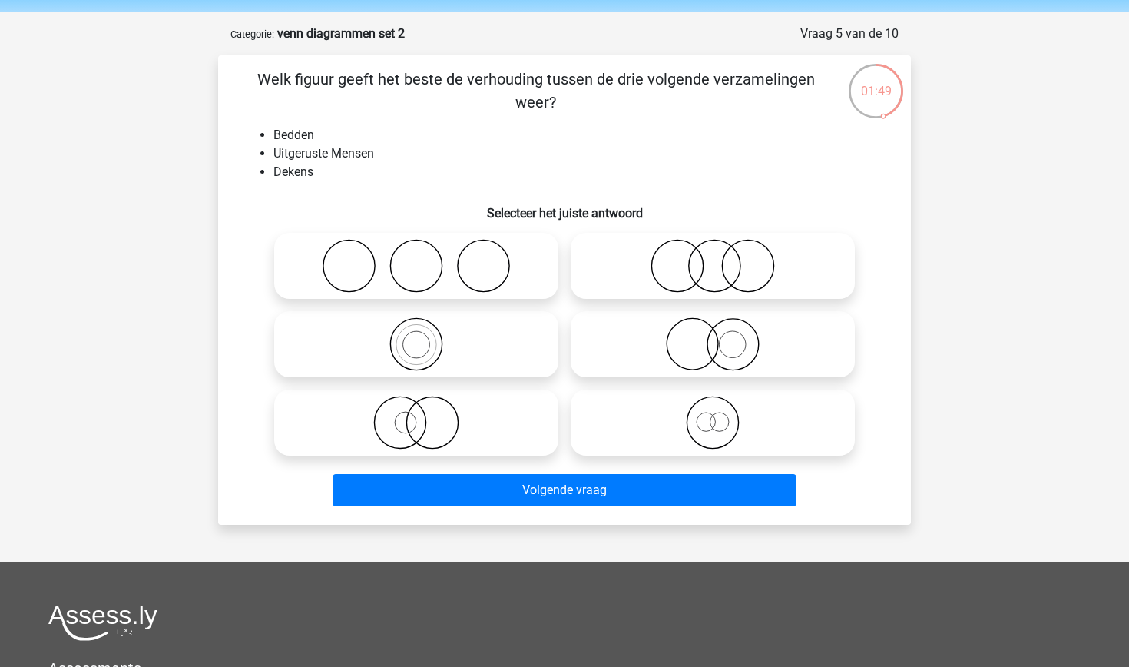
click at [686, 271] on icon at bounding box center [713, 266] width 272 height 54
click at [713, 258] on input "radio" at bounding box center [718, 253] width 10 height 10
radio input "true"
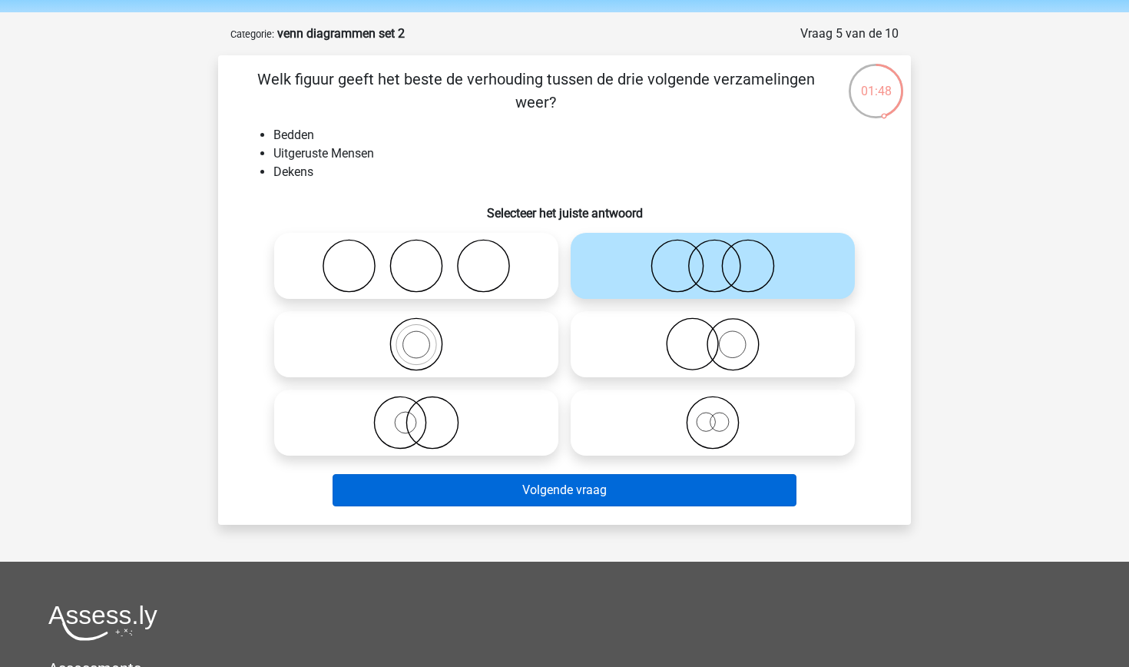
click at [580, 487] on button "Volgende vraag" at bounding box center [565, 490] width 465 height 32
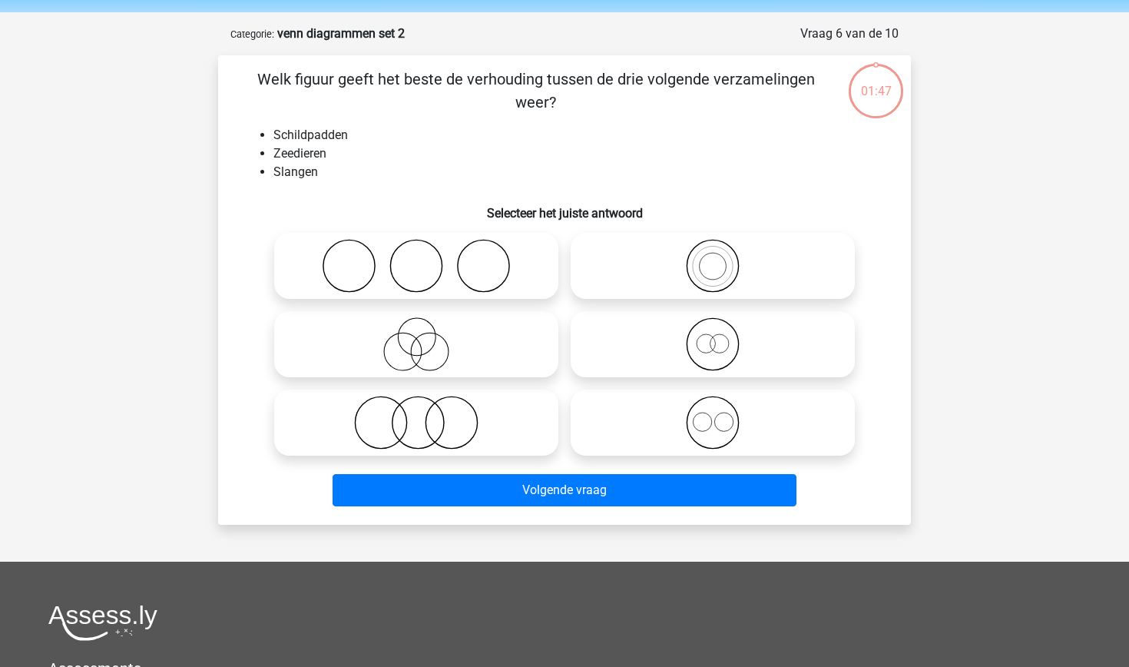
scroll to position [77, 0]
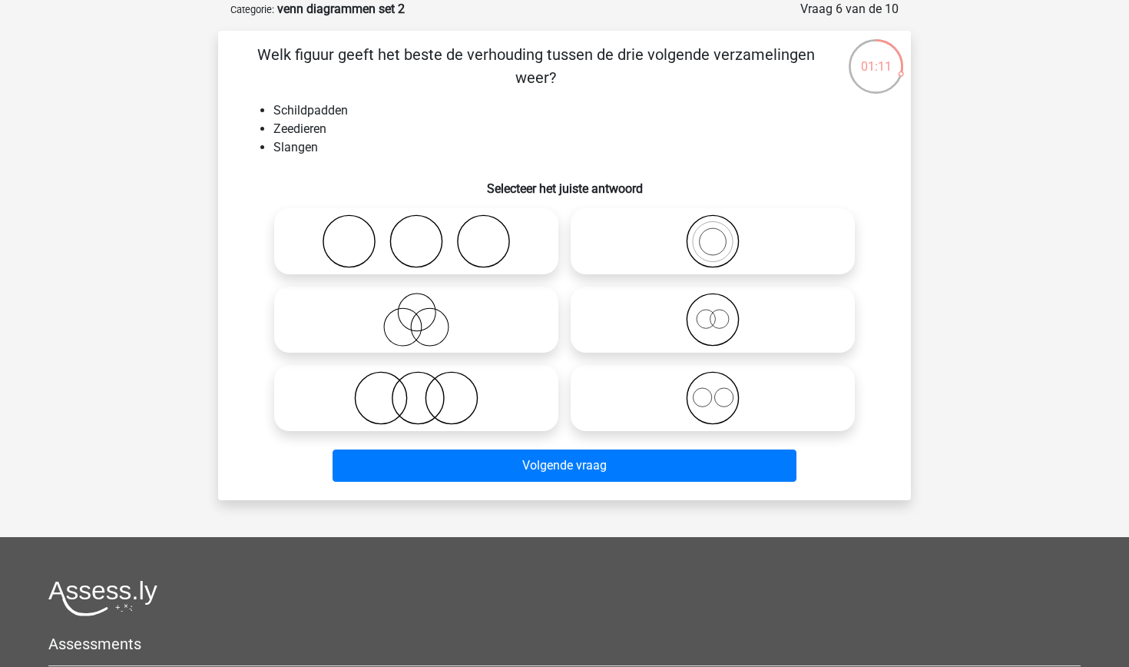
click at [696, 417] on circle at bounding box center [712, 397] width 51 height 51
click at [713, 390] on input "radio" at bounding box center [718, 385] width 10 height 10
radio input "true"
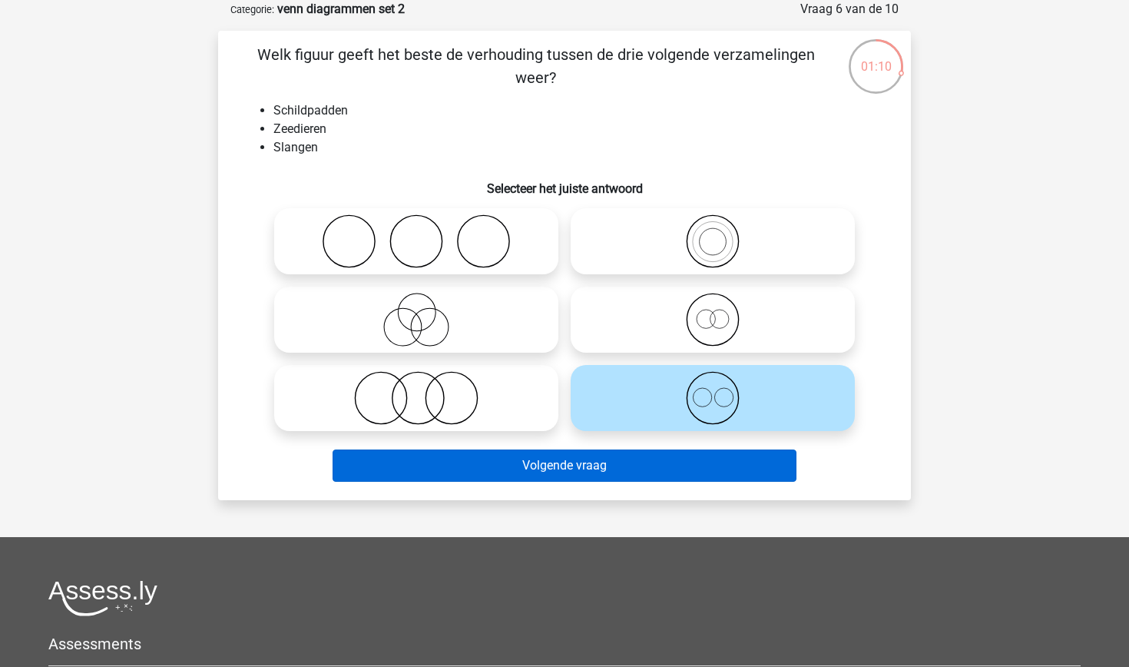
click at [676, 475] on button "Volgende vraag" at bounding box center [565, 465] width 465 height 32
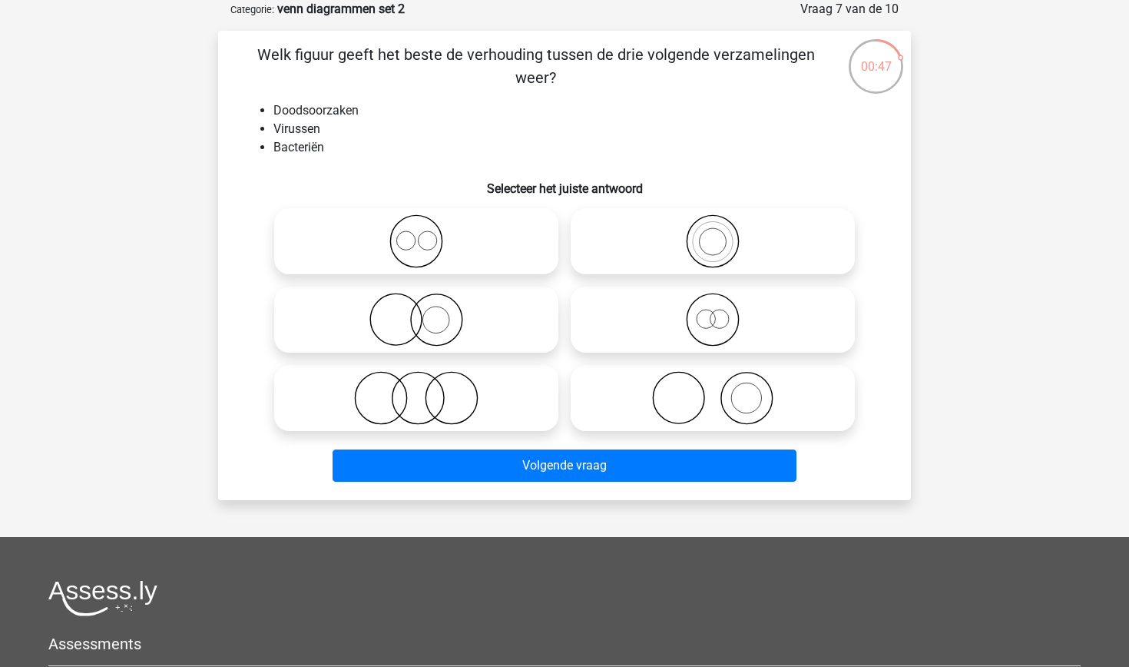
click at [462, 242] on icon at bounding box center [416, 241] width 272 height 54
click at [426, 233] on input "radio" at bounding box center [421, 228] width 10 height 10
radio input "true"
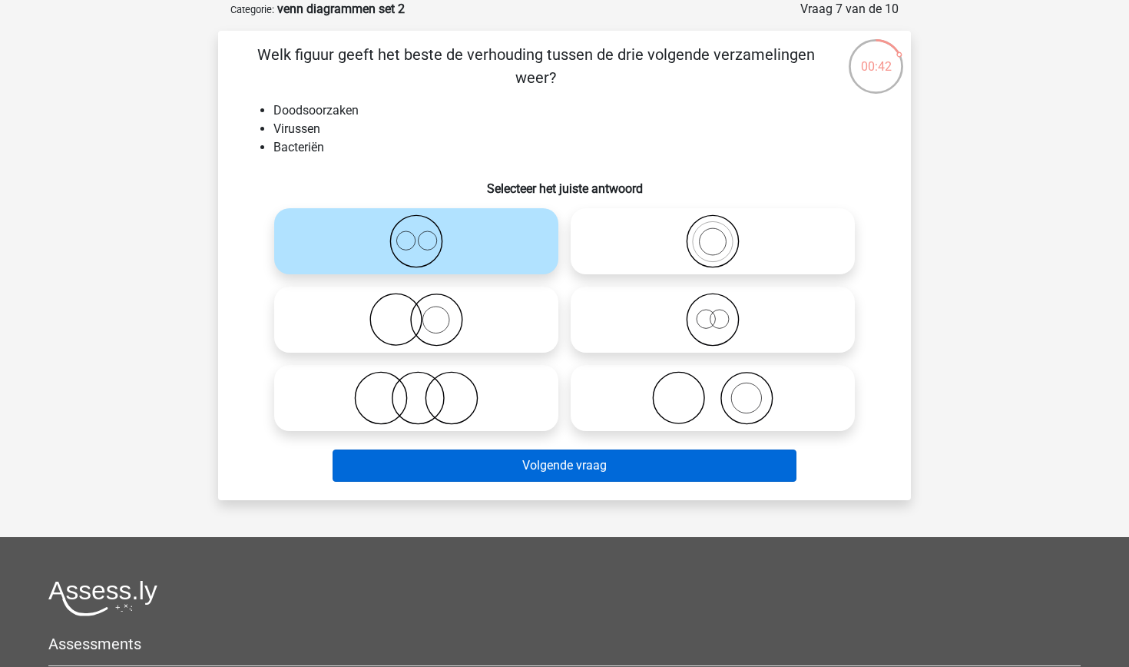
click at [528, 479] on button "Volgende vraag" at bounding box center [565, 465] width 465 height 32
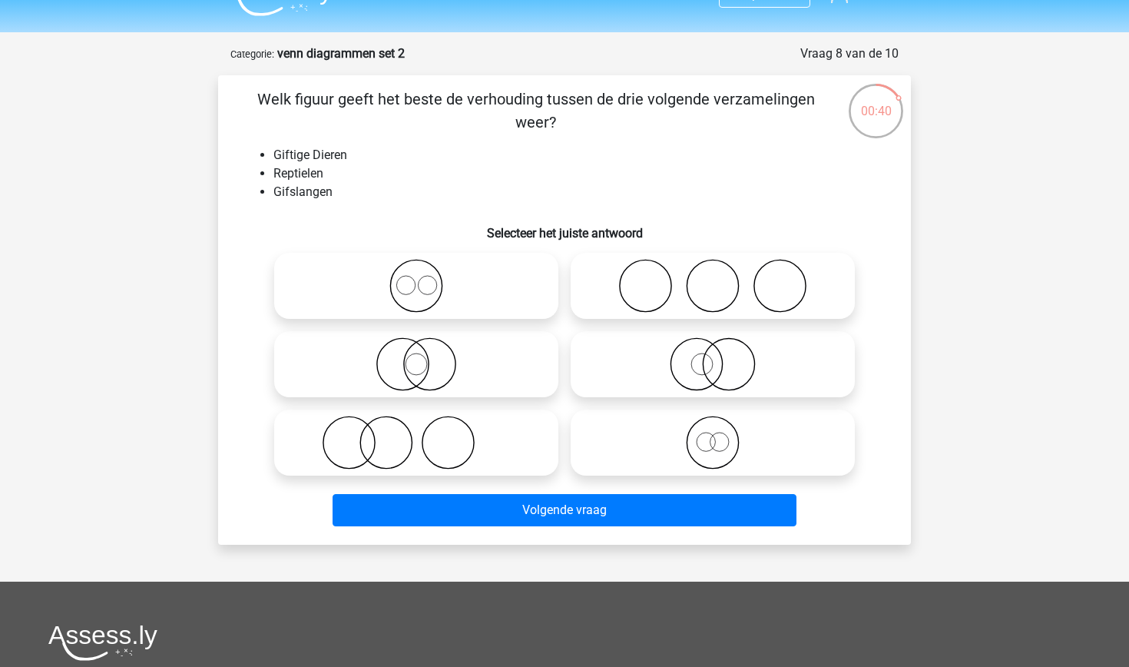
scroll to position [36, 0]
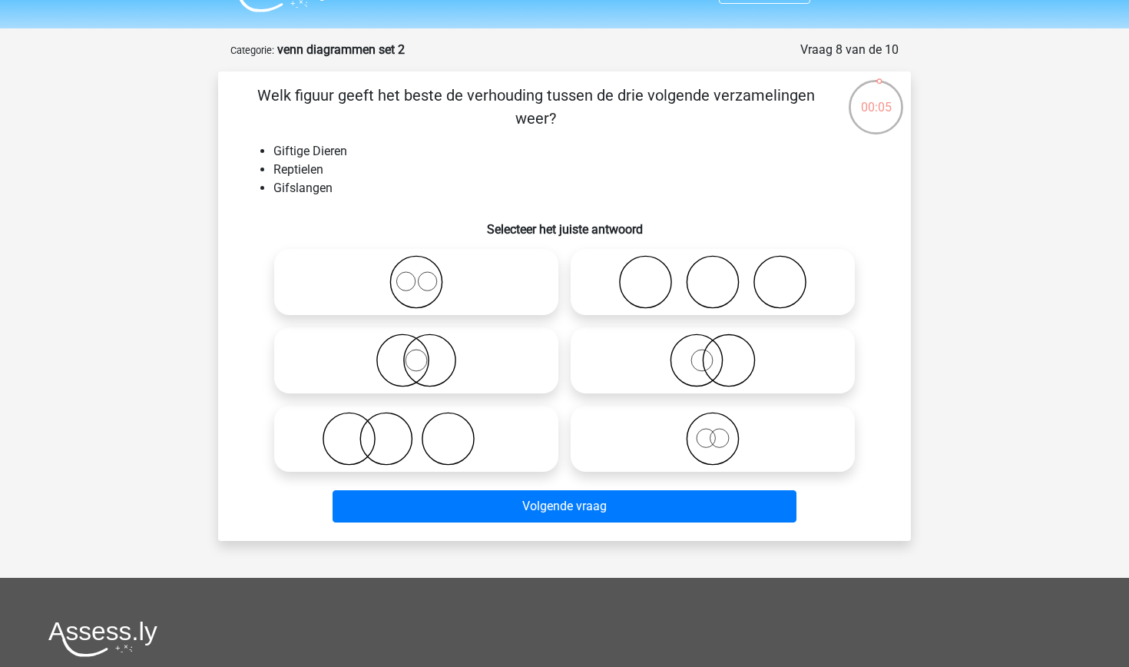
click at [687, 438] on circle at bounding box center [712, 438] width 51 height 51
click at [713, 431] on input "radio" at bounding box center [718, 426] width 10 height 10
radio input "true"
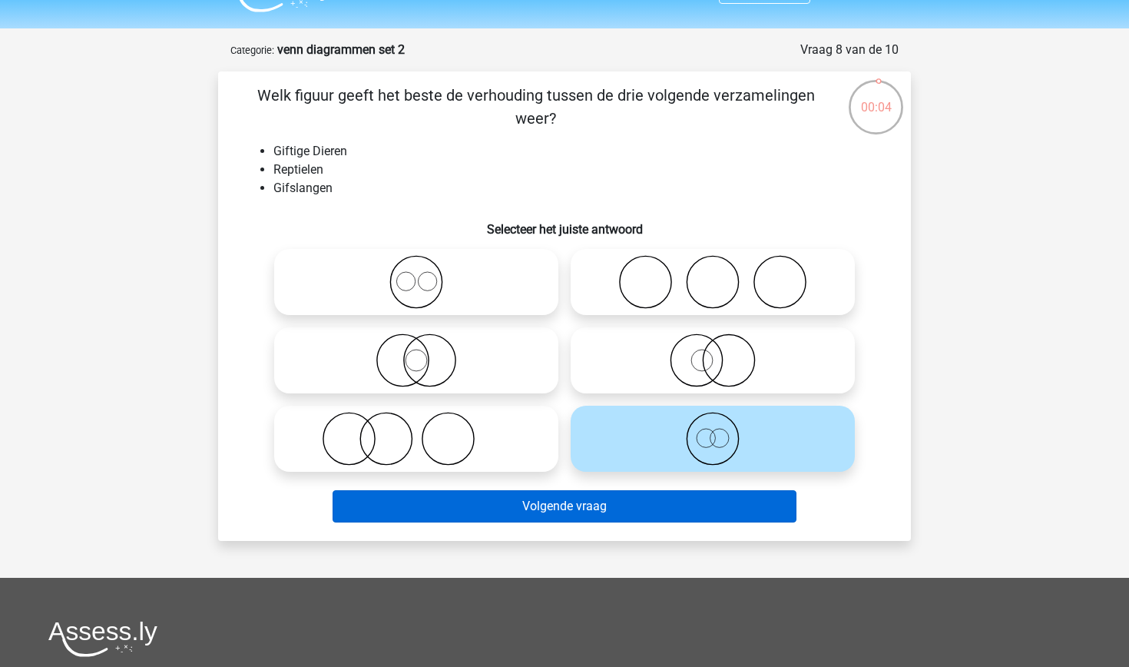
click at [611, 495] on button "Volgende vraag" at bounding box center [565, 506] width 465 height 32
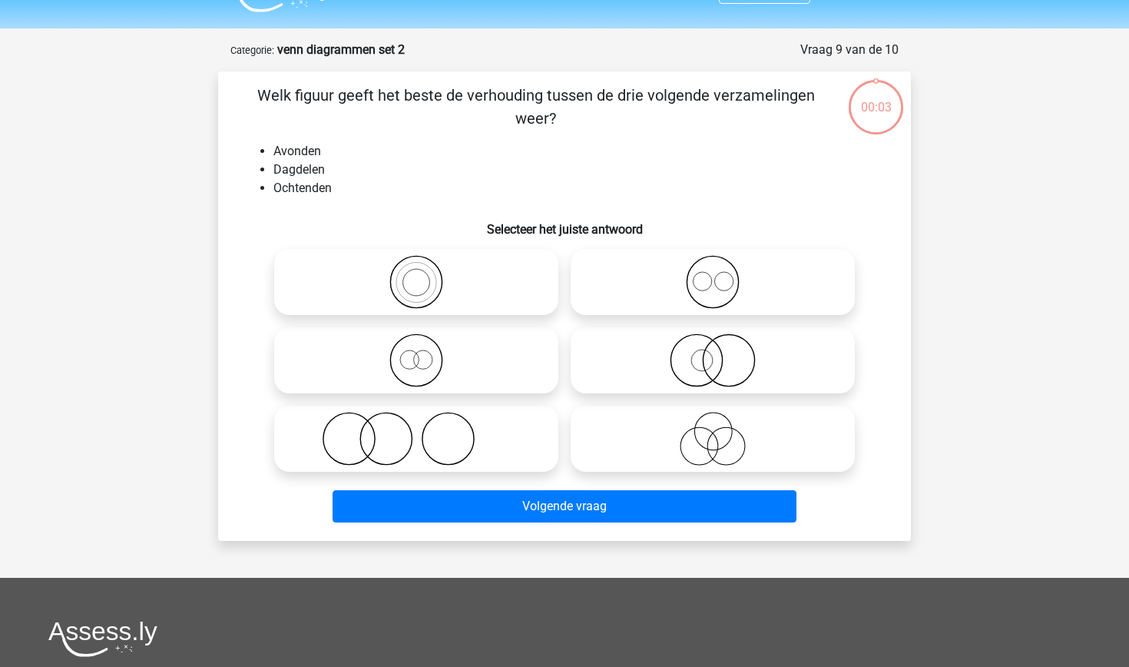
scroll to position [77, 0]
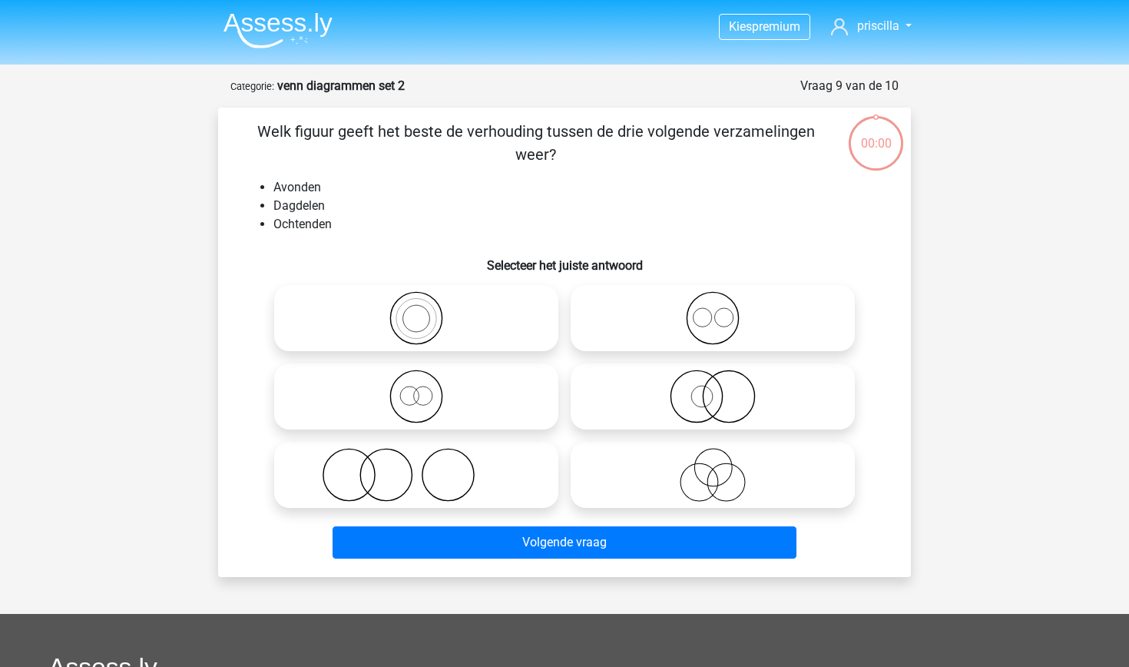
scroll to position [77, 0]
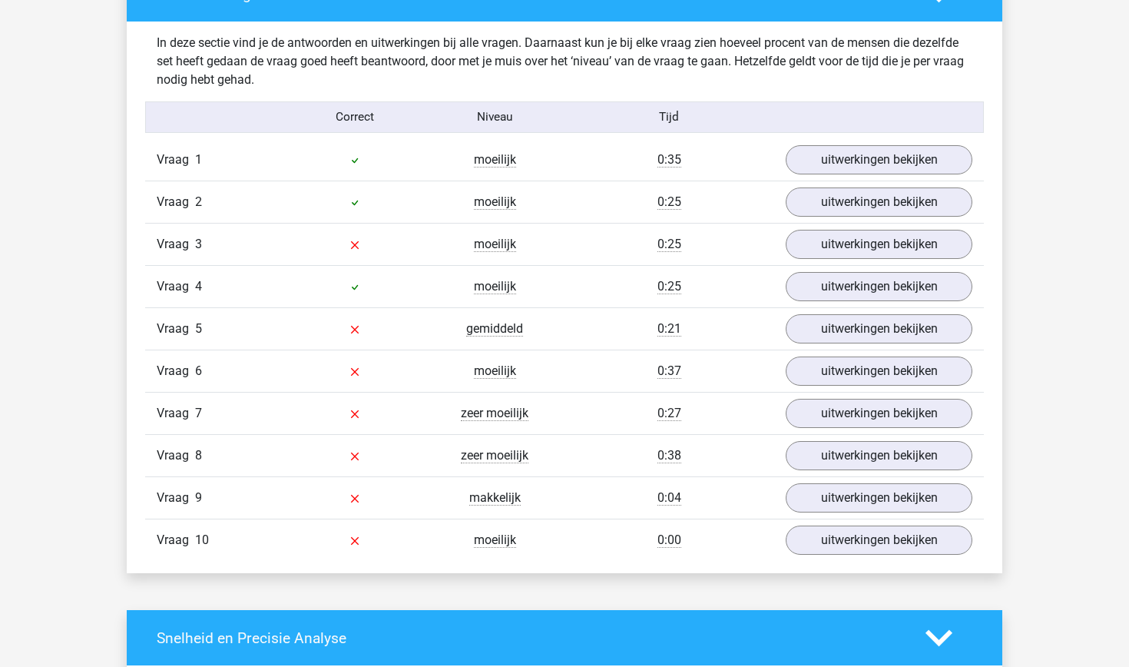
scroll to position [1221, 0]
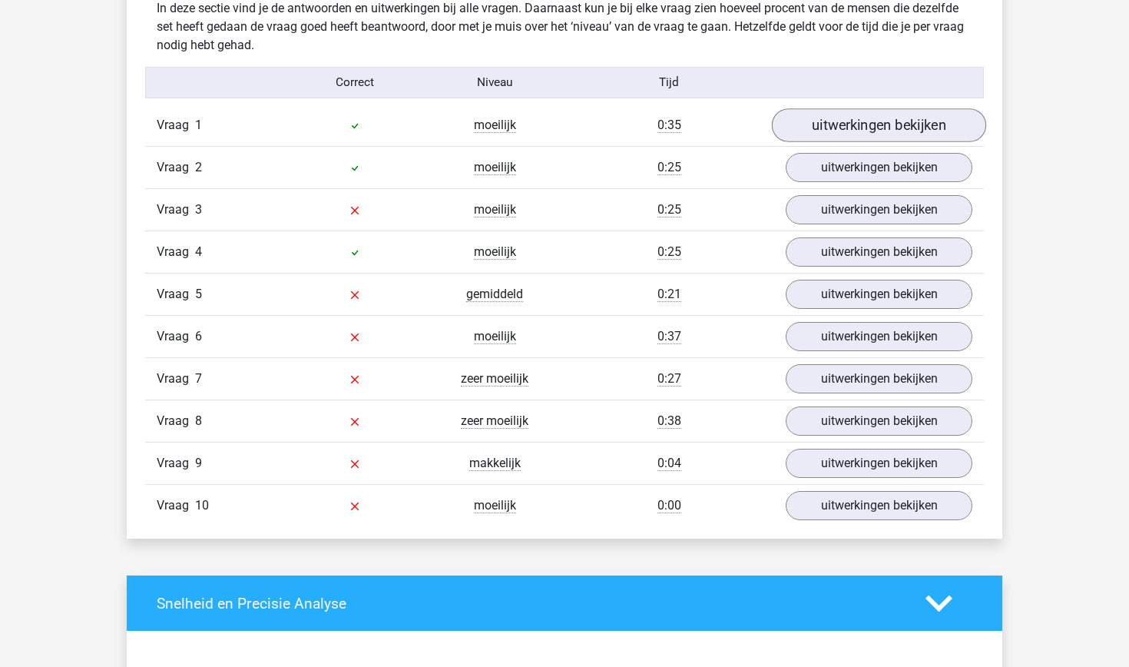
click at [854, 125] on link "uitwerkingen bekijken" at bounding box center [879, 125] width 214 height 34
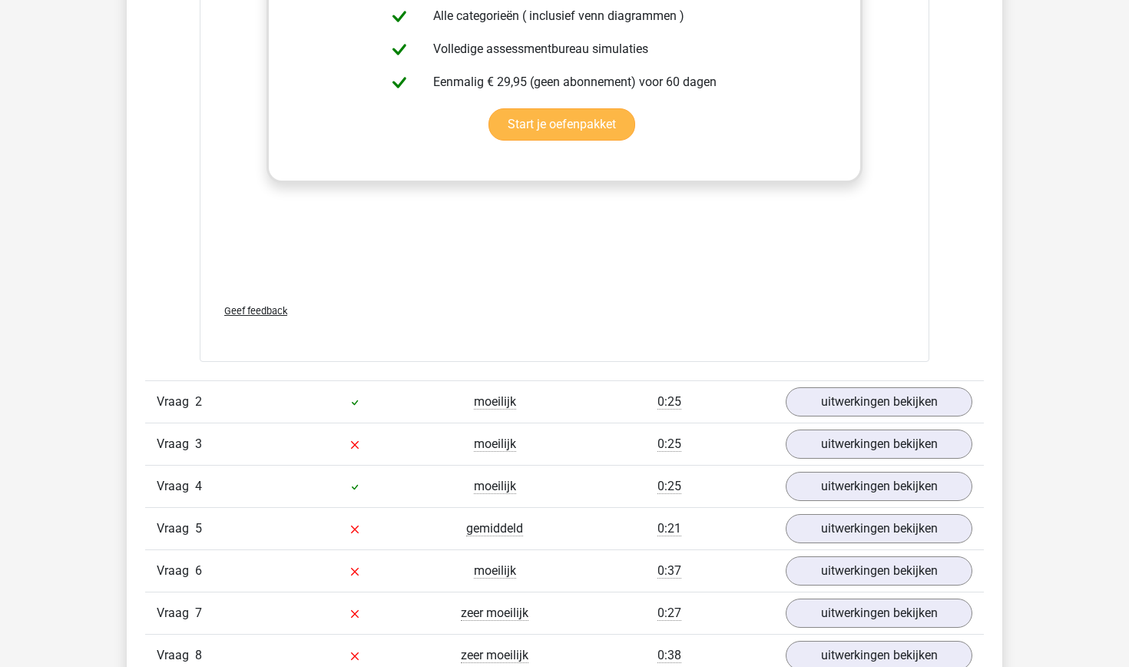
scroll to position [2047, 0]
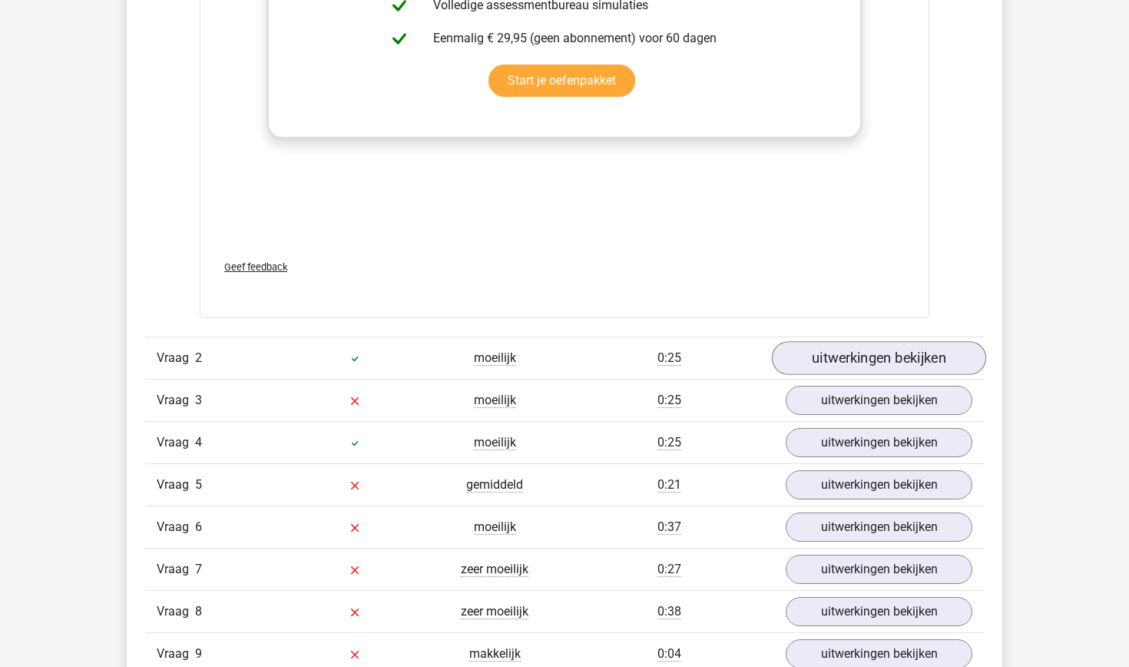
click at [811, 349] on link "uitwerkingen bekijken" at bounding box center [879, 359] width 214 height 34
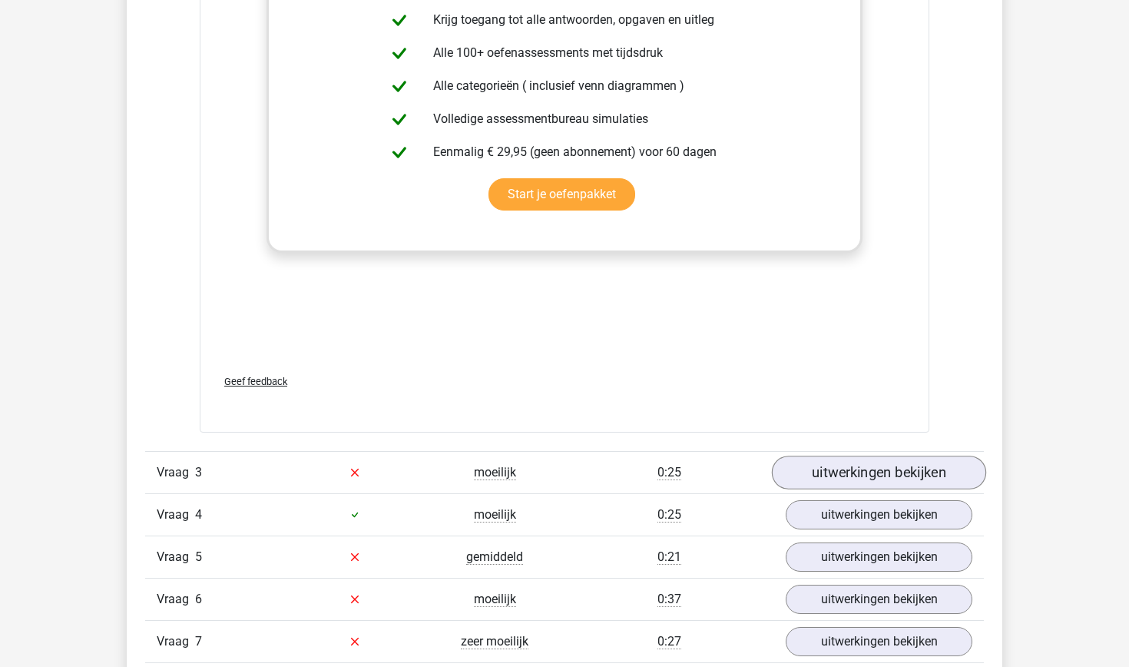
scroll to position [2977, 0]
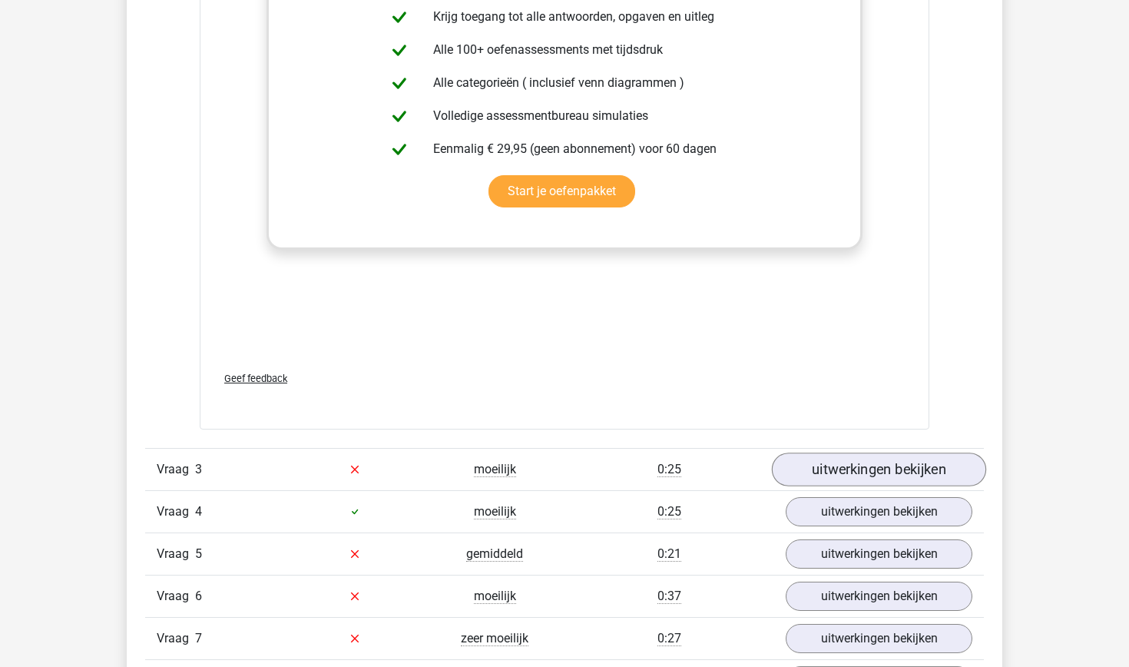
click at [869, 485] on link "uitwerkingen bekijken" at bounding box center [879, 469] width 214 height 34
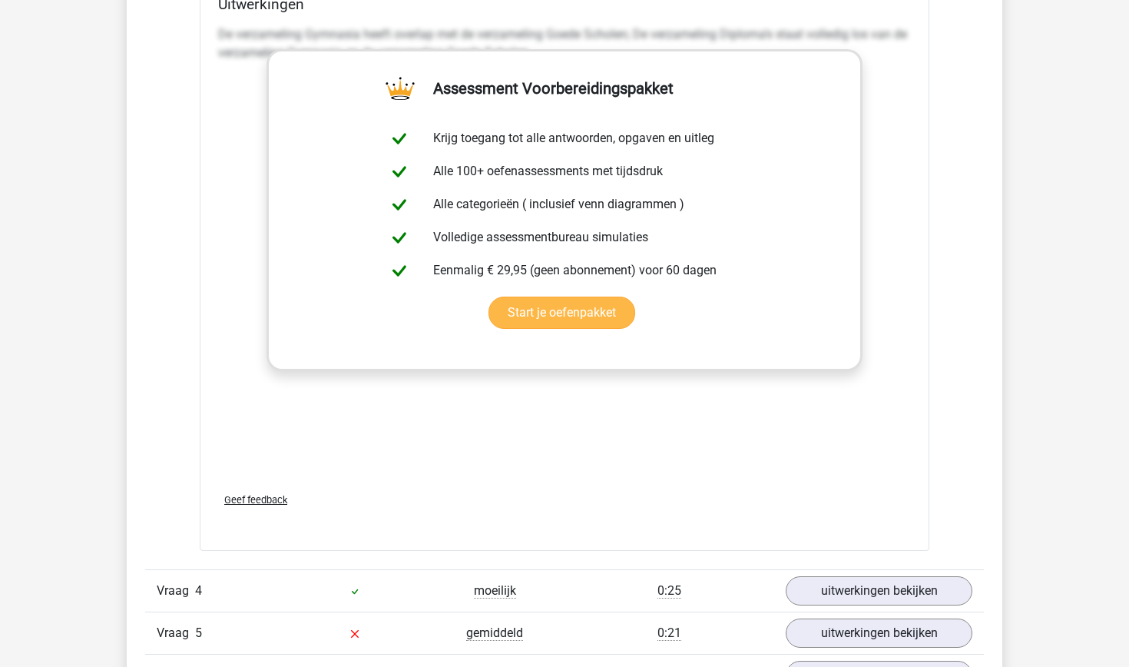
scroll to position [4187, 0]
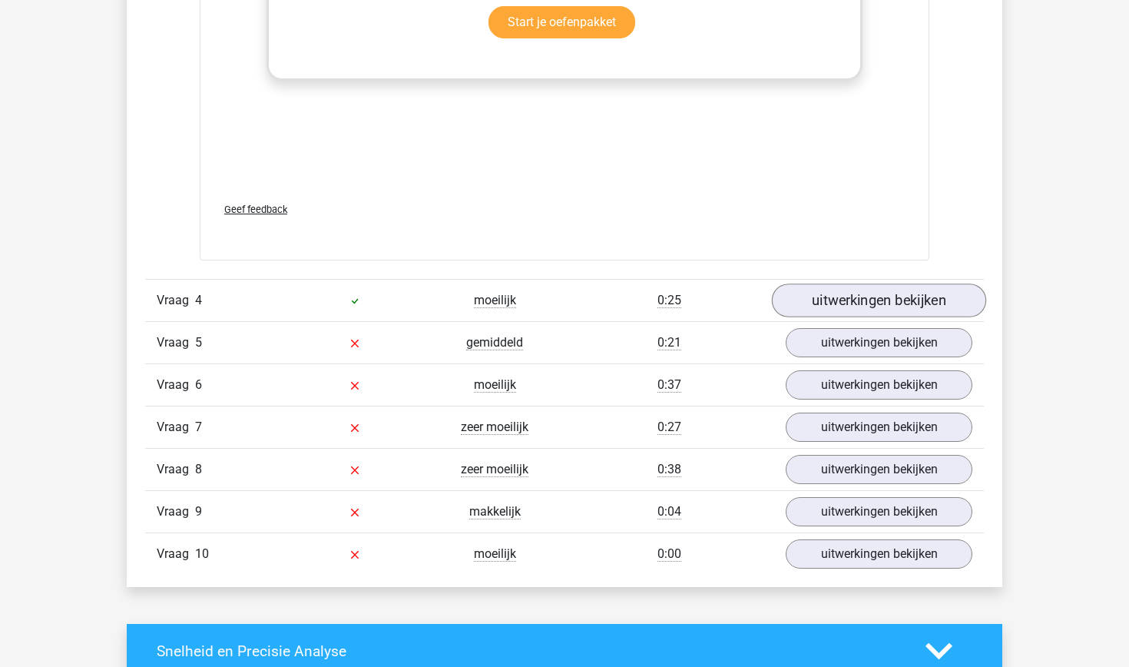
click at [787, 307] on link "uitwerkingen bekijken" at bounding box center [879, 300] width 214 height 34
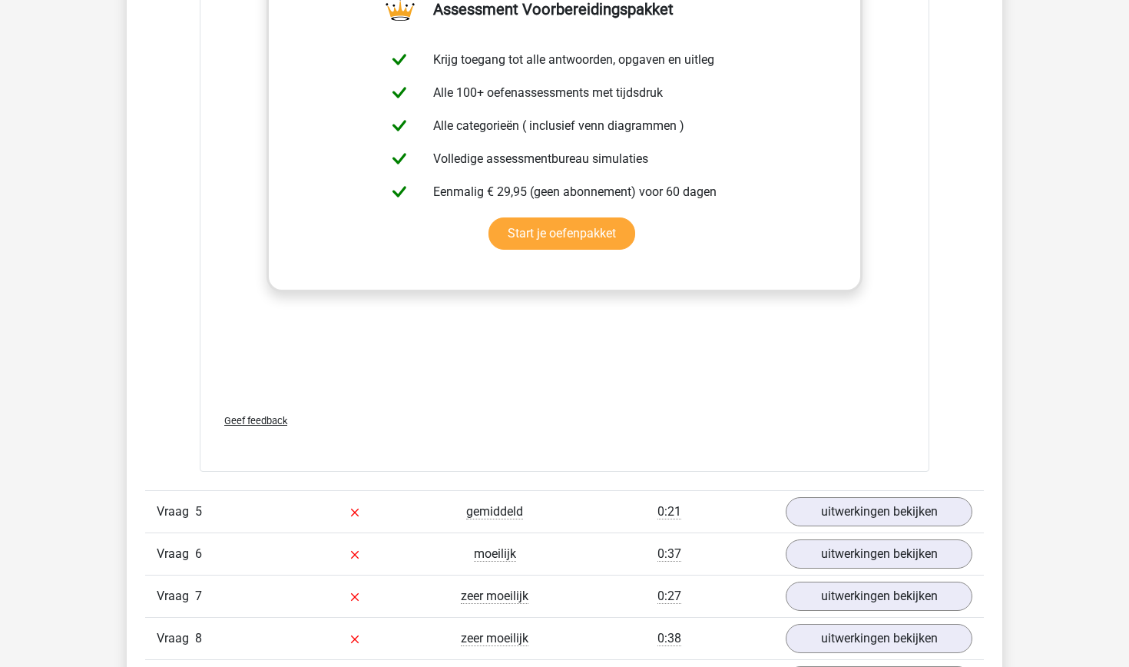
scroll to position [5039, 0]
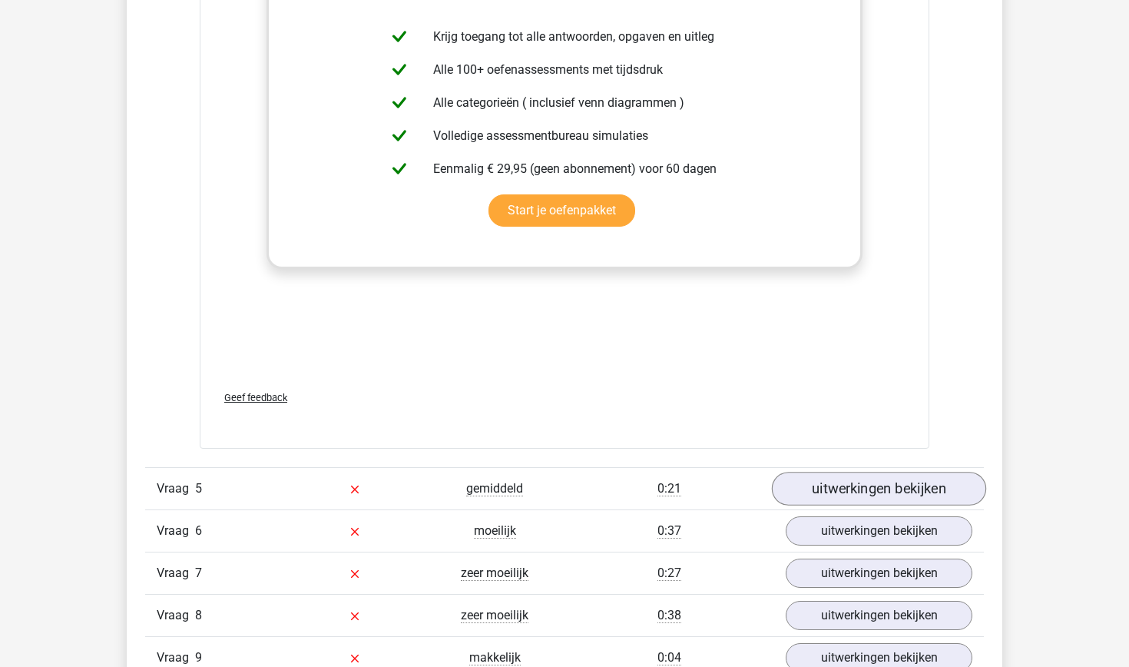
click at [860, 489] on link "uitwerkingen bekijken" at bounding box center [879, 489] width 214 height 34
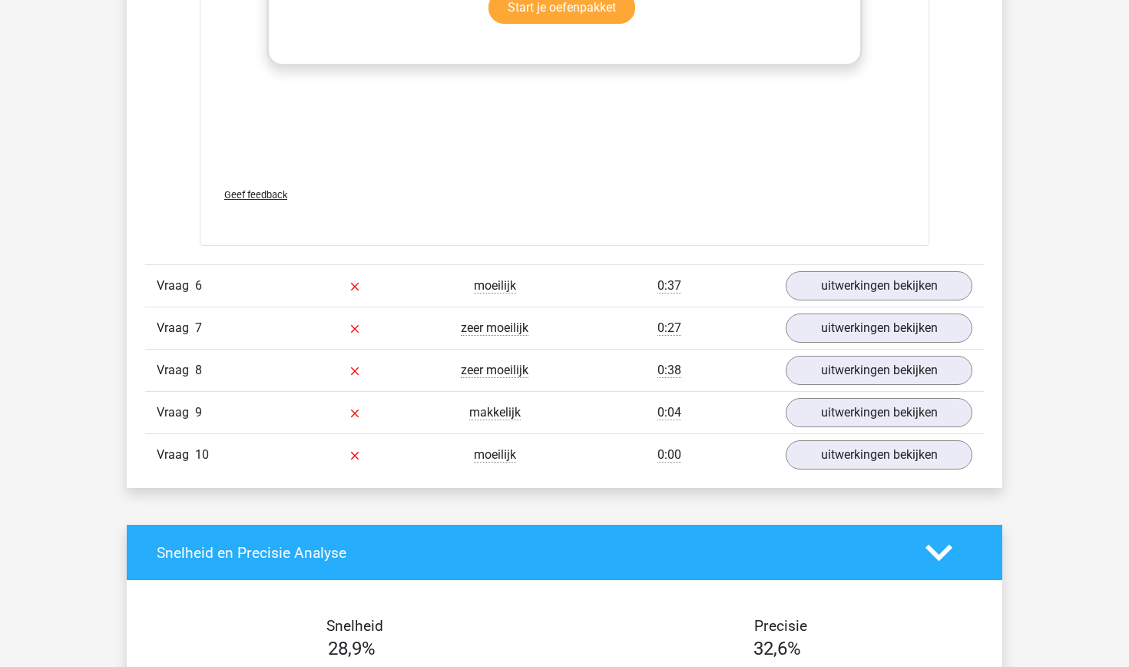
scroll to position [6306, 0]
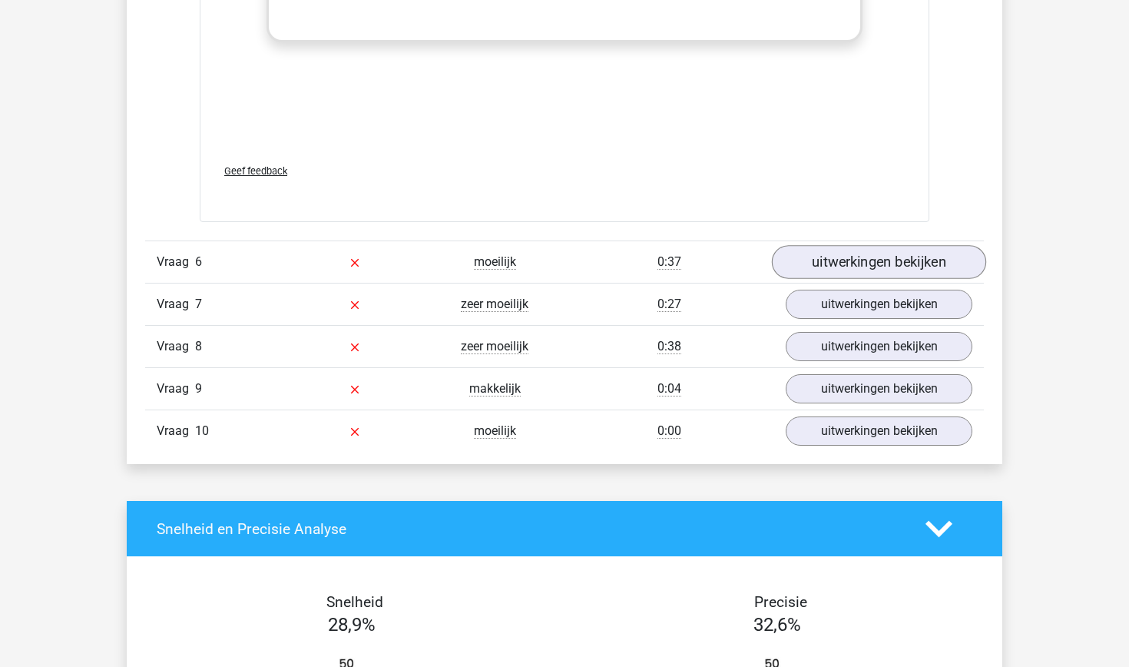
click at [862, 262] on link "uitwerkingen bekijken" at bounding box center [879, 263] width 214 height 34
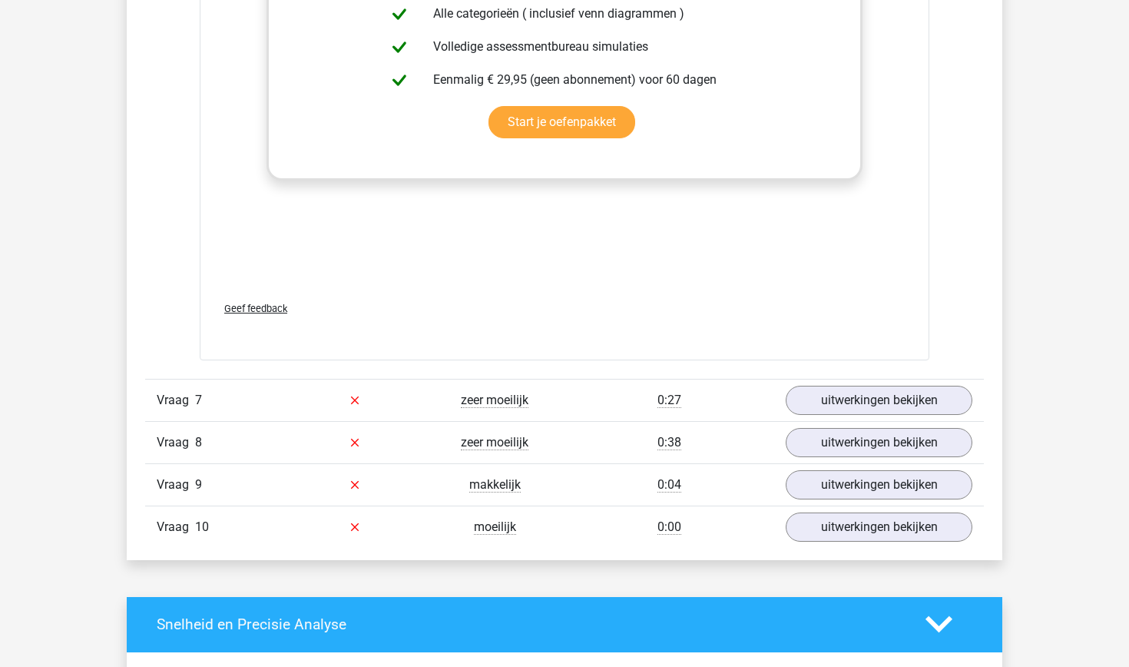
scroll to position [7225, 0]
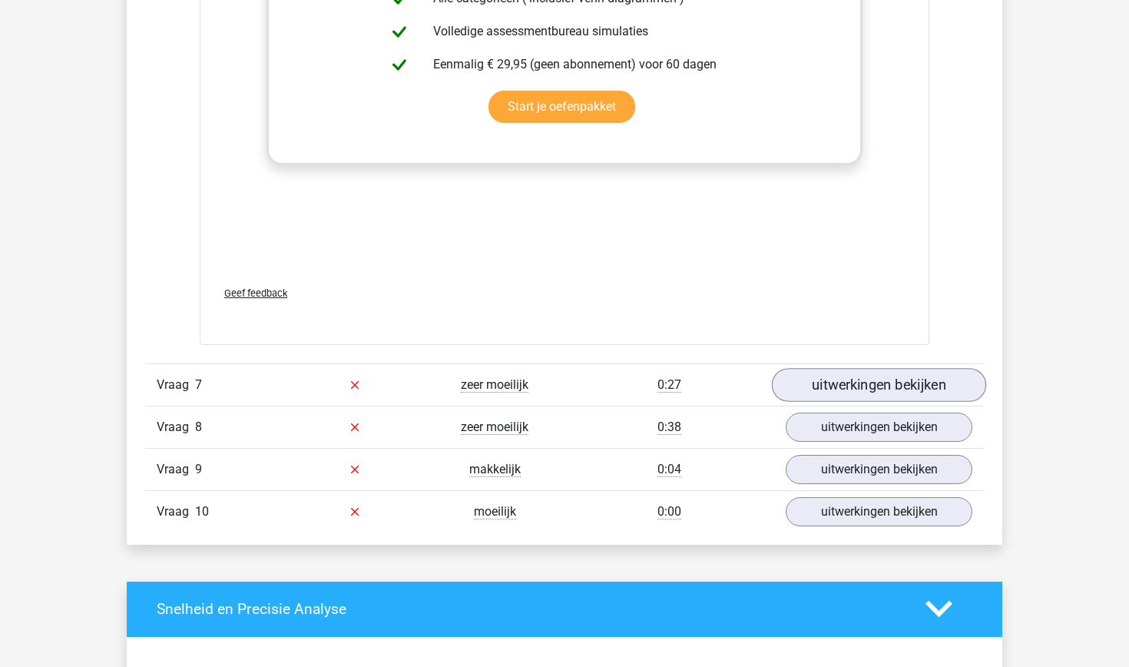
click at [806, 385] on link "uitwerkingen bekijken" at bounding box center [879, 385] width 214 height 34
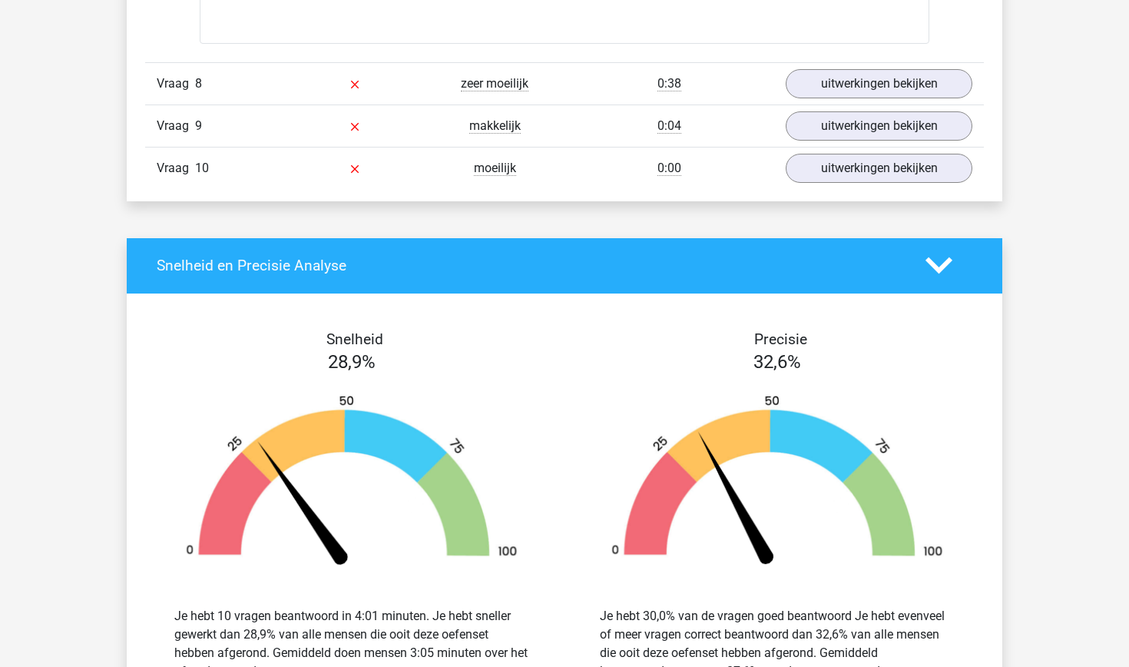
scroll to position [8577, 0]
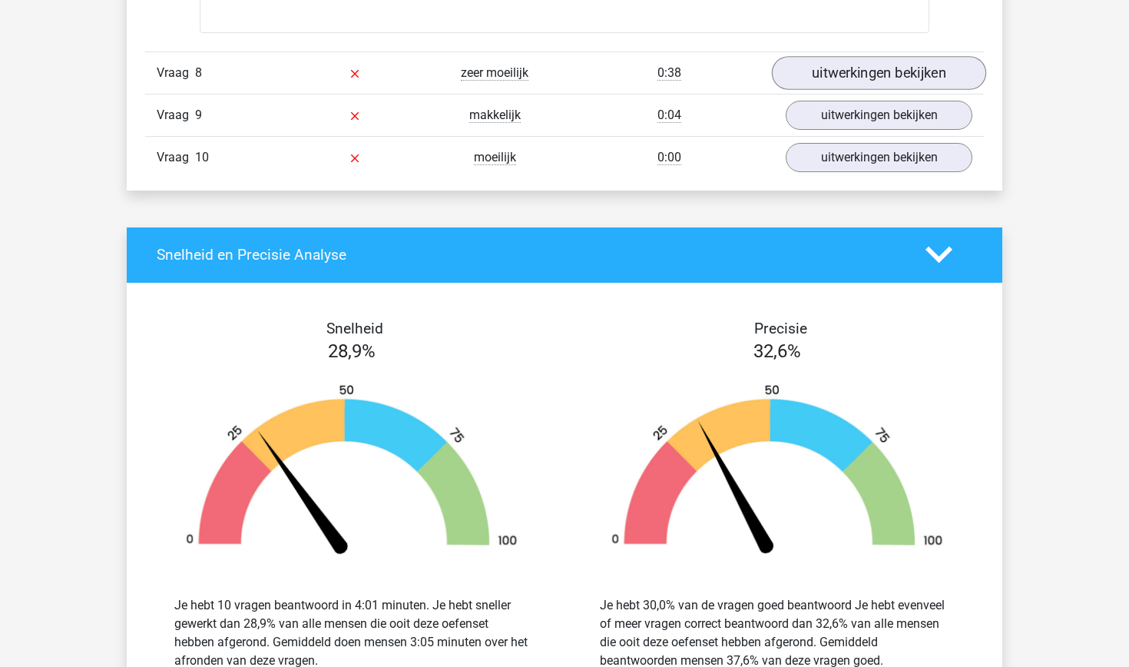
click at [900, 77] on link "uitwerkingen bekijken" at bounding box center [879, 73] width 214 height 34
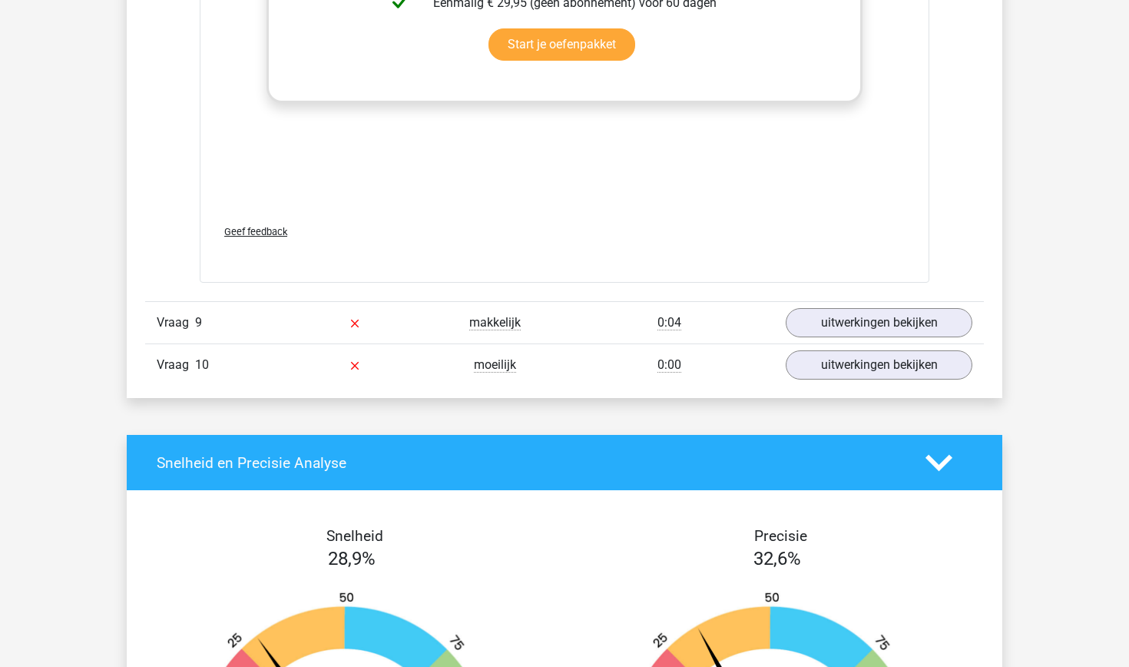
scroll to position [9374, 0]
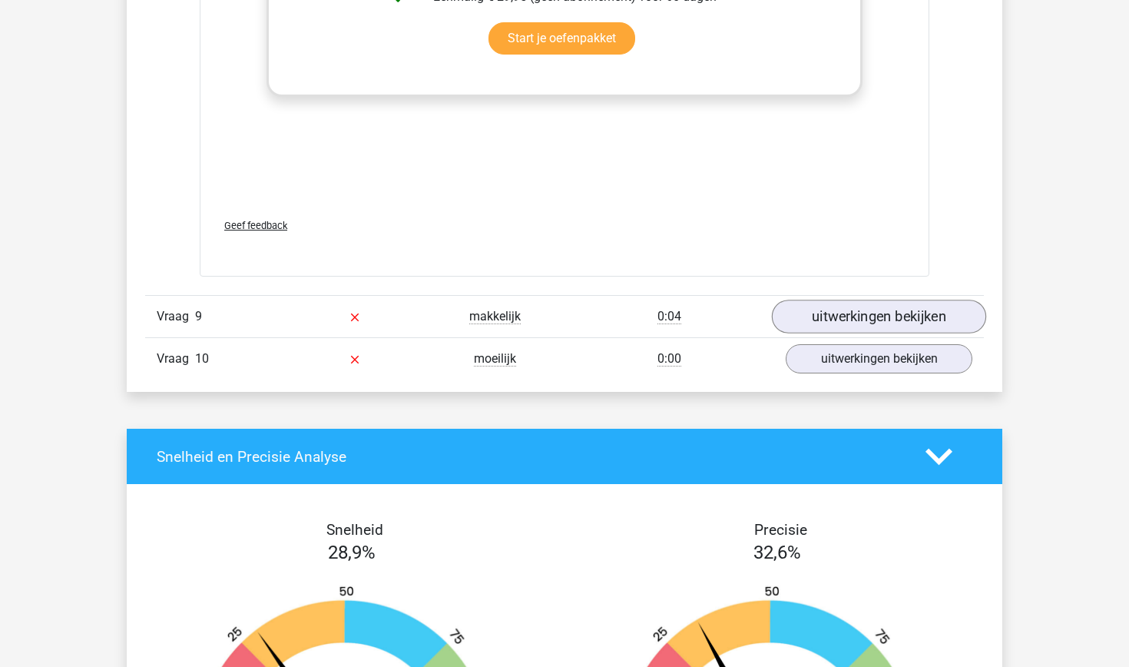
click at [865, 326] on link "uitwerkingen bekijken" at bounding box center [879, 316] width 214 height 34
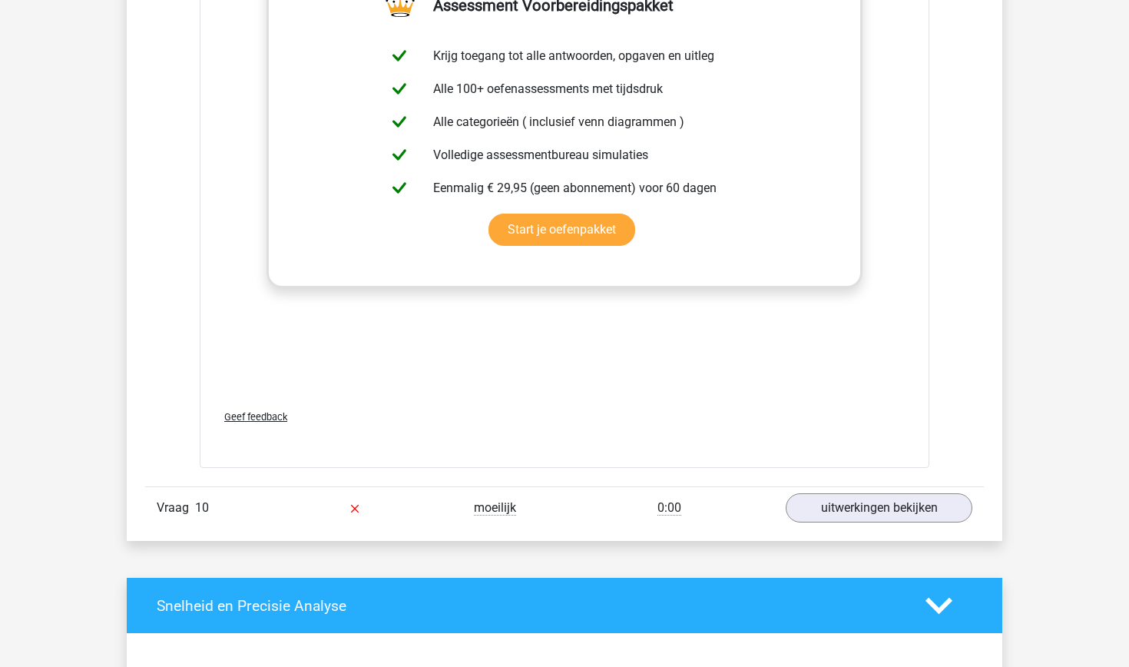
scroll to position [10276, 0]
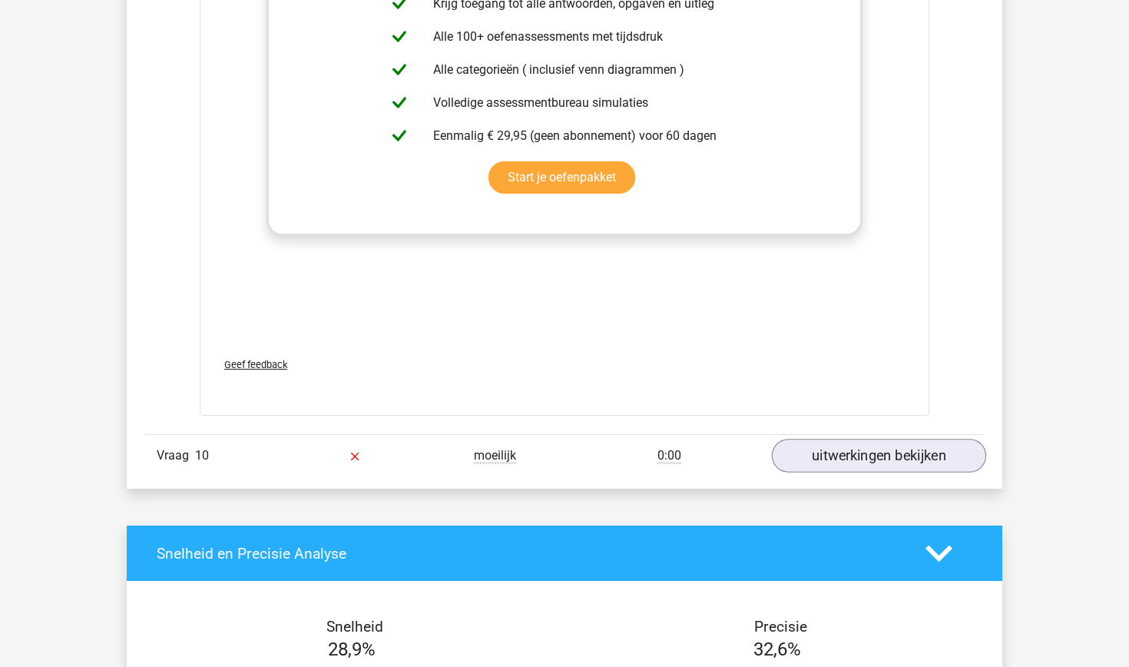
click at [861, 455] on link "uitwerkingen bekijken" at bounding box center [879, 455] width 214 height 34
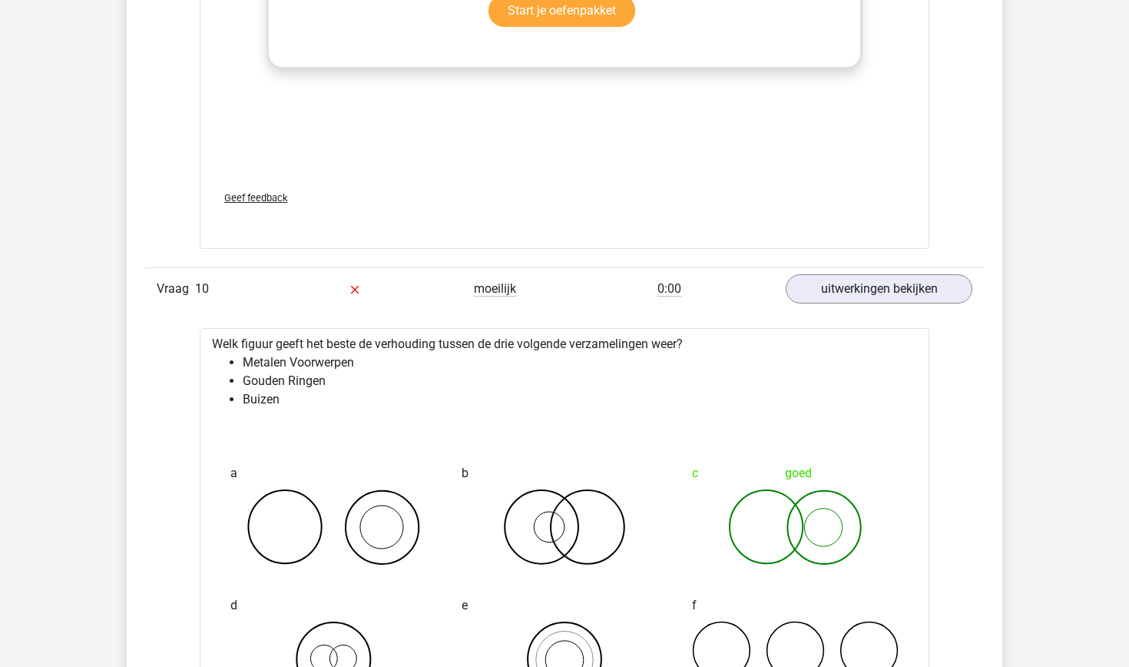
scroll to position [10441, 0]
click at [919, 294] on link "uitwerkingen bekijken" at bounding box center [879, 290] width 214 height 34
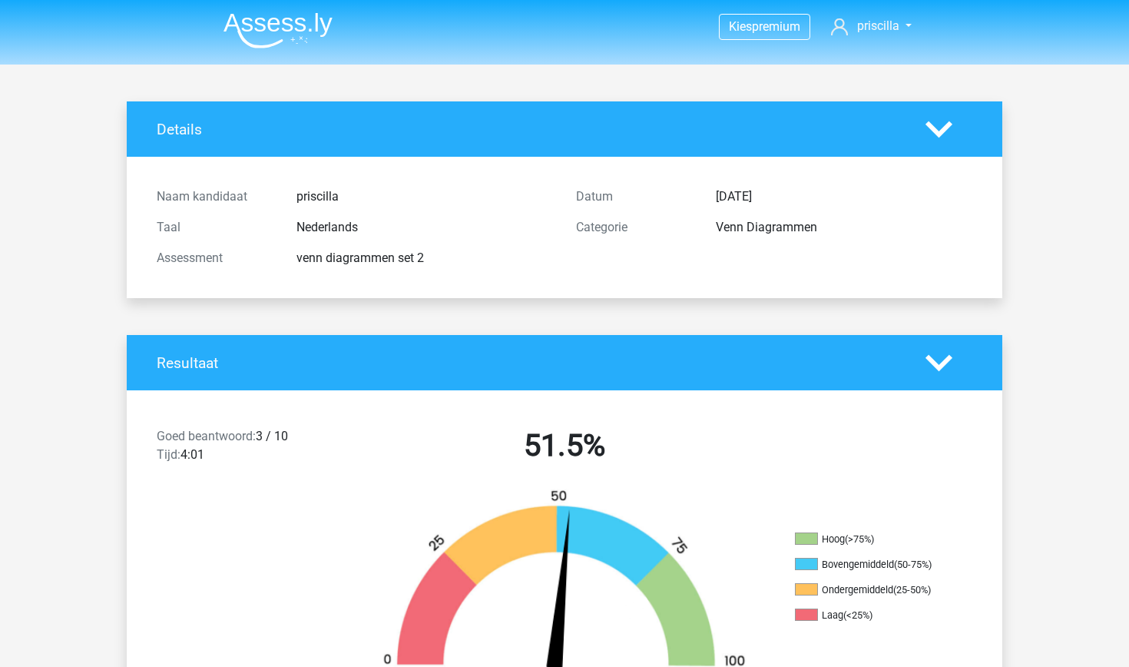
scroll to position [0, 0]
click at [941, 366] on polygon at bounding box center [938, 362] width 27 height 17
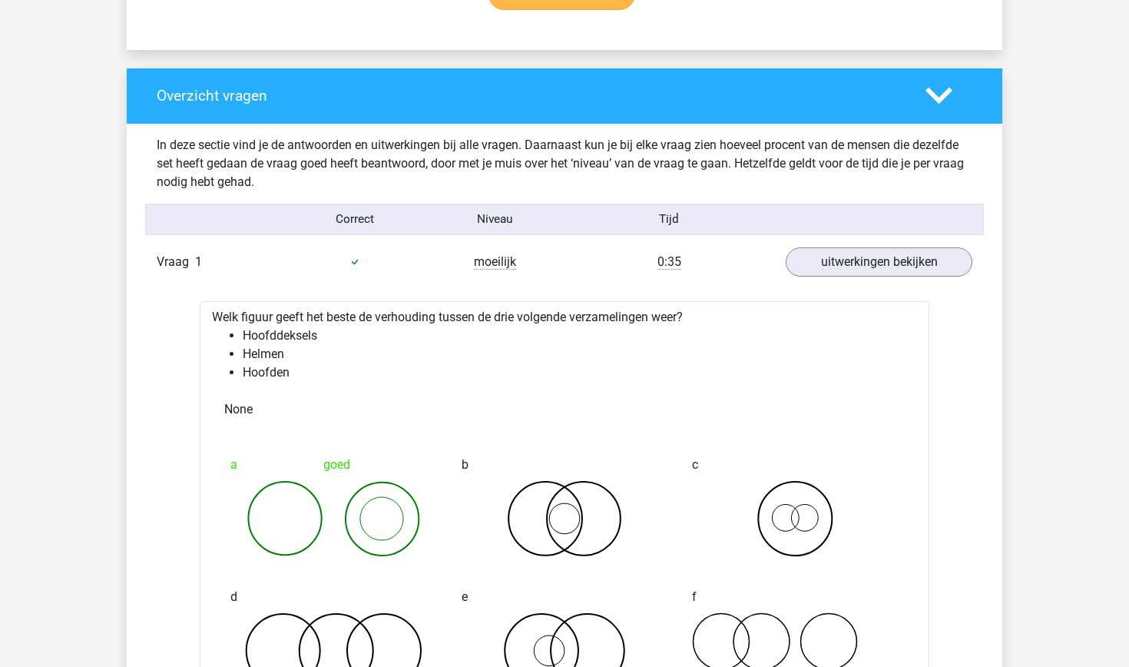
scroll to position [700, 0]
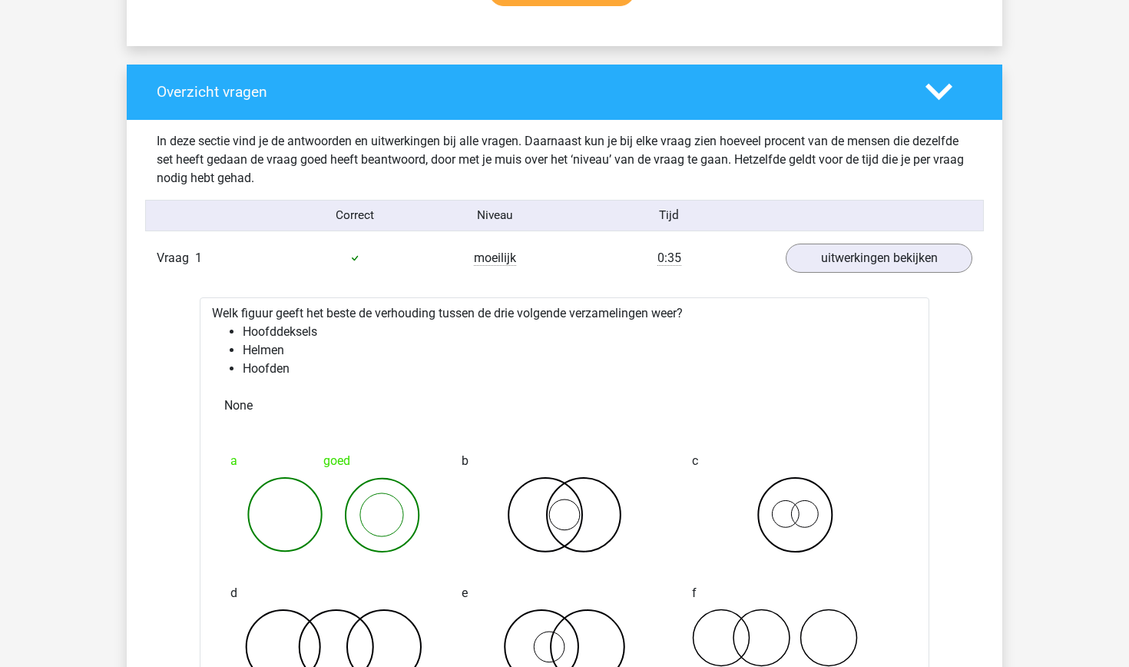
click at [938, 107] on div "Overzicht vragen" at bounding box center [564, 92] width 875 height 55
click at [938, 92] on icon at bounding box center [938, 91] width 27 height 27
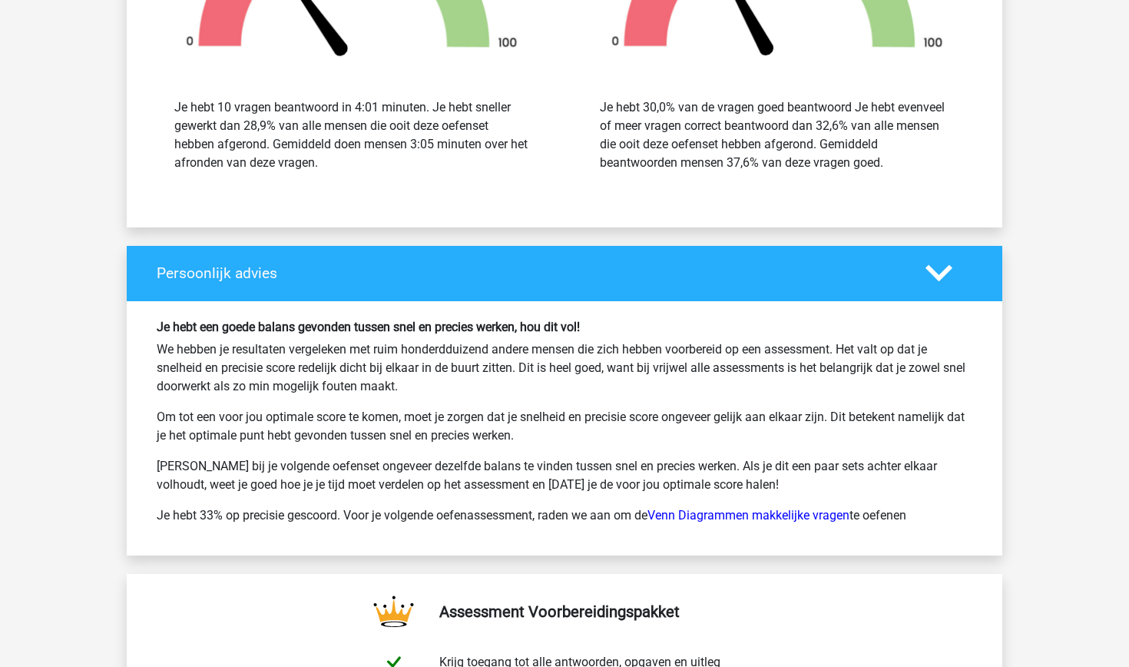
scroll to position [1120, 0]
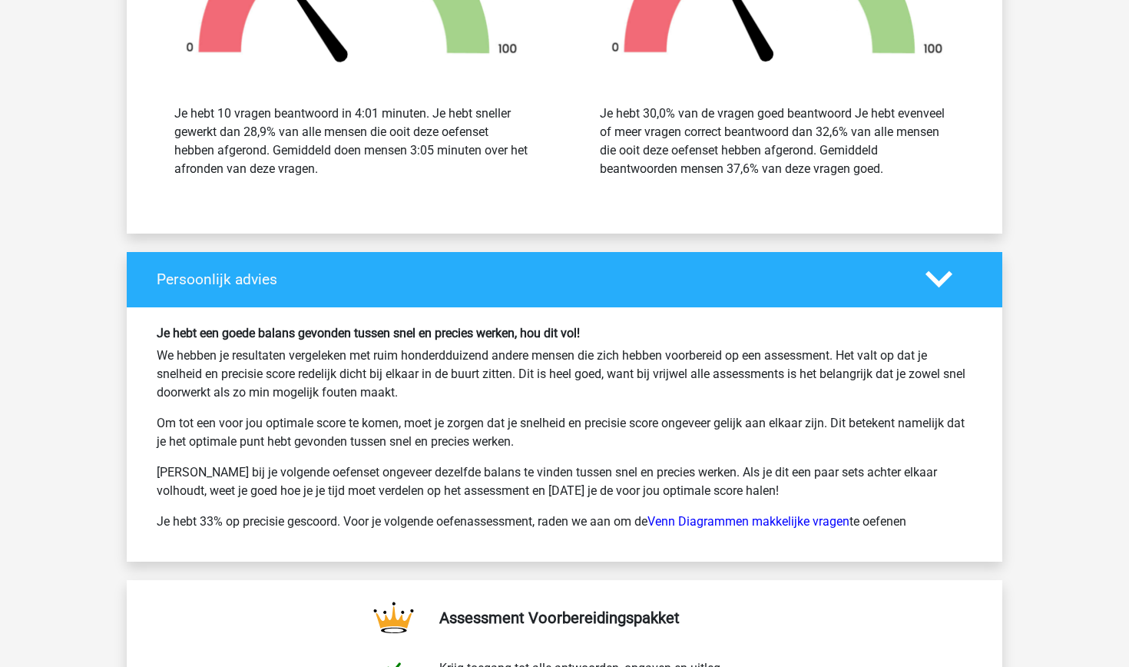
click at [928, 270] on icon at bounding box center [938, 279] width 27 height 27
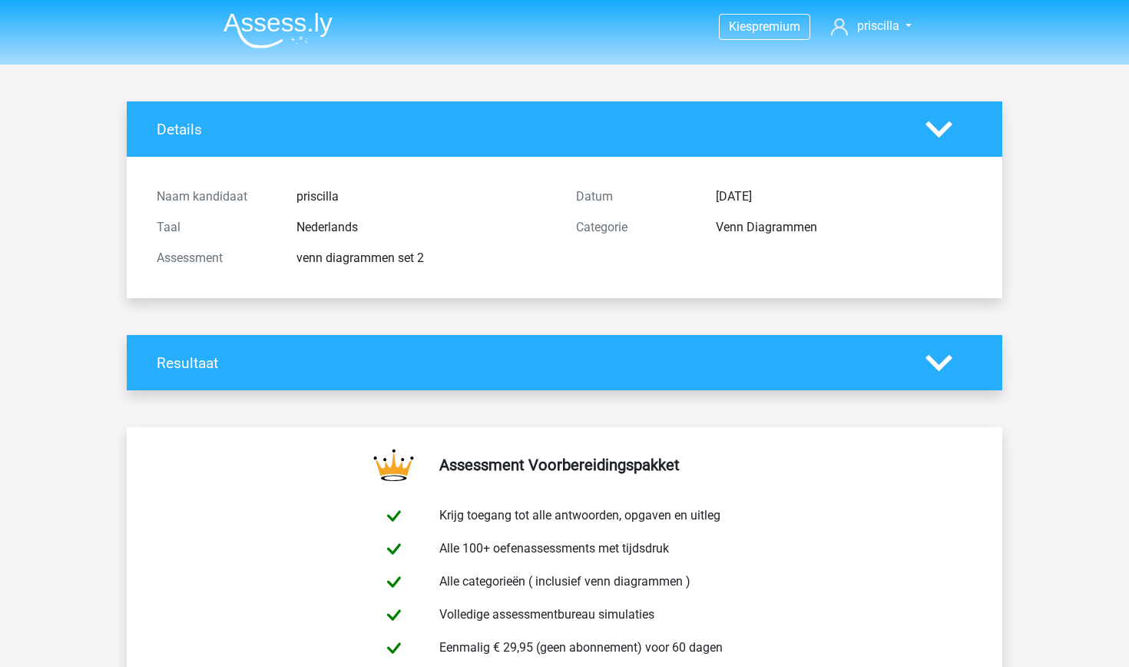
scroll to position [0, 0]
click at [944, 139] on icon at bounding box center [938, 129] width 27 height 27
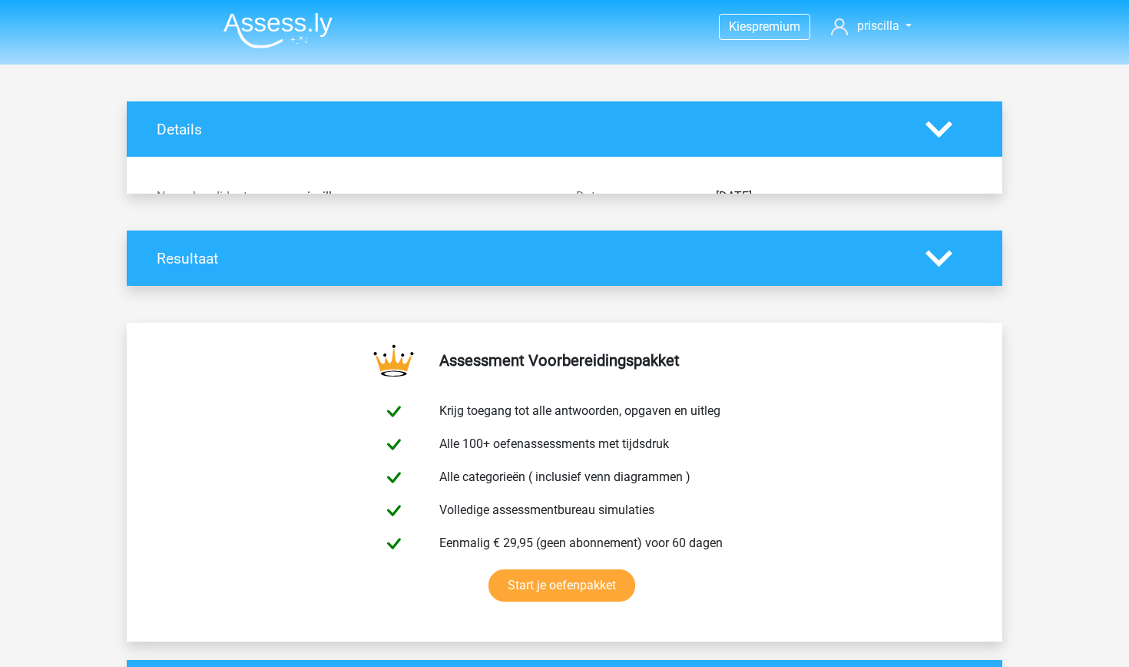
click at [944, 139] on icon at bounding box center [938, 129] width 27 height 27
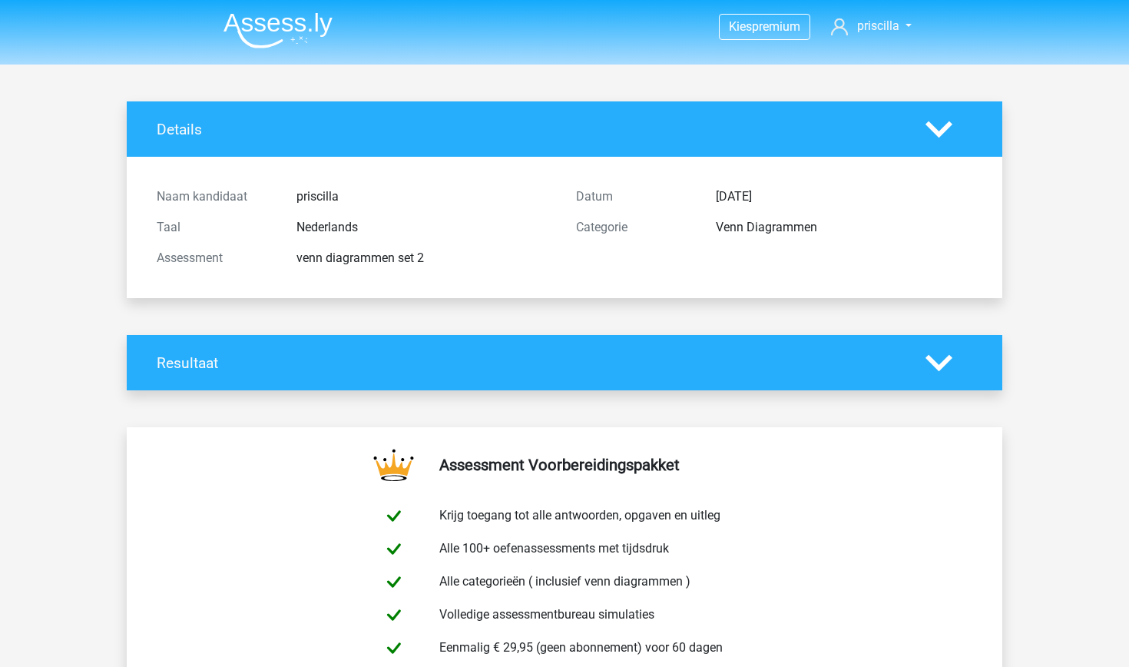
click at [375, 256] on div "venn diagrammen set 2" at bounding box center [425, 258] width 280 height 18
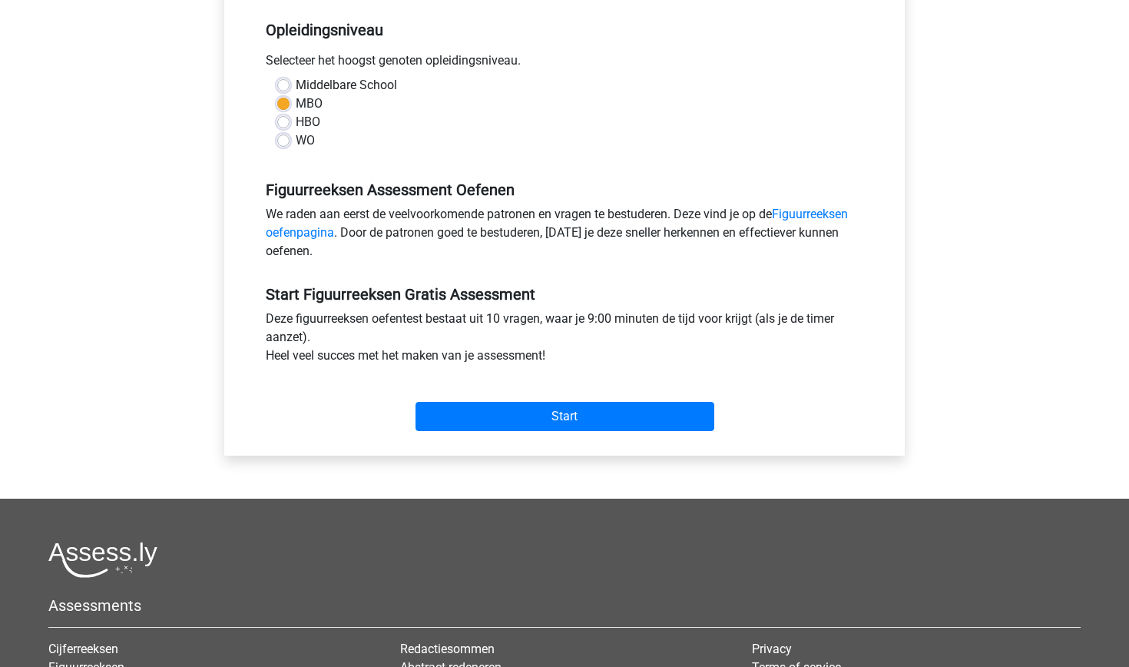
scroll to position [482, 0]
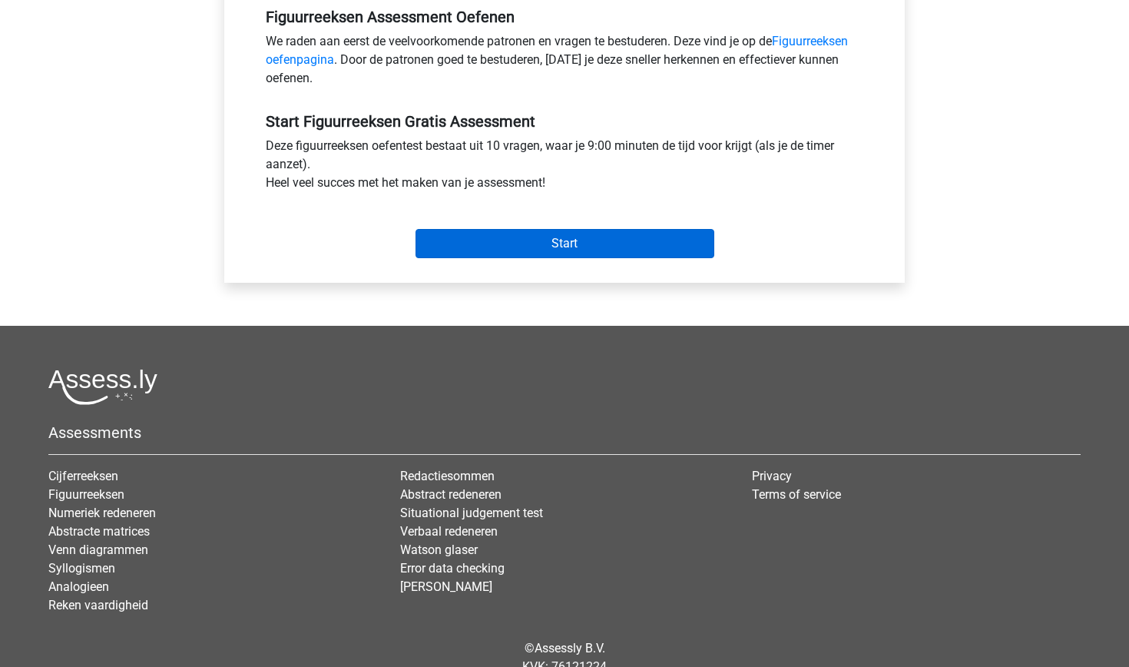
click at [550, 247] on input "Start" at bounding box center [564, 243] width 299 height 29
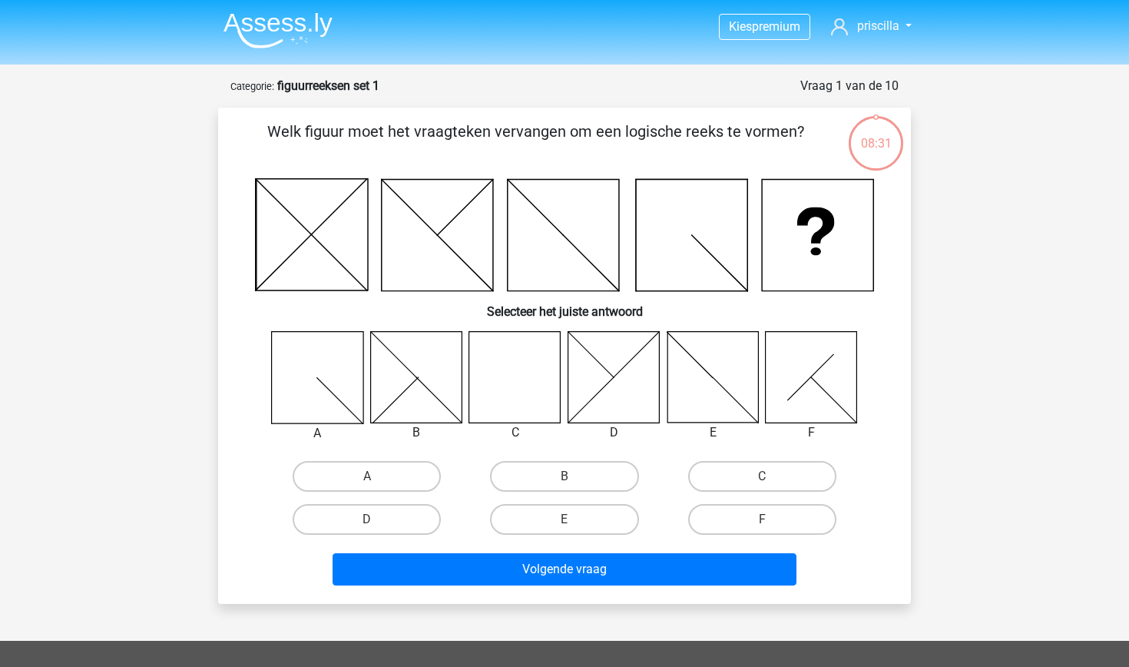
click at [522, 361] on icon at bounding box center [514, 376] width 91 height 91
click at [776, 468] on label "C" at bounding box center [762, 476] width 148 height 31
click at [772, 476] on input "C" at bounding box center [767, 481] width 10 height 10
radio input "true"
click at [713, 549] on div "Volgende vraag" at bounding box center [565, 566] width 644 height 51
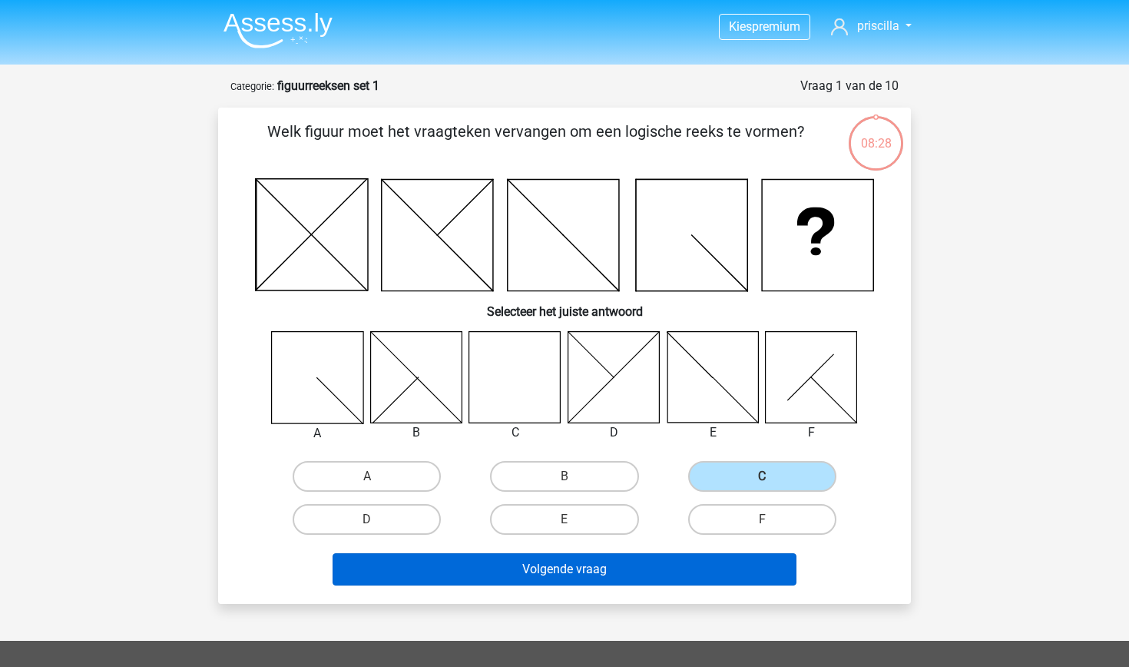
click at [711, 556] on button "Volgende vraag" at bounding box center [565, 569] width 465 height 32
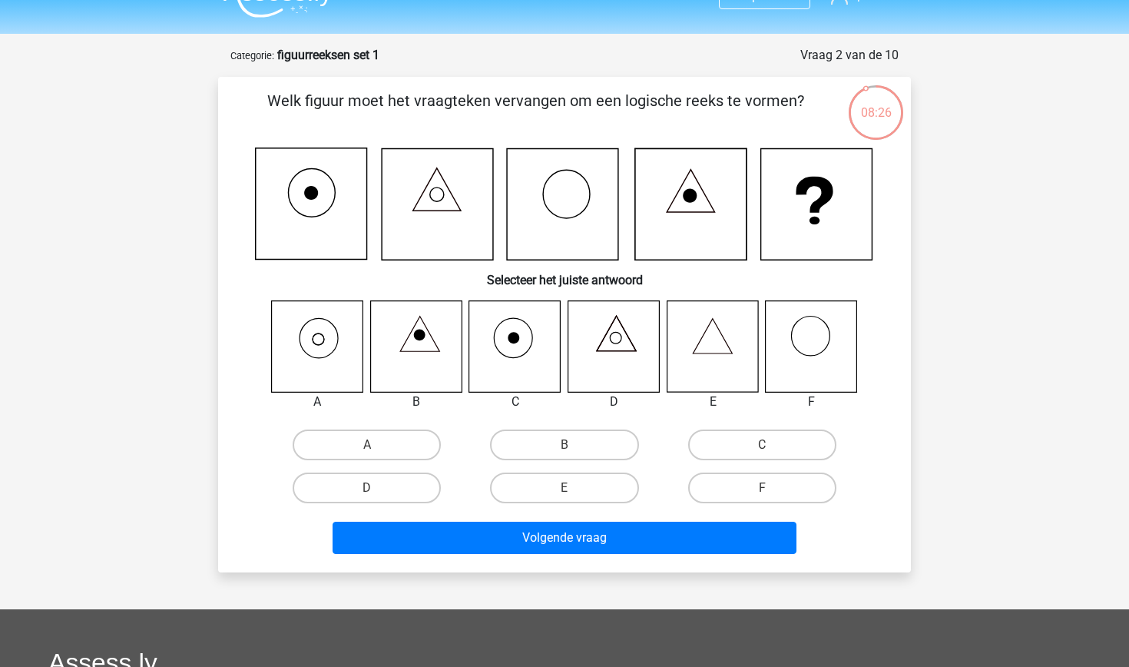
scroll to position [30, 0]
click at [524, 336] on icon at bounding box center [514, 346] width 91 height 91
click at [789, 437] on label "C" at bounding box center [762, 445] width 148 height 31
click at [772, 445] on input "C" at bounding box center [767, 450] width 10 height 10
radio input "true"
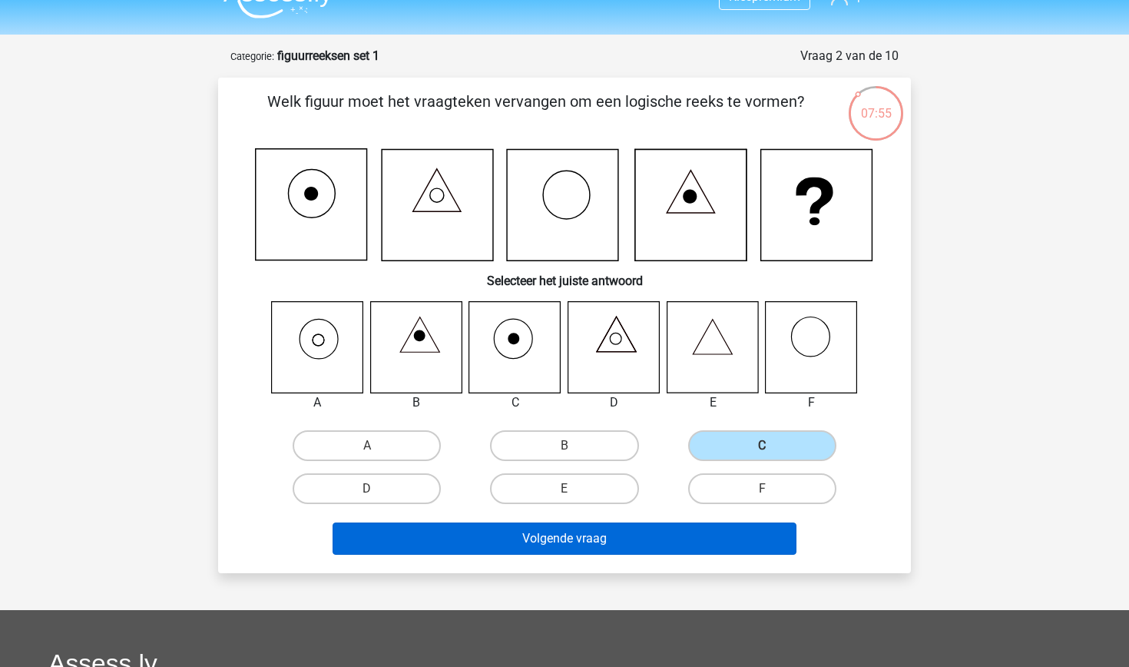
click at [692, 532] on button "Volgende vraag" at bounding box center [565, 538] width 465 height 32
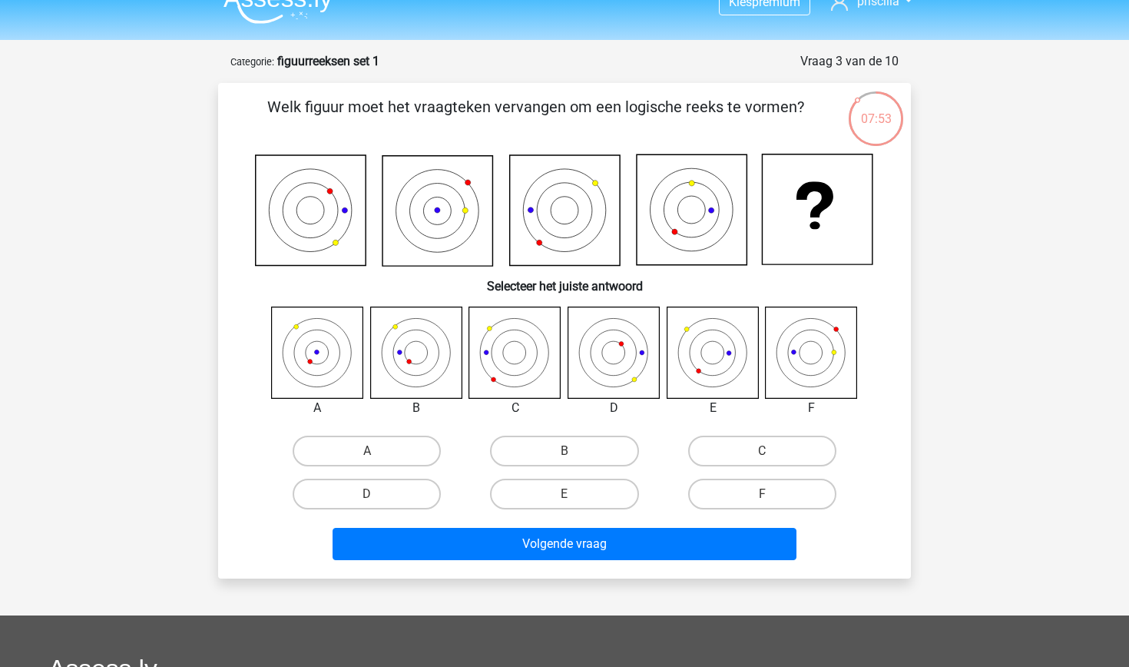
scroll to position [21, 0]
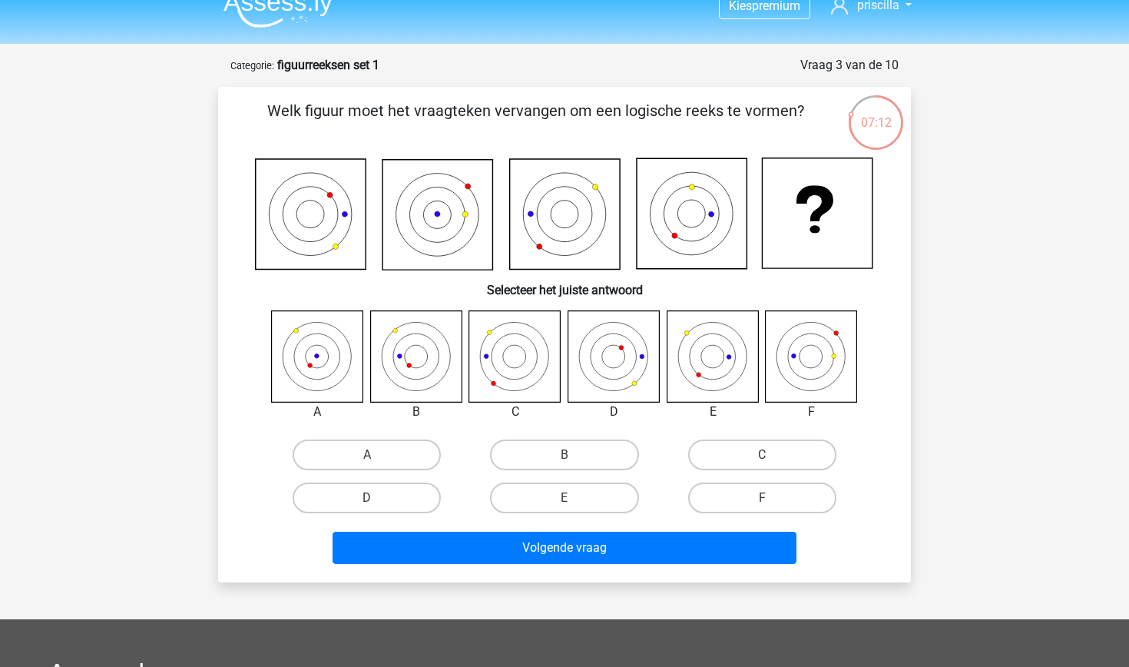
click at [372, 455] on input "A" at bounding box center [372, 460] width 10 height 10
radio input "true"
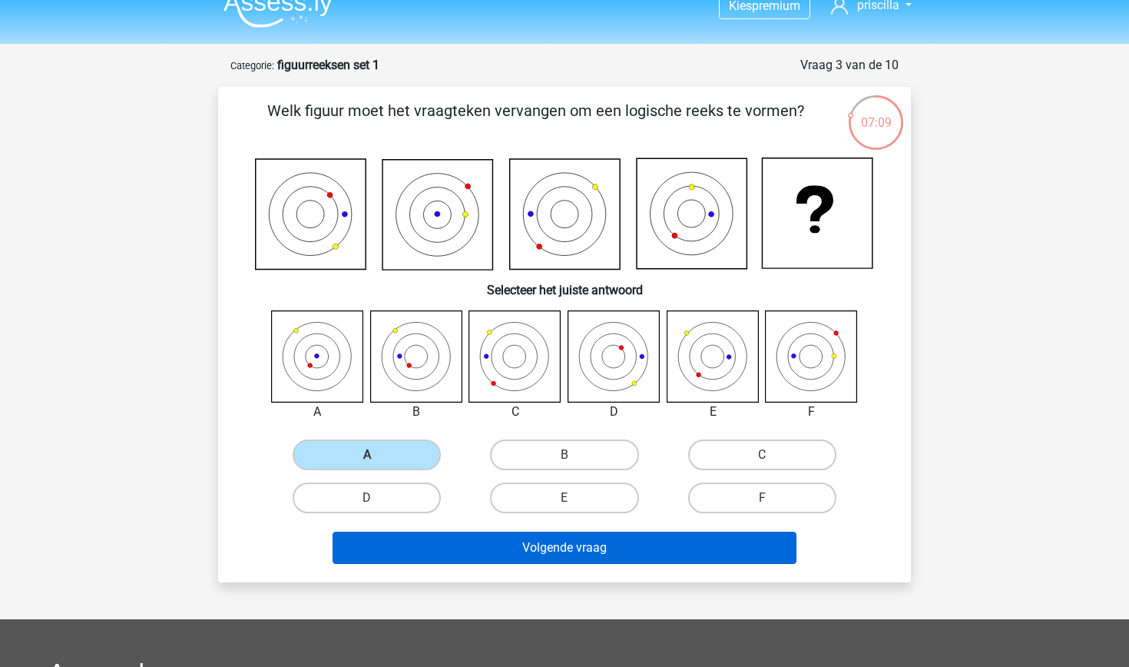
click at [443, 557] on button "Volgende vraag" at bounding box center [565, 547] width 465 height 32
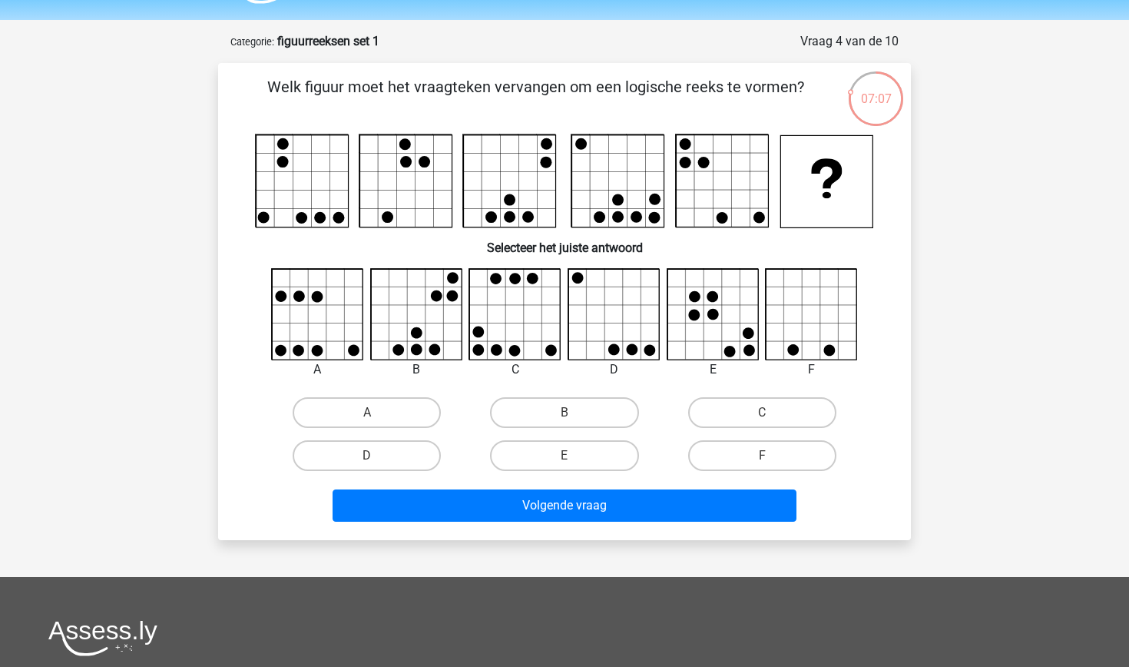
scroll to position [31, 0]
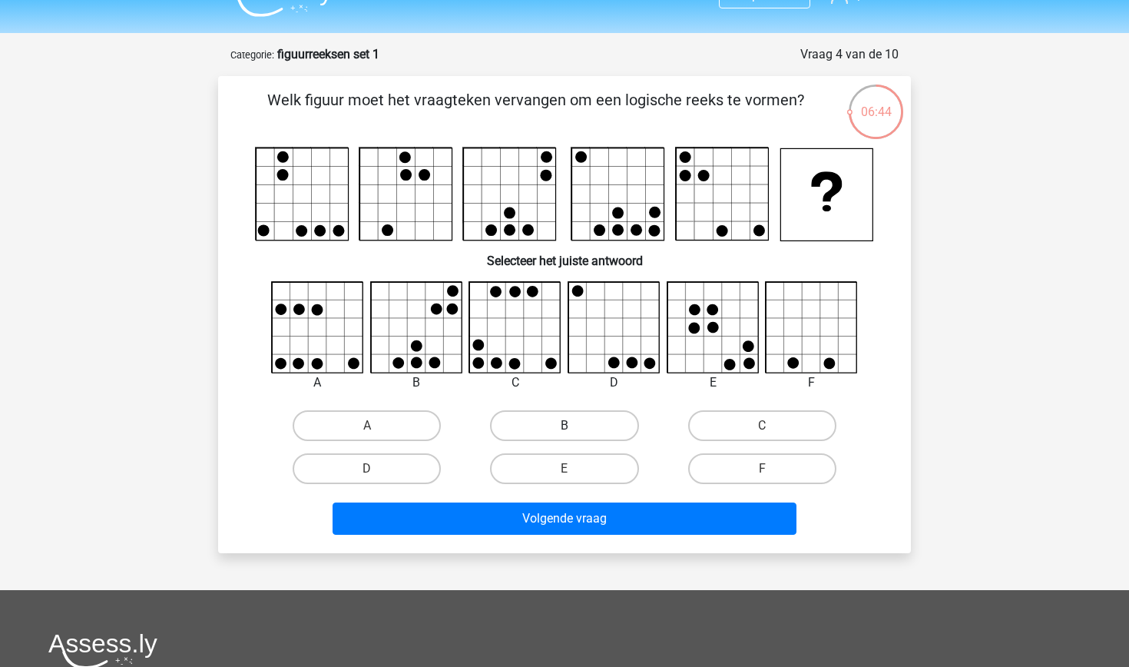
click at [571, 417] on label "B" at bounding box center [564, 425] width 148 height 31
click at [571, 425] on input "B" at bounding box center [569, 430] width 10 height 10
radio input "true"
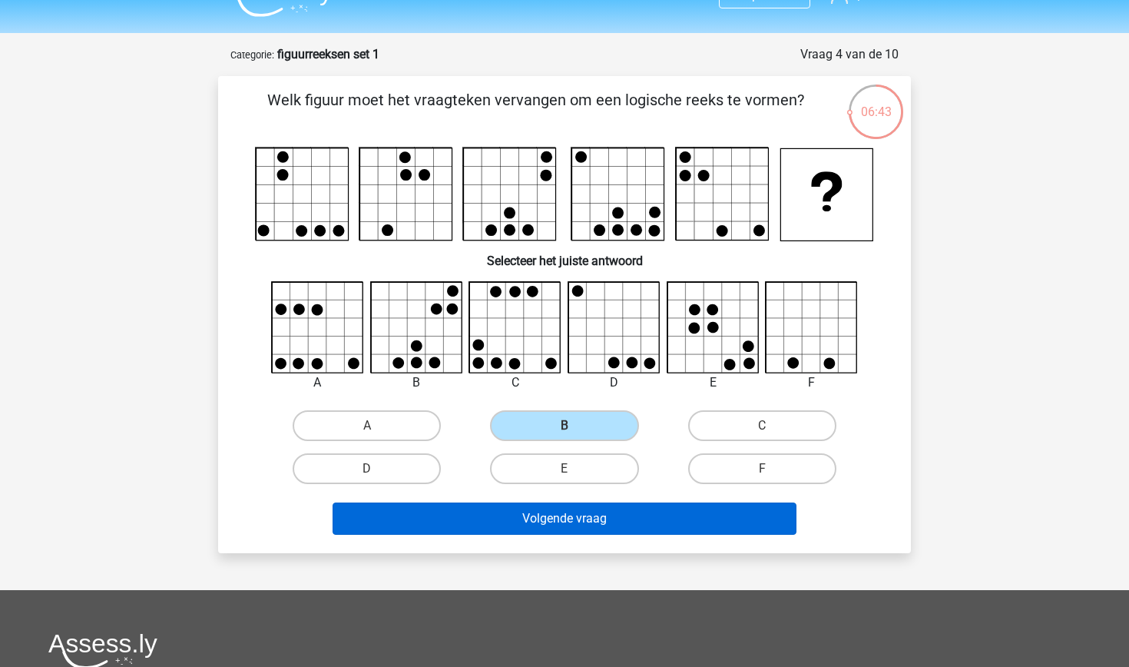
click at [542, 531] on button "Volgende vraag" at bounding box center [565, 518] width 465 height 32
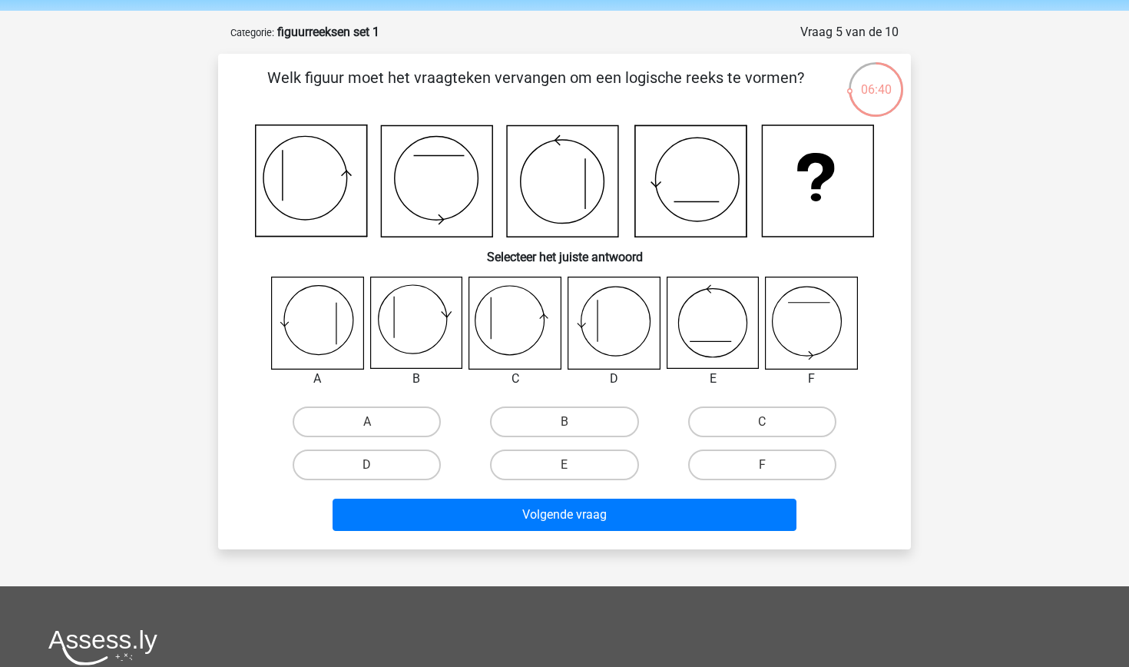
scroll to position [41, 0]
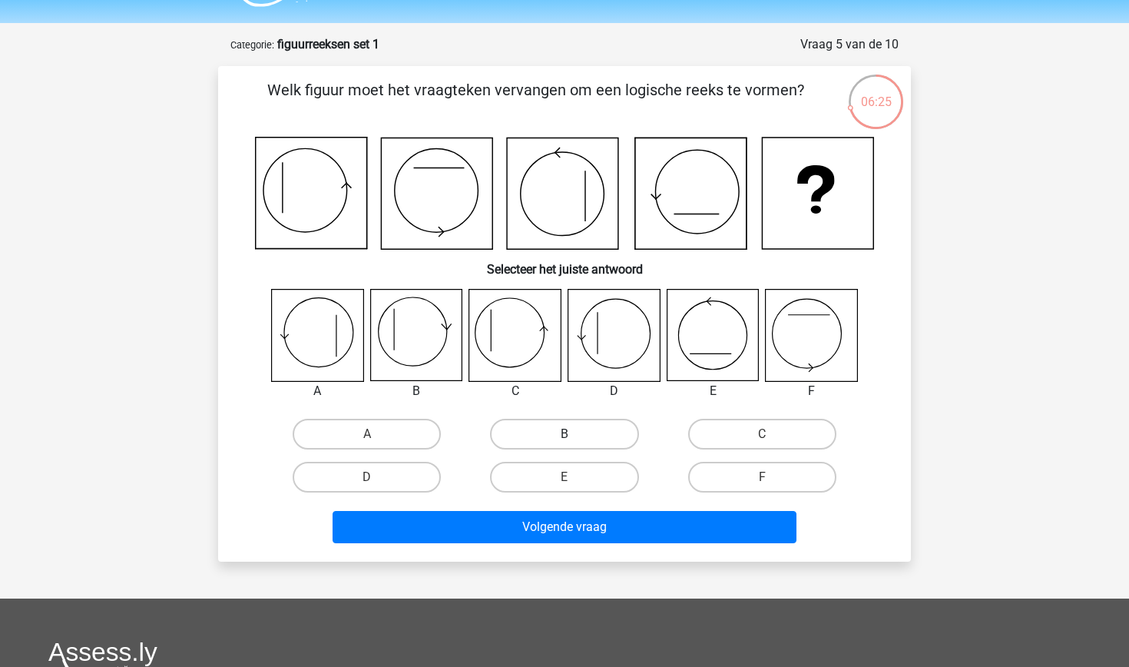
click at [579, 432] on label "B" at bounding box center [564, 434] width 148 height 31
click at [574, 434] on input "B" at bounding box center [569, 439] width 10 height 10
radio input "true"
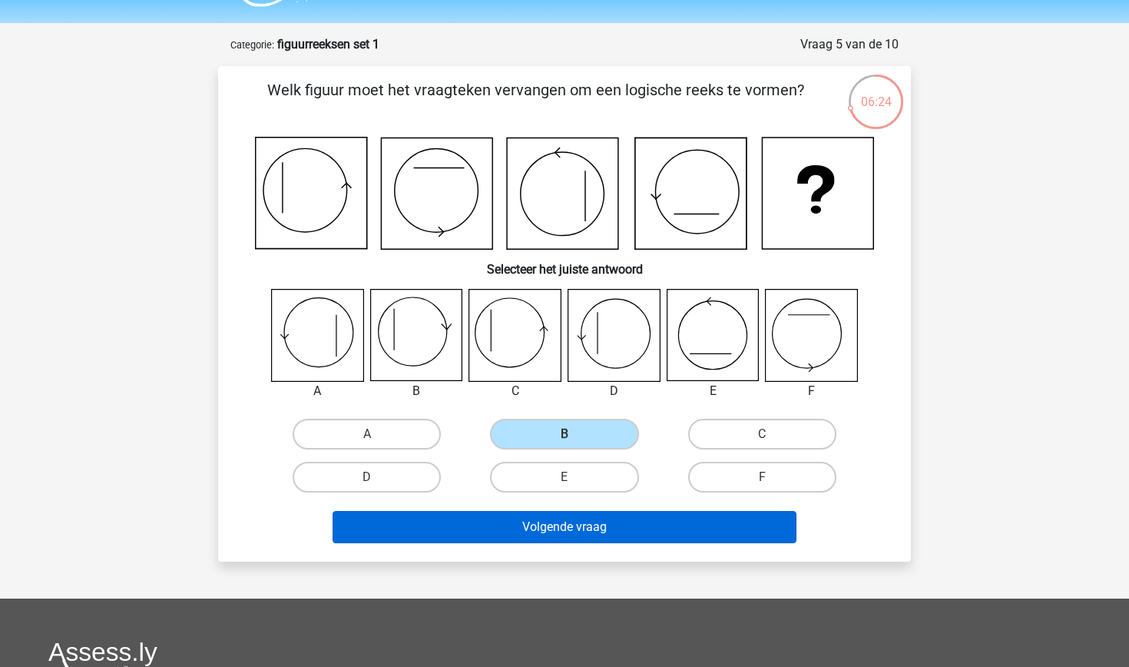
click at [571, 543] on button "Volgende vraag" at bounding box center [565, 527] width 465 height 32
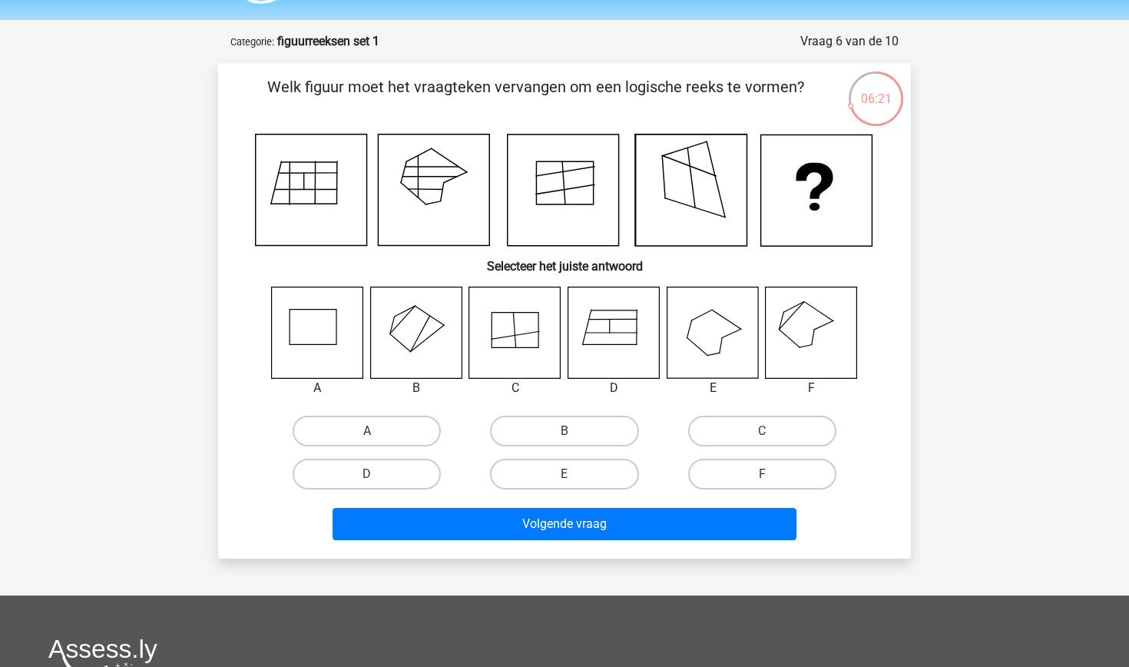
scroll to position [30, 0]
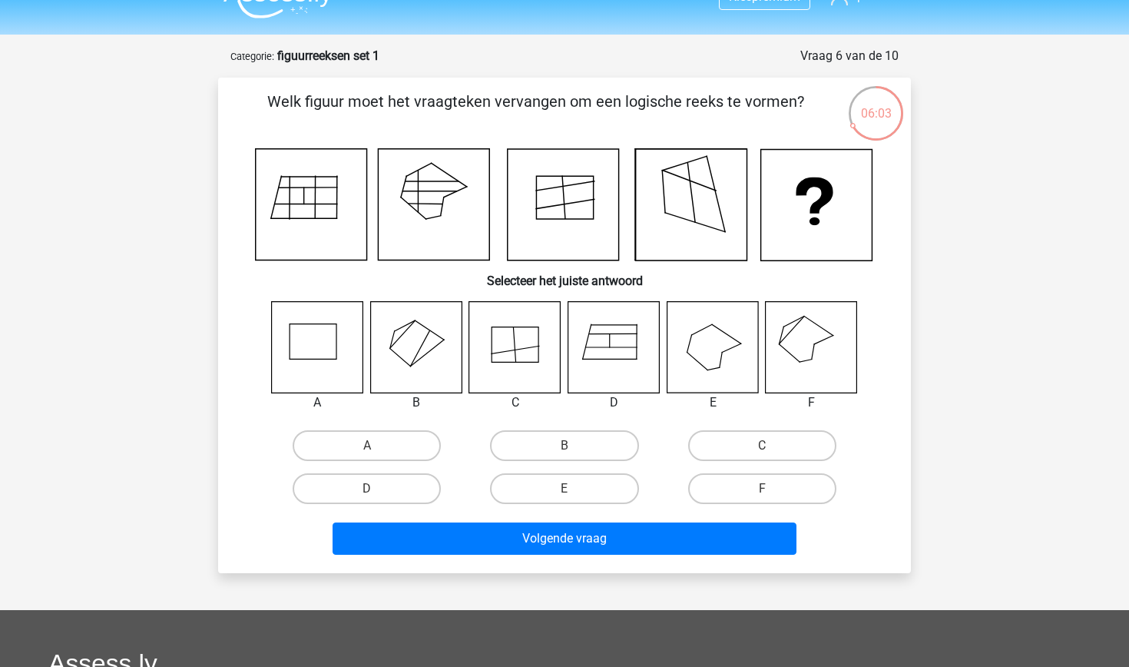
click at [452, 352] on icon at bounding box center [415, 346] width 91 height 91
click at [546, 424] on div "B" at bounding box center [563, 445] width 197 height 43
click at [547, 455] on label "B" at bounding box center [564, 445] width 148 height 31
click at [564, 455] on input "B" at bounding box center [569, 450] width 10 height 10
radio input "true"
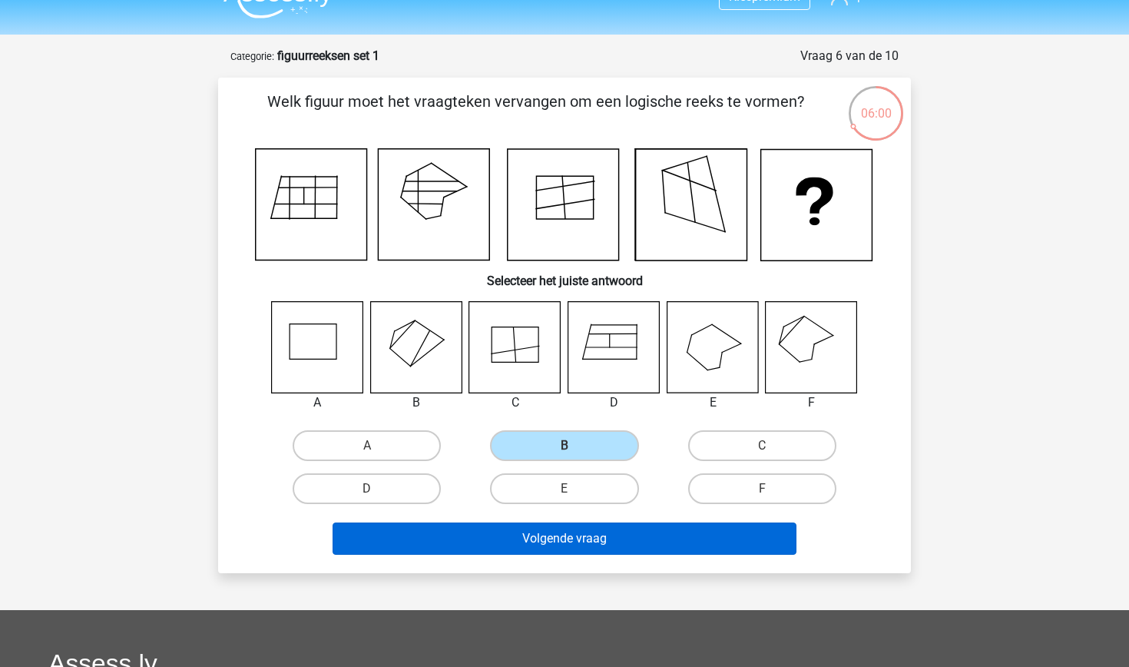
click at [534, 547] on button "Volgende vraag" at bounding box center [565, 538] width 465 height 32
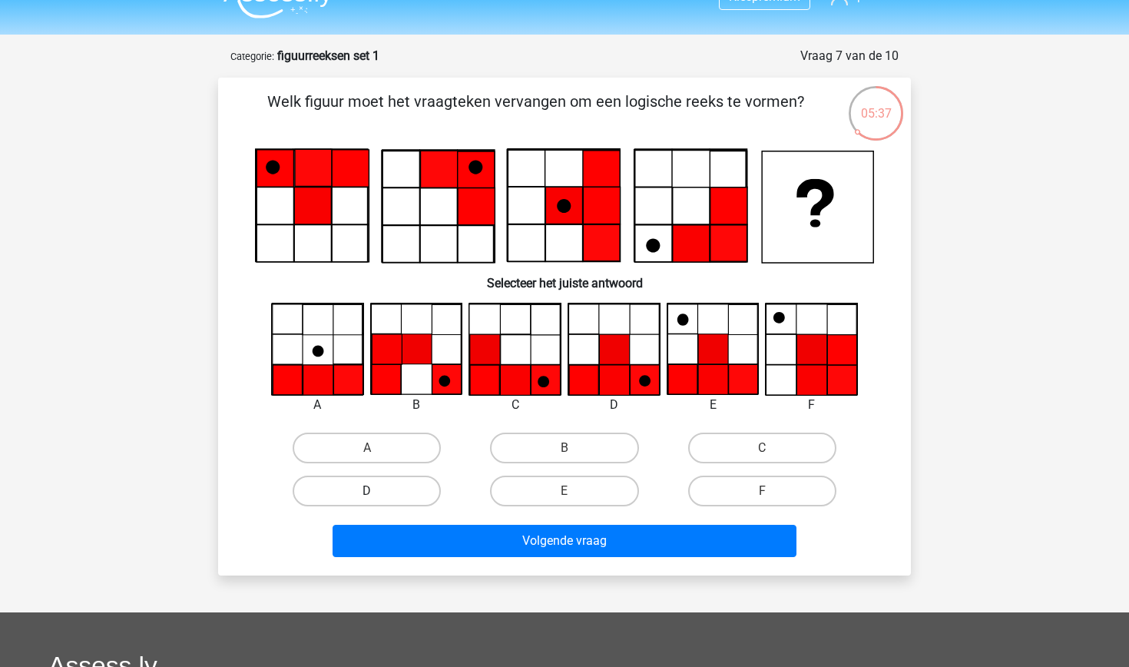
click at [391, 502] on label "D" at bounding box center [367, 490] width 148 height 31
click at [377, 501] on input "D" at bounding box center [372, 496] width 10 height 10
radio input "true"
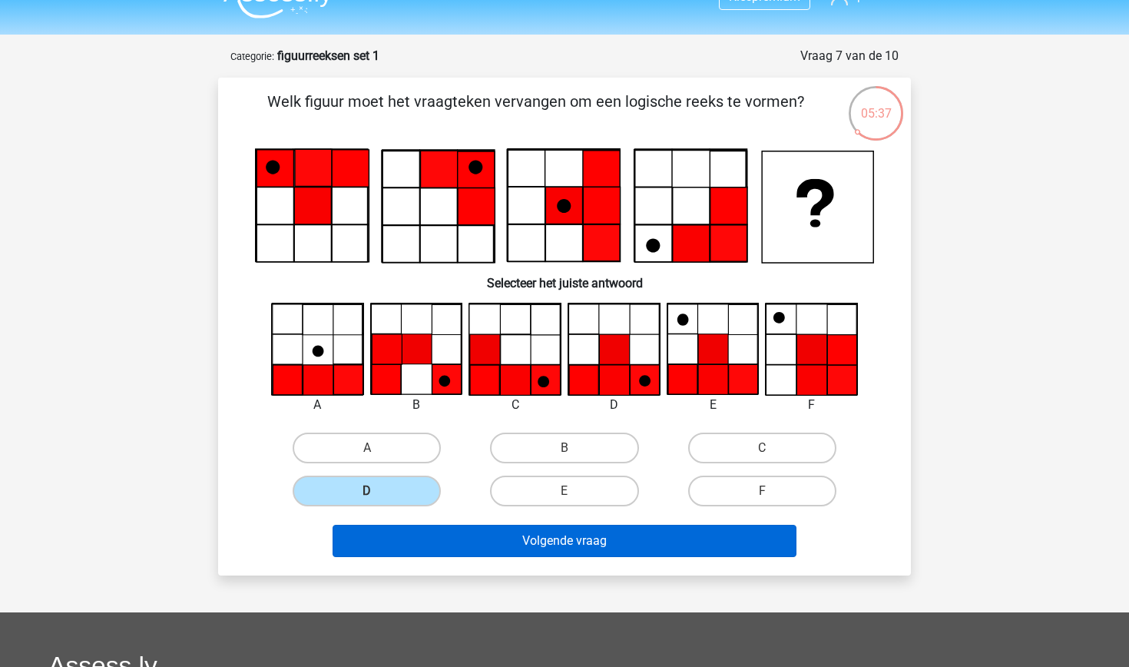
click at [447, 530] on button "Volgende vraag" at bounding box center [565, 540] width 465 height 32
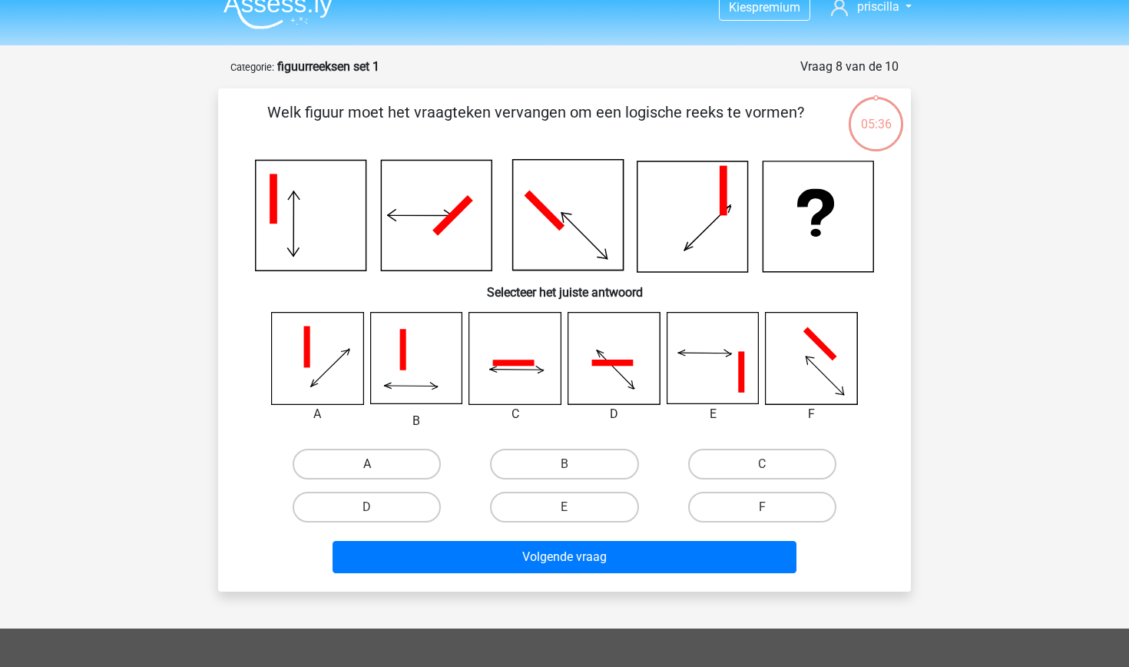
scroll to position [8, 0]
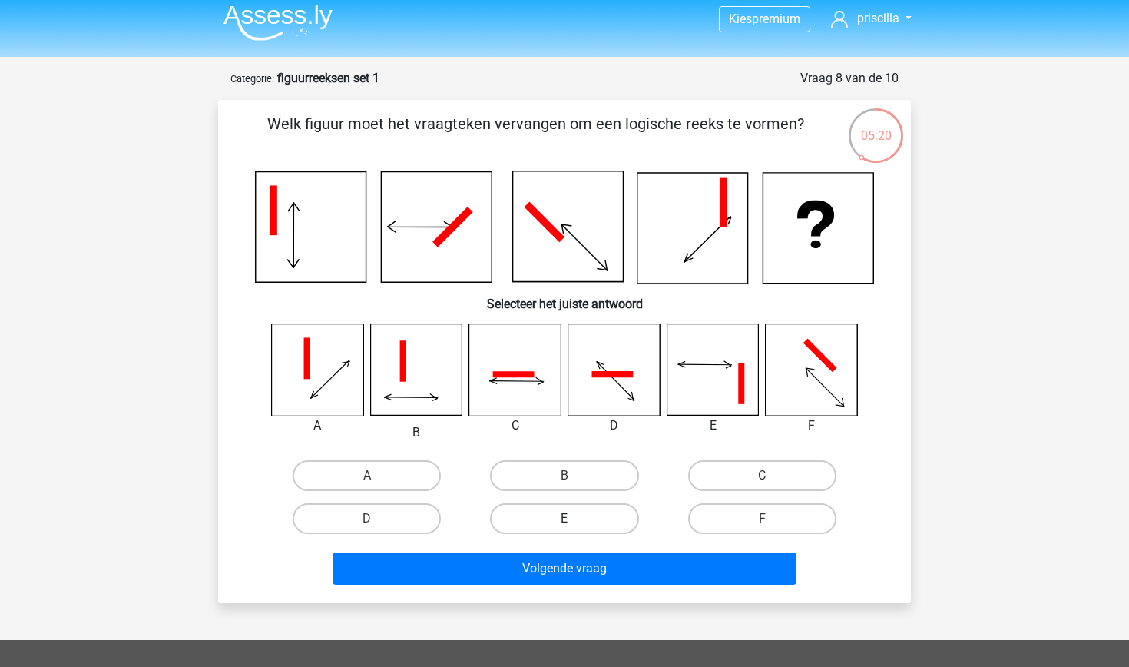
click at [574, 528] on label "E" at bounding box center [564, 518] width 148 height 31
click at [574, 528] on input "E" at bounding box center [569, 523] width 10 height 10
radio input "true"
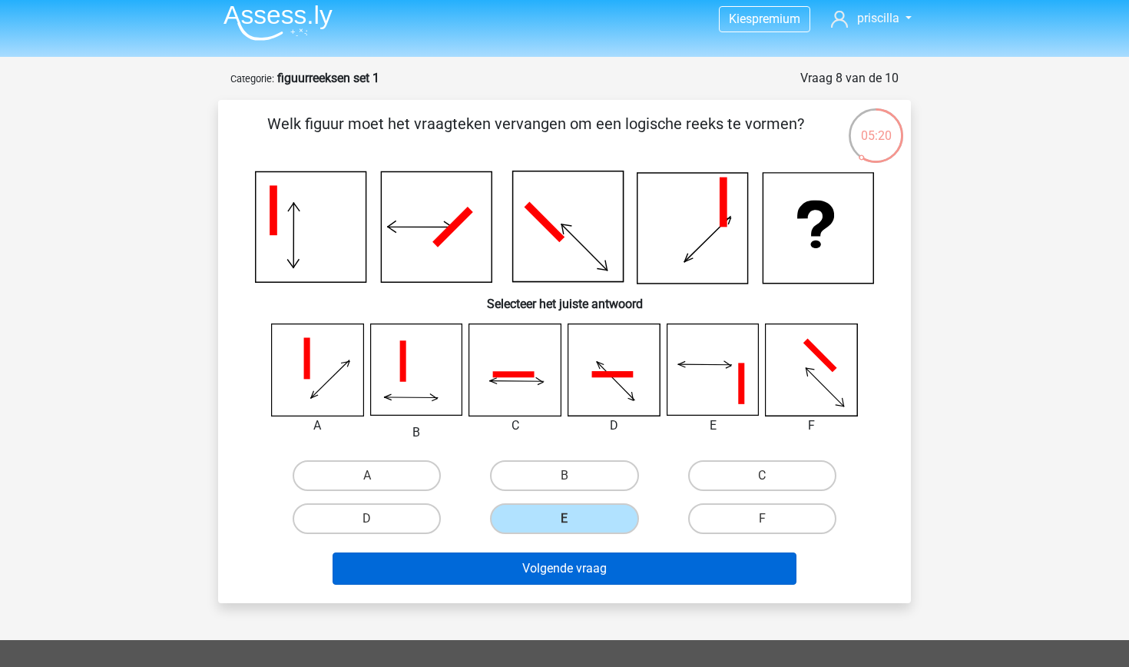
click at [553, 567] on button "Volgende vraag" at bounding box center [565, 568] width 465 height 32
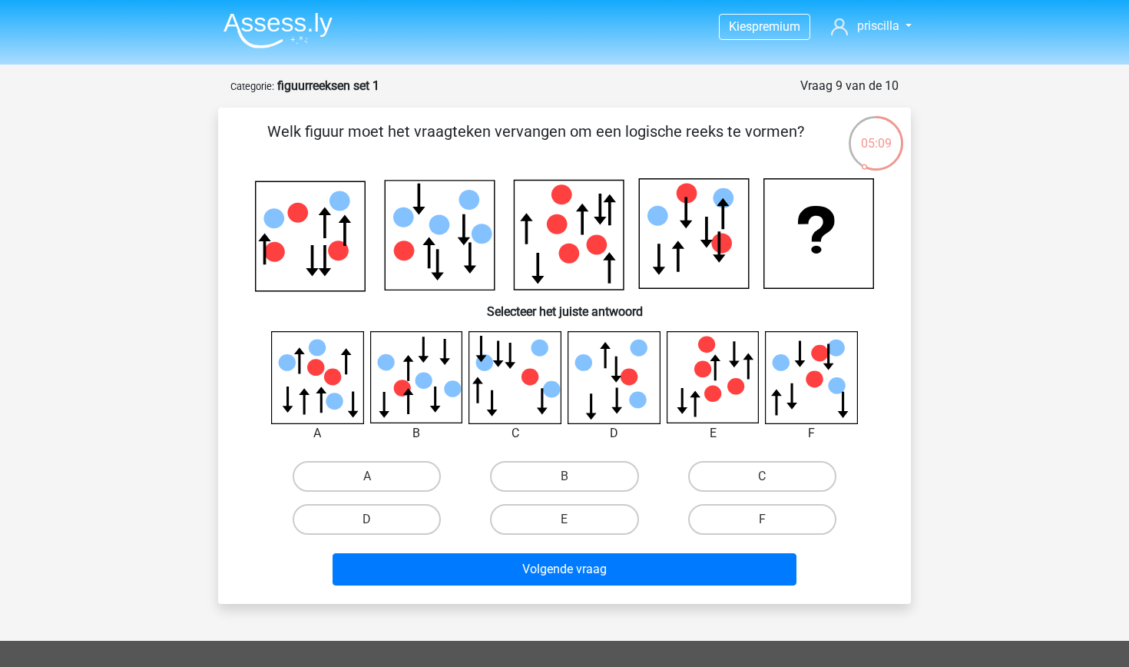
scroll to position [0, 0]
click at [346, 491] on label "A" at bounding box center [367, 476] width 148 height 31
click at [367, 486] on input "A" at bounding box center [372, 481] width 10 height 10
radio input "true"
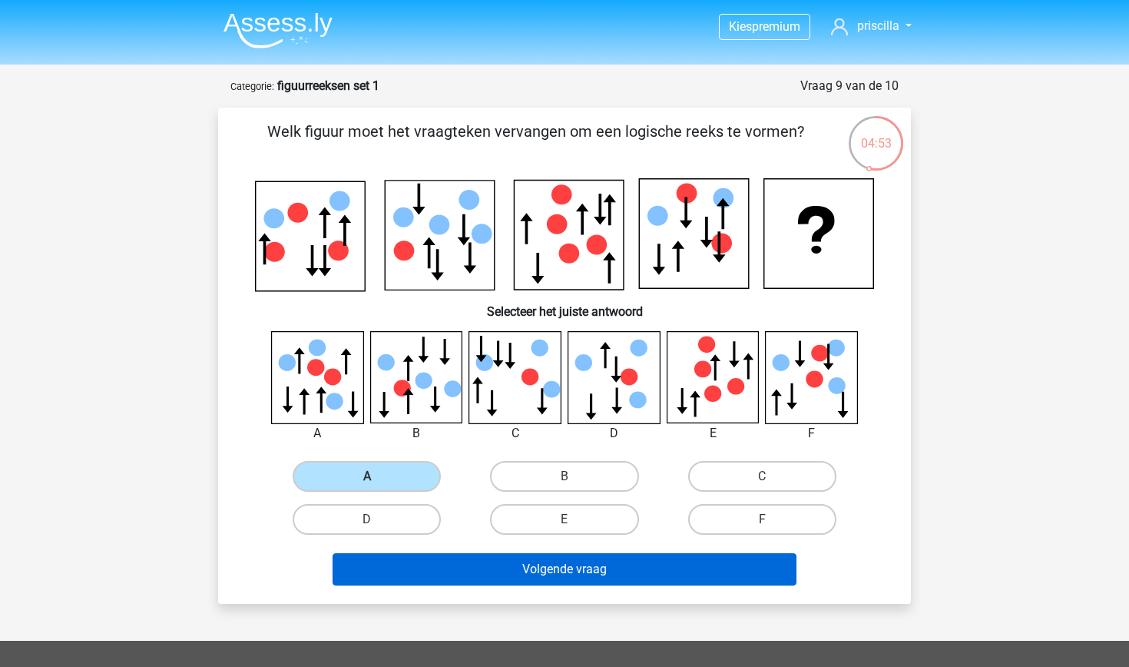
click at [531, 578] on button "Volgende vraag" at bounding box center [565, 569] width 465 height 32
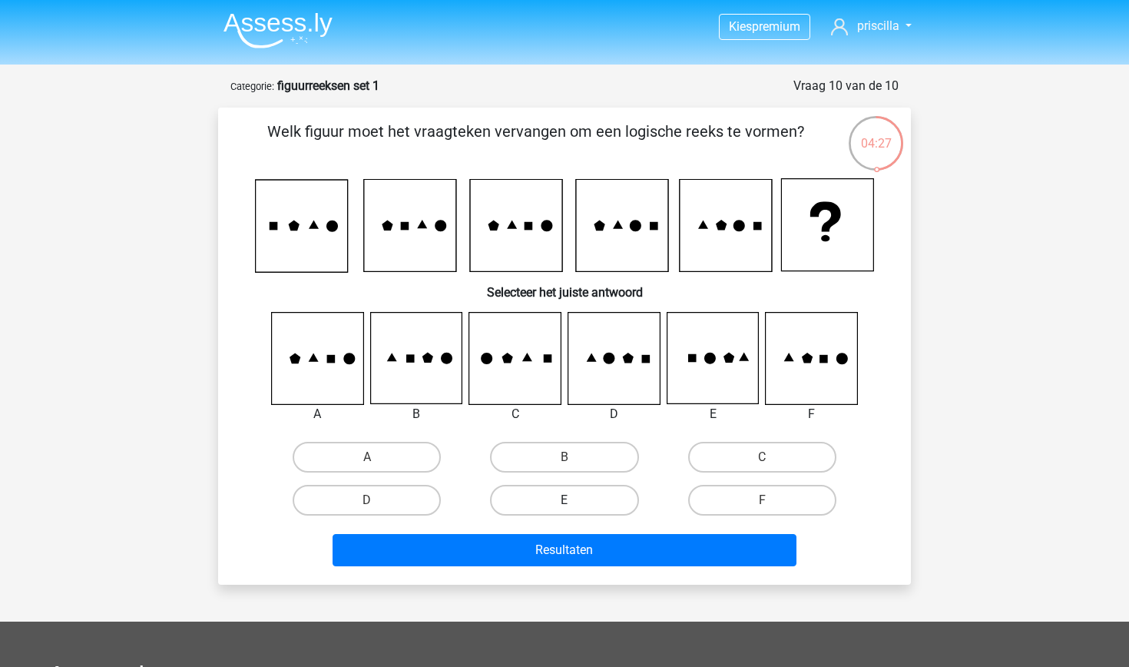
click at [536, 497] on label "E" at bounding box center [564, 500] width 148 height 31
click at [564, 500] on input "E" at bounding box center [569, 505] width 10 height 10
radio input "true"
click at [534, 568] on div "Resultaten" at bounding box center [564, 553] width 593 height 38
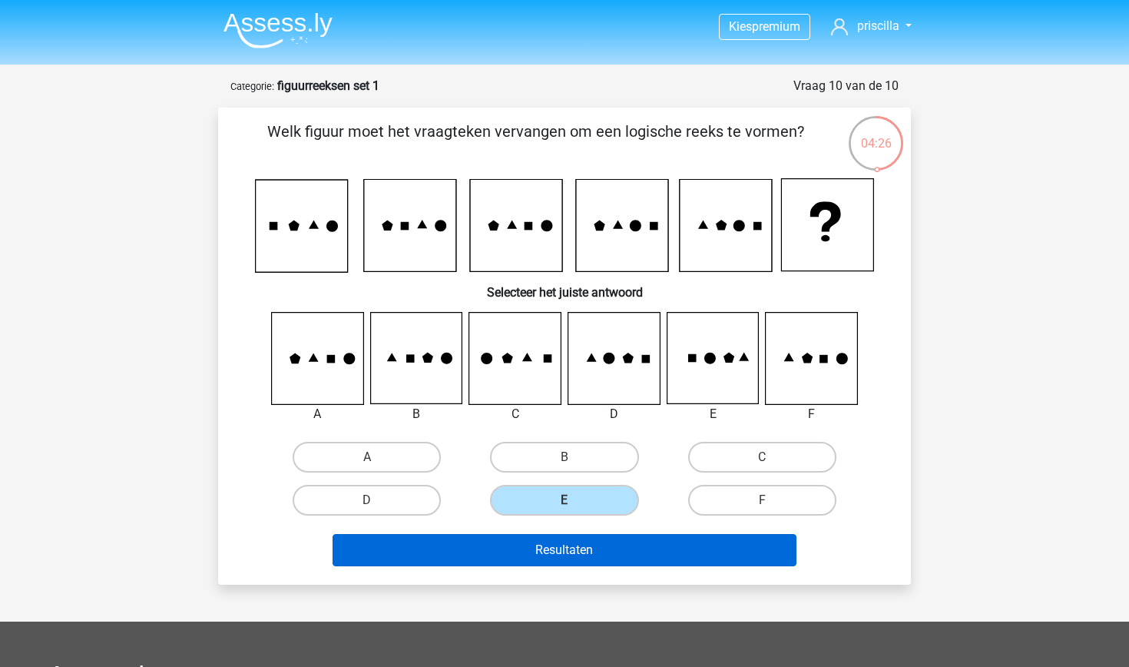
click at [534, 559] on button "Resultaten" at bounding box center [565, 550] width 465 height 32
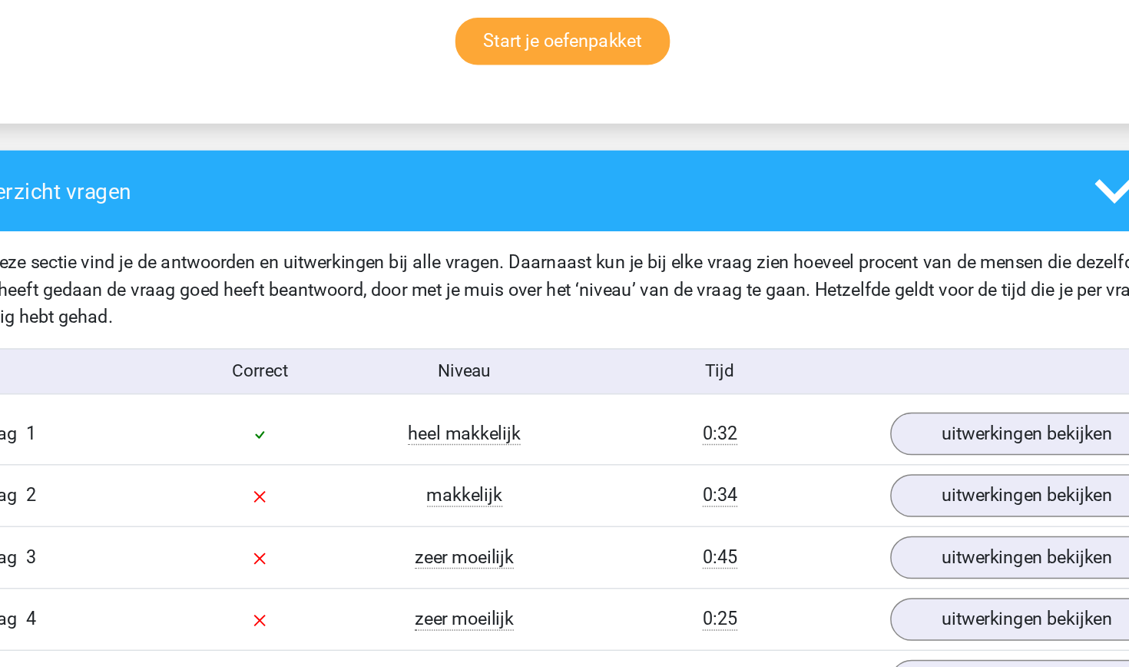
scroll to position [929, 0]
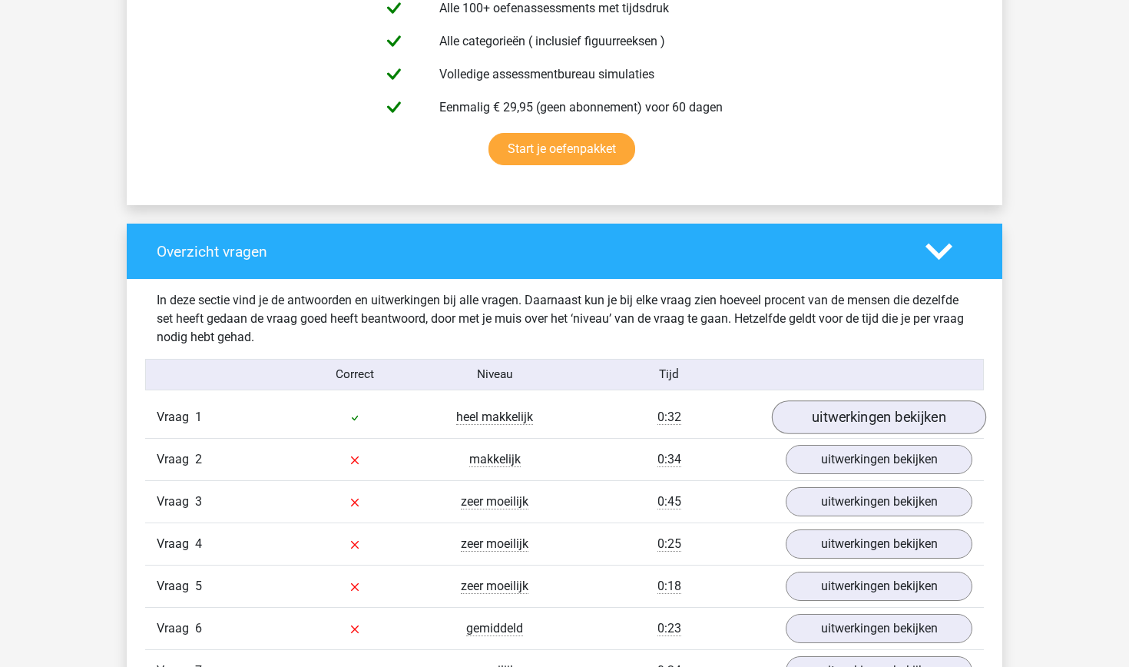
click at [953, 414] on link "uitwerkingen bekijken" at bounding box center [879, 417] width 214 height 34
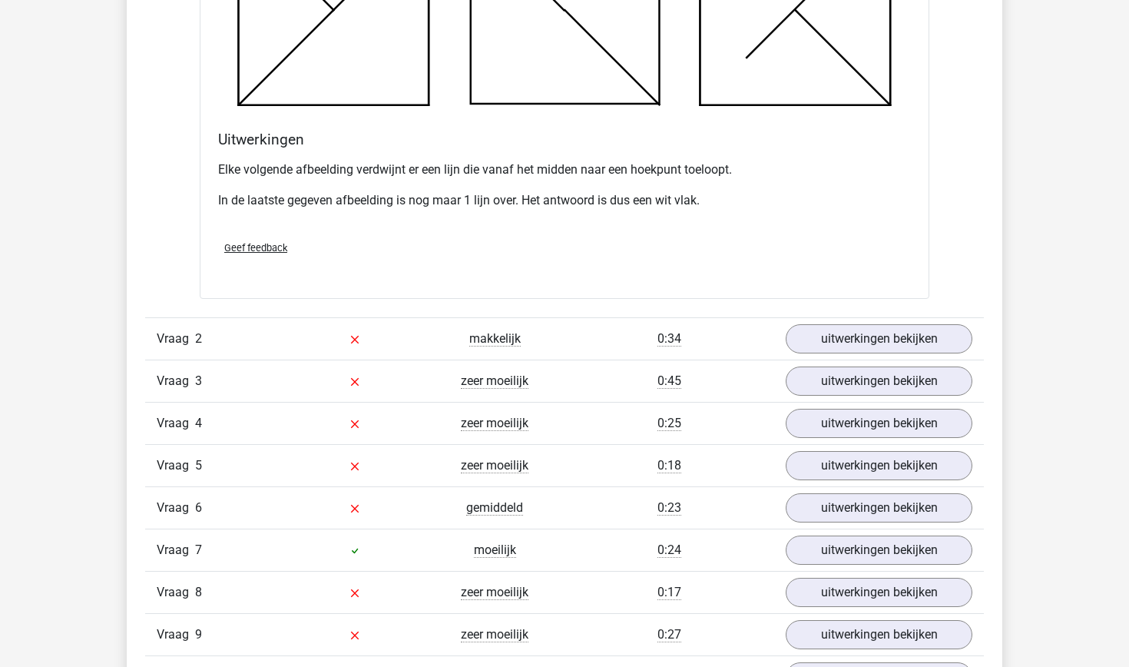
scroll to position [2008, 0]
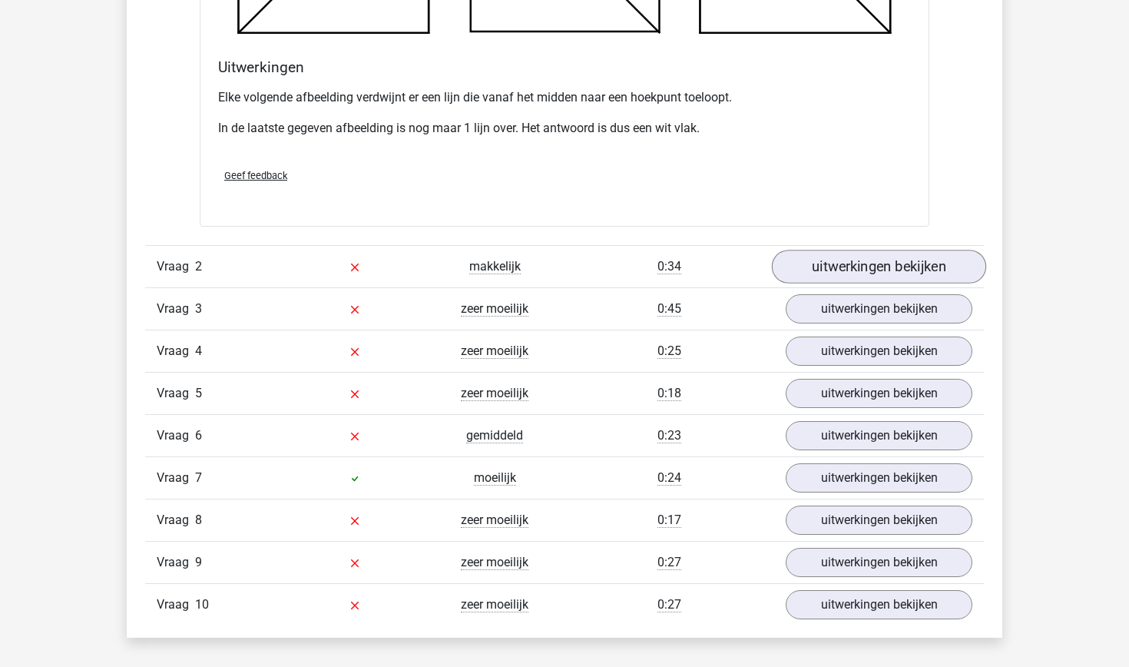
click at [843, 273] on link "uitwerkingen bekijken" at bounding box center [879, 267] width 214 height 34
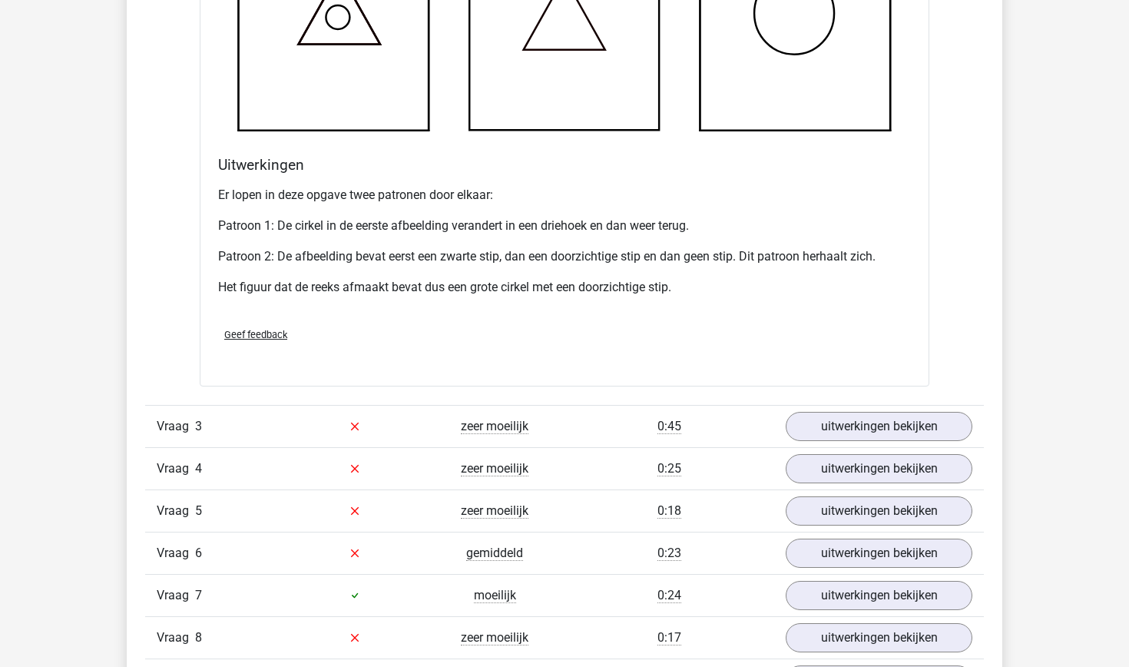
scroll to position [2867, 0]
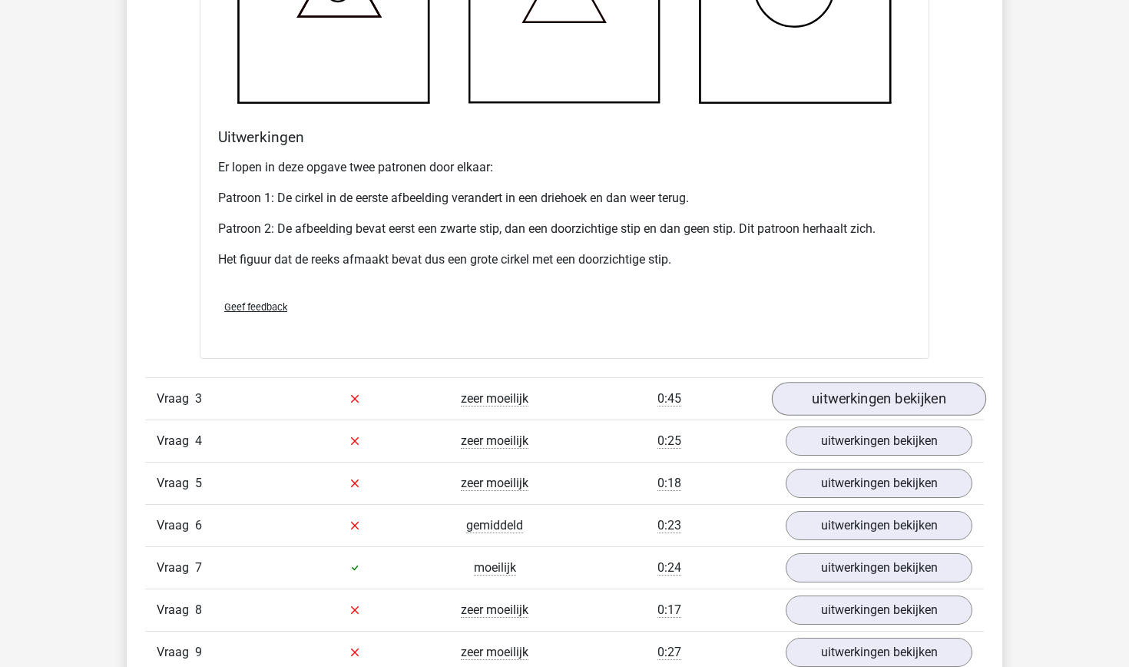
click at [824, 406] on link "uitwerkingen bekijken" at bounding box center [879, 399] width 214 height 34
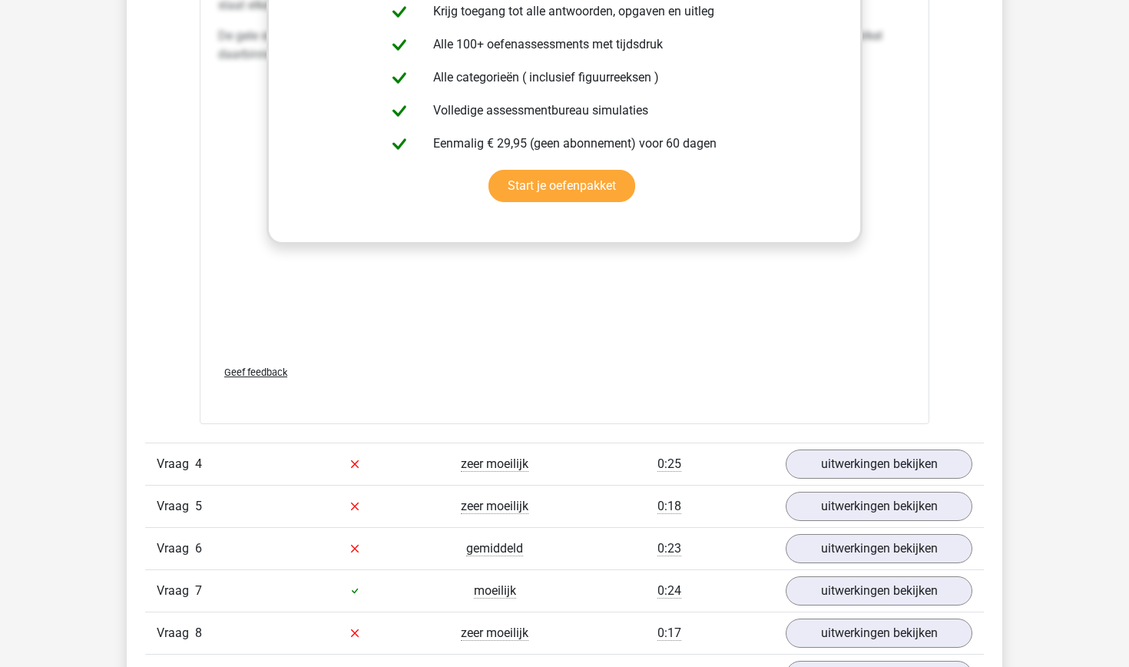
scroll to position [4130, 0]
click at [804, 462] on link "uitwerkingen bekijken" at bounding box center [879, 463] width 214 height 34
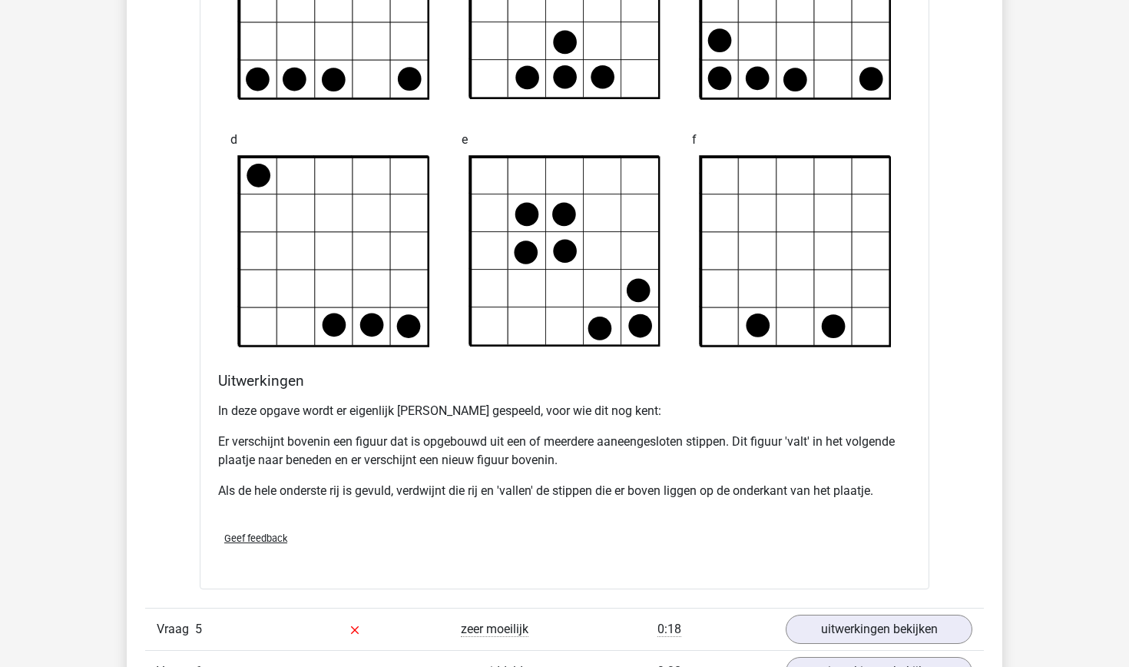
scroll to position [4926, 0]
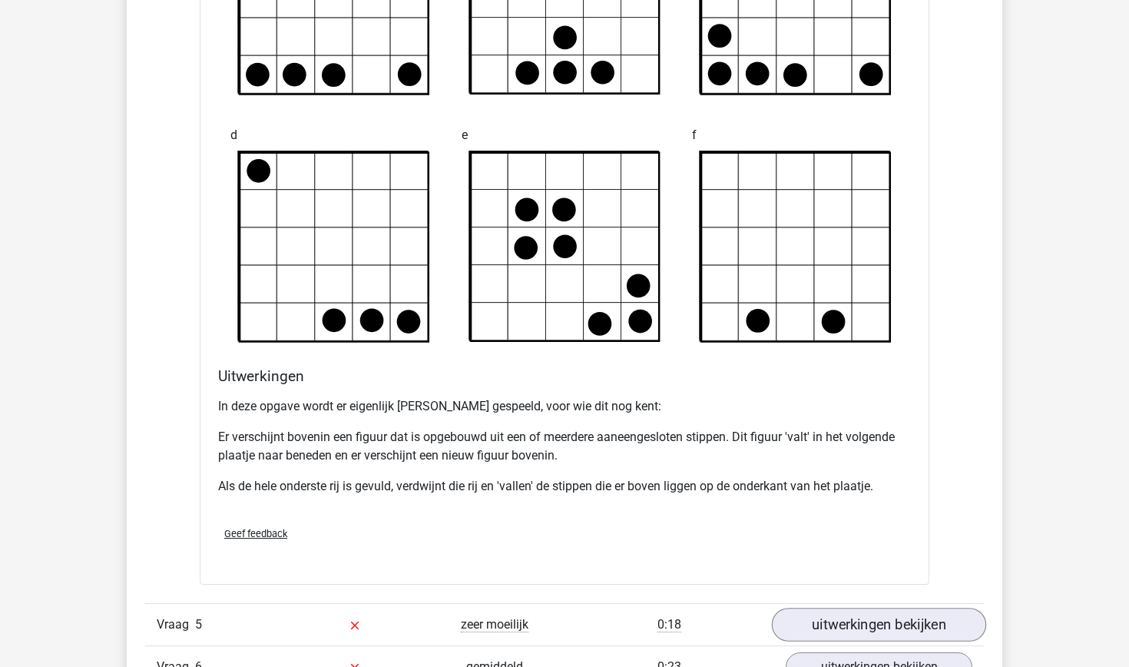
click at [819, 620] on link "uitwerkingen bekijken" at bounding box center [879, 624] width 214 height 34
click at [799, 618] on link "uitwerkingen bekijken" at bounding box center [879, 624] width 214 height 34
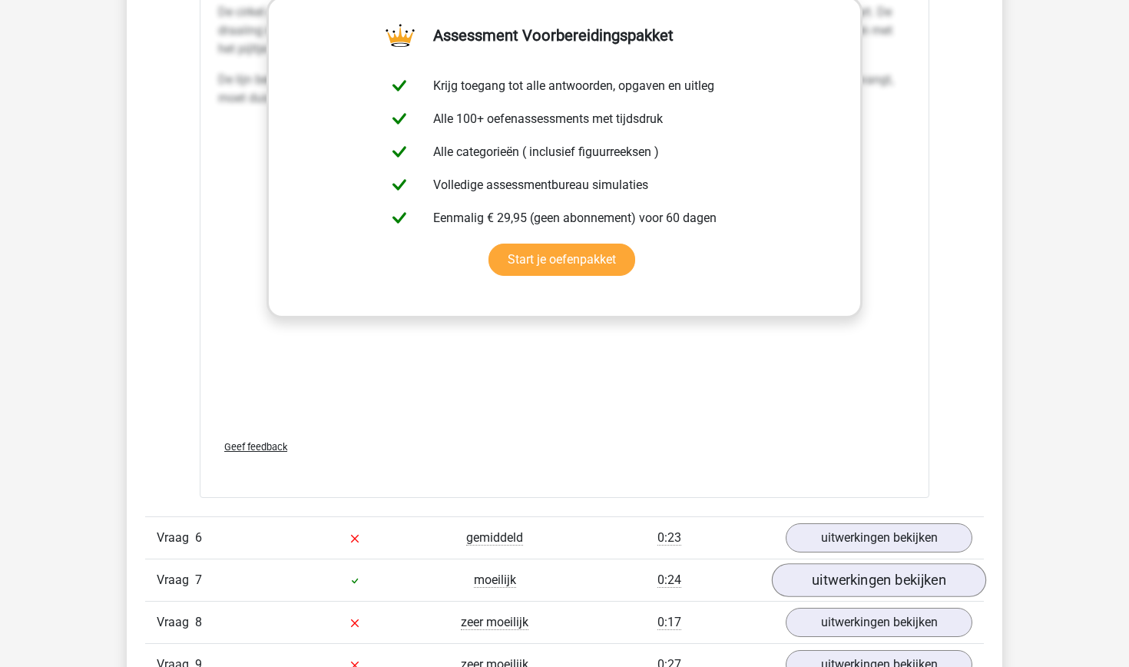
scroll to position [6337, 0]
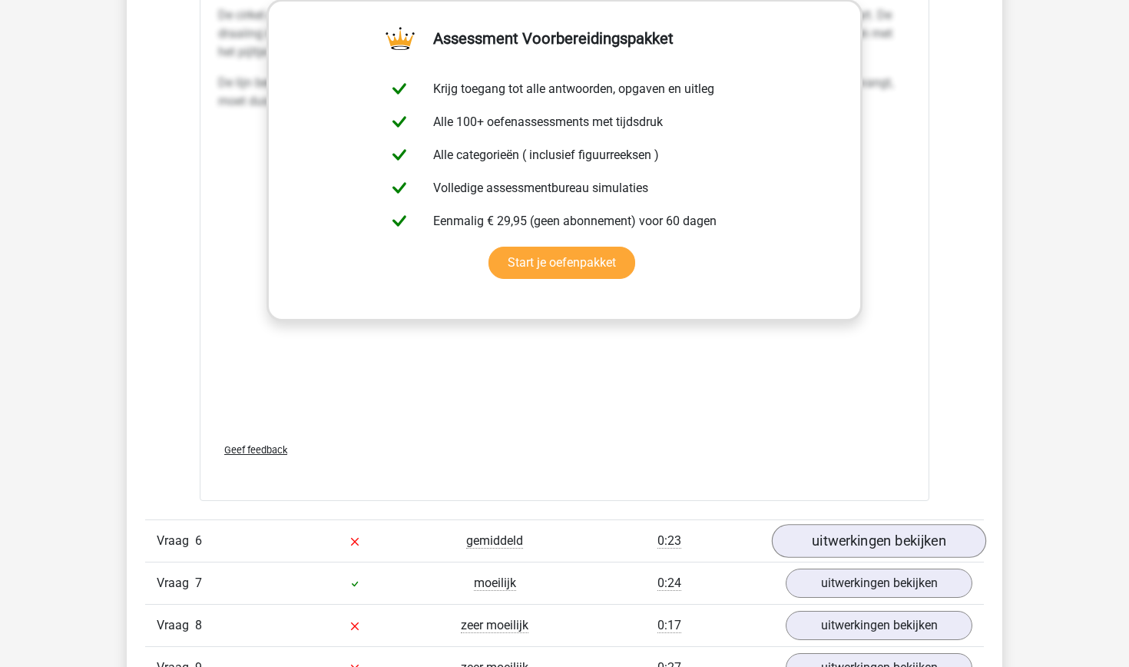
click at [836, 543] on link "uitwerkingen bekijken" at bounding box center [879, 541] width 214 height 34
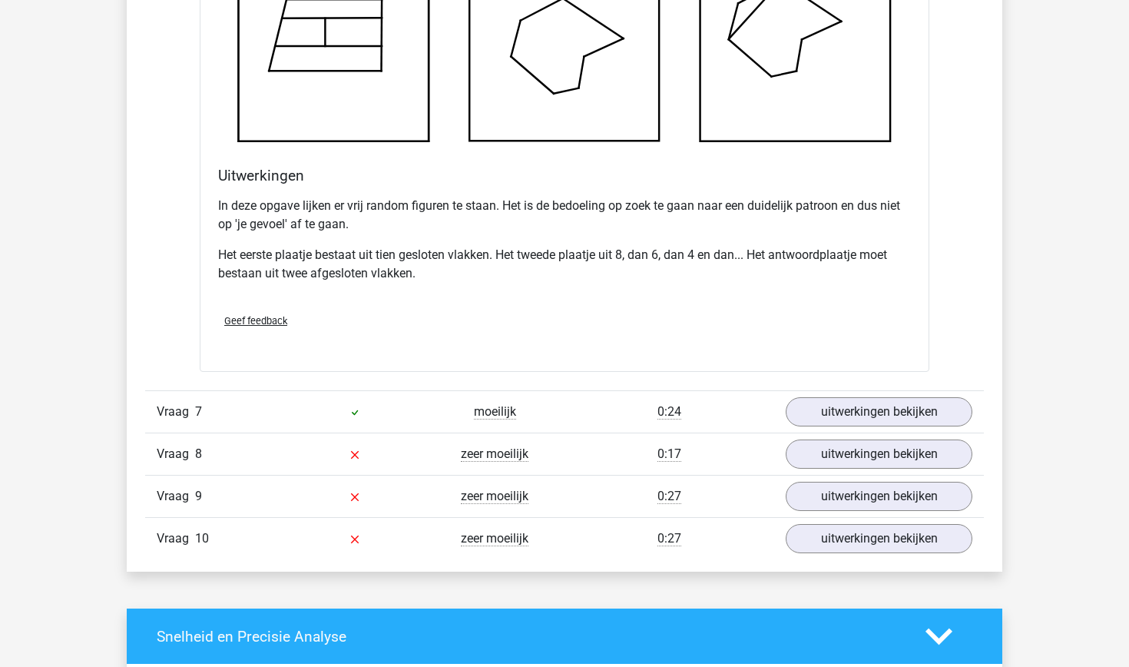
scroll to position [7438, 0]
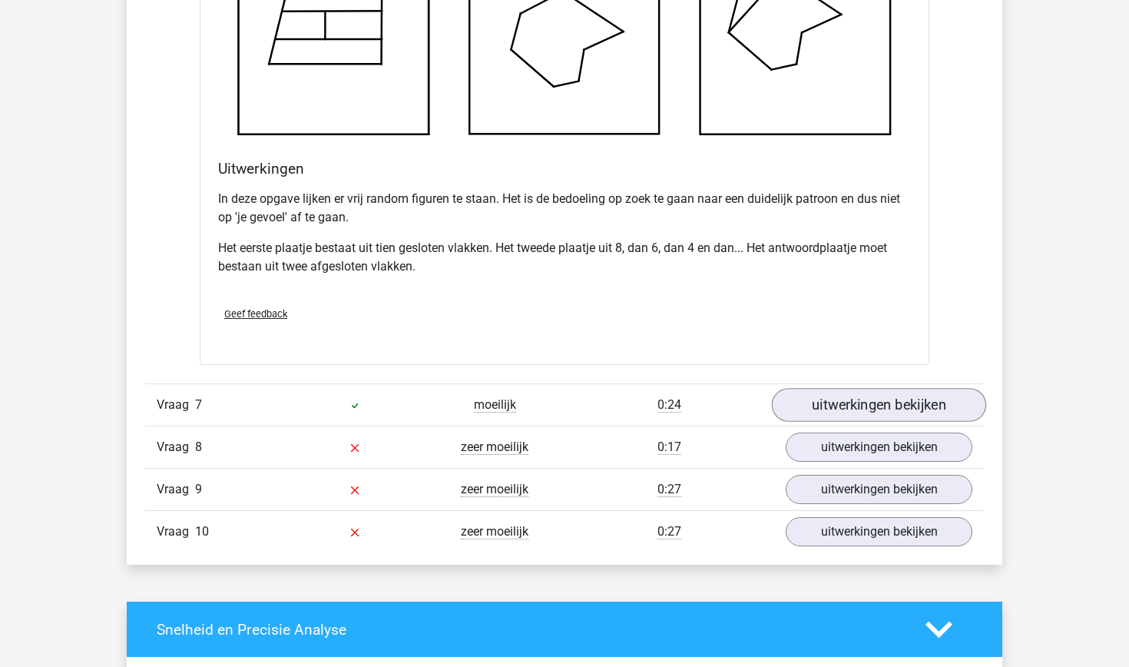
click at [850, 390] on link "uitwerkingen bekijken" at bounding box center [879, 405] width 214 height 34
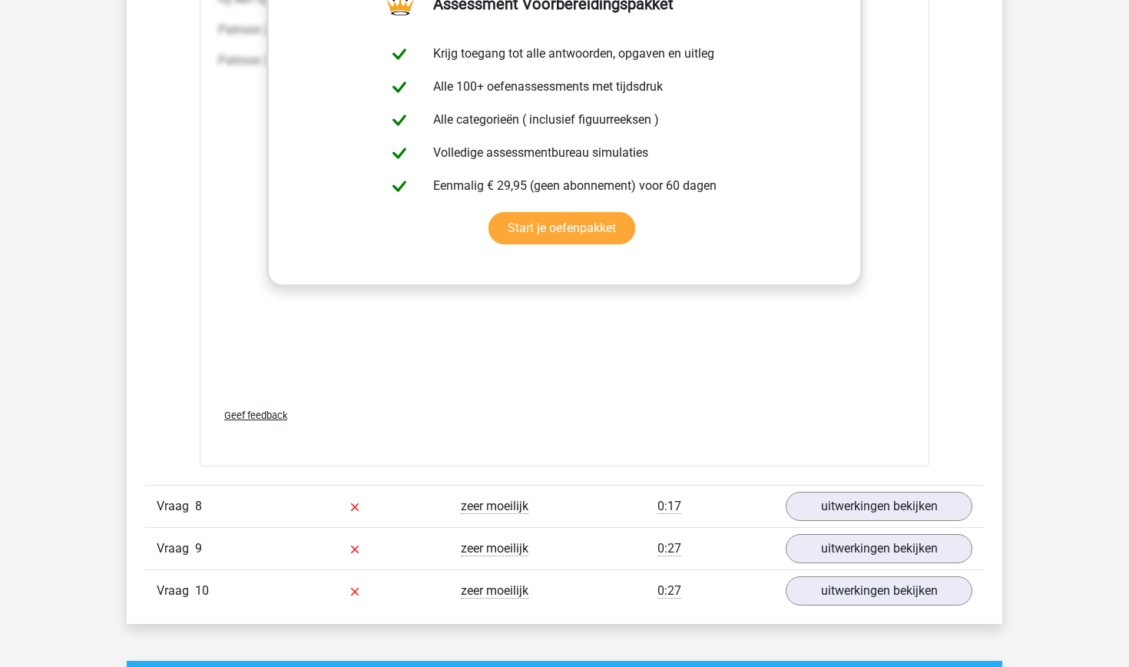
scroll to position [8669, 0]
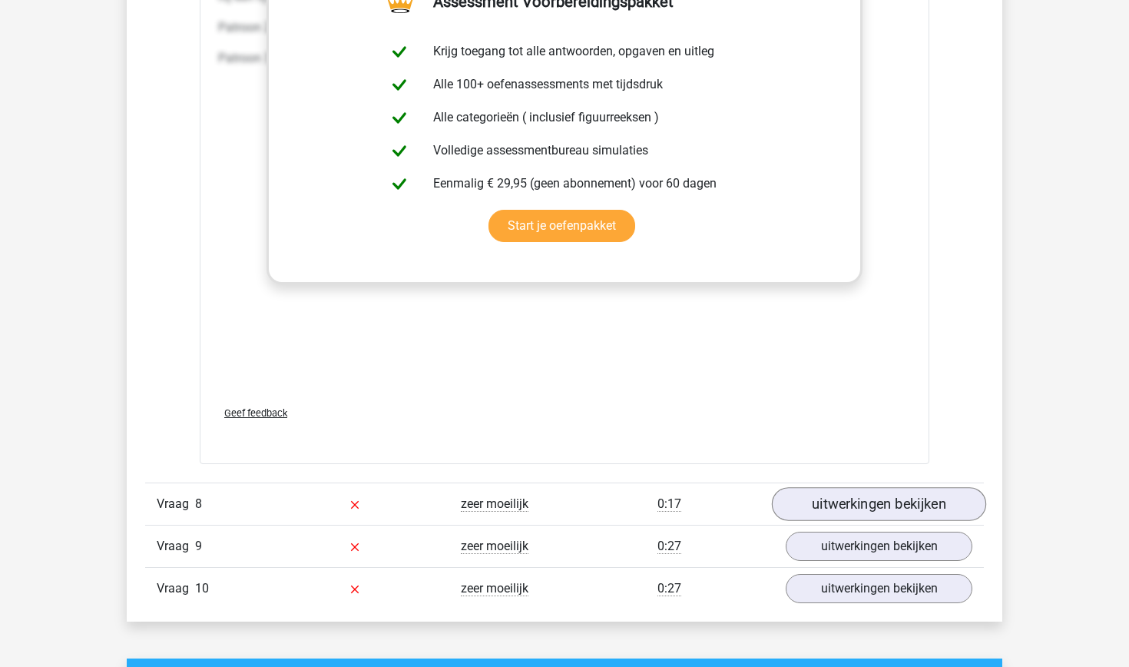
click at [874, 496] on link "uitwerkingen bekijken" at bounding box center [879, 504] width 214 height 34
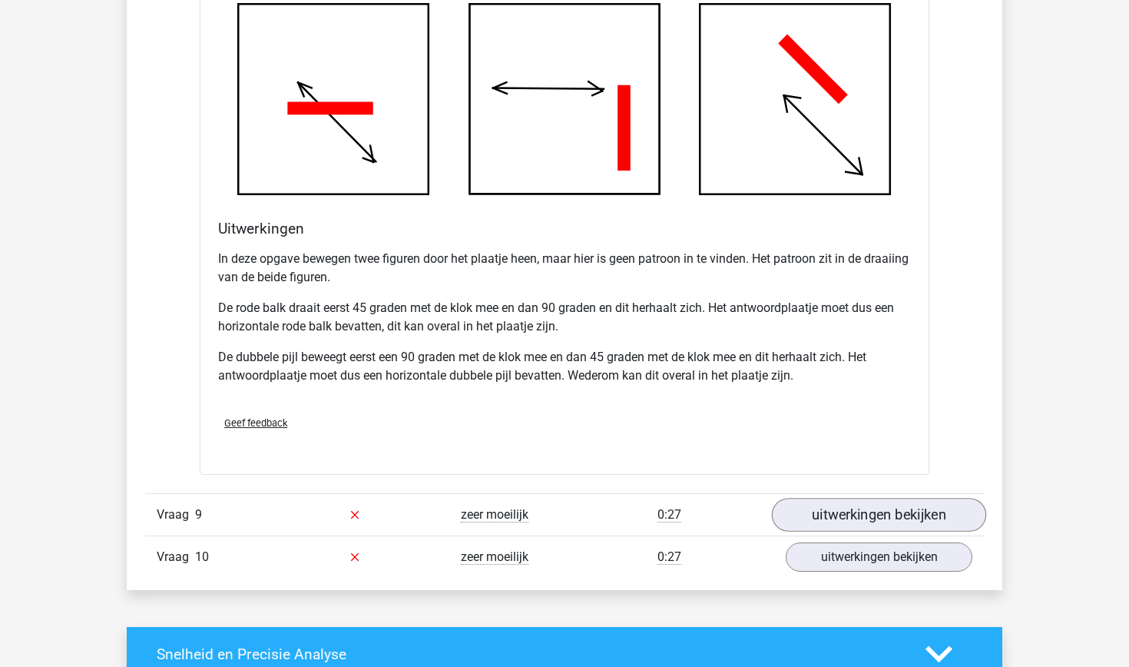
scroll to position [9673, 0]
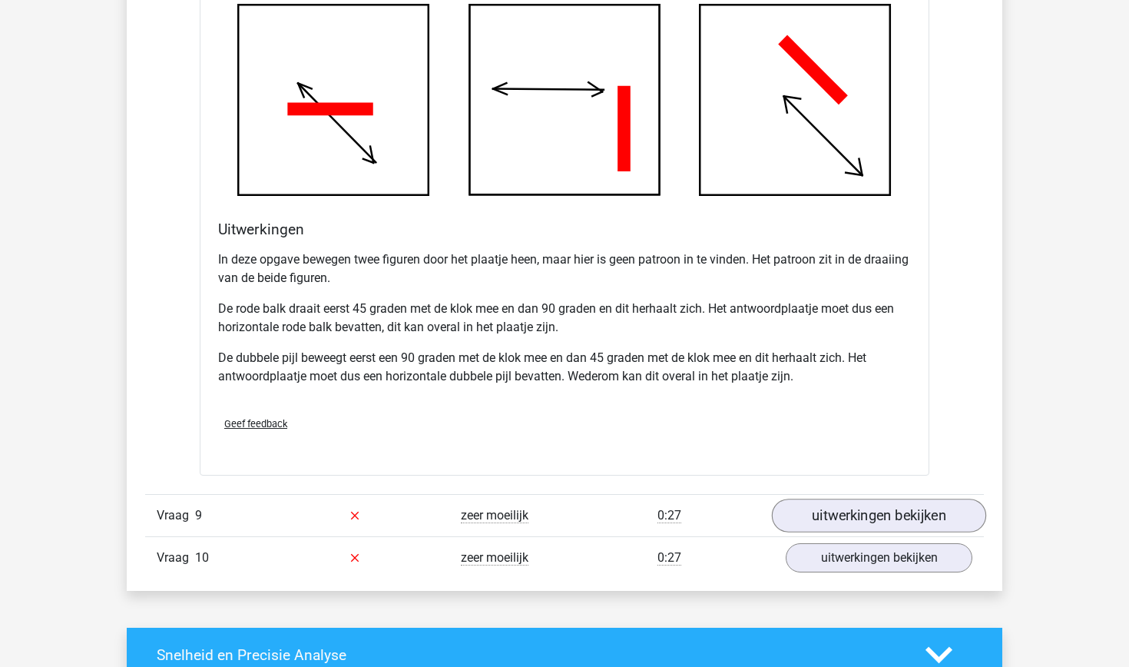
click at [864, 509] on link "uitwerkingen bekijken" at bounding box center [879, 515] width 214 height 34
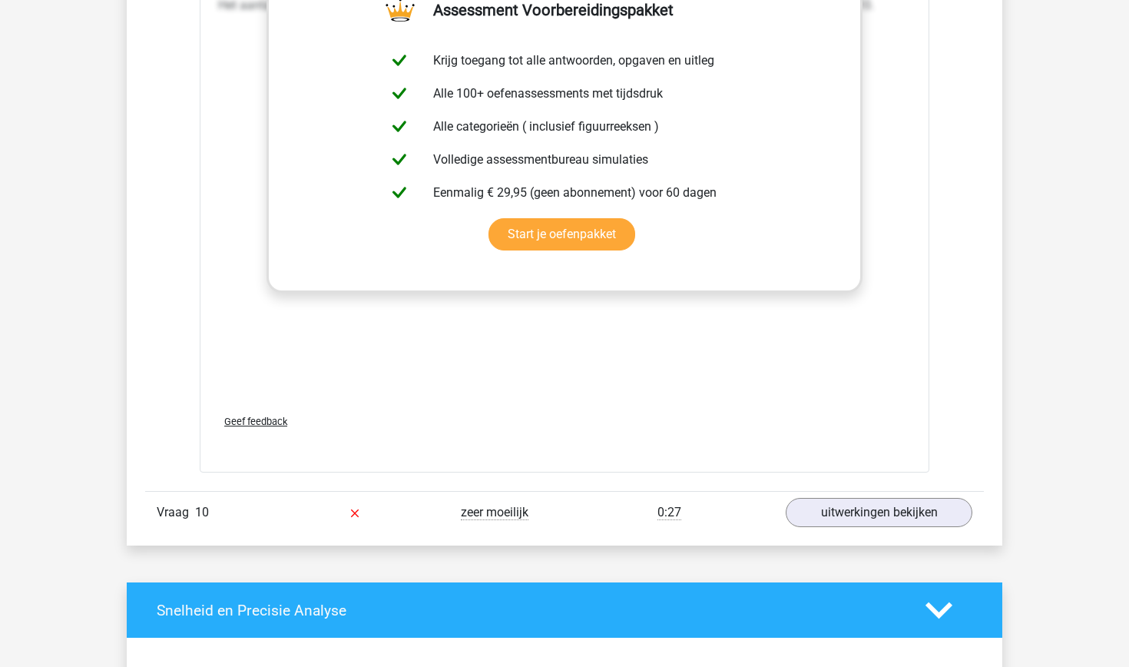
scroll to position [11004, 0]
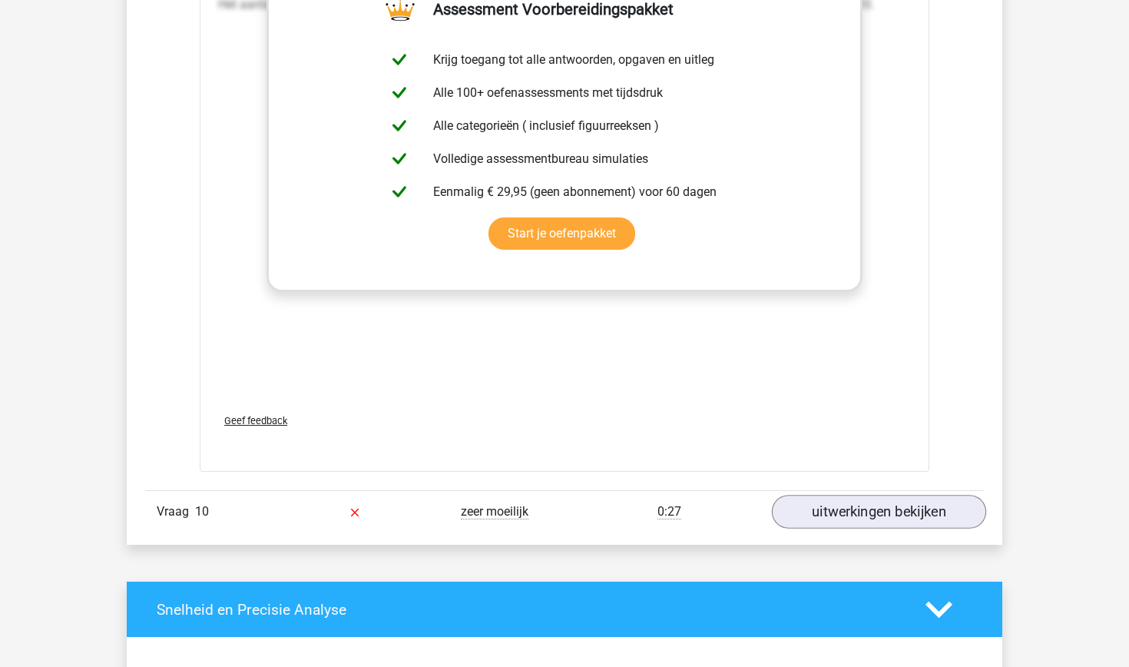
click at [864, 509] on link "uitwerkingen bekijken" at bounding box center [879, 512] width 214 height 34
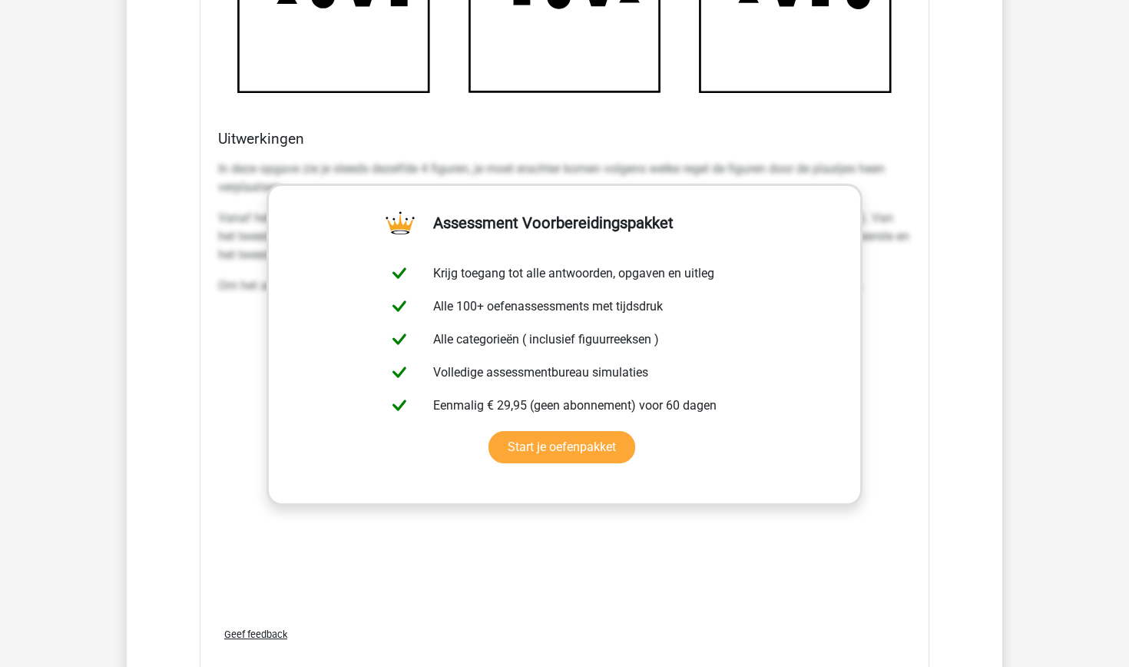
scroll to position [12157, 0]
